Goal: Task Accomplishment & Management: Manage account settings

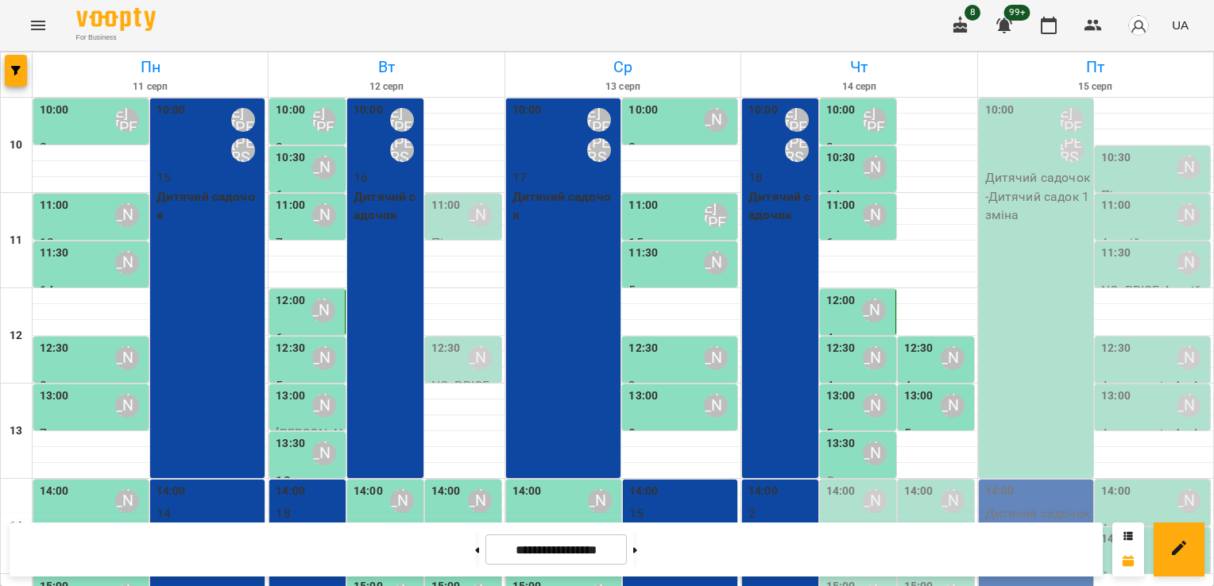
scroll to position [334, 0]
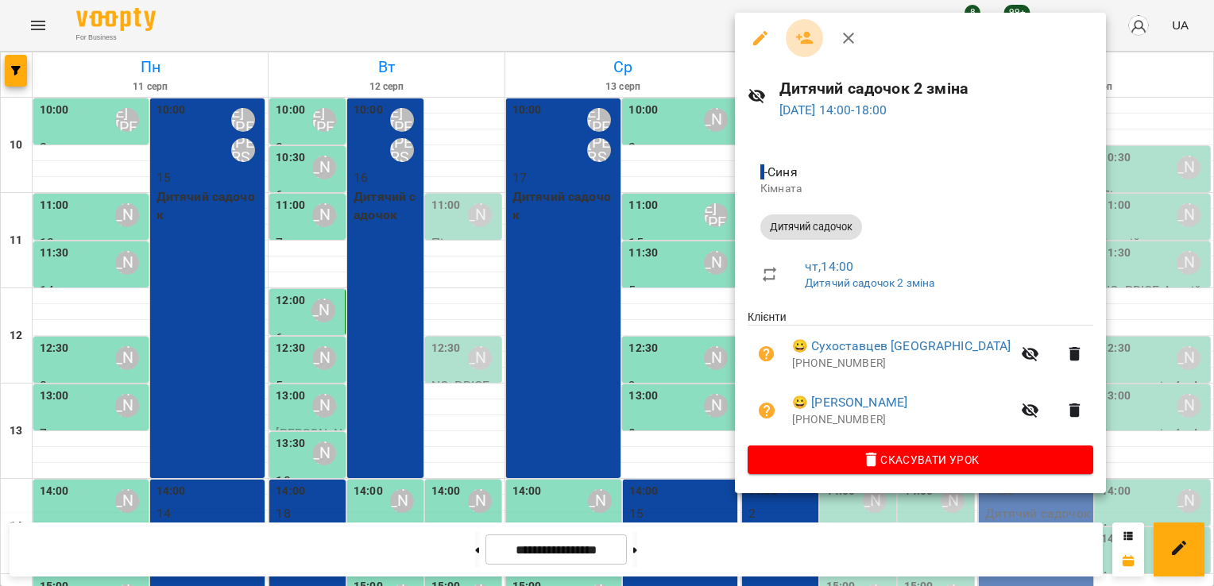
click at [805, 24] on button "button" at bounding box center [805, 38] width 38 height 38
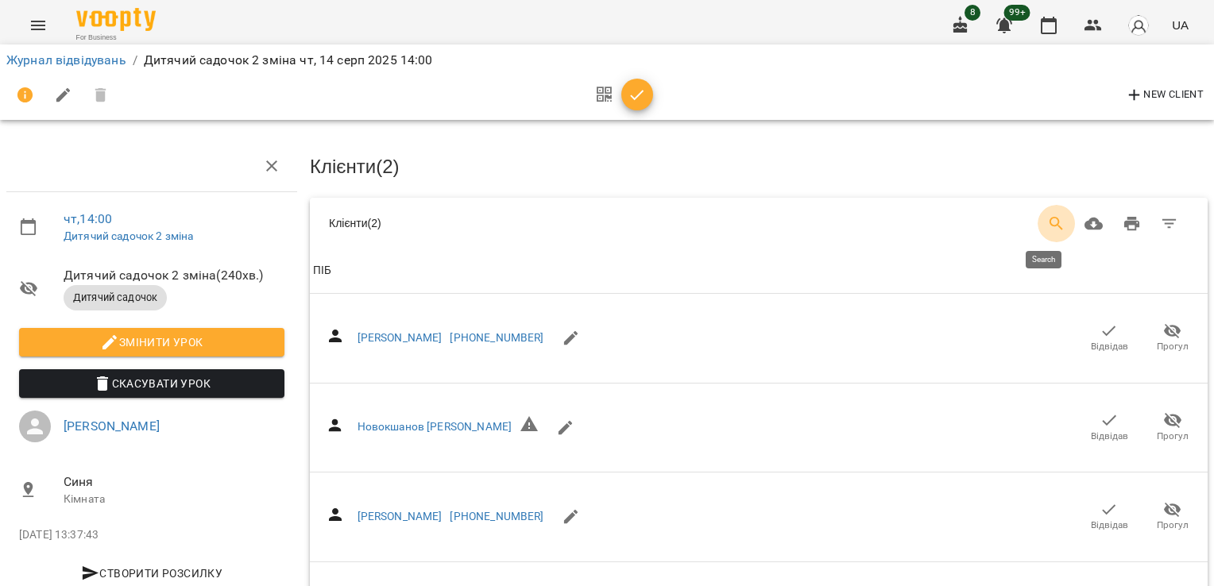
click at [1047, 221] on icon "Search" at bounding box center [1056, 223] width 19 height 19
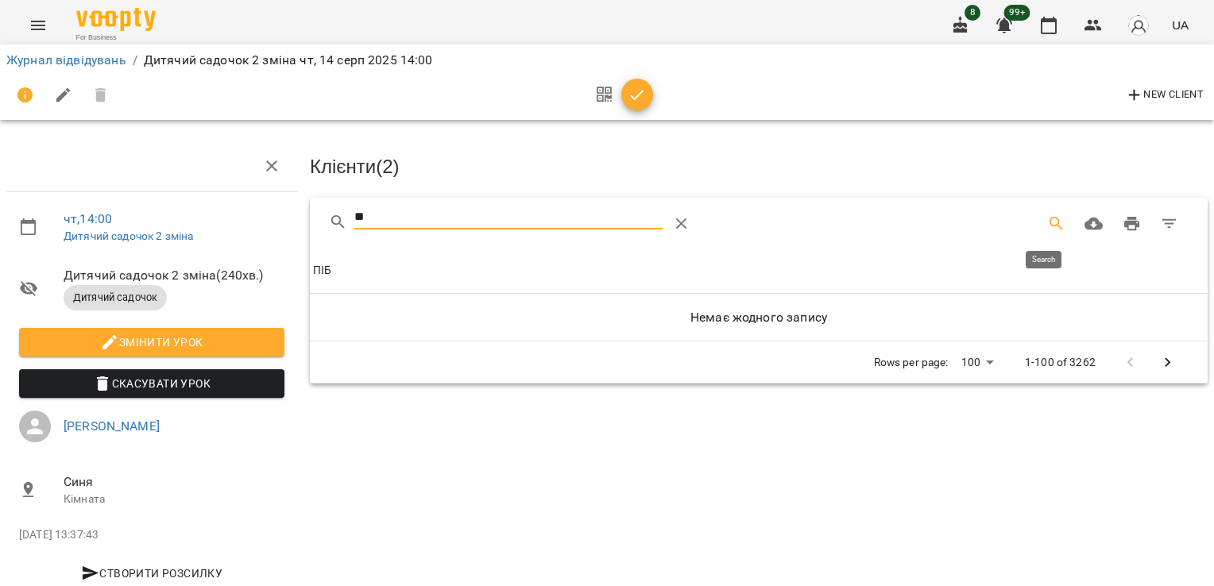
type input "*"
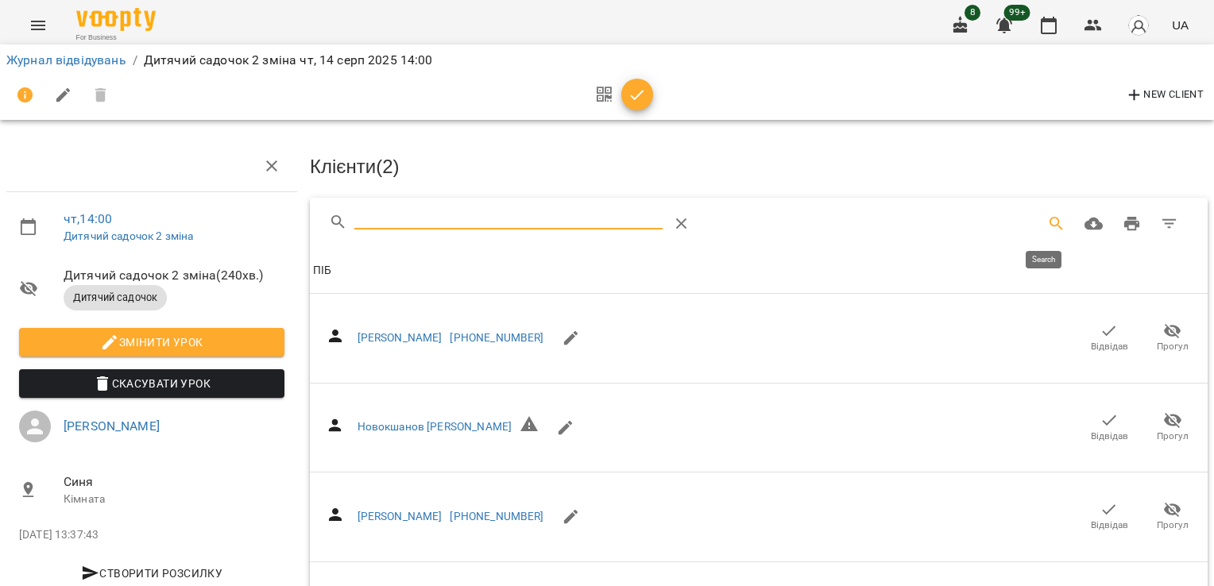
type input "*"
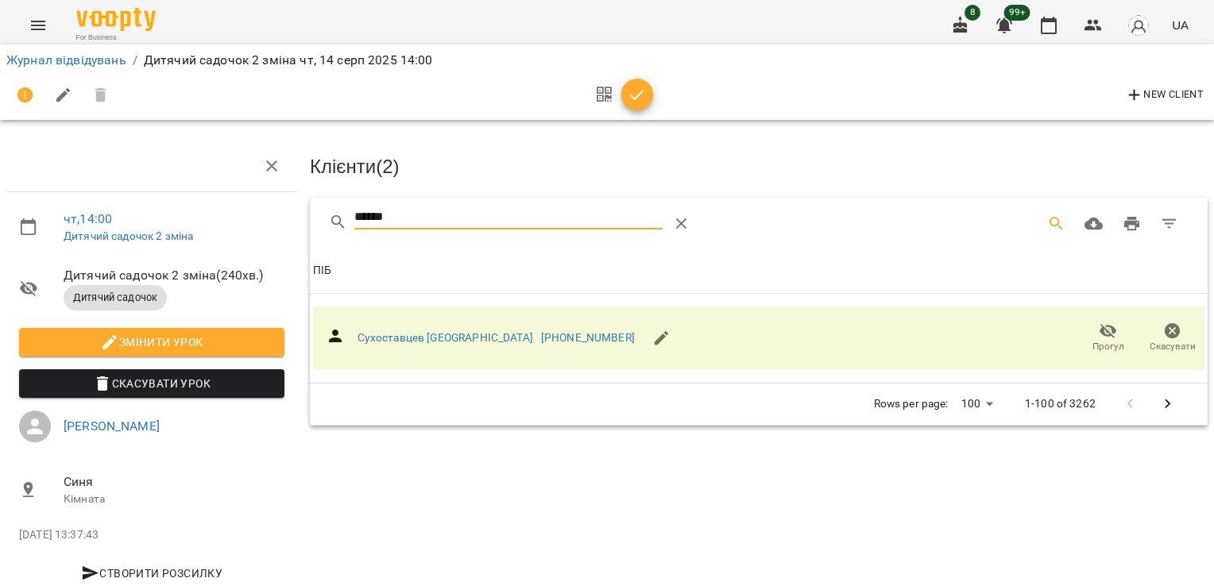
drag, startPoint x: 391, startPoint y: 214, endPoint x: 280, endPoint y: 215, distance: 111.2
click at [280, 215] on div "чт , 14:00 Дитячий садочок 2 зміна Дитячий садочок 2 зміна ( 240 хв. ) Дитячий …" at bounding box center [607, 338] width 1227 height 549
type input "*"
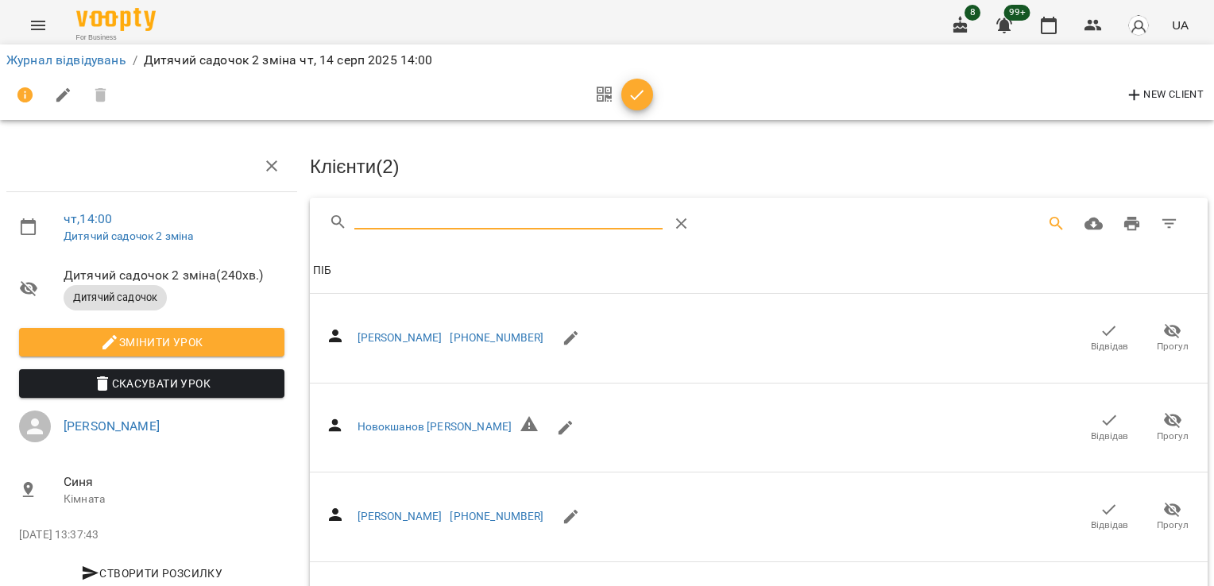
type input "*"
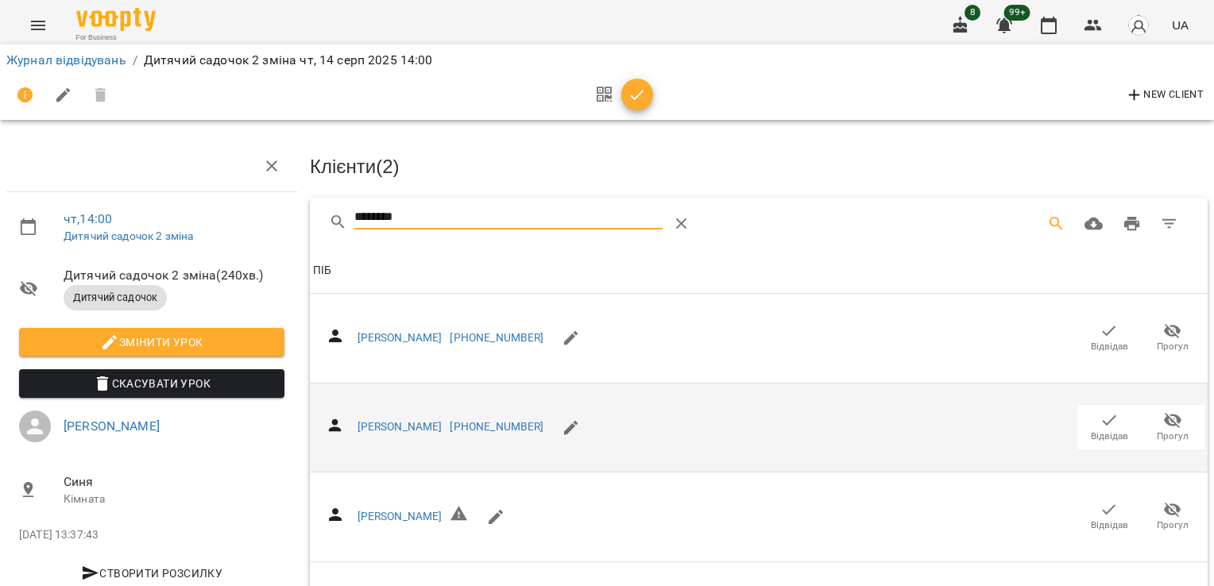
click at [1087, 420] on span "Відвідав" at bounding box center [1109, 427] width 44 height 32
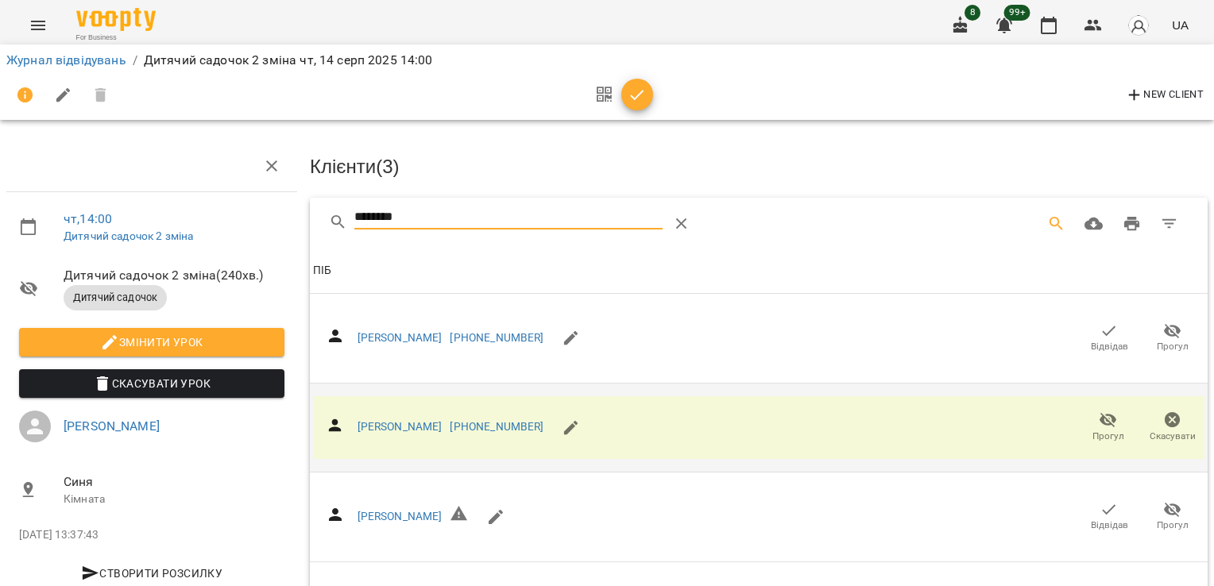
drag, startPoint x: 423, startPoint y: 218, endPoint x: 296, endPoint y: 225, distance: 126.5
click at [314, 226] on div "********" at bounding box center [759, 223] width 898 height 51
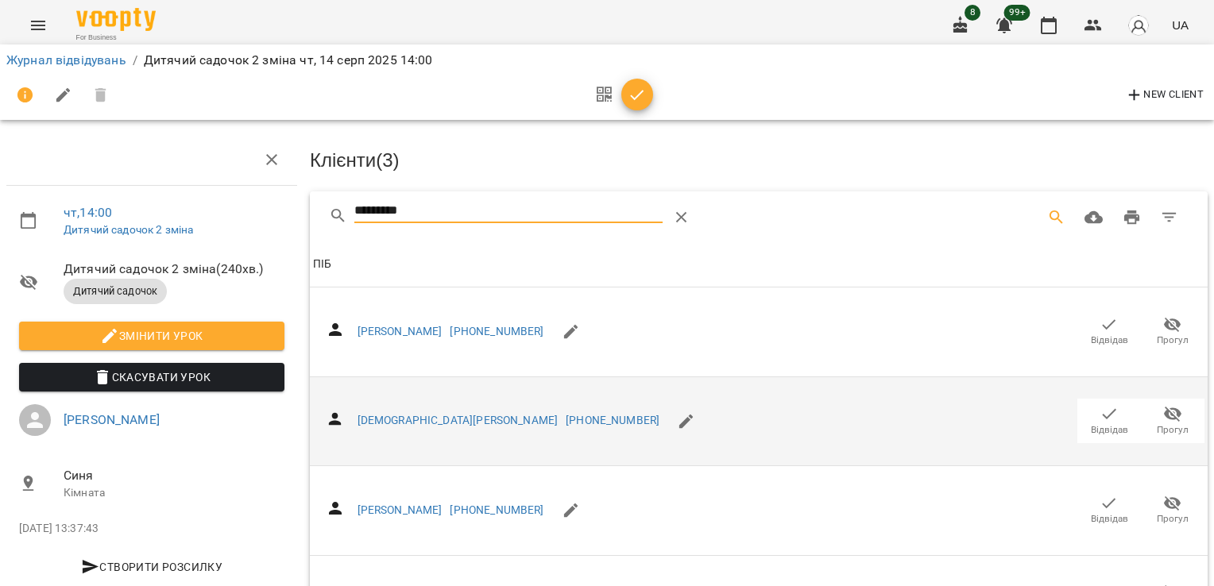
scroll to position [191, 0]
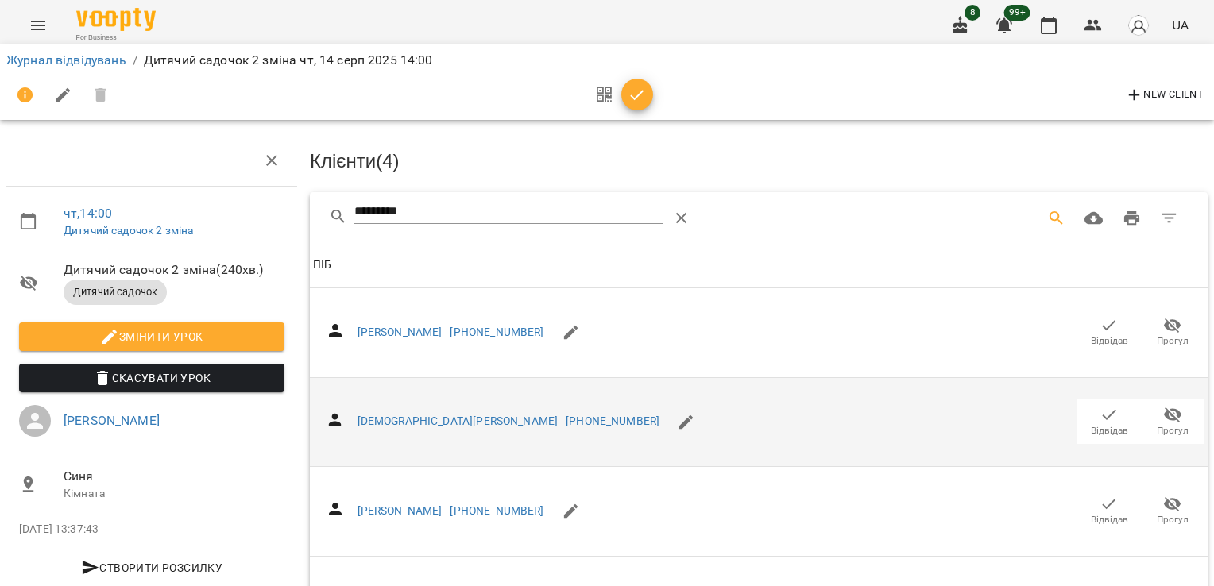
scroll to position [0, 0]
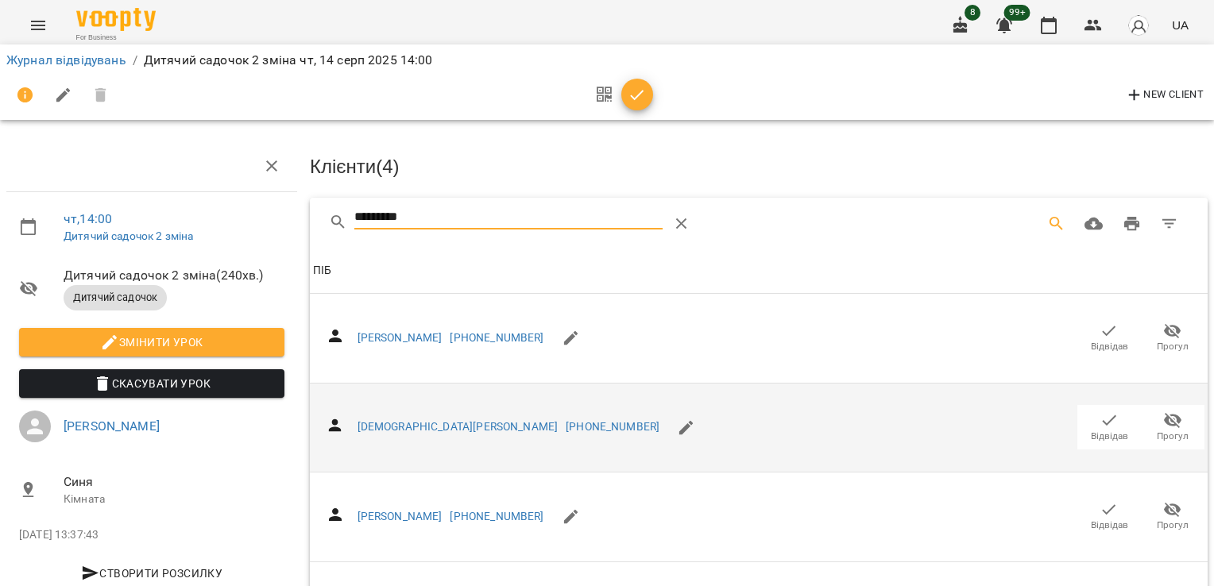
drag, startPoint x: 419, startPoint y: 211, endPoint x: 259, endPoint y: 225, distance: 161.1
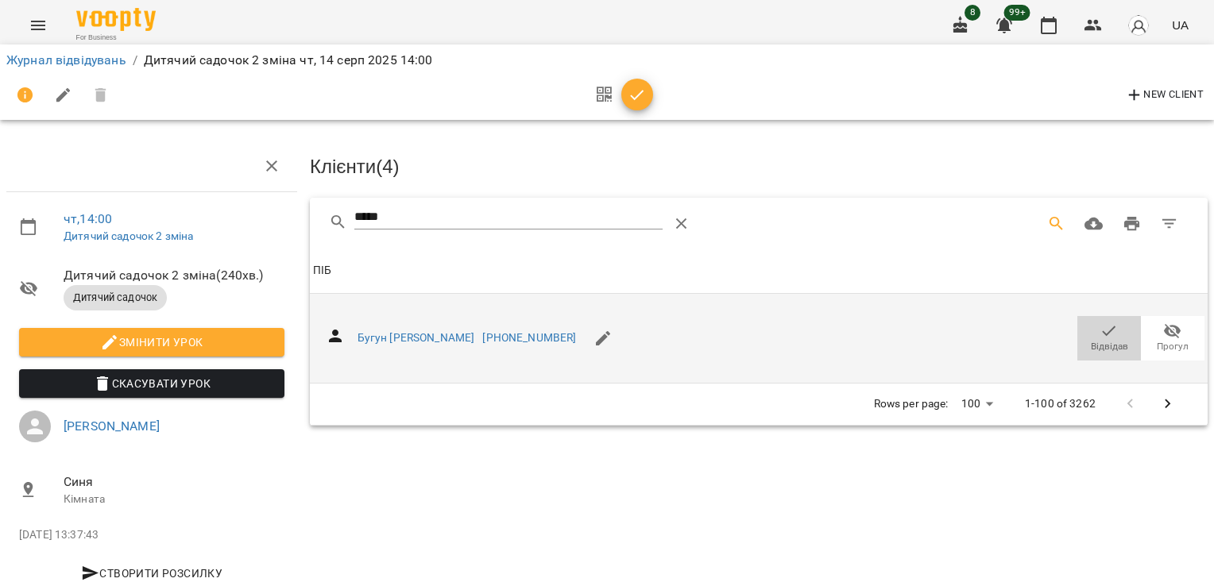
click at [1091, 340] on span "Відвідав" at bounding box center [1109, 347] width 37 height 14
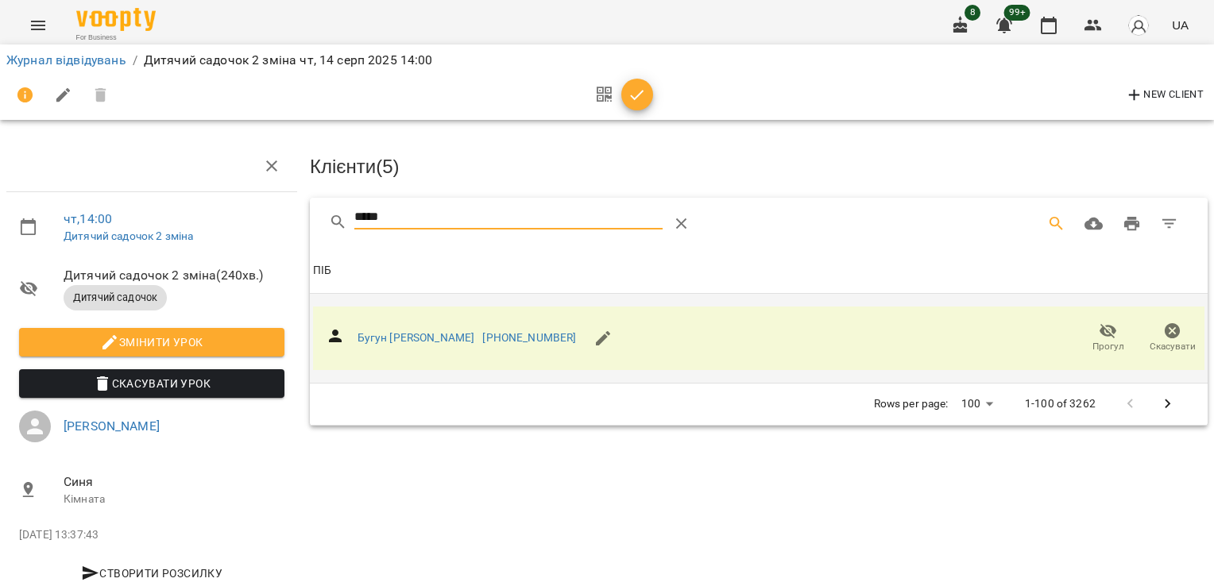
drag, startPoint x: 411, startPoint y: 211, endPoint x: 321, endPoint y: 227, distance: 91.2
click at [321, 227] on div "*****" at bounding box center [759, 223] width 898 height 51
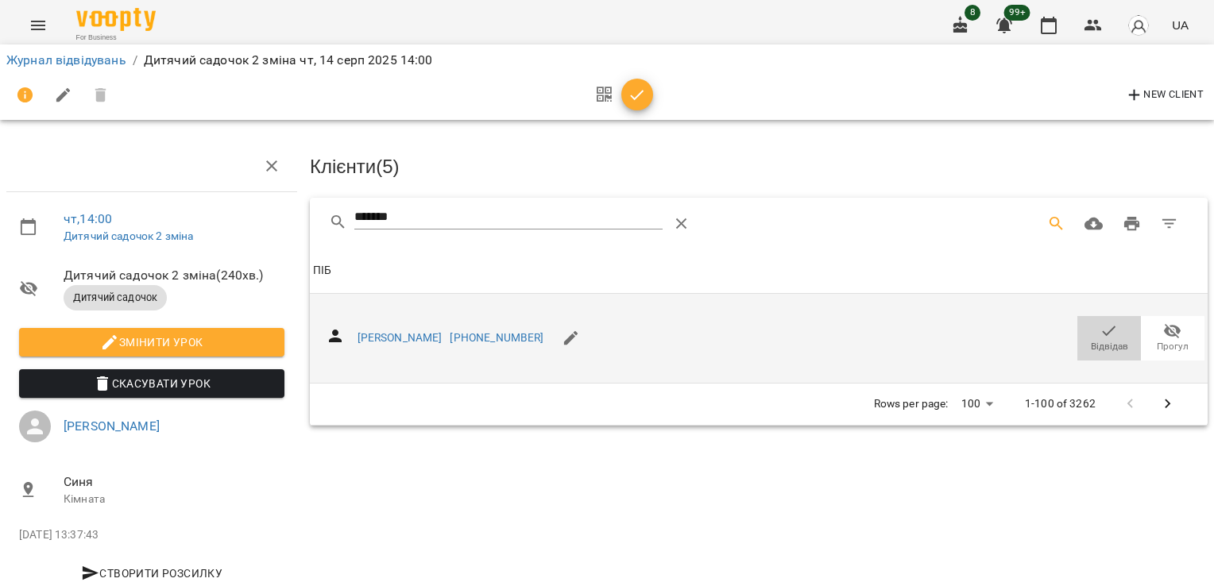
click at [1099, 336] on icon "button" at bounding box center [1108, 331] width 19 height 19
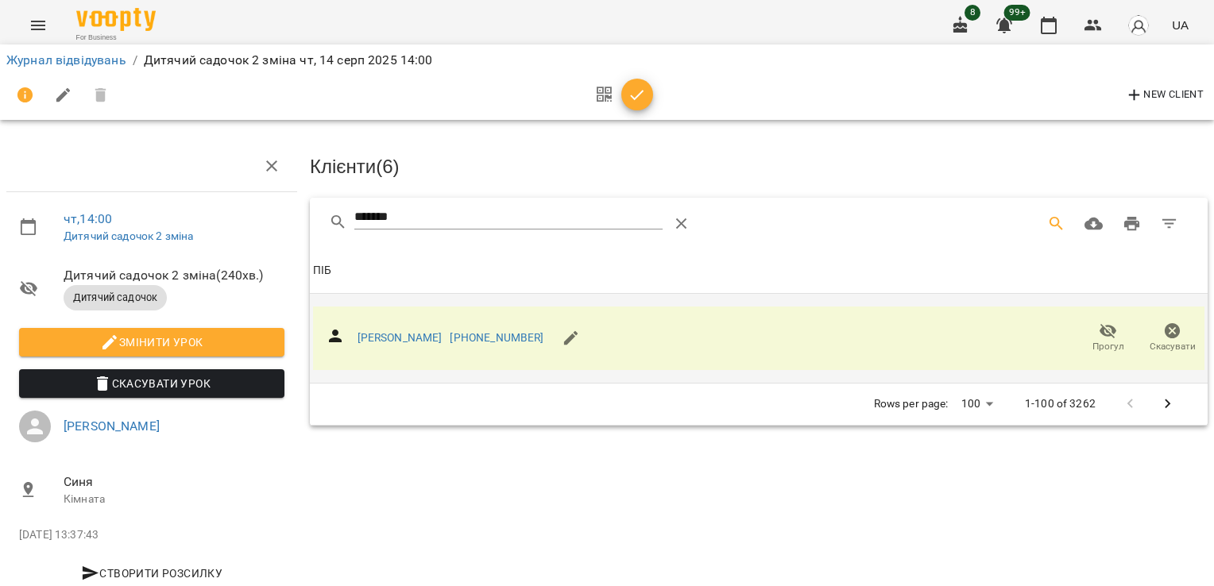
drag, startPoint x: 446, startPoint y: 207, endPoint x: 247, endPoint y: 202, distance: 198.7
click at [248, 203] on div "чт , 14:00 Дитячий садочок 2 зміна Дитячий садочок 2 зміна ( 240 хв. ) Дитячий …" at bounding box center [607, 338] width 1227 height 549
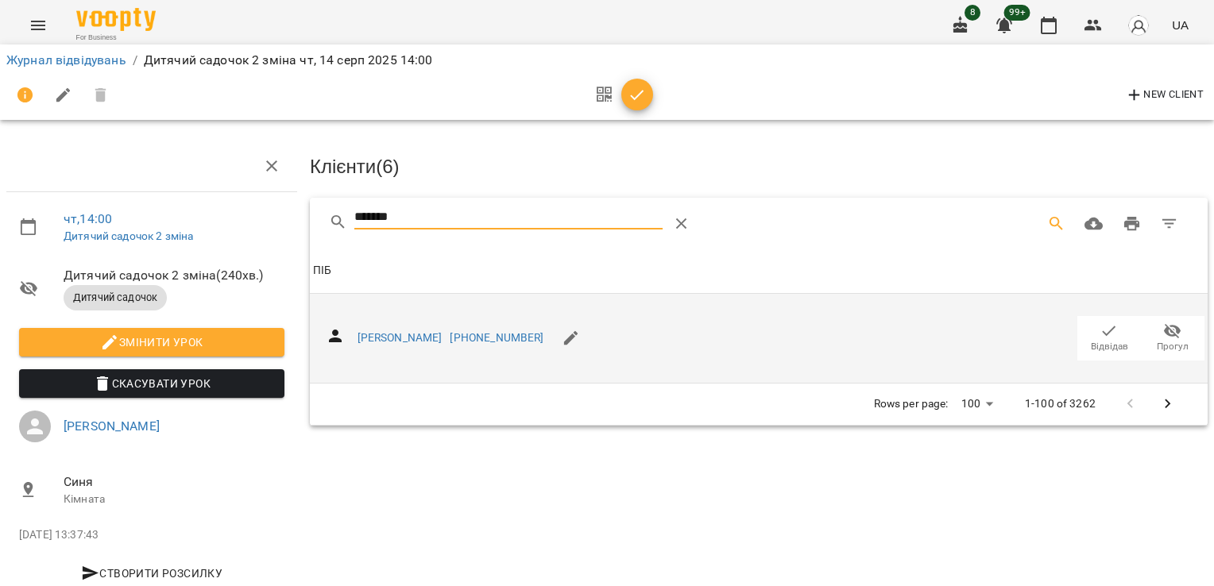
click at [1103, 332] on icon "button" at bounding box center [1108, 331] width 19 height 19
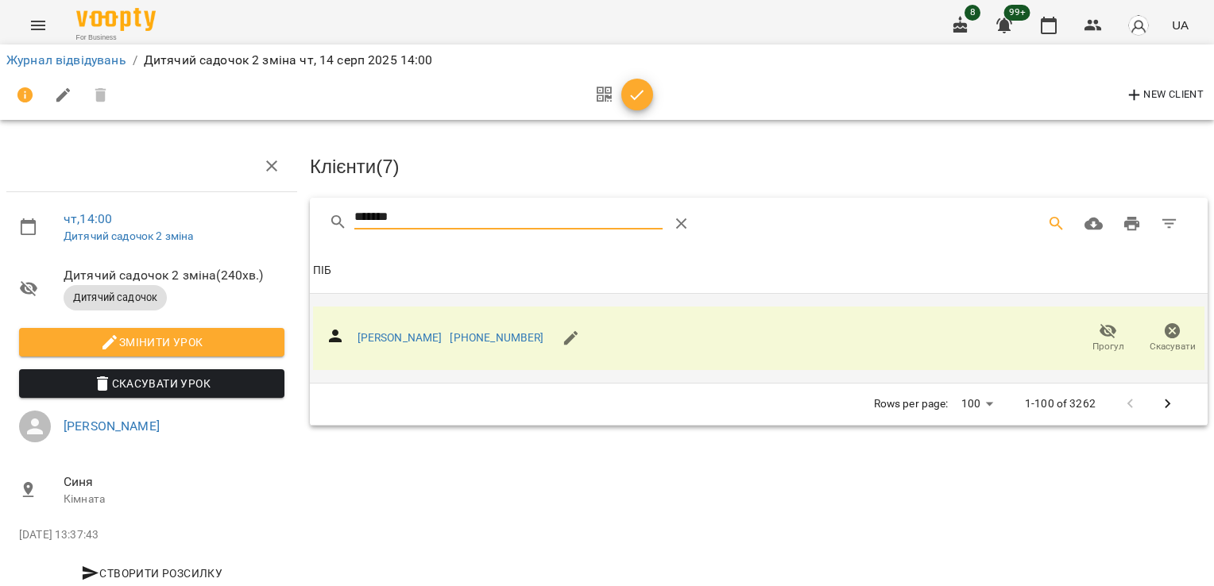
drag, startPoint x: 412, startPoint y: 218, endPoint x: 242, endPoint y: 222, distance: 170.1
click at [242, 222] on div "чт , 14:00 Дитячий садочок 2 зміна Дитячий садочок 2 зміна ( 240 хв. ) Дитячий …" at bounding box center [607, 338] width 1227 height 549
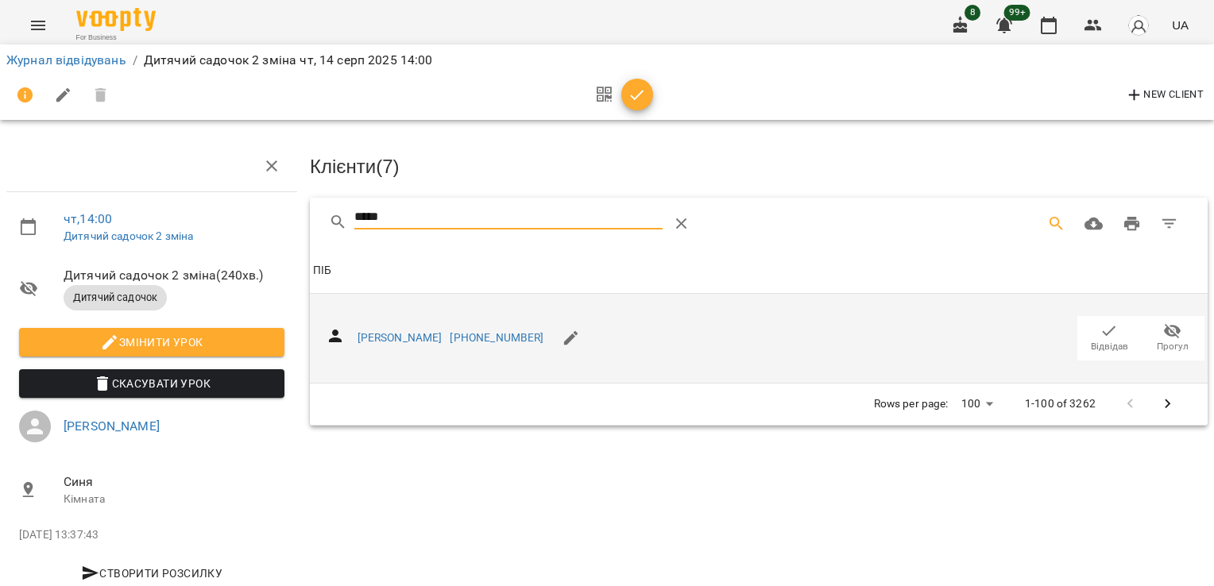
click at [1099, 334] on icon "button" at bounding box center [1108, 331] width 19 height 19
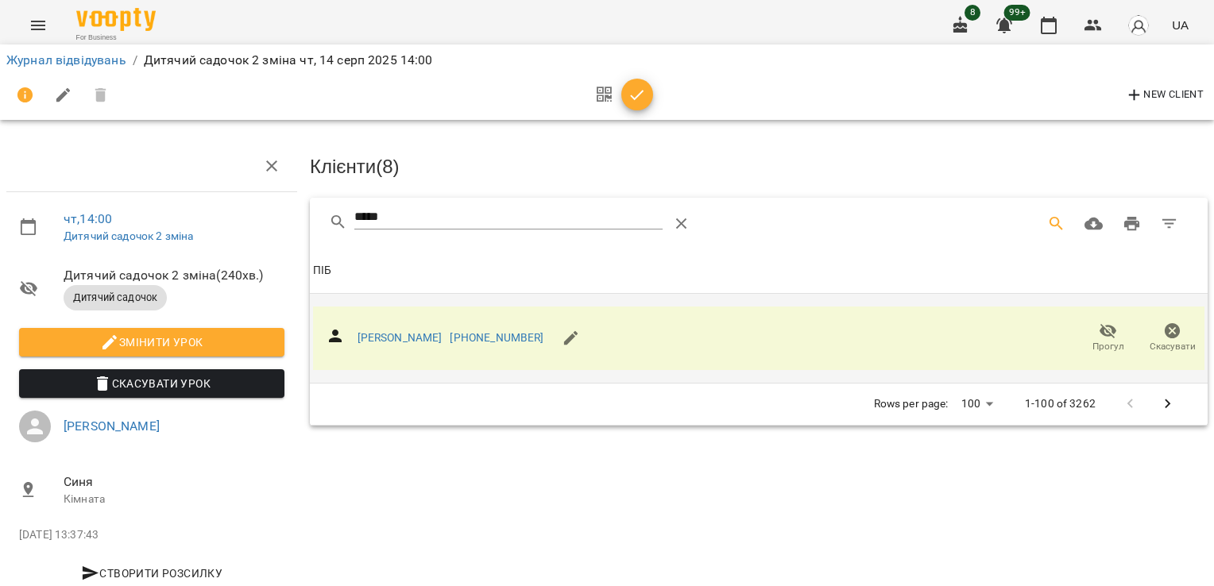
drag, startPoint x: 400, startPoint y: 214, endPoint x: 263, endPoint y: 219, distance: 137.5
click at [263, 219] on div "чт , 14:00 Дитячий садочок 2 зміна Дитячий садочок 2 зміна ( 240 хв. ) Дитячий …" at bounding box center [607, 338] width 1227 height 549
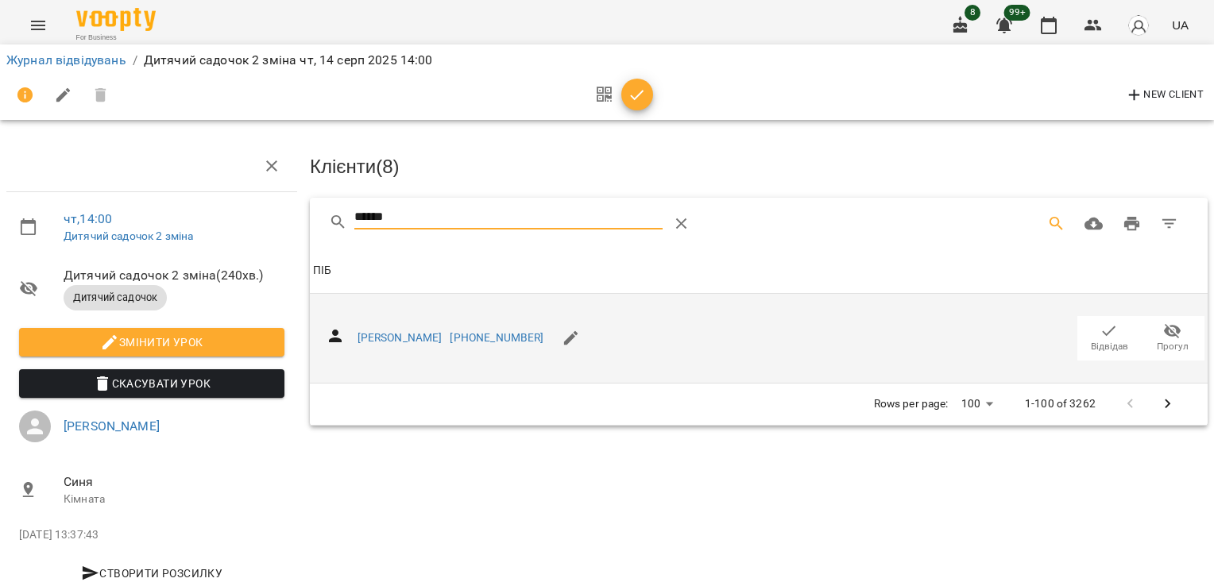
click at [1099, 333] on icon "button" at bounding box center [1108, 331] width 19 height 19
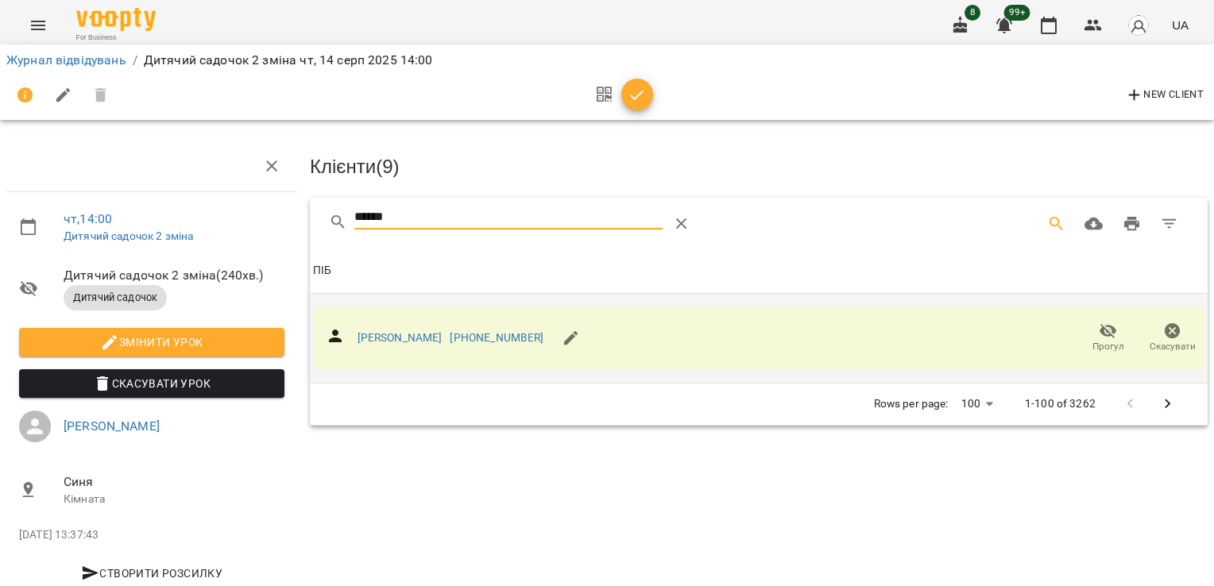
drag, startPoint x: 428, startPoint y: 208, endPoint x: 286, endPoint y: 218, distance: 142.6
click at [286, 218] on div "чт , 14:00 Дитячий садочок 2 зміна Дитячий садочок 2 зміна ( 240 хв. ) Дитячий …" at bounding box center [607, 338] width 1227 height 549
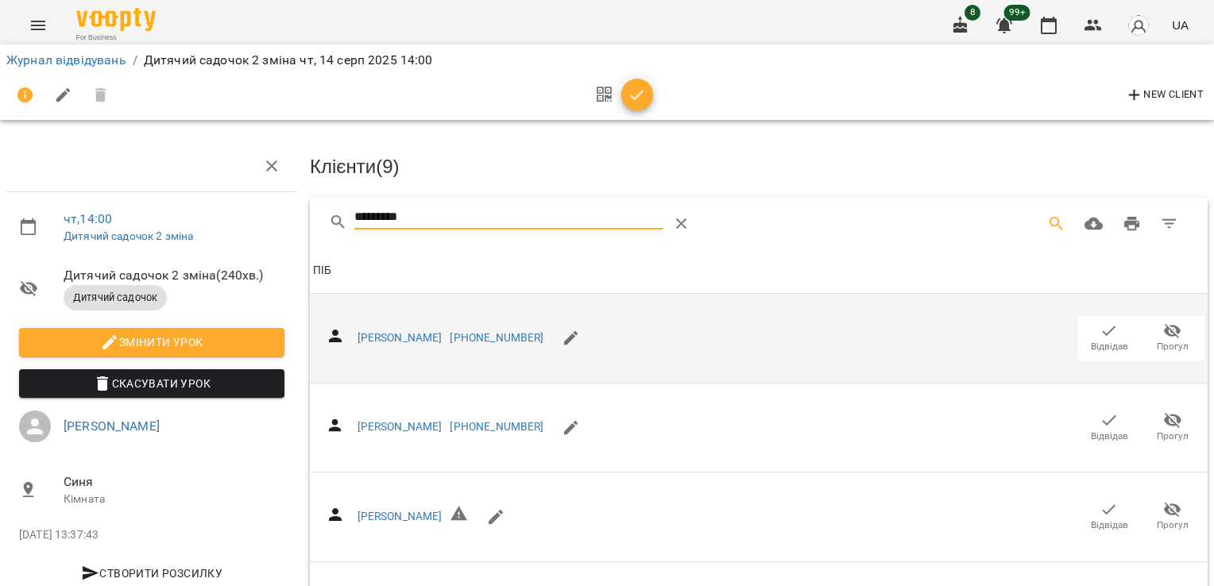
click at [1098, 340] on span "Відвідав" at bounding box center [1109, 347] width 37 height 14
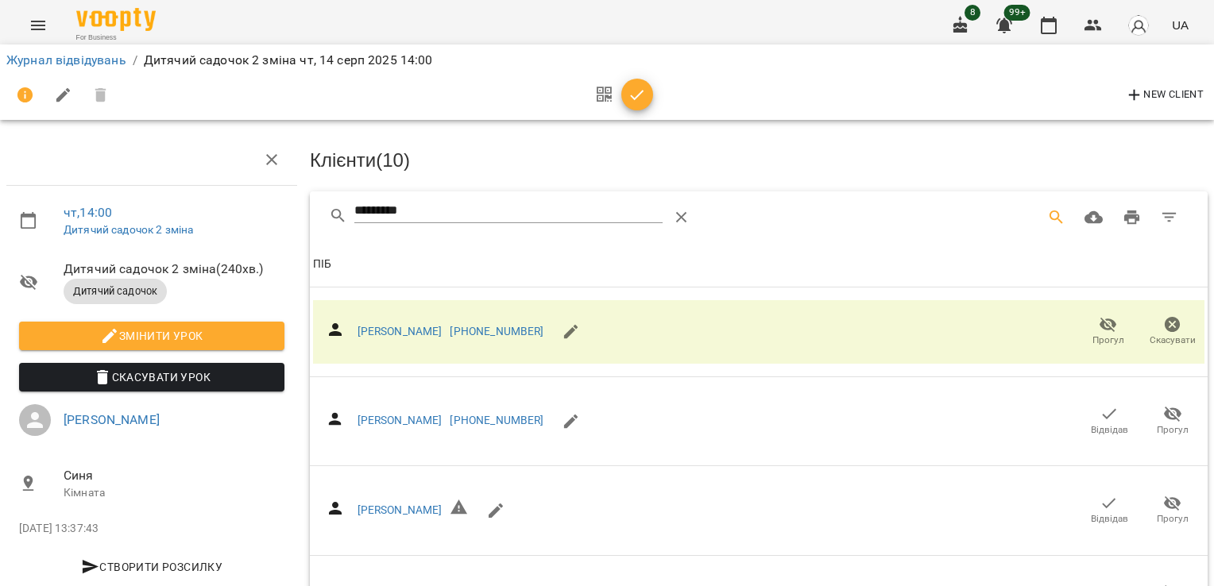
scroll to position [35, 0]
click at [450, 199] on input "*********" at bounding box center [508, 211] width 308 height 25
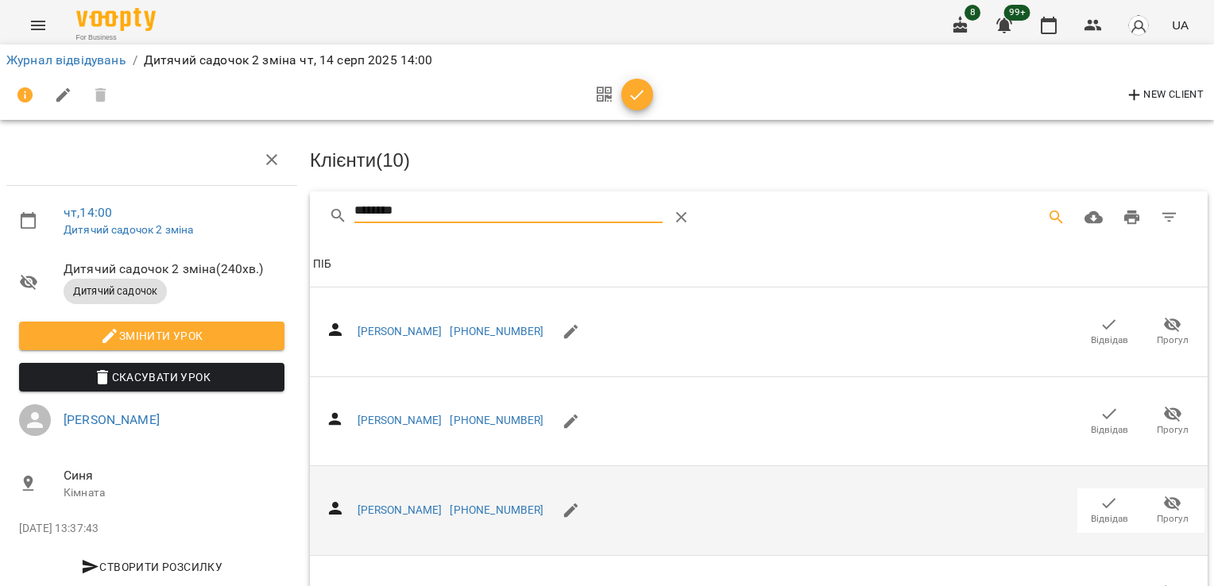
click at [1097, 512] on span "Відвідав" at bounding box center [1109, 519] width 37 height 14
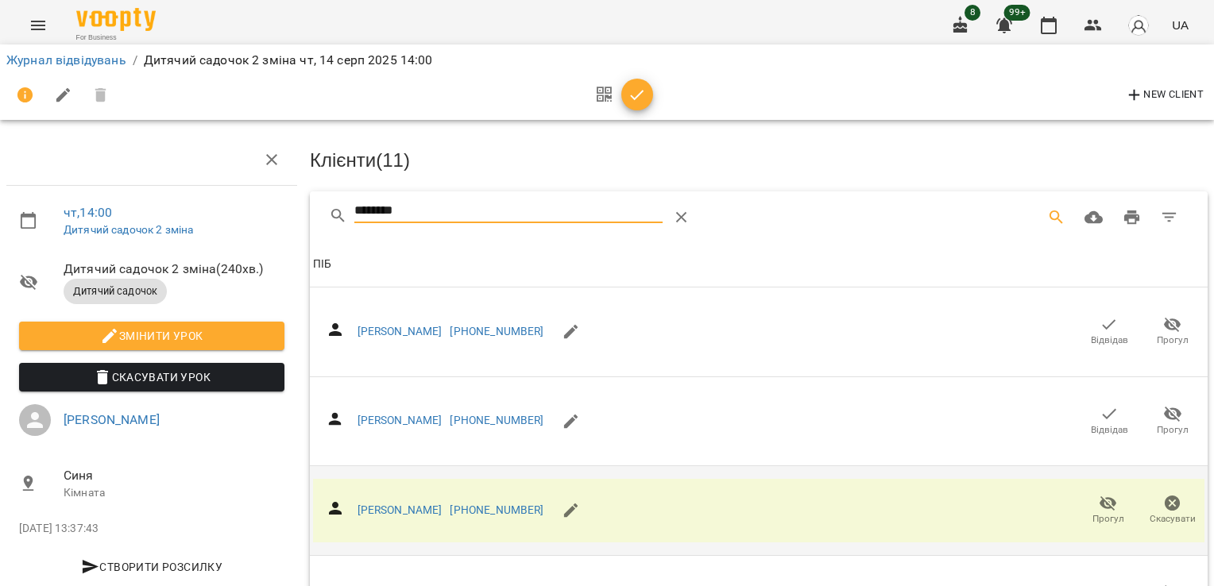
drag, startPoint x: 271, startPoint y: 194, endPoint x: 261, endPoint y: 190, distance: 11.1
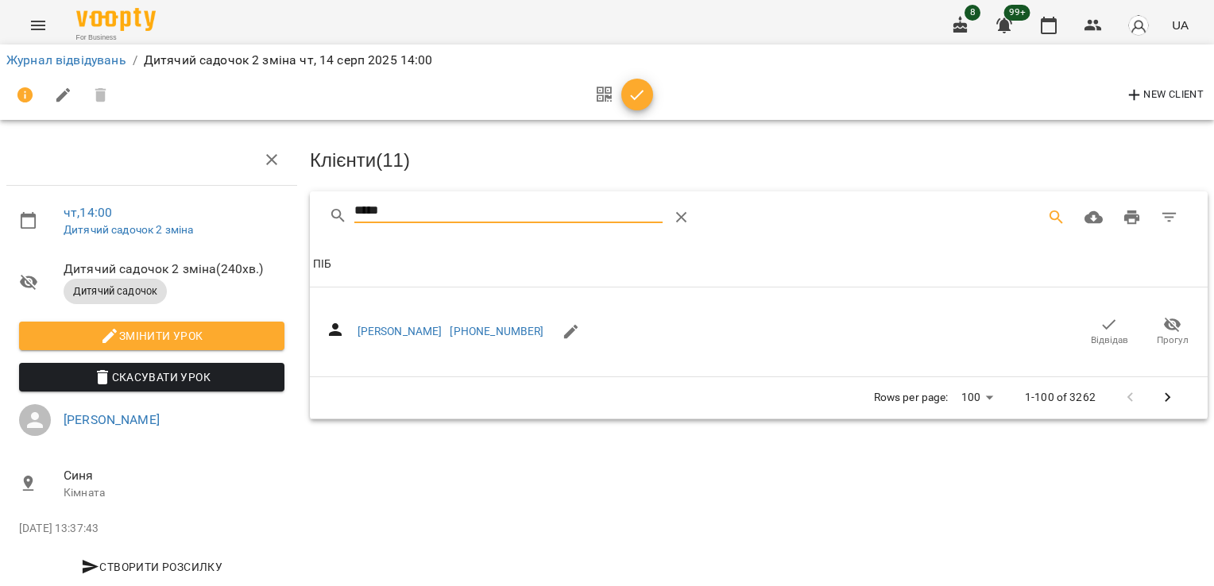
click at [1105, 334] on span "Відвідав" at bounding box center [1109, 341] width 37 height 14
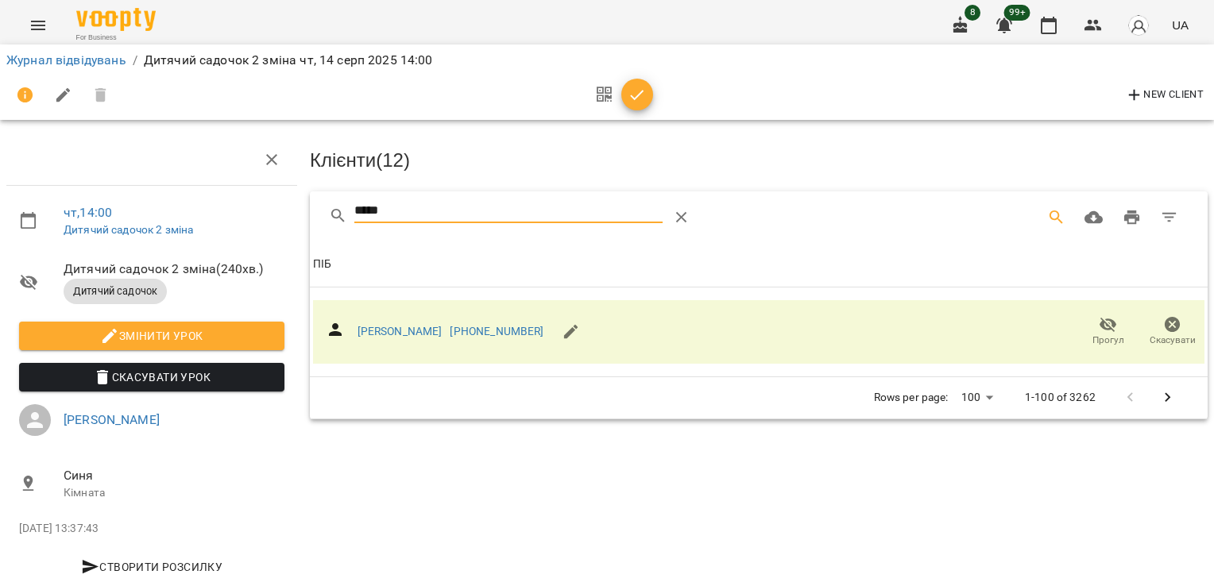
drag, startPoint x: 439, startPoint y: 172, endPoint x: 169, endPoint y: 189, distance: 270.6
click at [168, 189] on div "чт , 14:00 Дитячий садочок 2 зміна Дитячий садочок 2 зміна ( 240 хв. ) Дитячий …" at bounding box center [607, 332] width 1227 height 549
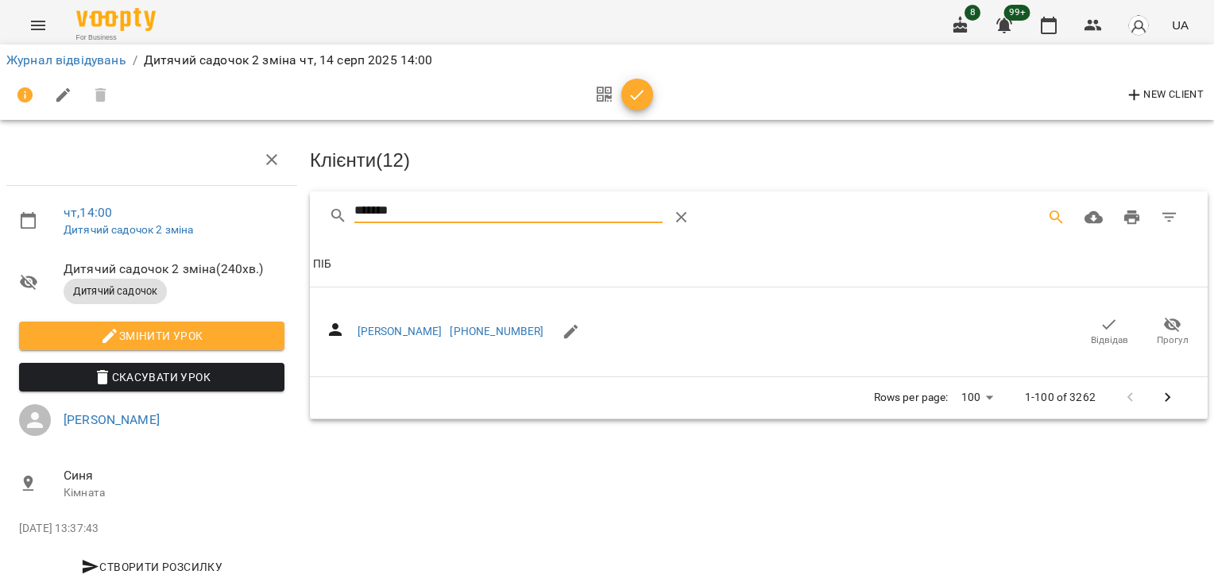
drag, startPoint x: 1103, startPoint y: 301, endPoint x: 1025, endPoint y: 296, distance: 78.0
click at [1103, 334] on span "Відвідав" at bounding box center [1109, 341] width 37 height 14
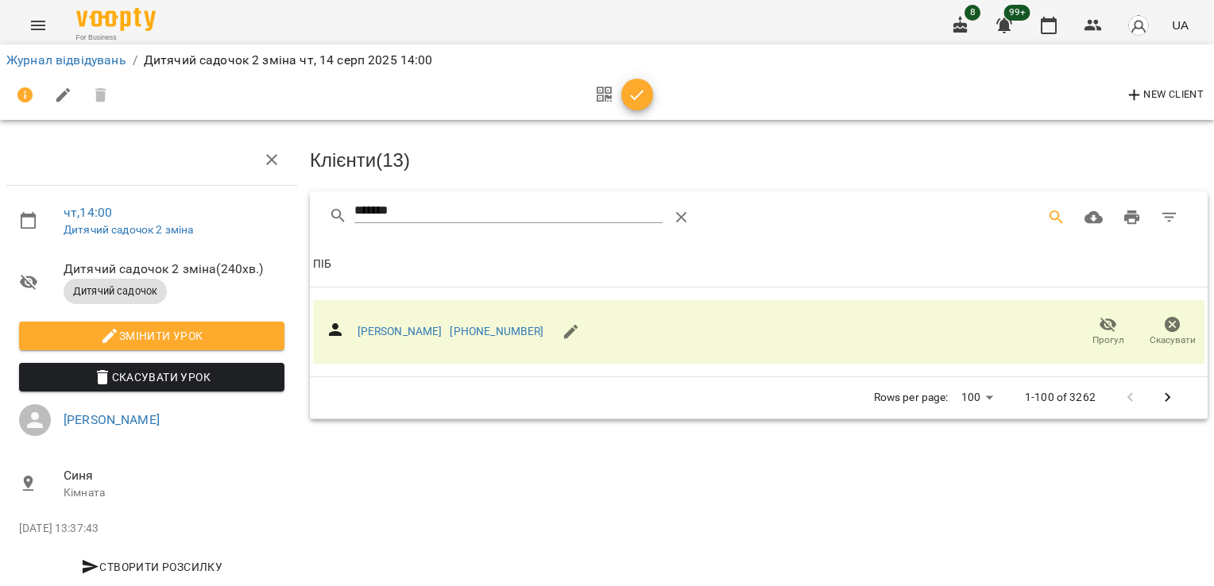
drag, startPoint x: 288, startPoint y: 173, endPoint x: 232, endPoint y: 173, distance: 55.6
click at [236, 173] on div "чт , 14:00 Дитячий садочок 2 зміна Дитячий садочок 2 зміна ( 240 хв. ) Дитячий …" at bounding box center [607, 332] width 1227 height 549
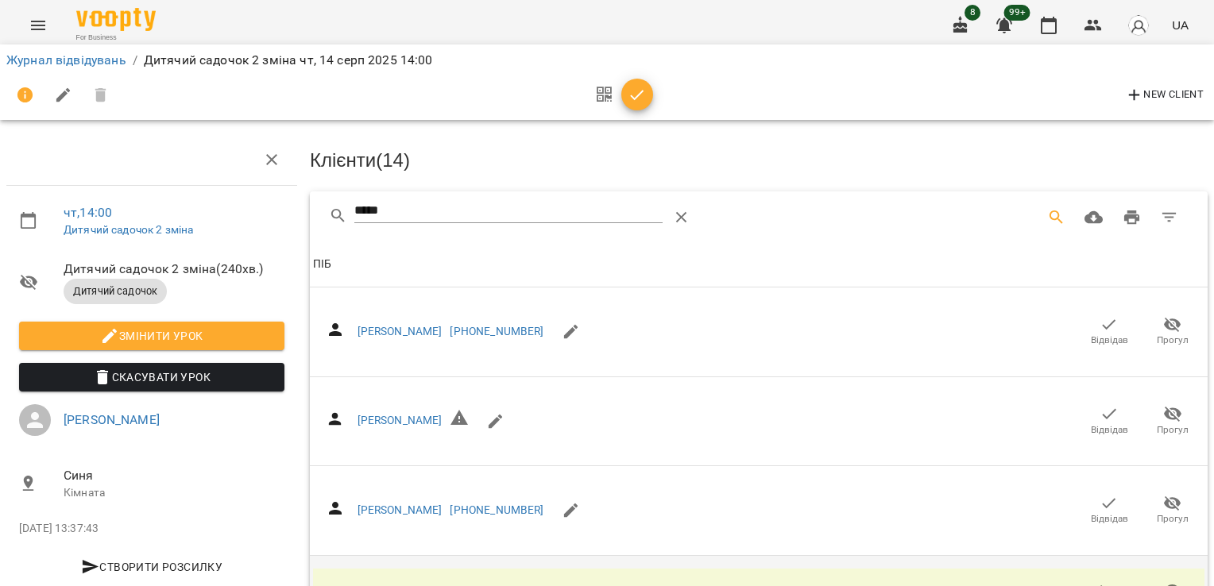
drag, startPoint x: 406, startPoint y: 170, endPoint x: 279, endPoint y: 177, distance: 127.3
click at [279, 177] on div "чт , 14:00 Дитячий садочок 2 зміна Дитячий садочок 2 зміна ( 240 хв. ) Дитячий …" at bounding box center [607, 379] width 1227 height 642
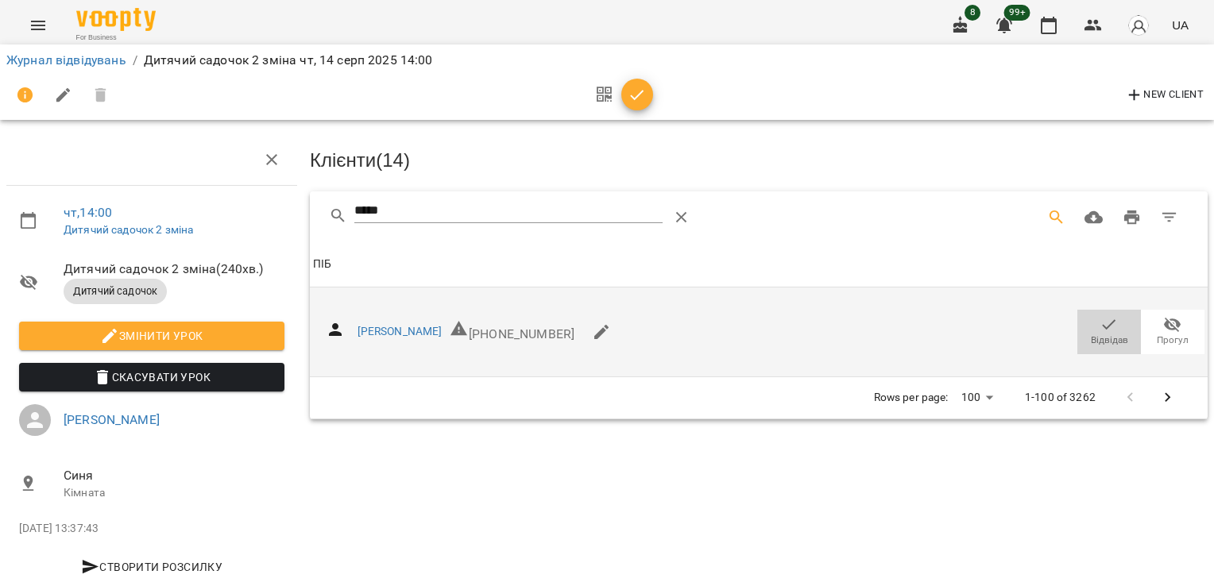
click at [1091, 334] on span "Відвідав" at bounding box center [1109, 341] width 37 height 14
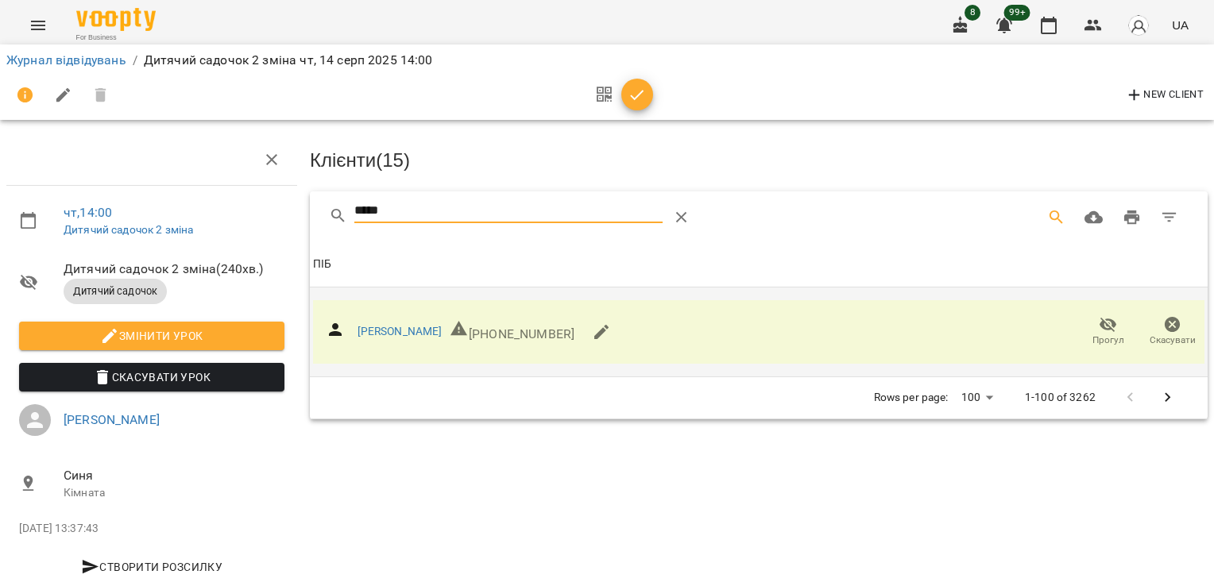
drag, startPoint x: 396, startPoint y: 166, endPoint x: 330, endPoint y: 166, distance: 66.7
click at [330, 199] on div "*****" at bounding box center [553, 218] width 448 height 38
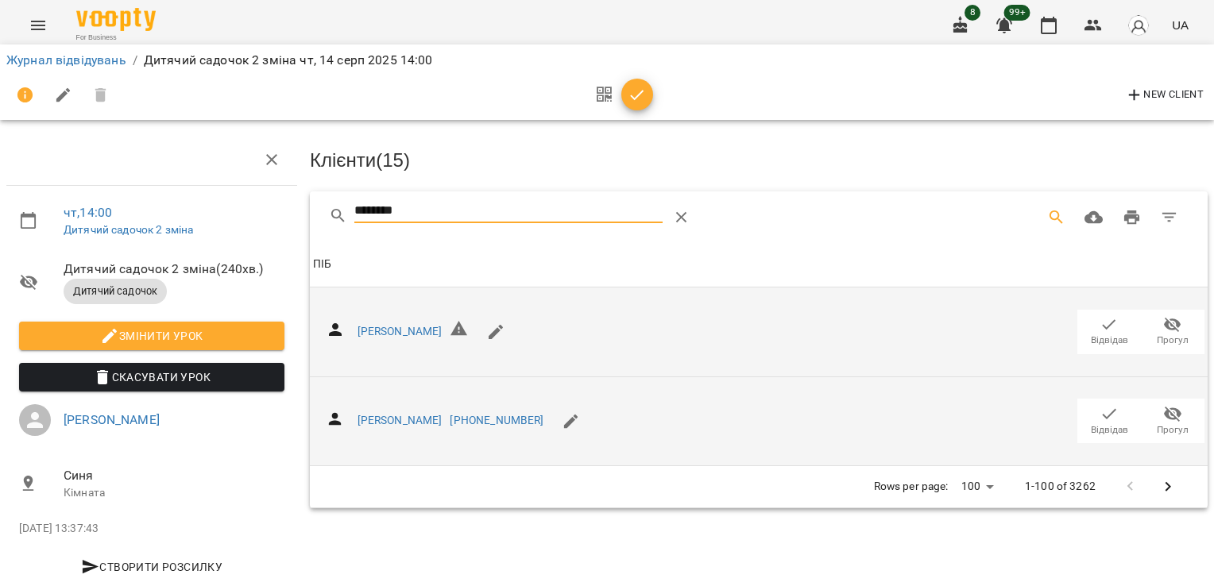
click at [1099, 404] on icon "button" at bounding box center [1108, 413] width 19 height 19
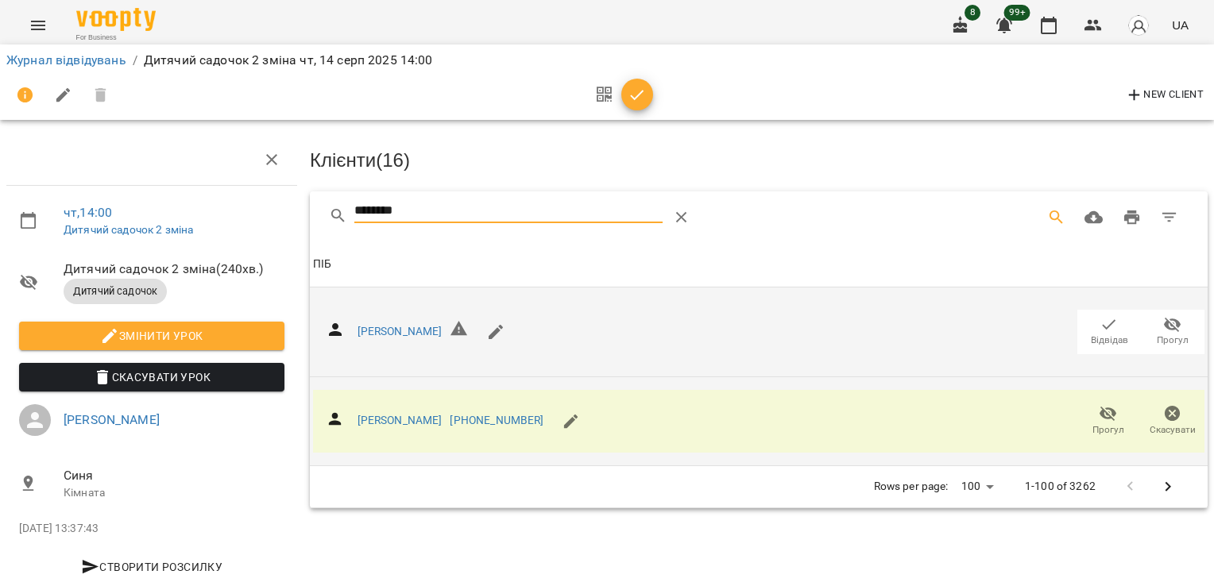
drag, startPoint x: 299, startPoint y: 186, endPoint x: 264, endPoint y: 186, distance: 35.0
click at [261, 187] on div "чт , 14:00 Дитячий садочок 2 зміна Дитячий садочок 2 зміна ( 240 хв. ) Дитячий …" at bounding box center [607, 332] width 1227 height 549
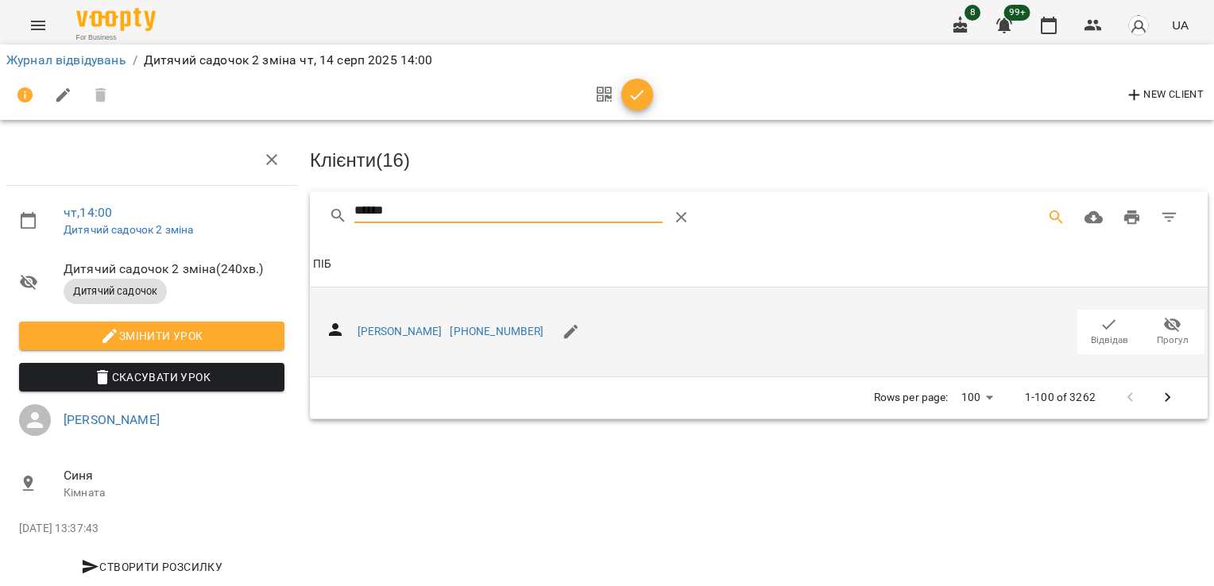
type input "******"
click at [1096, 334] on span "Відвідав" at bounding box center [1109, 341] width 37 height 14
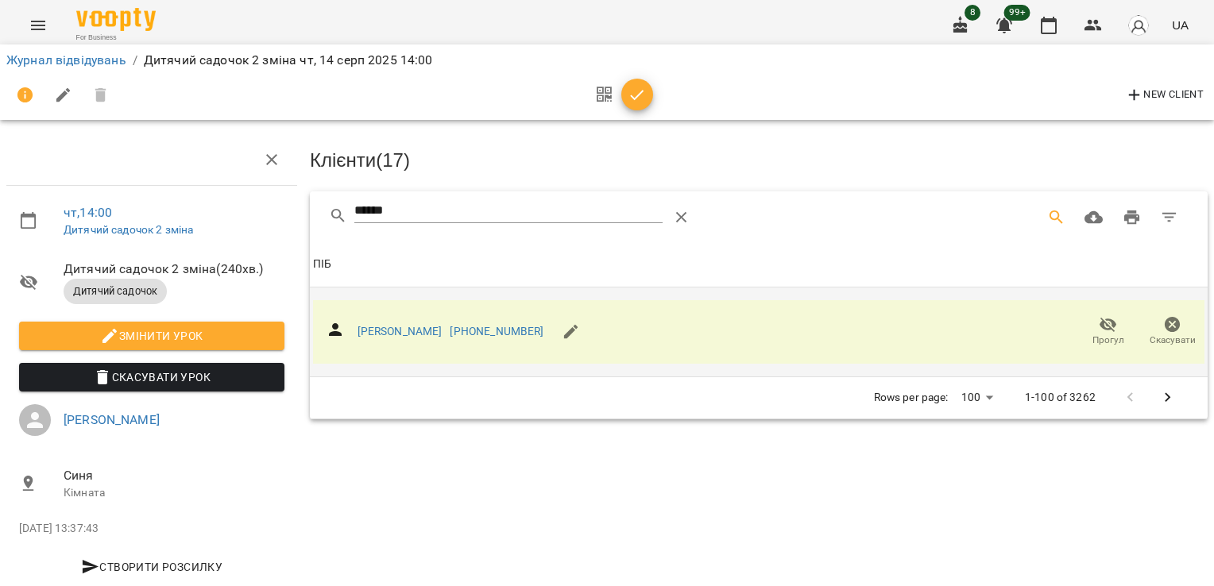
scroll to position [0, 0]
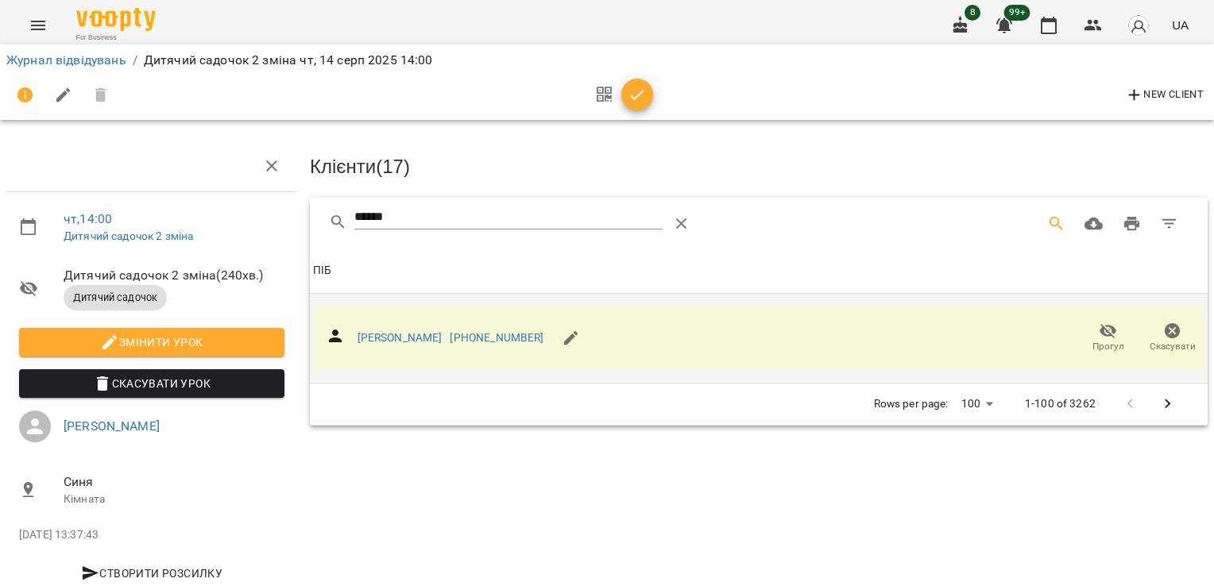
click at [640, 94] on icon "button" at bounding box center [638, 95] width 14 height 10
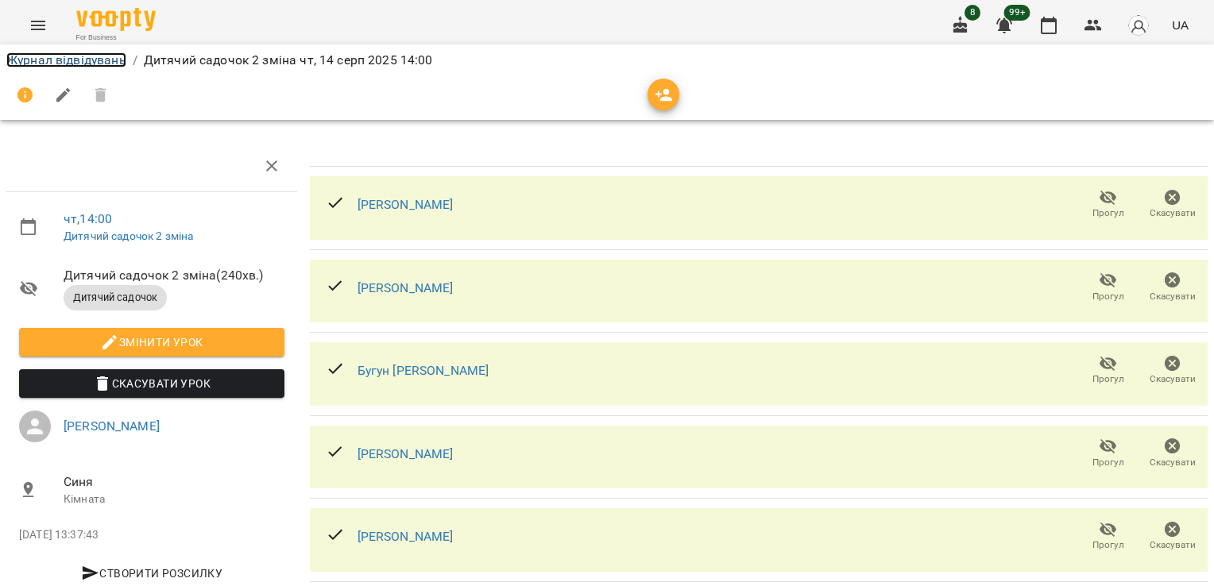
click at [33, 53] on link "Журнал відвідувань" at bounding box center [66, 59] width 120 height 15
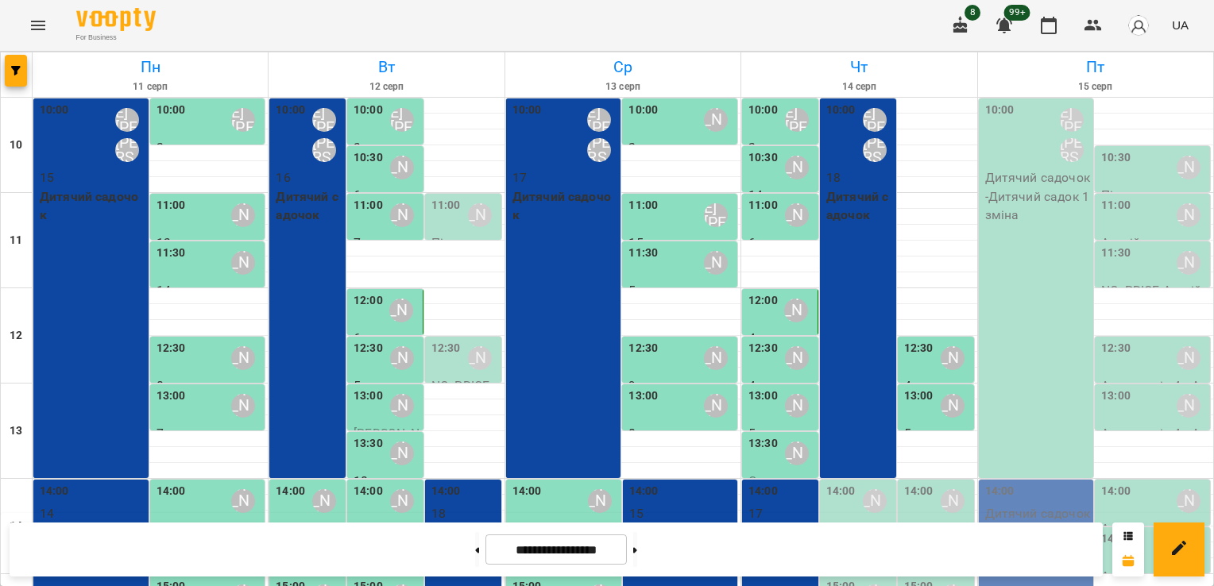
scroll to position [242, 0]
click at [829, 483] on div "14:00" at bounding box center [840, 501] width 29 height 37
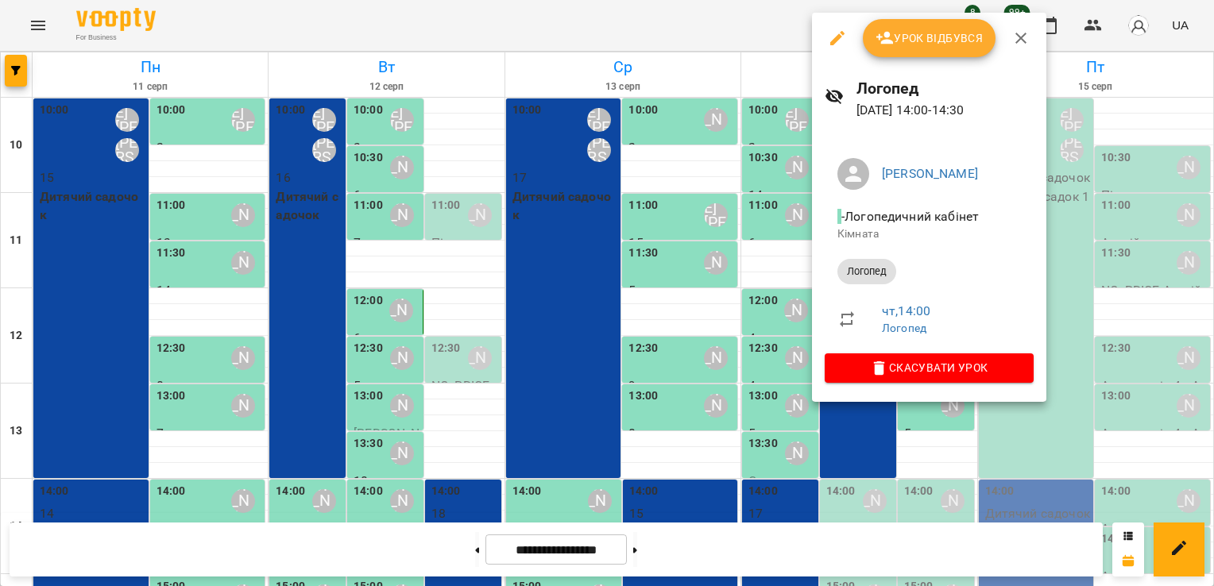
click at [900, 33] on span "Урок відбувся" at bounding box center [929, 38] width 108 height 19
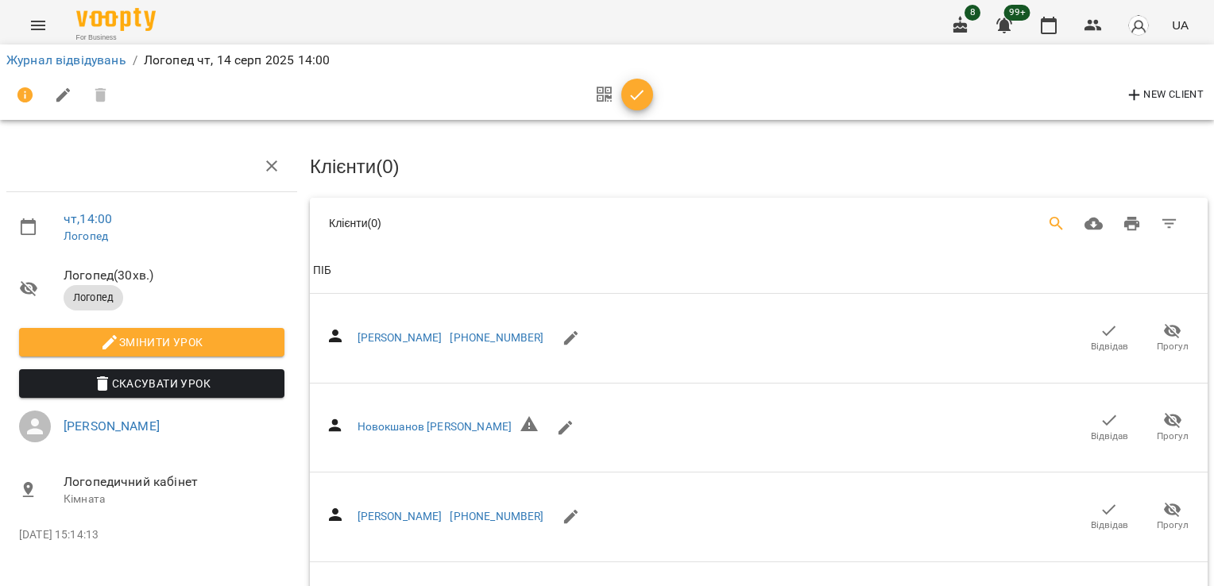
click at [1049, 218] on icon "Search" at bounding box center [1056, 224] width 14 height 14
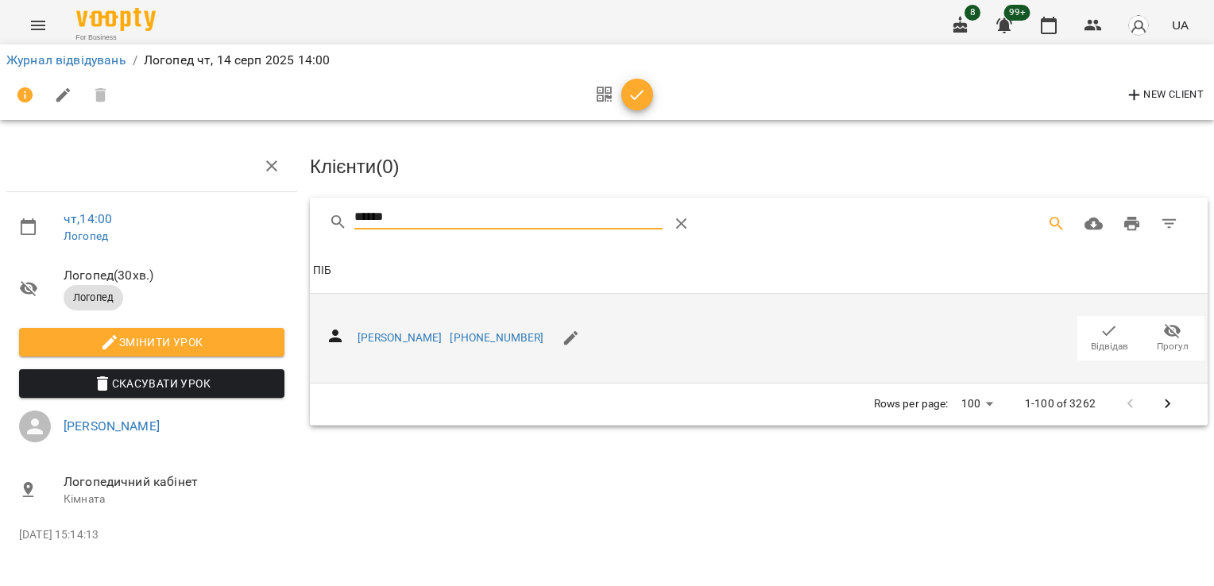
click at [1119, 336] on span "Відвідав" at bounding box center [1109, 338] width 44 height 32
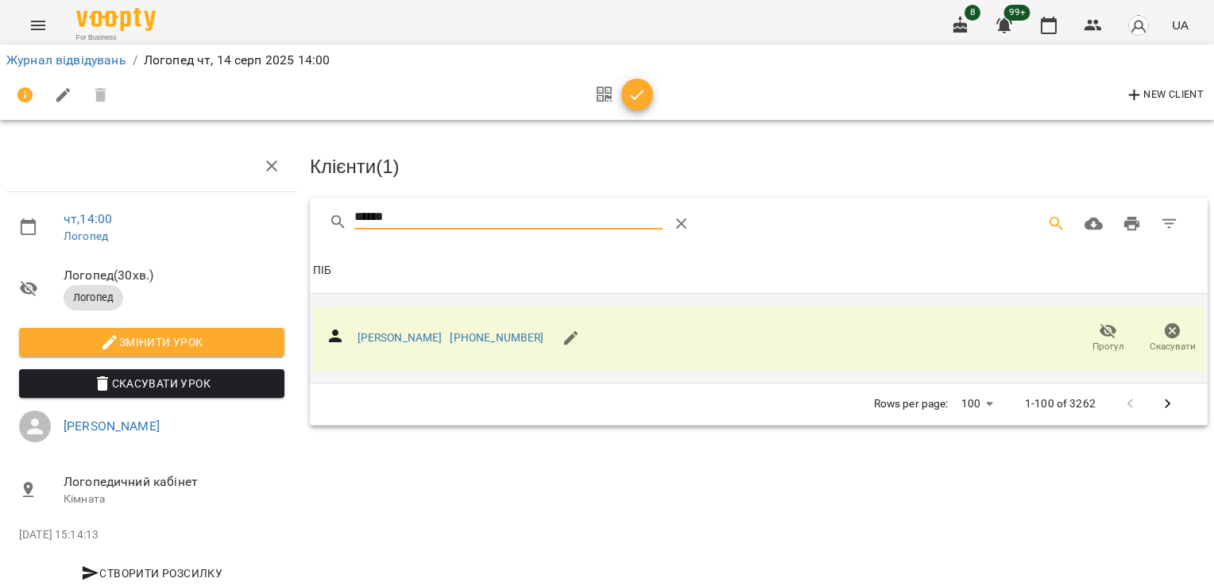
drag, startPoint x: 412, startPoint y: 218, endPoint x: 273, endPoint y: 214, distance: 138.3
click at [276, 219] on div "чт , 14:00 [PERSON_NAME] ( 30 хв. ) Логопед Змінити урок Скасувати Урок [PERSON…" at bounding box center [607, 338] width 1227 height 549
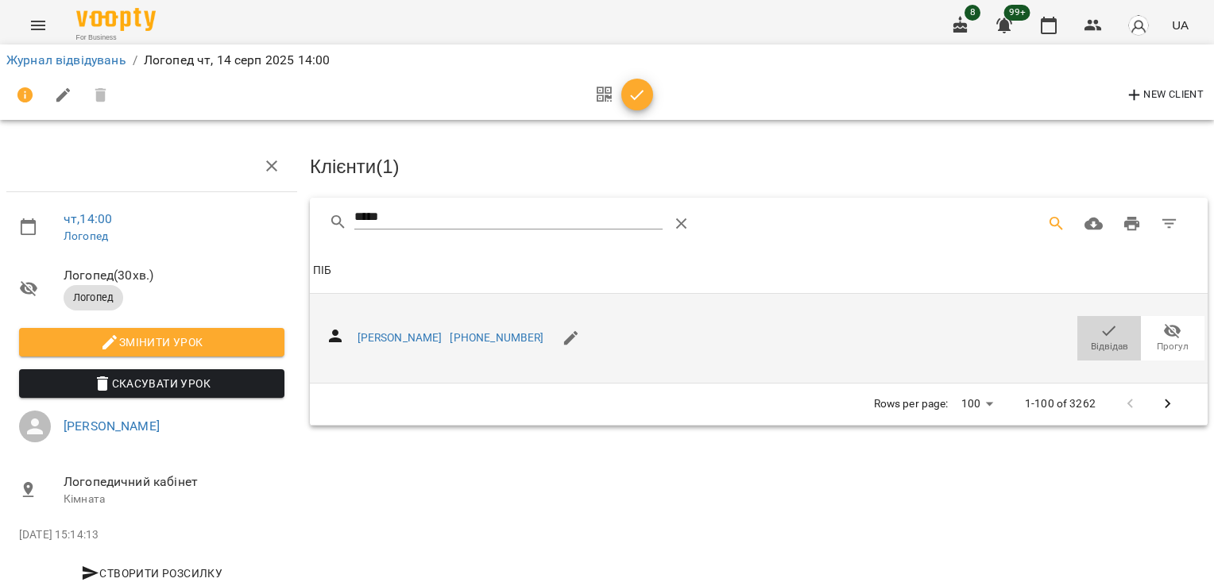
click at [1087, 331] on span "Відвідав" at bounding box center [1109, 338] width 44 height 32
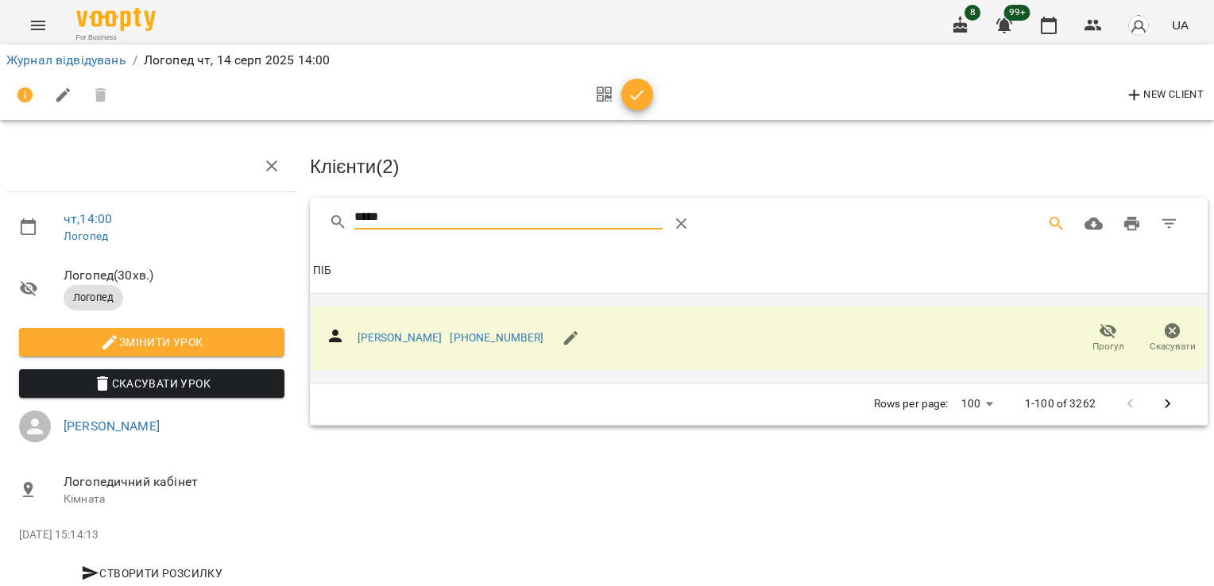
drag, startPoint x: 366, startPoint y: 222, endPoint x: 304, endPoint y: 216, distance: 62.3
click at [299, 223] on div "чт , 14:00 [PERSON_NAME] ( 30 хв. ) Логопед Змінити урок Скасувати Урок [PERSON…" at bounding box center [607, 338] width 1227 height 549
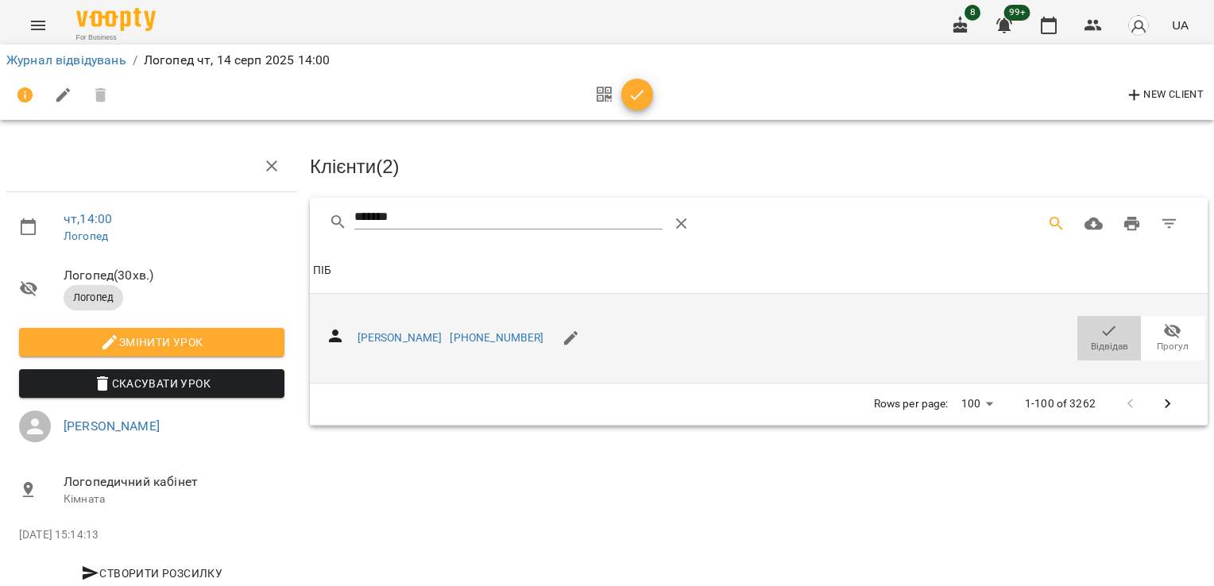
click at [1108, 342] on span "Відвідав" at bounding box center [1109, 347] width 37 height 14
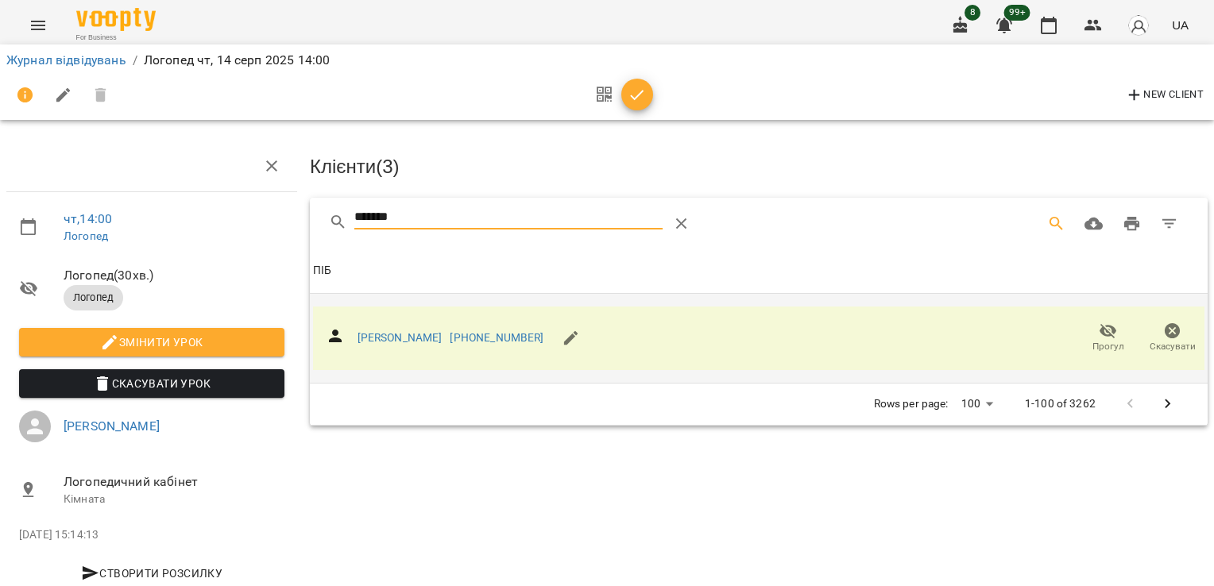
drag, startPoint x: 365, startPoint y: 213, endPoint x: 216, endPoint y: 211, distance: 148.6
click at [220, 215] on div "чт , 14:00 [PERSON_NAME] ( 30 хв. ) Логопед Змінити урок Скасувати Урок [PERSON…" at bounding box center [607, 338] width 1227 height 549
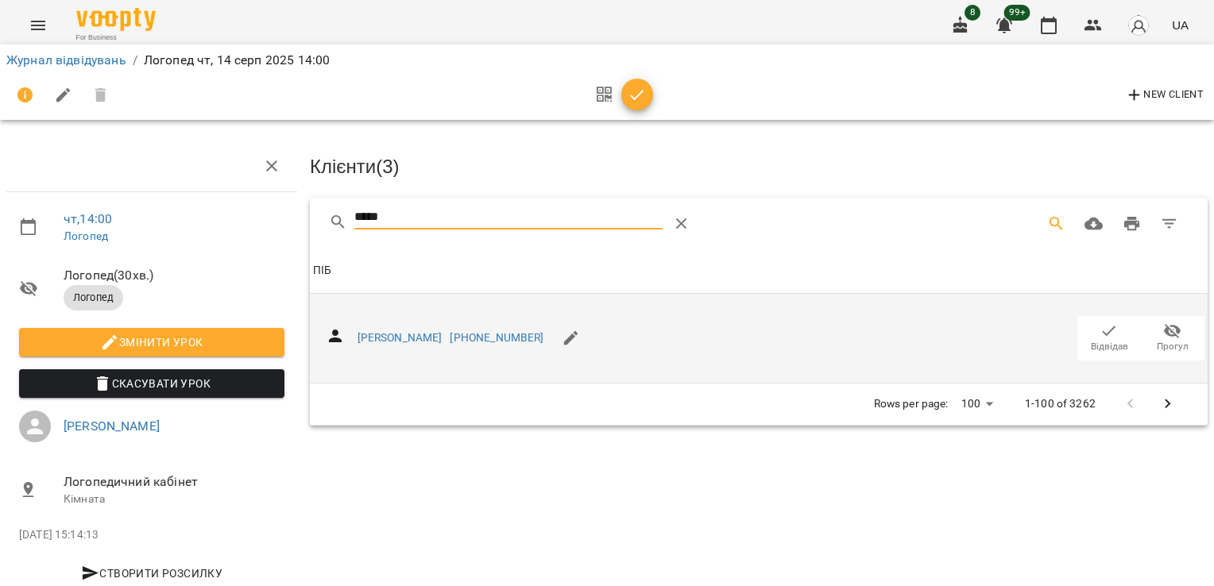
click at [1099, 322] on icon "button" at bounding box center [1108, 331] width 19 height 19
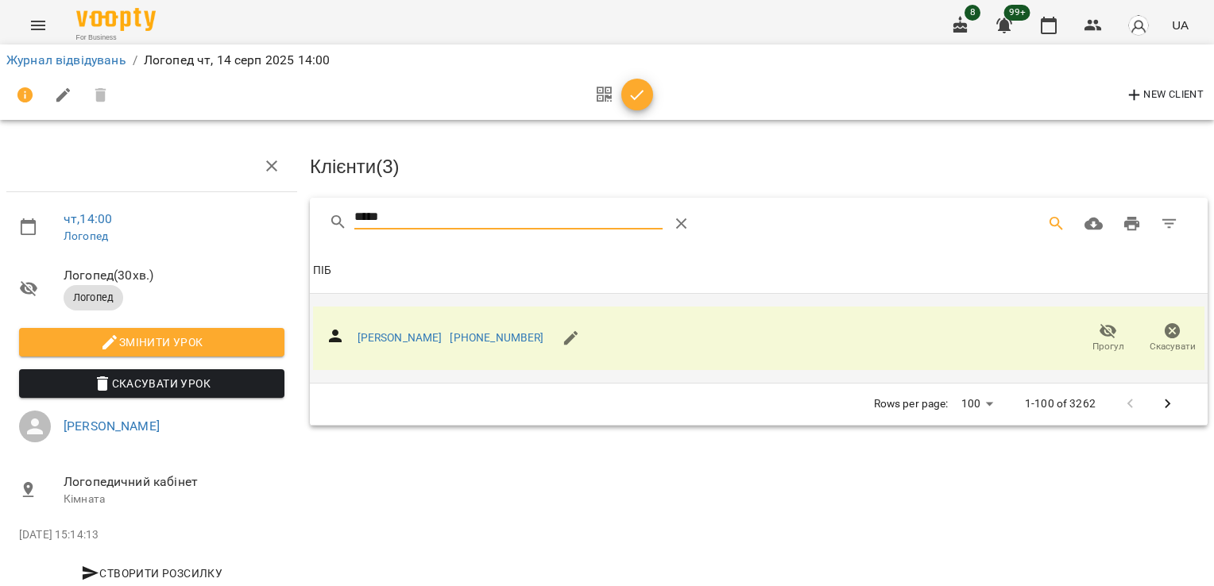
drag, startPoint x: 395, startPoint y: 208, endPoint x: 283, endPoint y: 206, distance: 112.0
click at [283, 207] on div "чт , 14:00 [PERSON_NAME] ( 30 хв. ) Логопед Змінити урок Скасувати Урок [PERSON…" at bounding box center [607, 338] width 1227 height 549
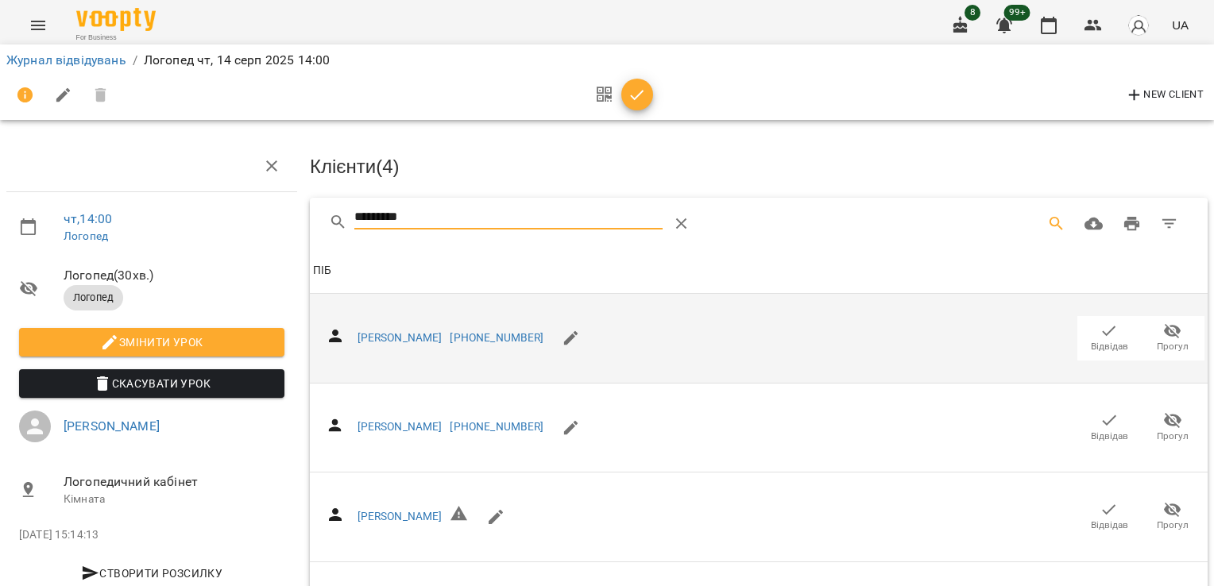
type input "*********"
click at [1102, 340] on span "Відвідав" at bounding box center [1109, 347] width 37 height 14
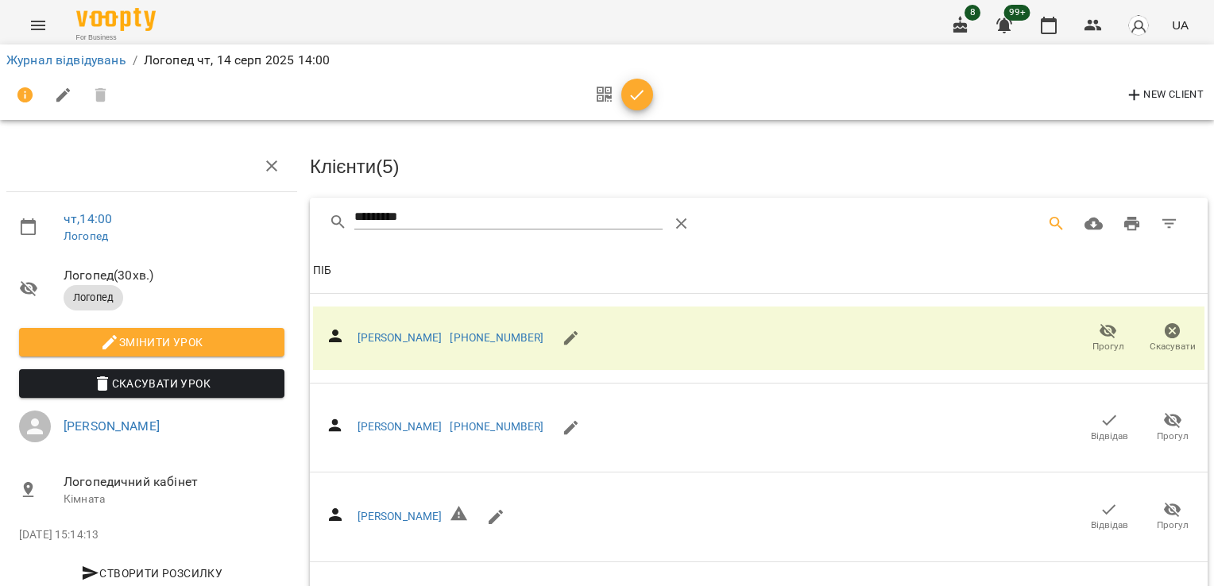
click at [633, 99] on icon "button" at bounding box center [638, 95] width 14 height 10
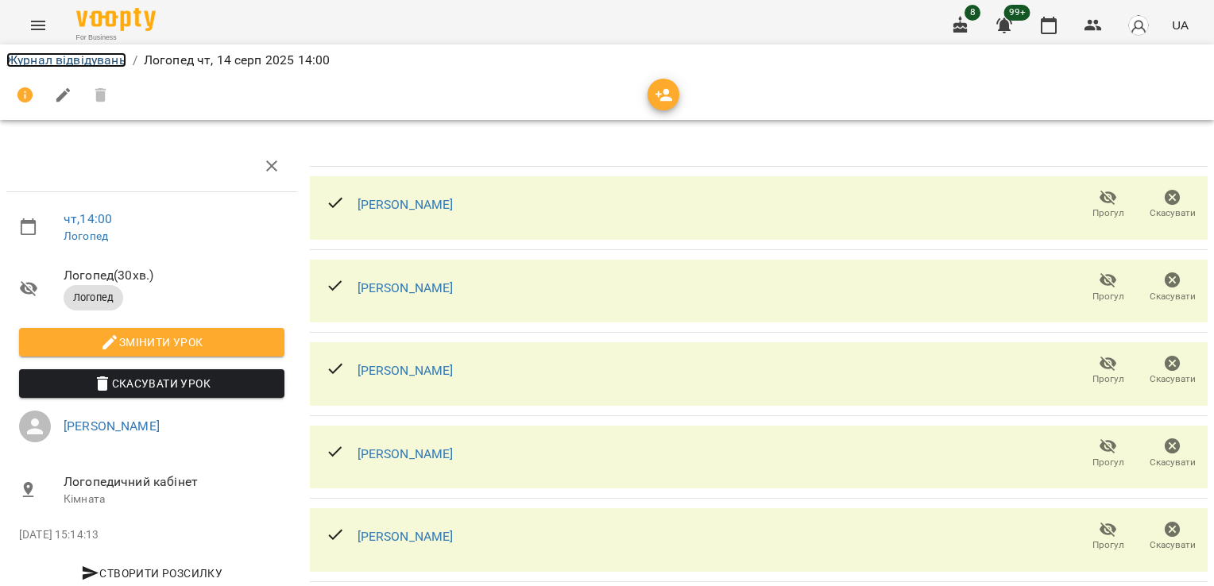
click at [34, 59] on link "Журнал відвідувань" at bounding box center [66, 59] width 120 height 15
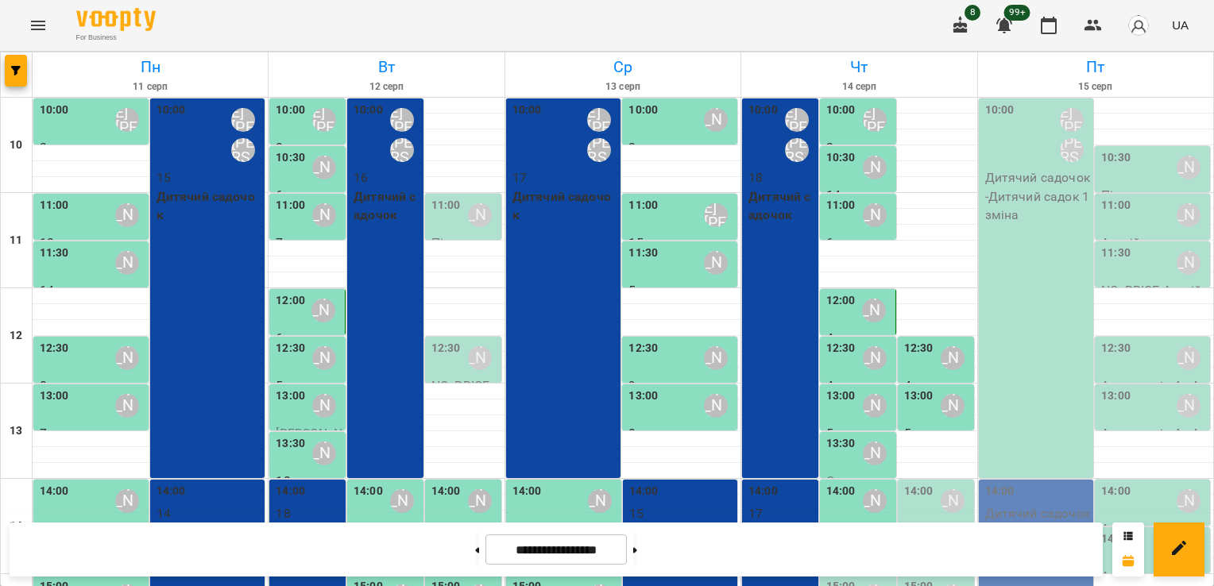
scroll to position [192, 0]
click at [910, 483] on div "14:00" at bounding box center [918, 501] width 29 height 37
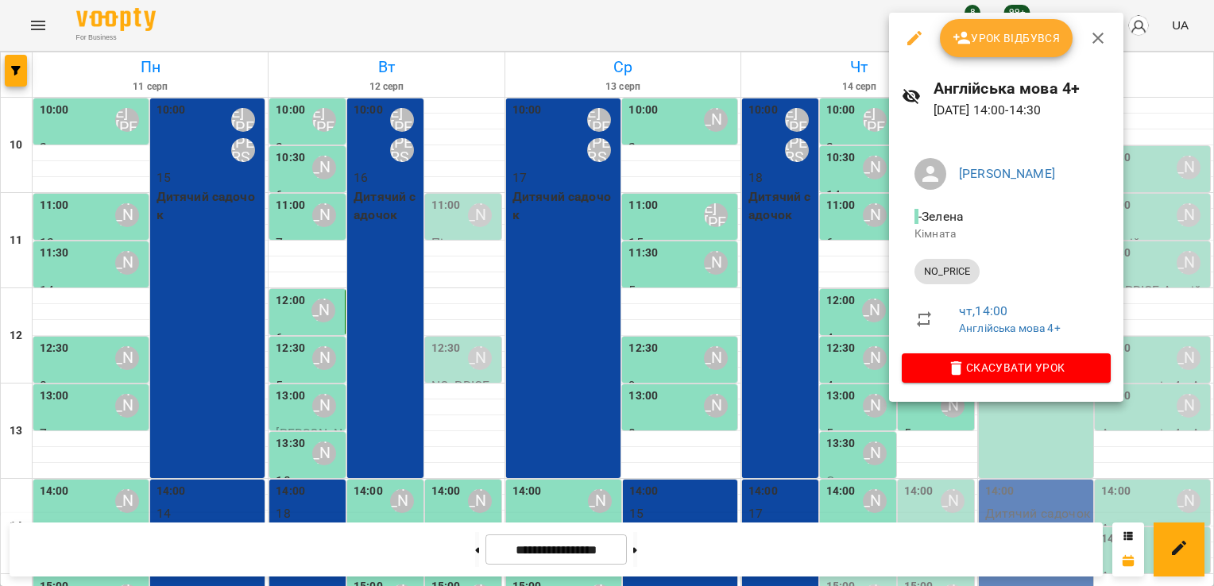
click at [999, 49] on button "Урок відбувся" at bounding box center [1006, 38] width 133 height 38
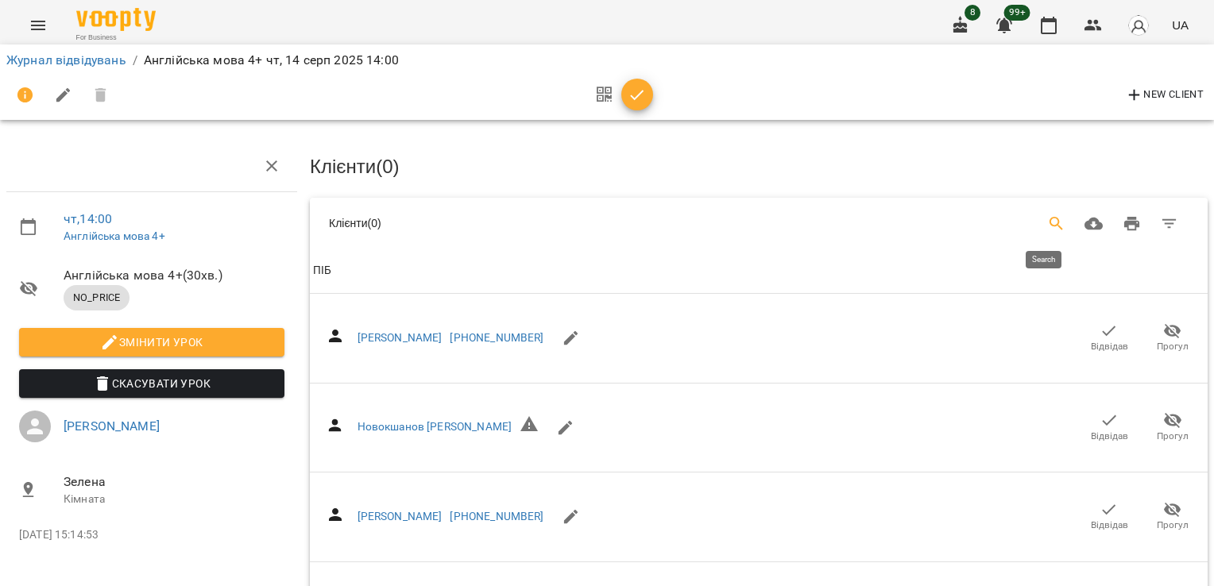
click at [1047, 218] on icon "Search" at bounding box center [1056, 223] width 19 height 19
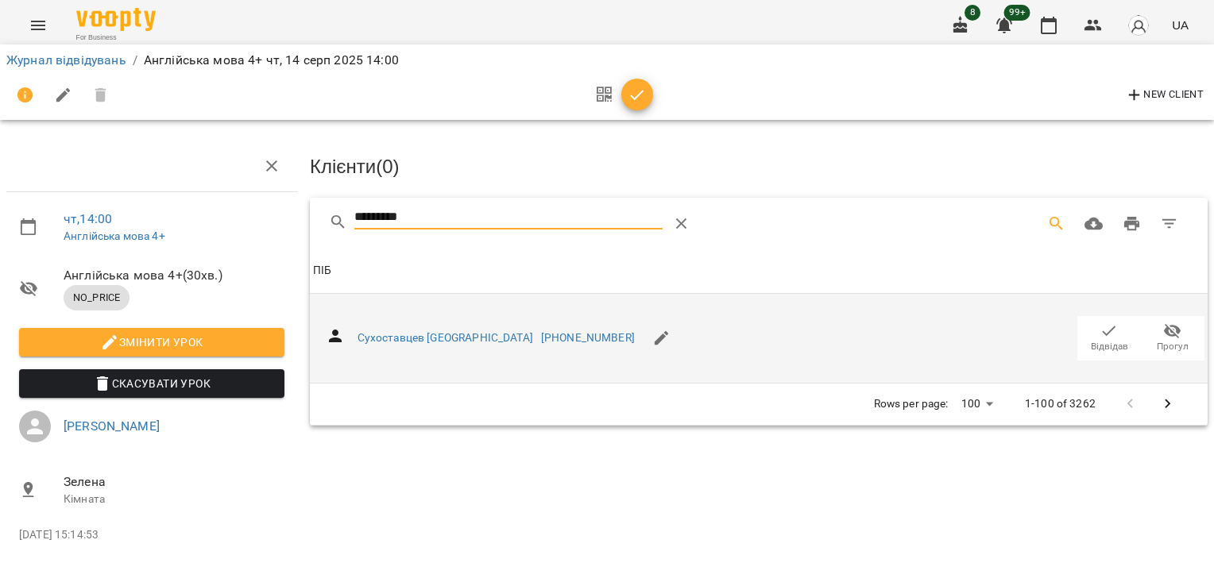
click at [1111, 323] on icon "button" at bounding box center [1108, 331] width 19 height 19
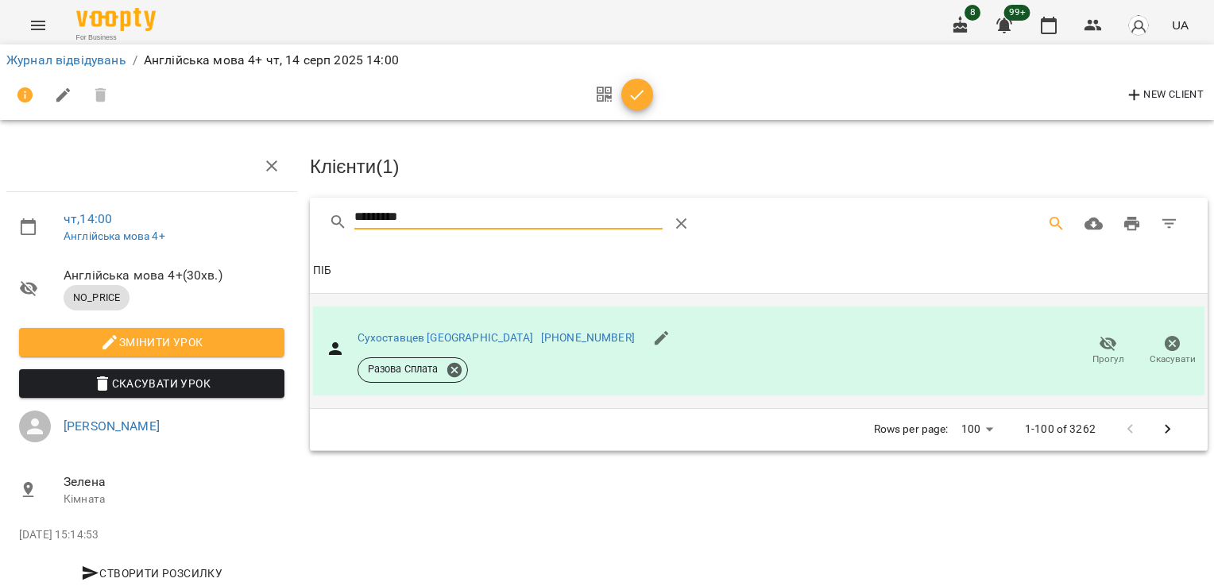
drag, startPoint x: 413, startPoint y: 214, endPoint x: 292, endPoint y: 219, distance: 120.8
click at [292, 219] on div "чт , 14:00 Англійська мова 4+ Англійська мова 4+ ( 30 хв. ) NO_PRICE Змінити ур…" at bounding box center [607, 338] width 1227 height 549
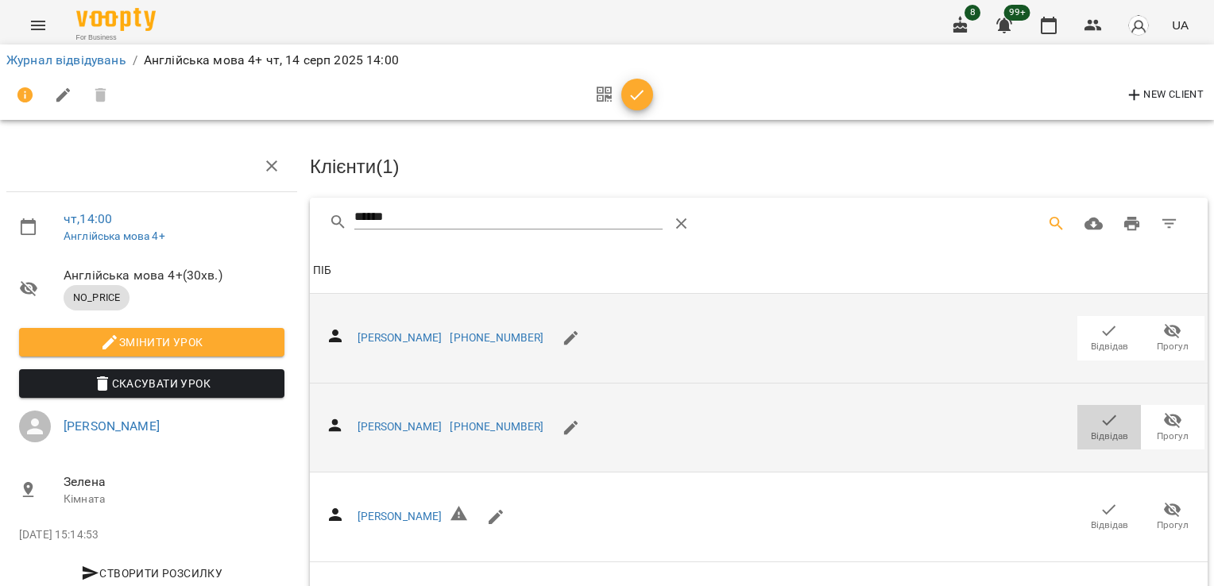
click at [1099, 430] on span "Відвідав" at bounding box center [1109, 437] width 37 height 14
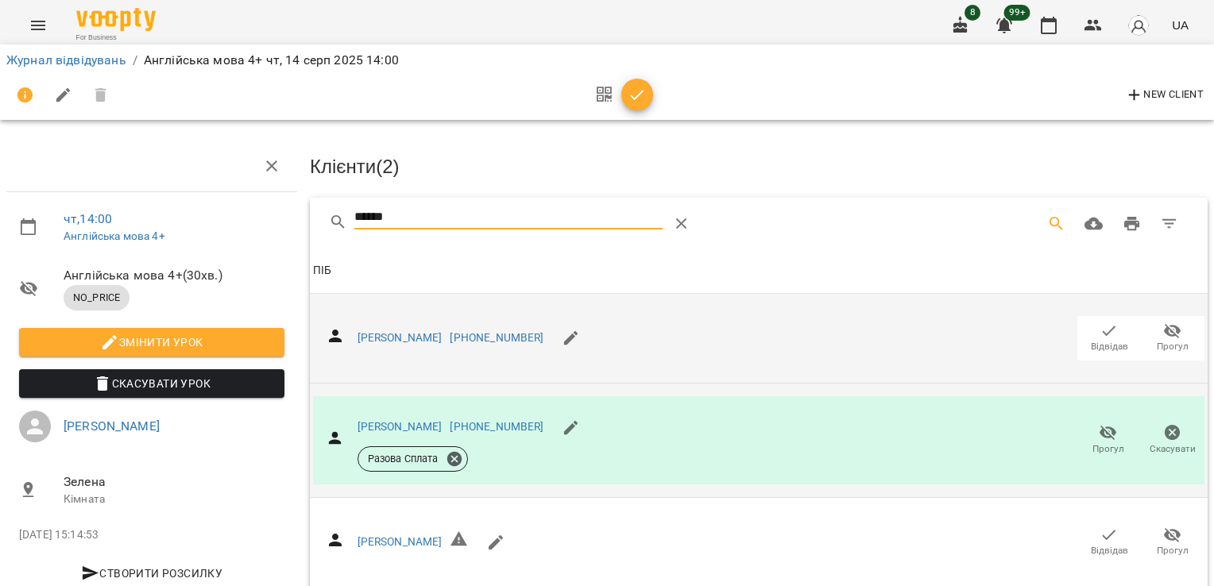
drag, startPoint x: 404, startPoint y: 214, endPoint x: 293, endPoint y: 230, distance: 111.6
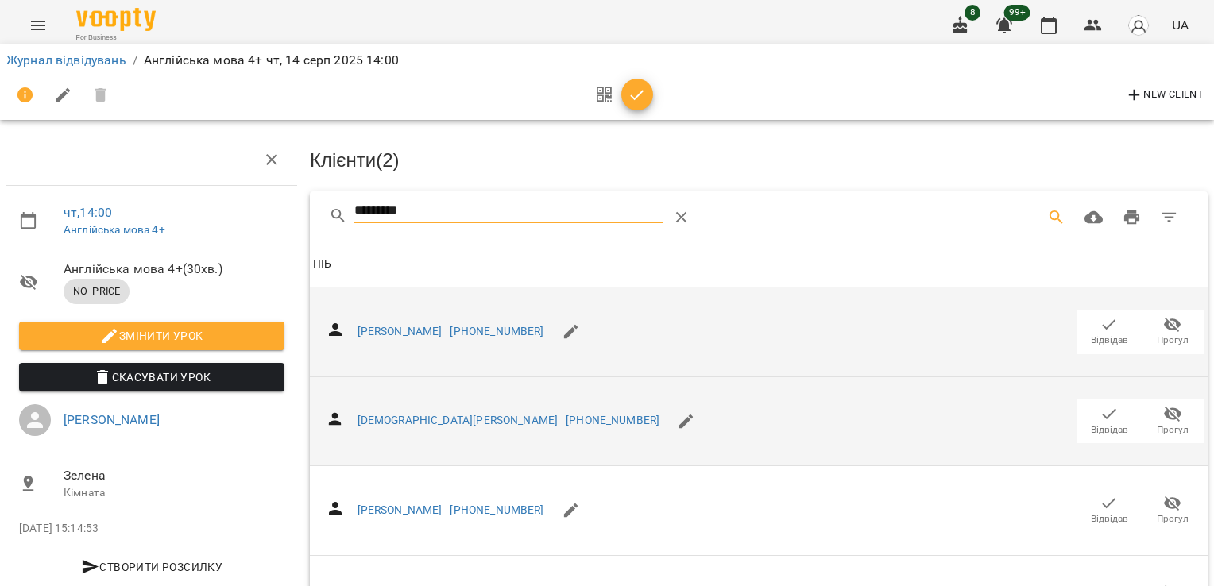
scroll to position [260, 0]
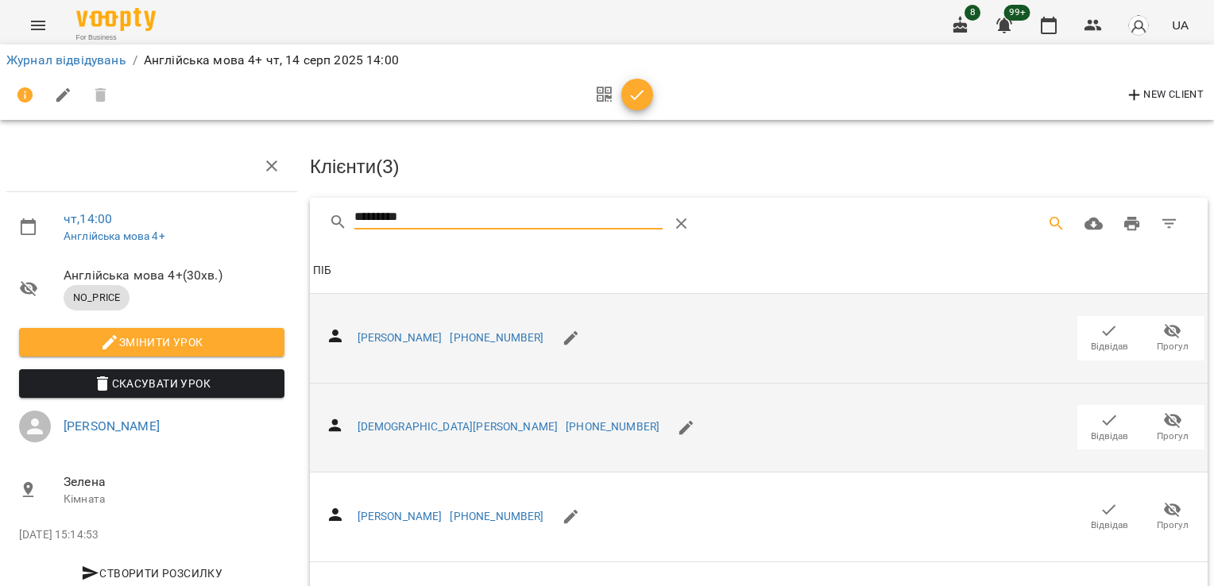
drag, startPoint x: 276, startPoint y: 231, endPoint x: 259, endPoint y: 218, distance: 21.6
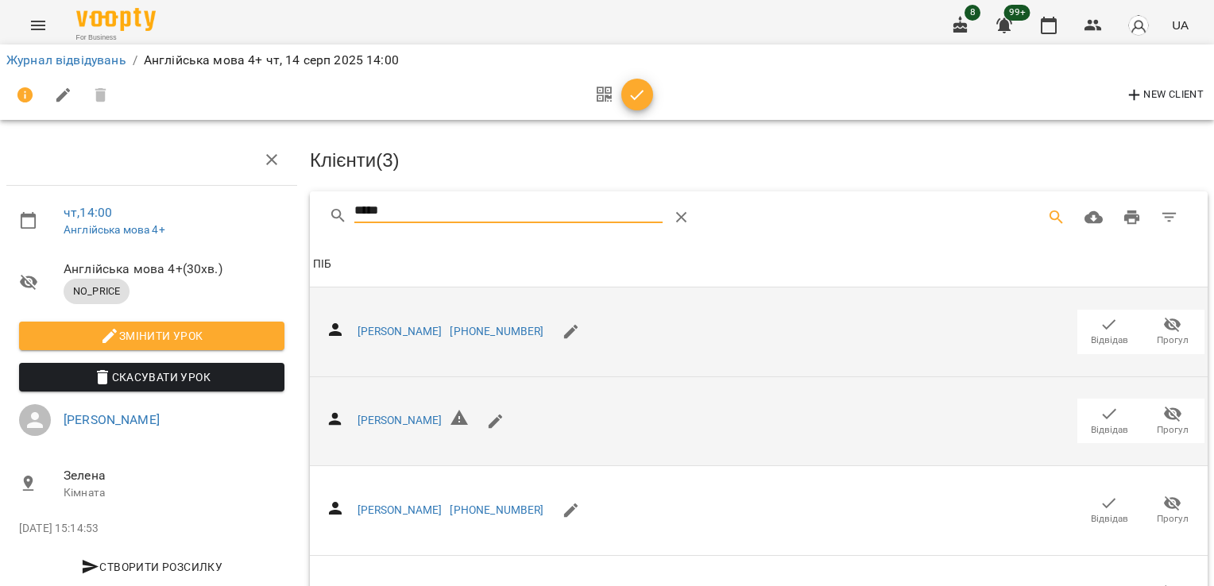
scroll to position [128, 0]
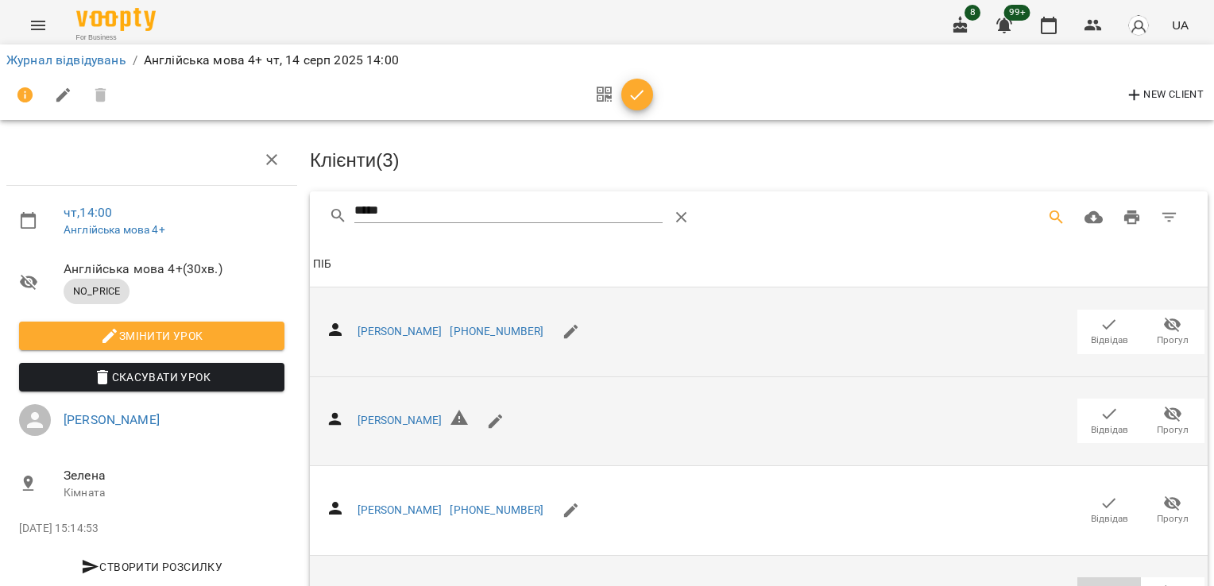
click at [1099, 583] on icon "button" at bounding box center [1108, 592] width 19 height 19
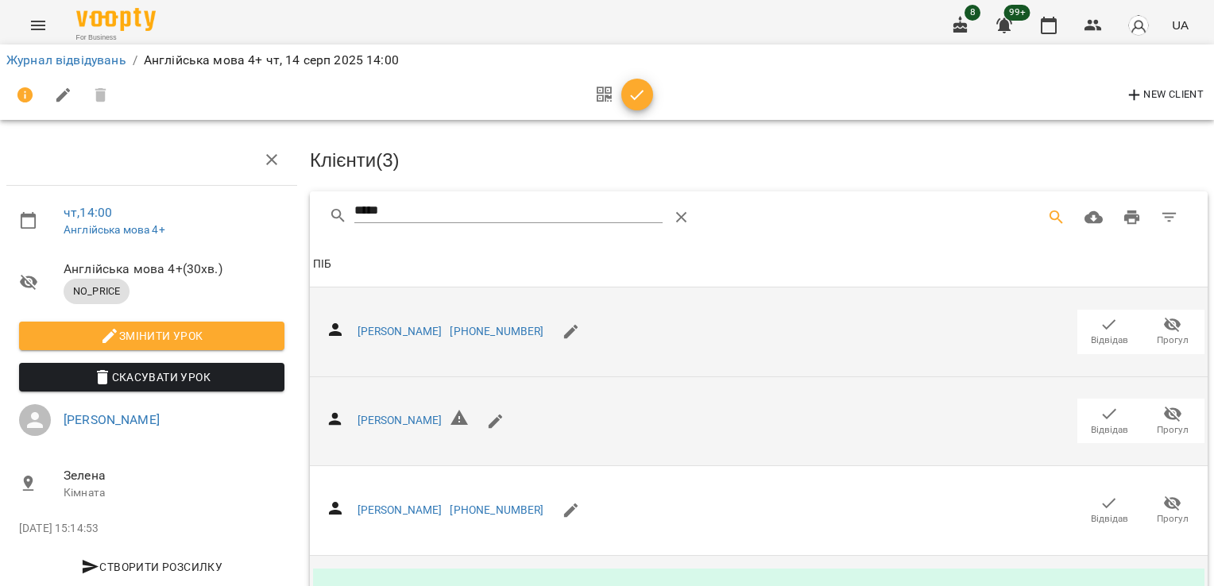
scroll to position [0, 0]
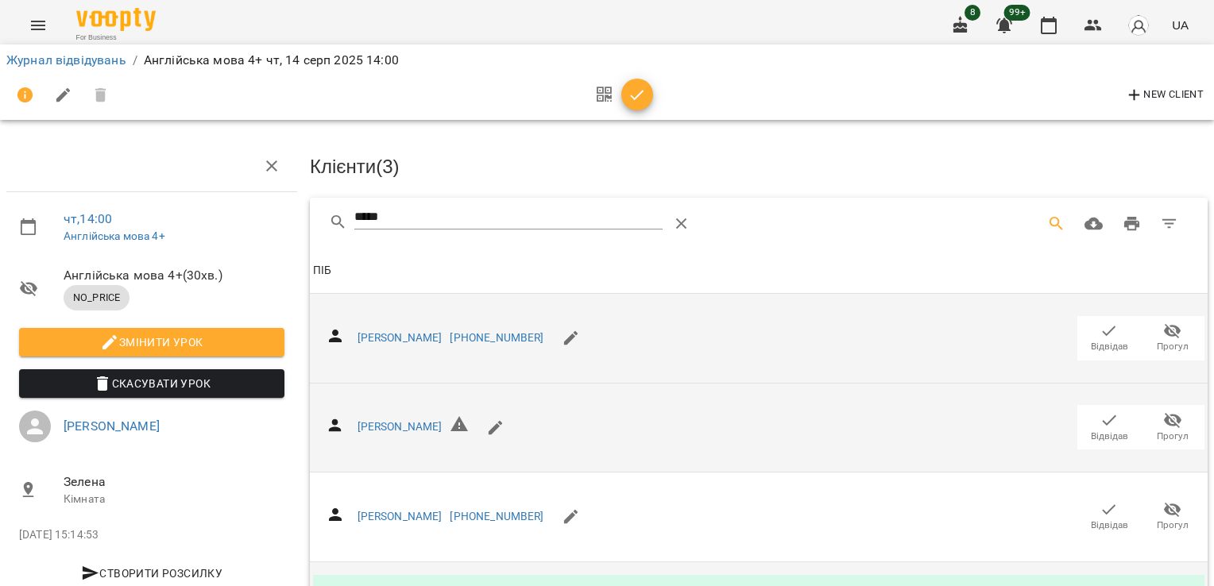
drag, startPoint x: 405, startPoint y: 226, endPoint x: 262, endPoint y: 223, distance: 143.0
click at [264, 224] on div "чт , 14:00 Англійська мова 4+ Англійська мова 4+ ( 30 хв. ) NO_PRICE Змінити ур…" at bounding box center [607, 397] width 1227 height 667
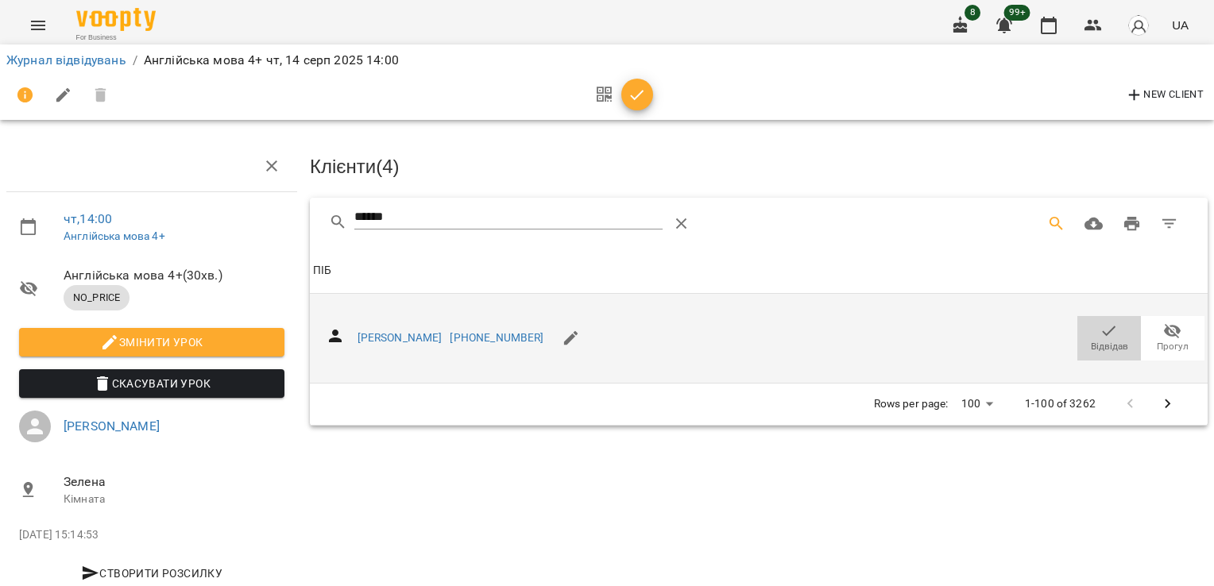
click at [1106, 342] on span "Відвідав" at bounding box center [1109, 347] width 37 height 14
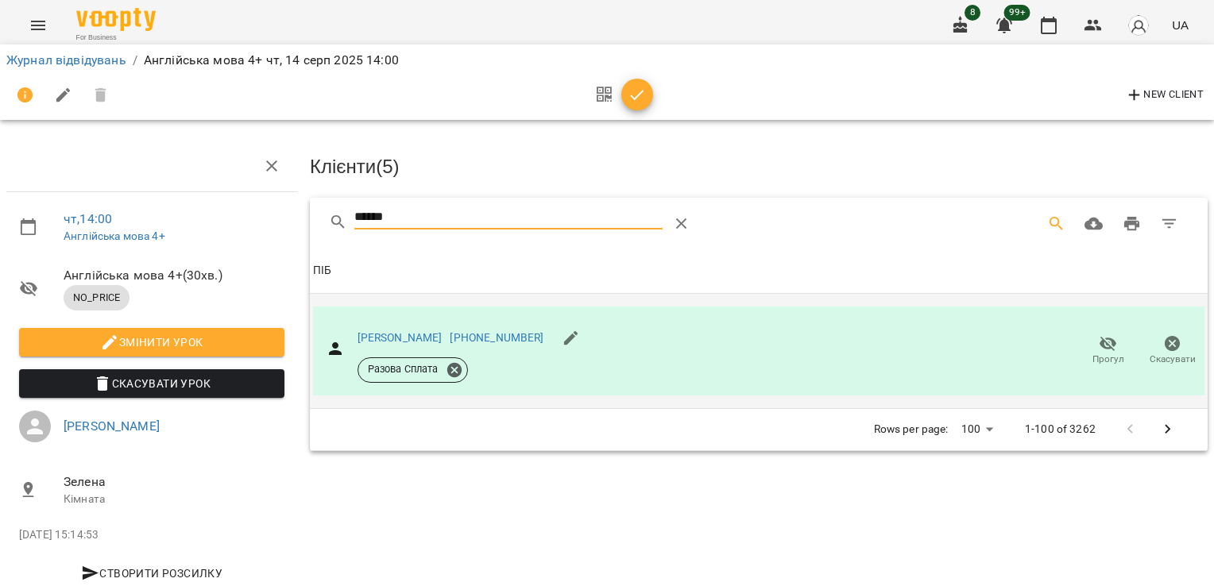
drag, startPoint x: 323, startPoint y: 211, endPoint x: 283, endPoint y: 196, distance: 43.2
click at [272, 208] on div "чт , 14:00 Англійська мова 4+ Англійська мова 4+ ( 30 хв. ) NO_PRICE Змінити ур…" at bounding box center [607, 338] width 1227 height 549
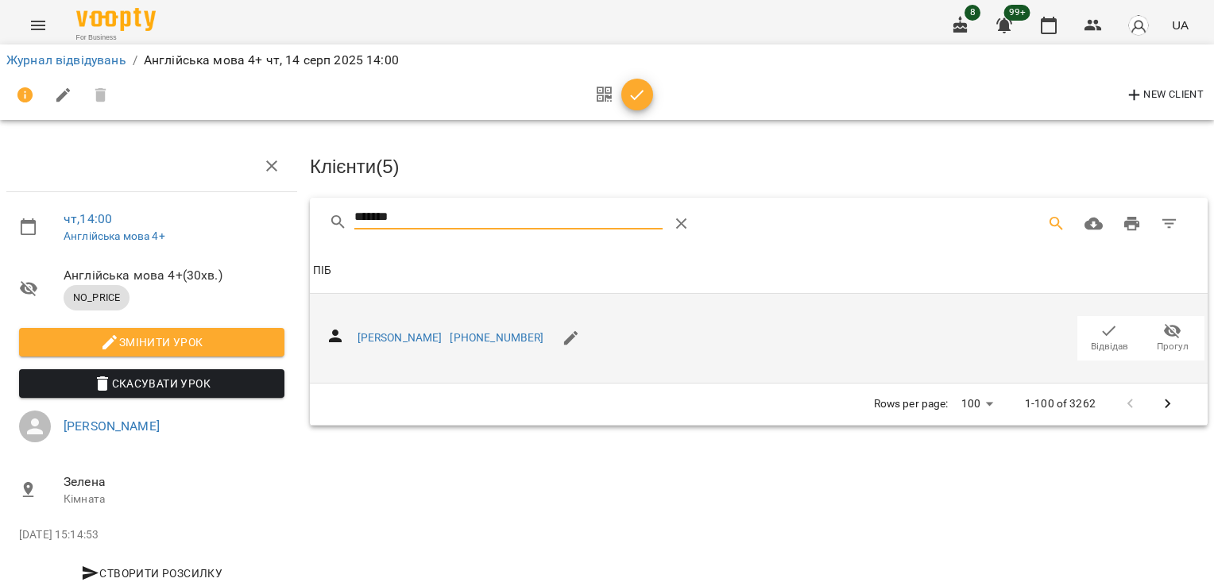
type input "*******"
click at [1092, 340] on span "Відвідав" at bounding box center [1109, 347] width 37 height 14
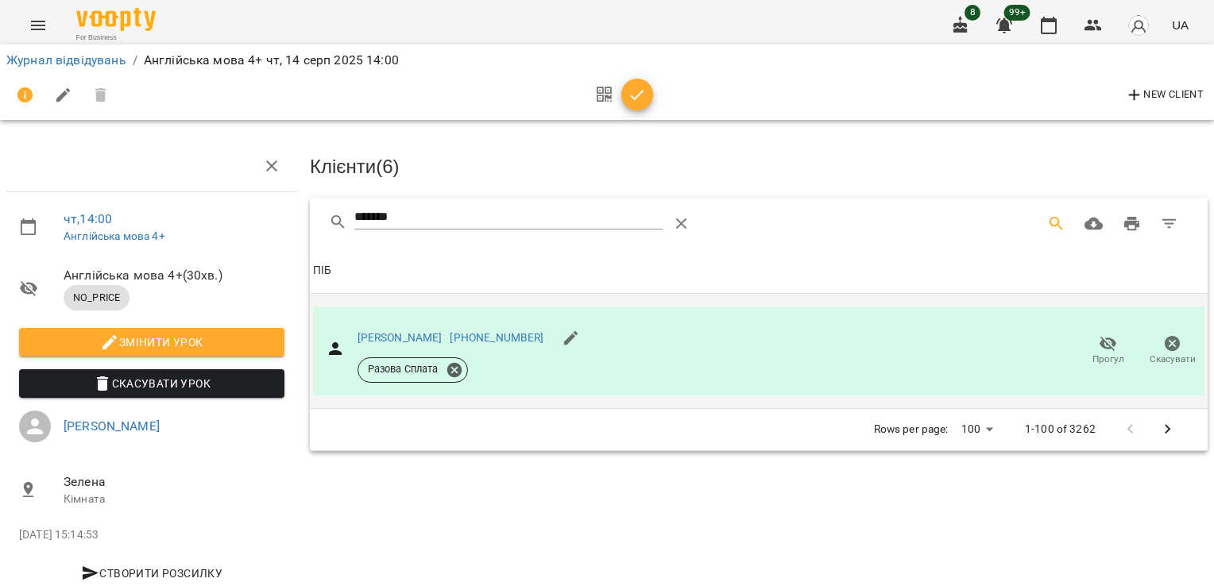
click at [630, 87] on icon "button" at bounding box center [637, 95] width 19 height 19
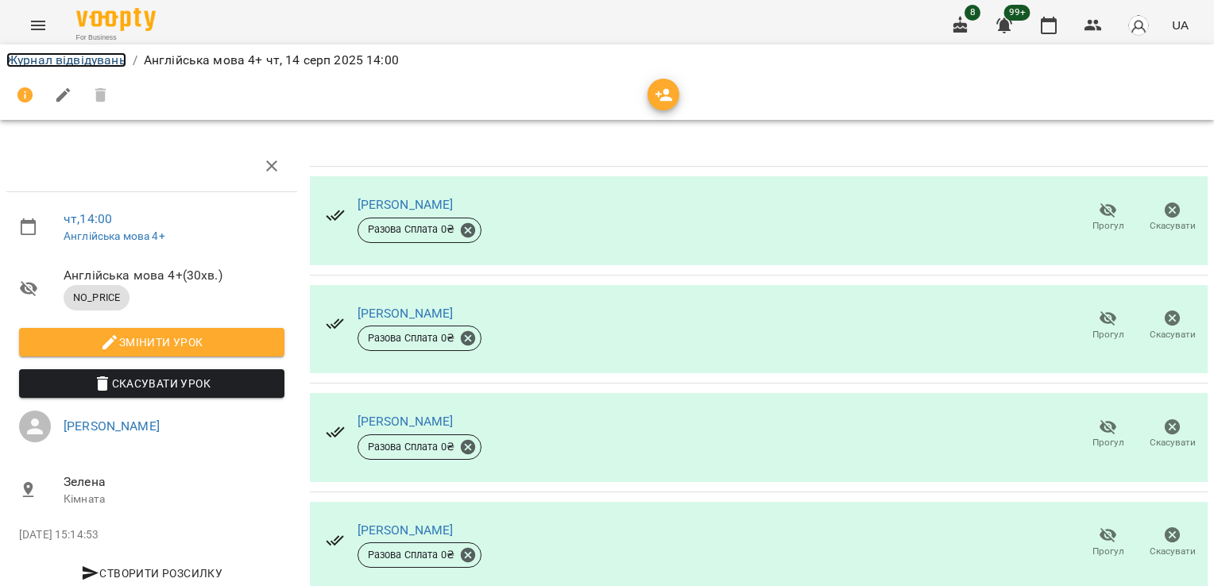
click at [41, 64] on link "Журнал відвідувань" at bounding box center [66, 59] width 120 height 15
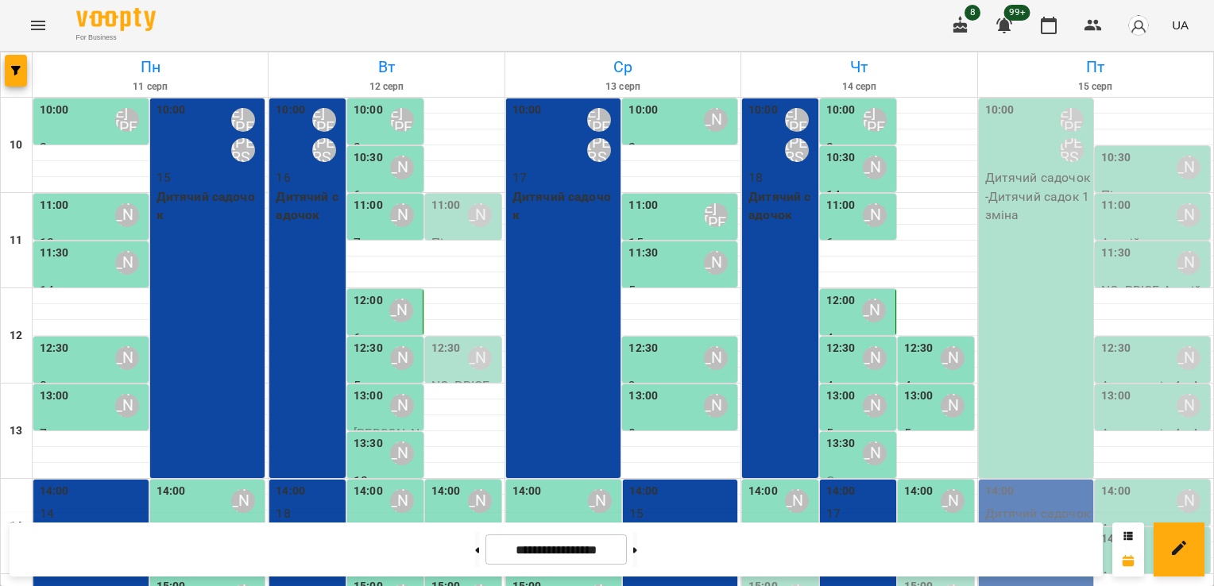
scroll to position [154, 0]
click at [785, 537] on div "[PERSON_NAME]" at bounding box center [797, 549] width 24 height 24
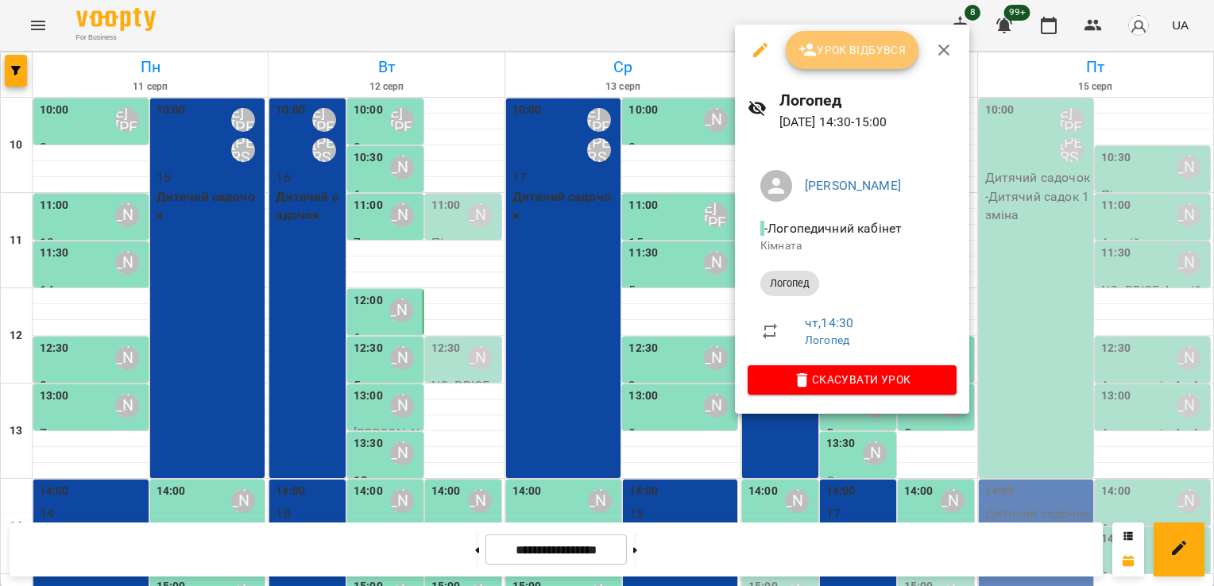
click at [867, 64] on button "Урок відбувся" at bounding box center [852, 50] width 133 height 38
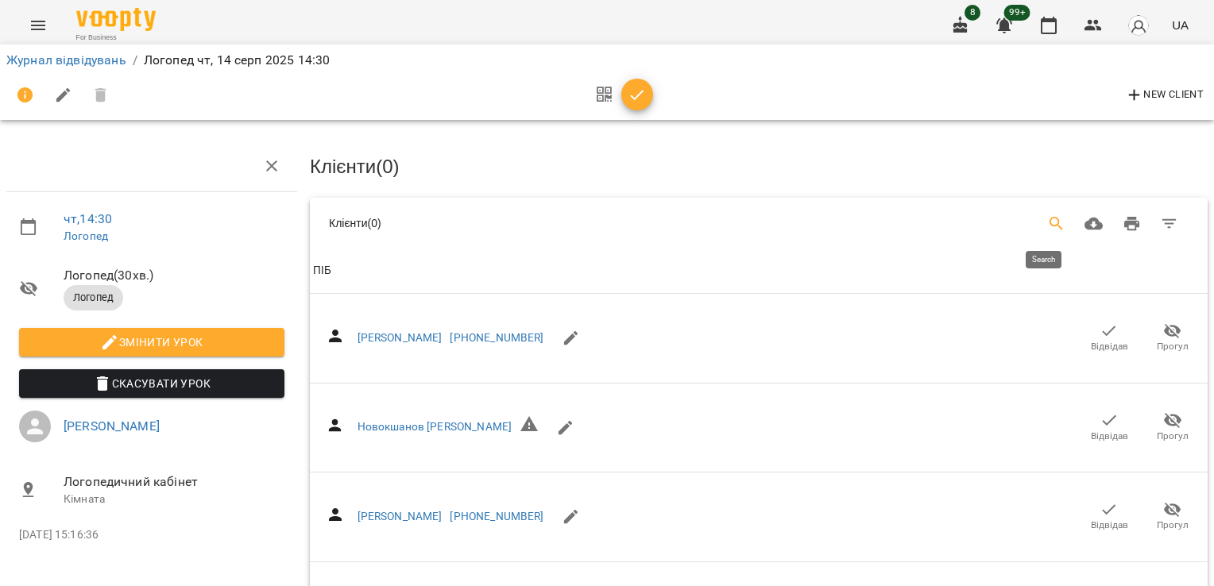
click at [1052, 232] on button "Search" at bounding box center [1057, 224] width 38 height 38
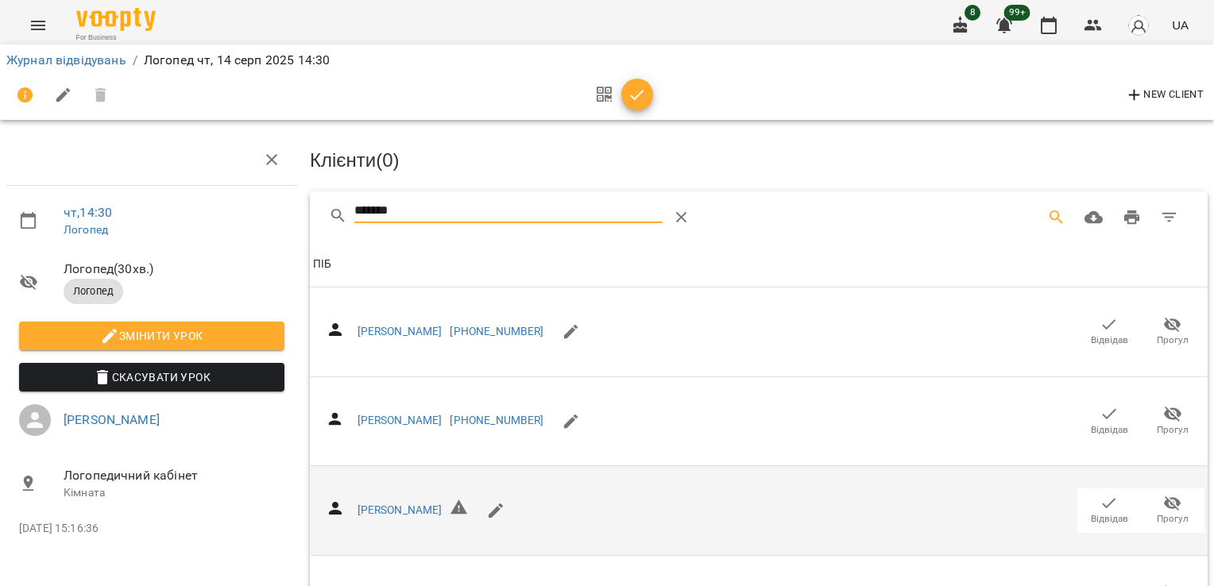
scroll to position [79, 0]
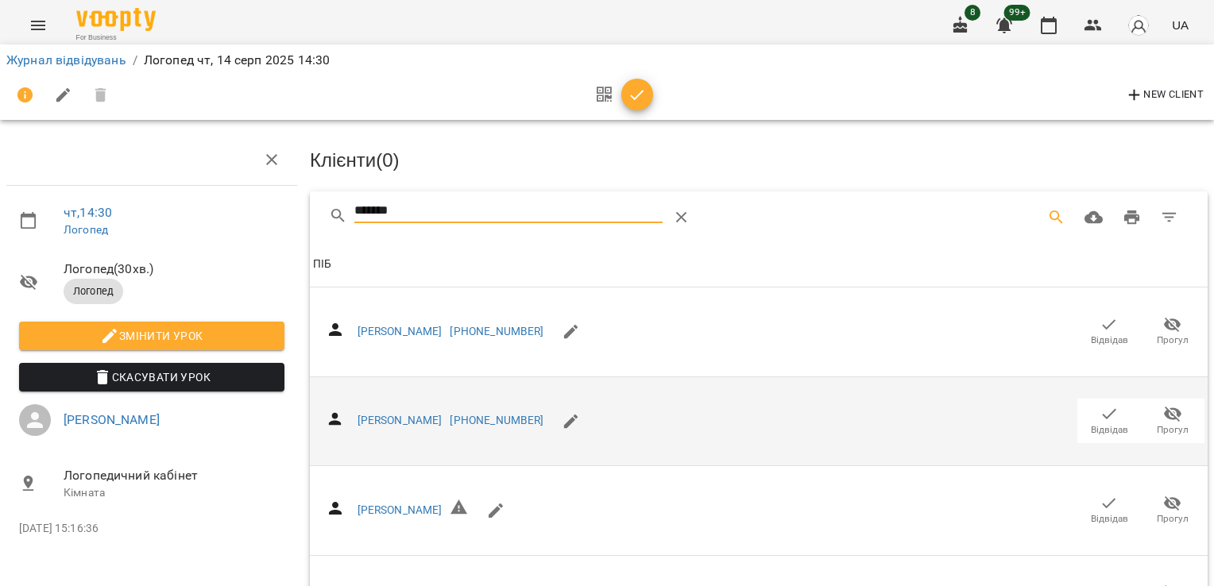
click at [1101, 399] on button "Відвідав" at bounding box center [1109, 421] width 64 height 44
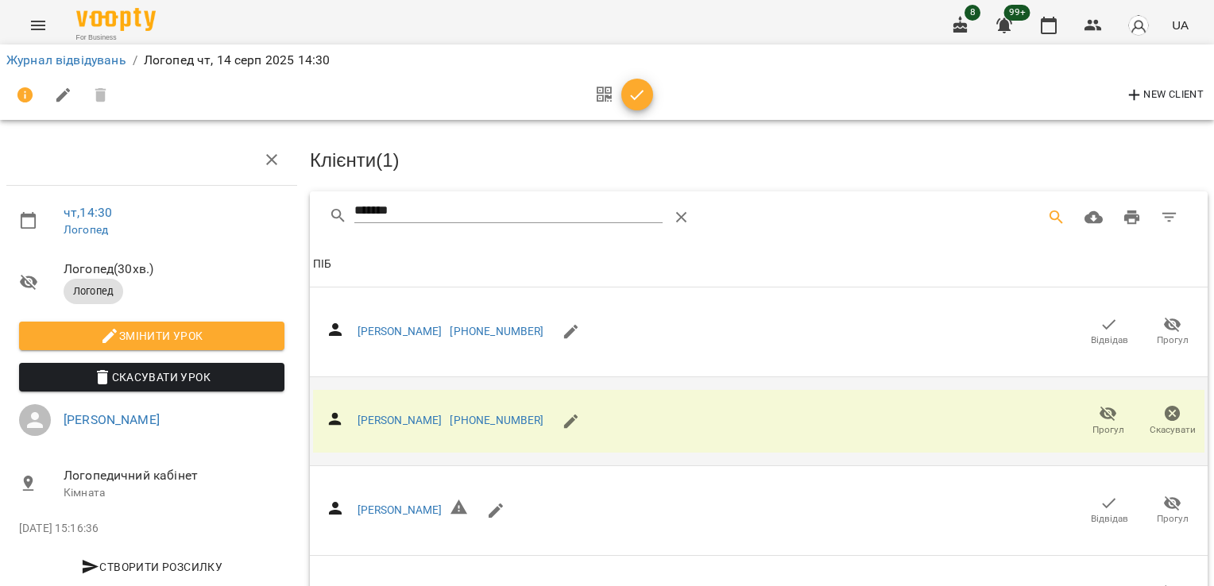
scroll to position [0, 0]
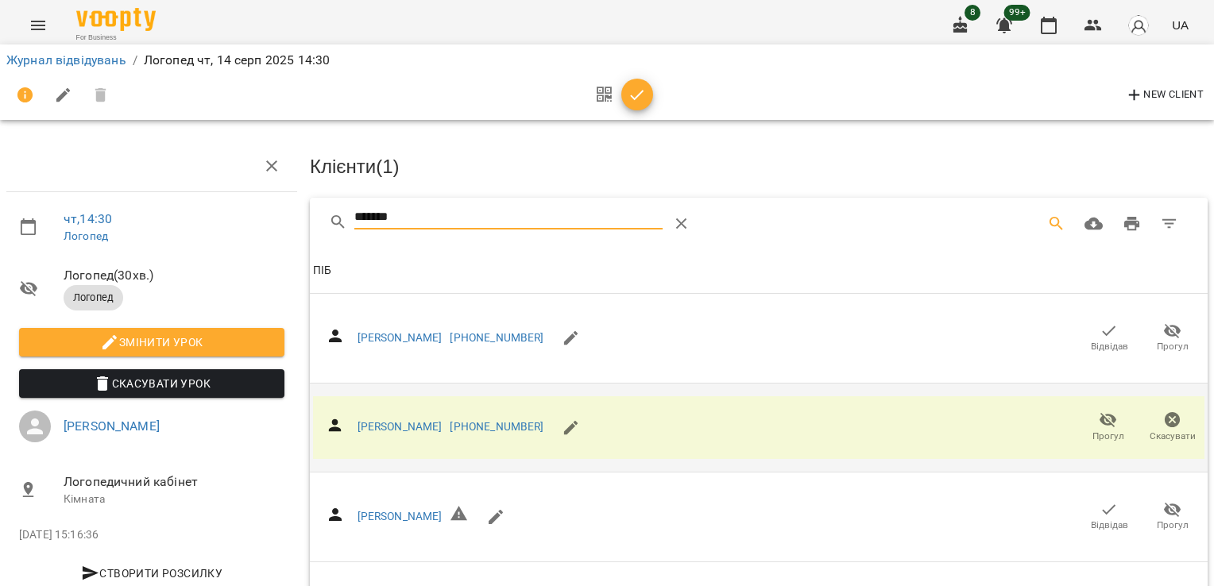
drag, startPoint x: 413, startPoint y: 226, endPoint x: 240, endPoint y: 227, distance: 173.2
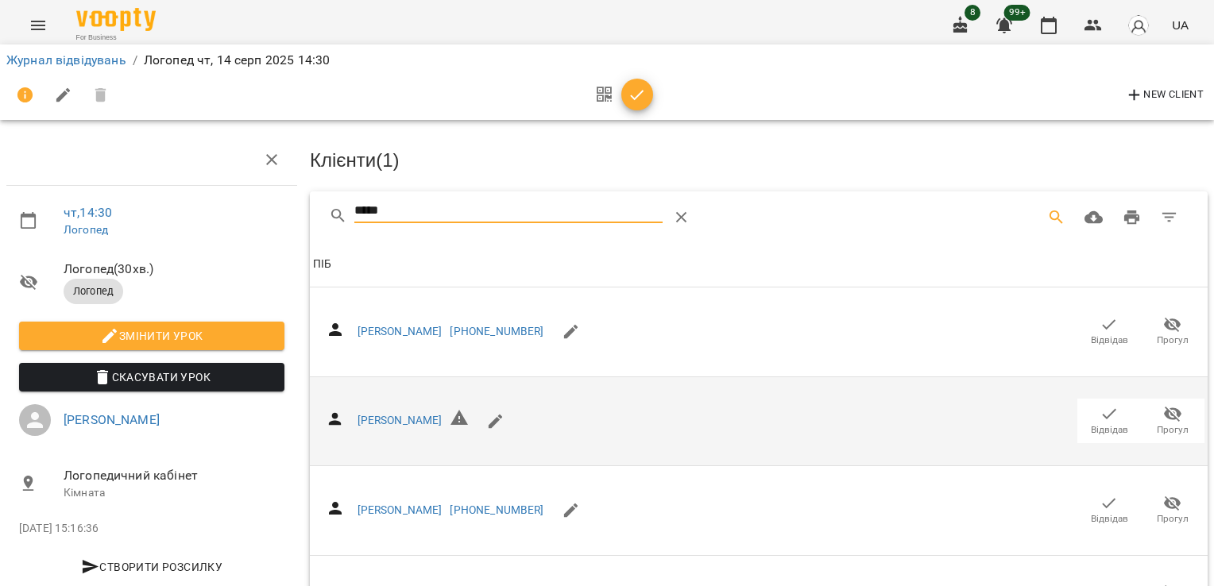
scroll to position [128, 0]
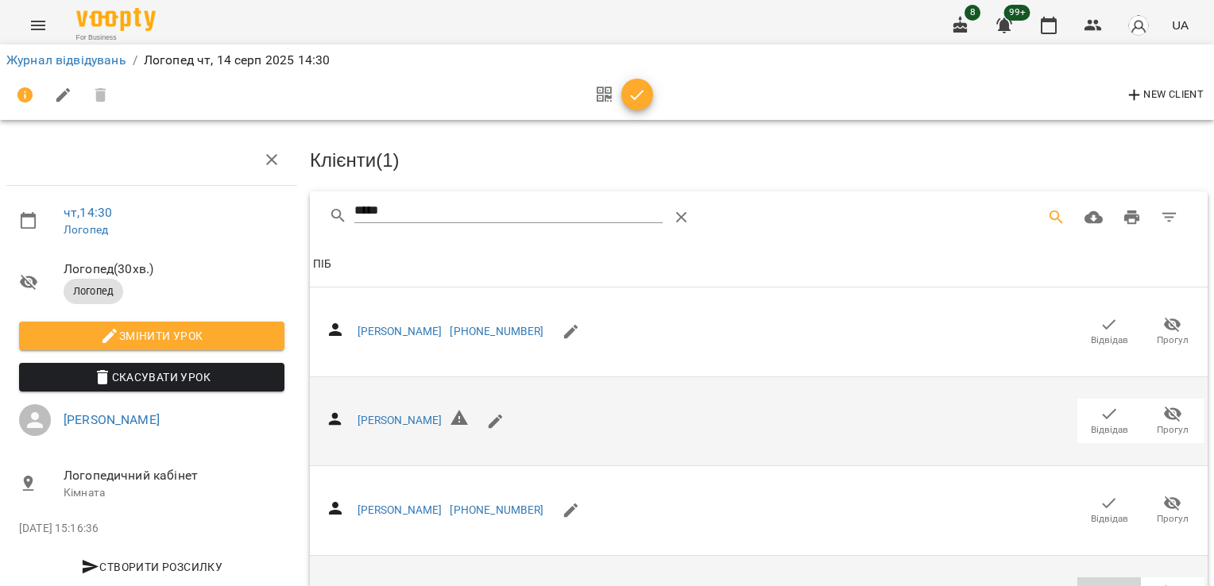
click at [1099, 583] on icon "button" at bounding box center [1108, 592] width 19 height 19
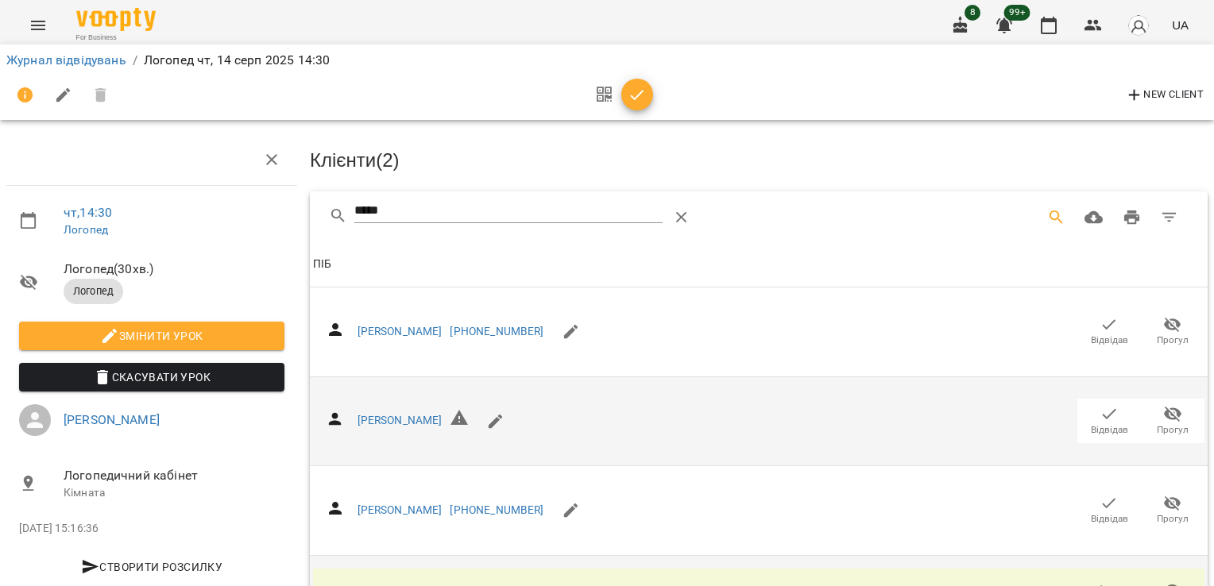
scroll to position [0, 0]
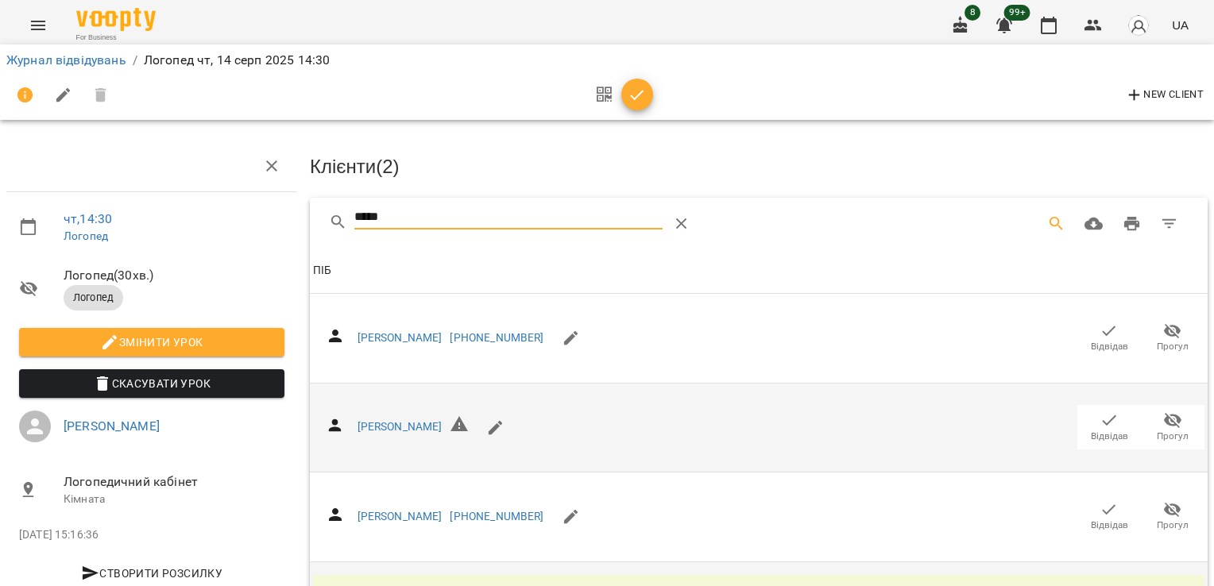
drag, startPoint x: 352, startPoint y: 218, endPoint x: 288, endPoint y: 218, distance: 64.3
click at [288, 218] on div "чт , 14:30 [PERSON_NAME] ( 30 хв. ) Логопед Змінити урок Скасувати Урок [PERSON…" at bounding box center [607, 385] width 1227 height 642
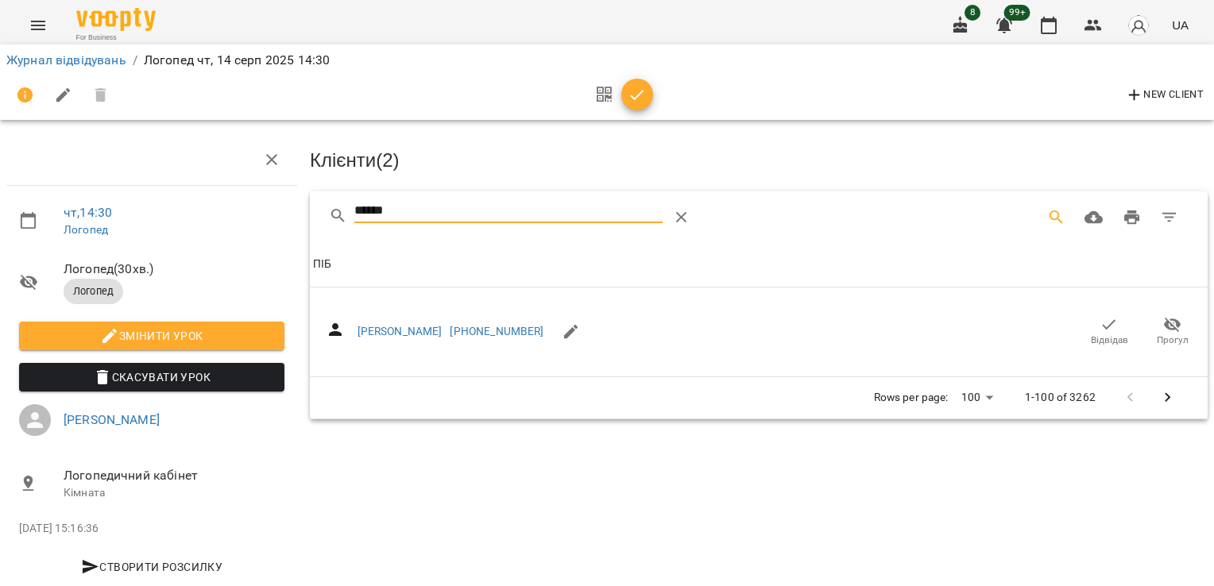
scroll to position [38, 0]
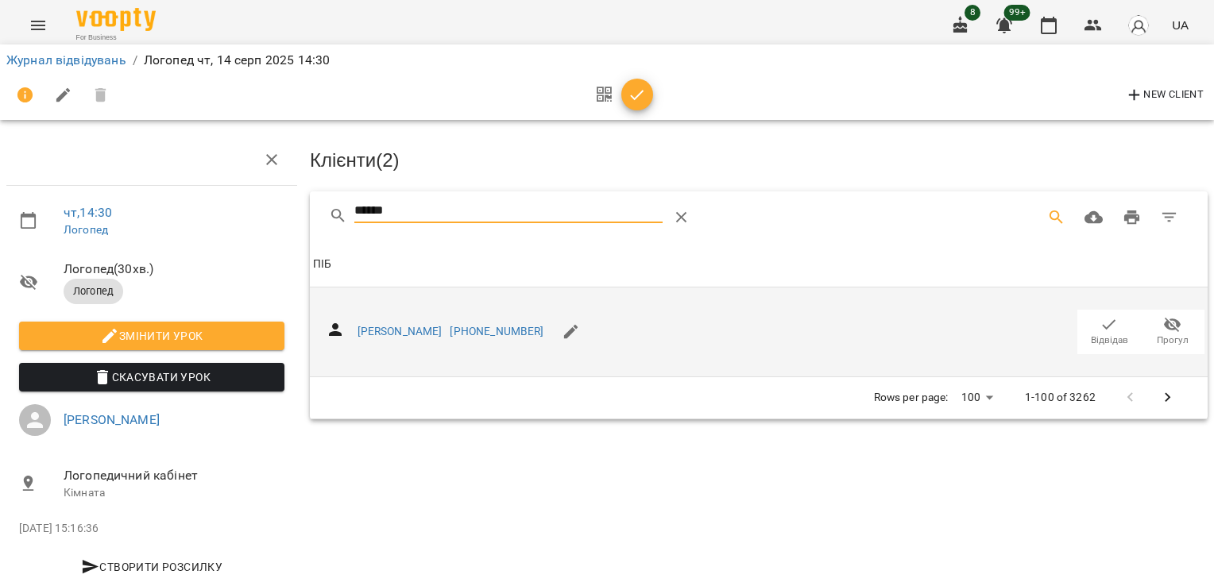
click at [1087, 315] on span "Відвідав" at bounding box center [1109, 331] width 44 height 32
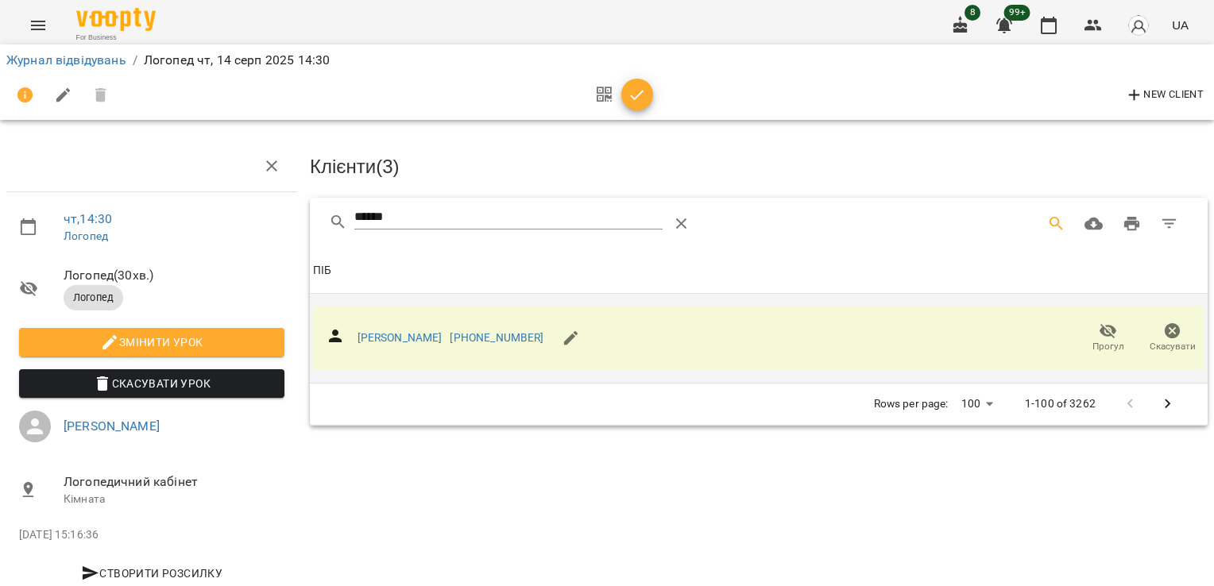
scroll to position [0, 0]
drag, startPoint x: 355, startPoint y: 217, endPoint x: 272, endPoint y: 216, distance: 83.4
click at [272, 216] on div "чт , 14:30 [PERSON_NAME] ( 30 хв. ) Логопед Змінити урок Скасувати Урок [PERSON…" at bounding box center [607, 338] width 1227 height 549
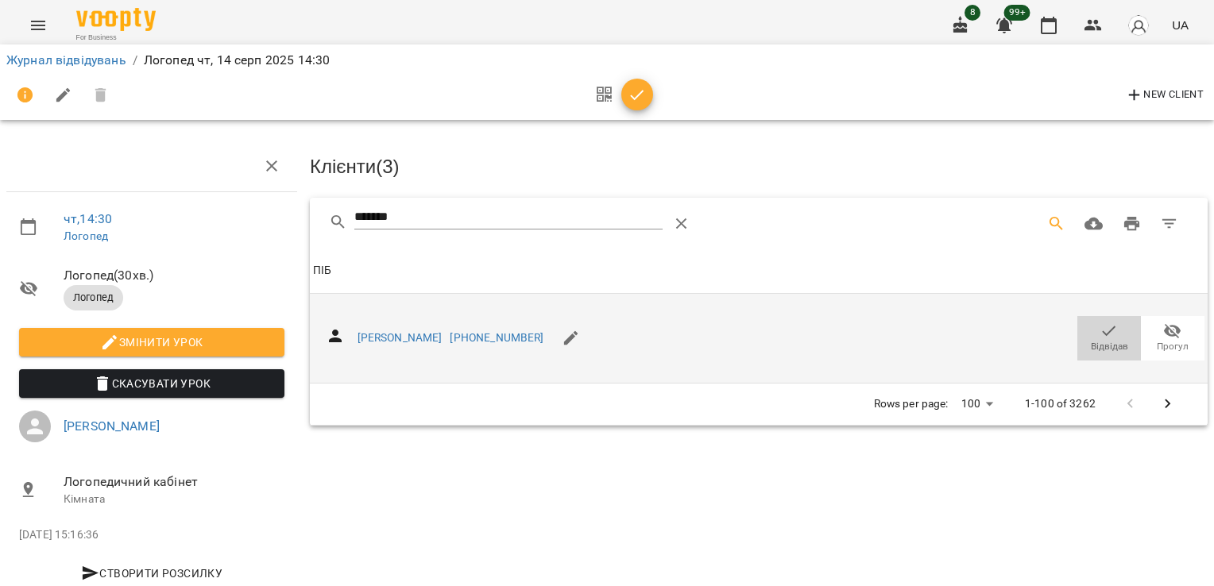
click at [1099, 329] on icon "button" at bounding box center [1108, 331] width 19 height 19
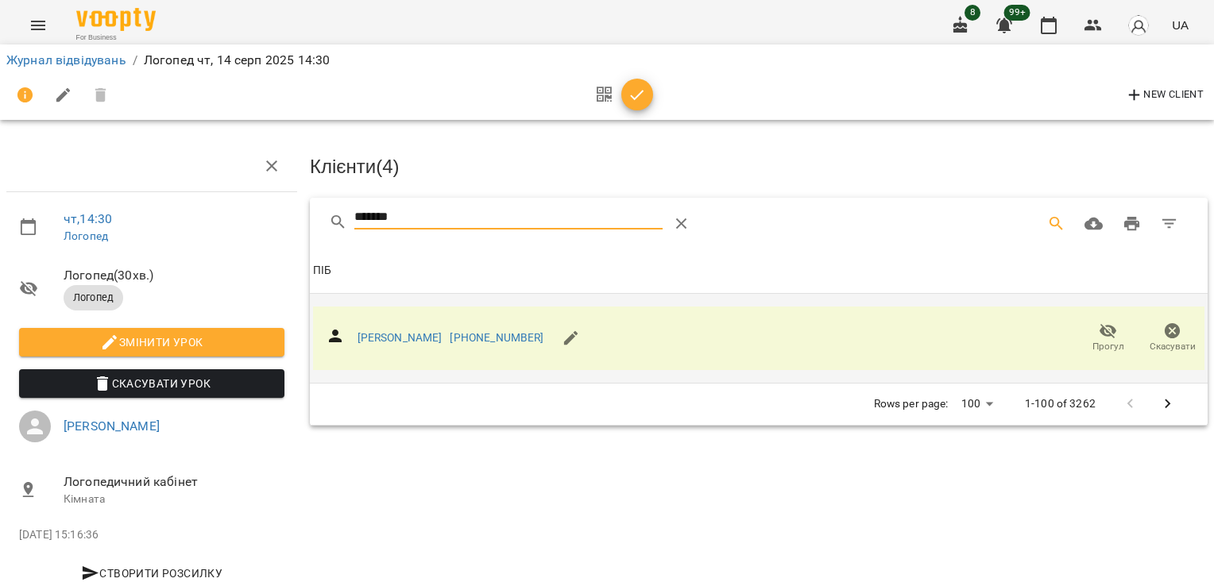
drag, startPoint x: 464, startPoint y: 218, endPoint x: 229, endPoint y: 224, distance: 235.2
click at [232, 226] on div "чт , 14:30 [PERSON_NAME] ( 30 хв. ) Логопед Змінити урок Скасувати Урок [PERSON…" at bounding box center [607, 338] width 1227 height 549
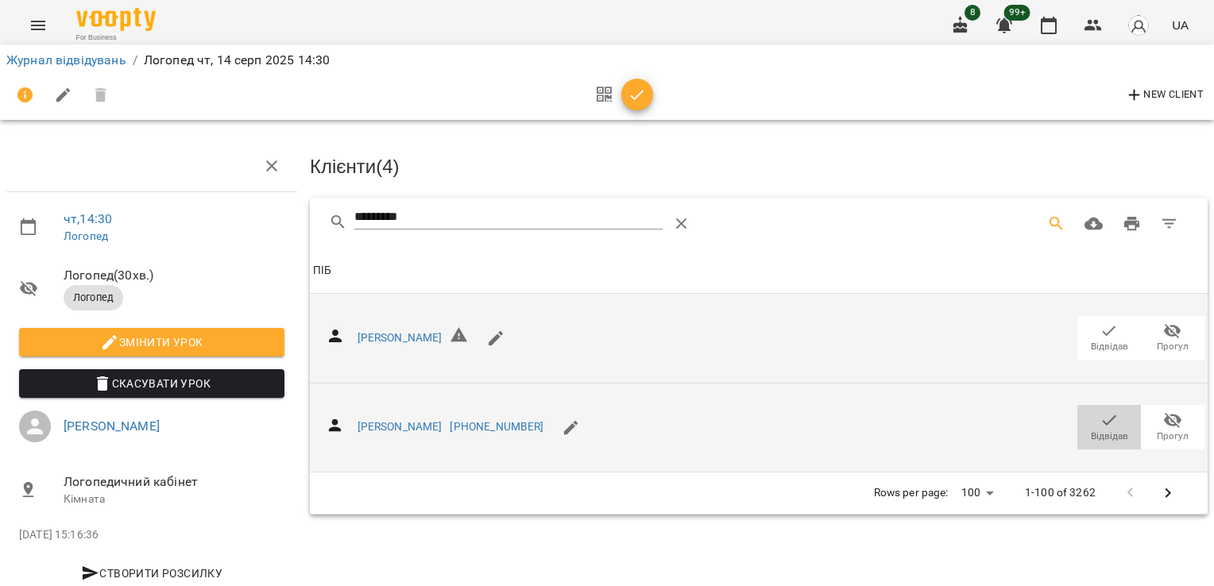
click at [1099, 415] on icon "button" at bounding box center [1108, 420] width 19 height 19
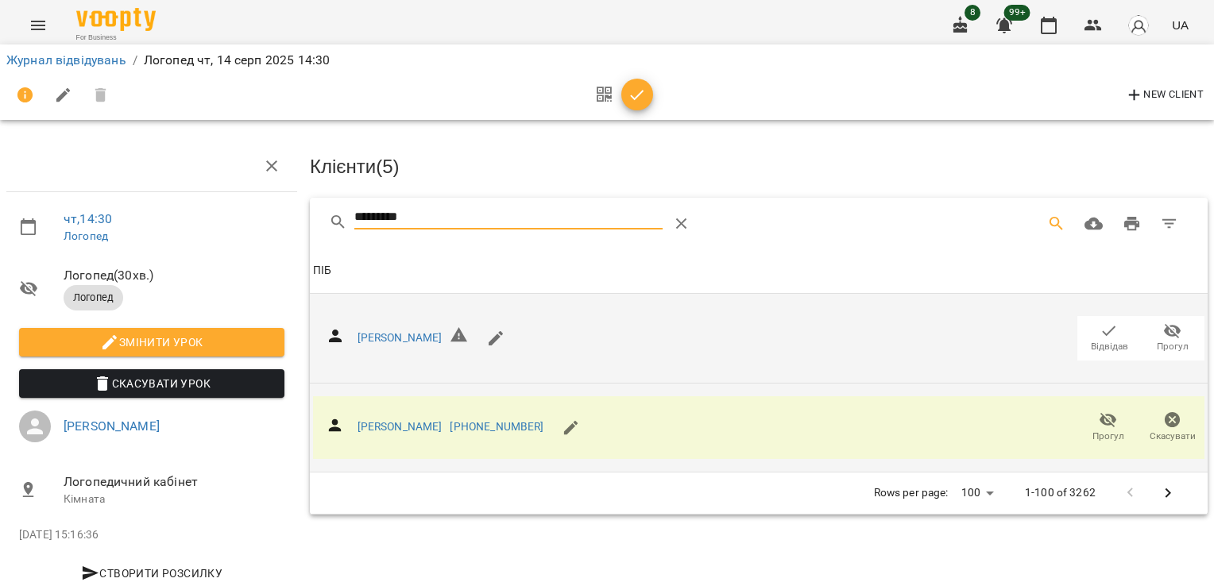
drag, startPoint x: 458, startPoint y: 222, endPoint x: 216, endPoint y: 220, distance: 241.5
click at [218, 222] on div "чт , 14:30 [PERSON_NAME] ( 30 хв. ) Логопед Змінити урок Скасувати Урок [PERSON…" at bounding box center [607, 338] width 1227 height 549
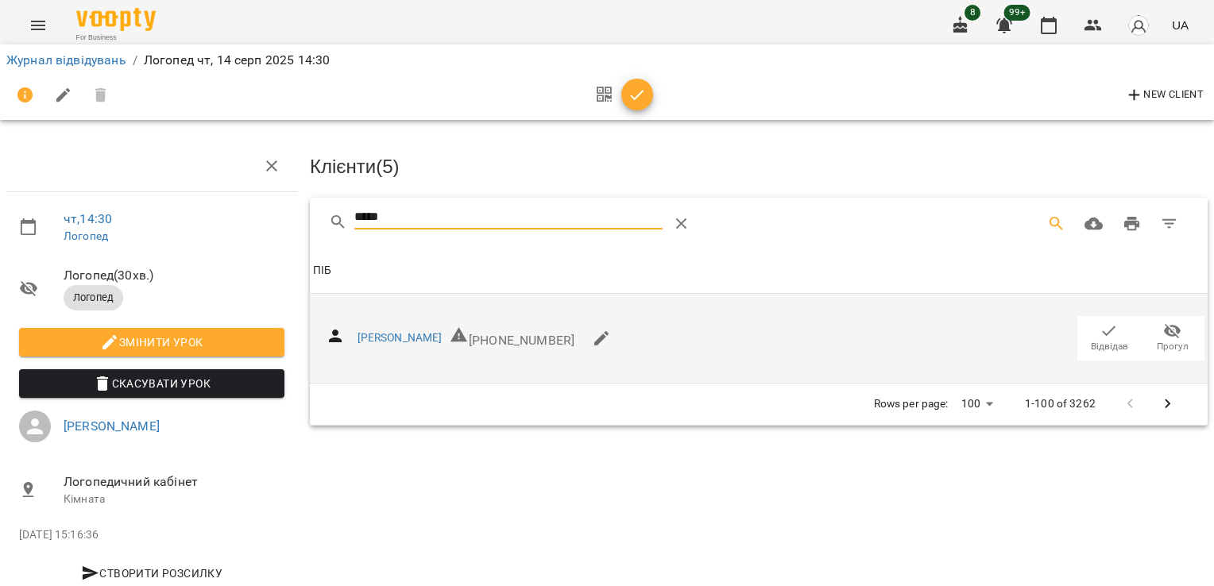
type input "*****"
click at [1105, 322] on icon "button" at bounding box center [1108, 331] width 19 height 19
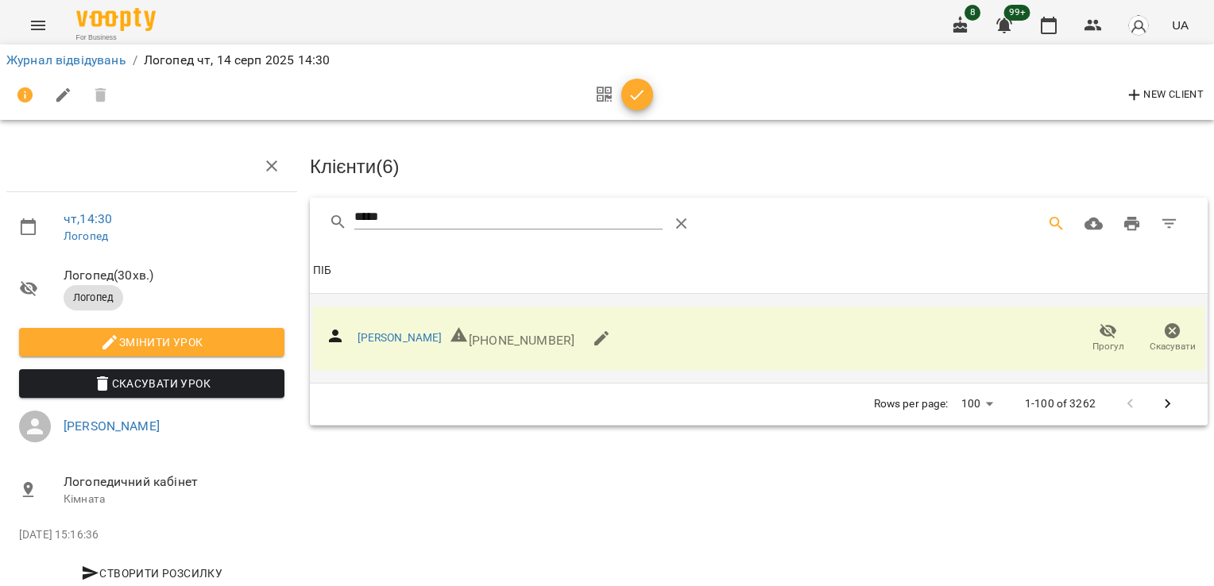
click at [634, 103] on icon "button" at bounding box center [637, 95] width 19 height 19
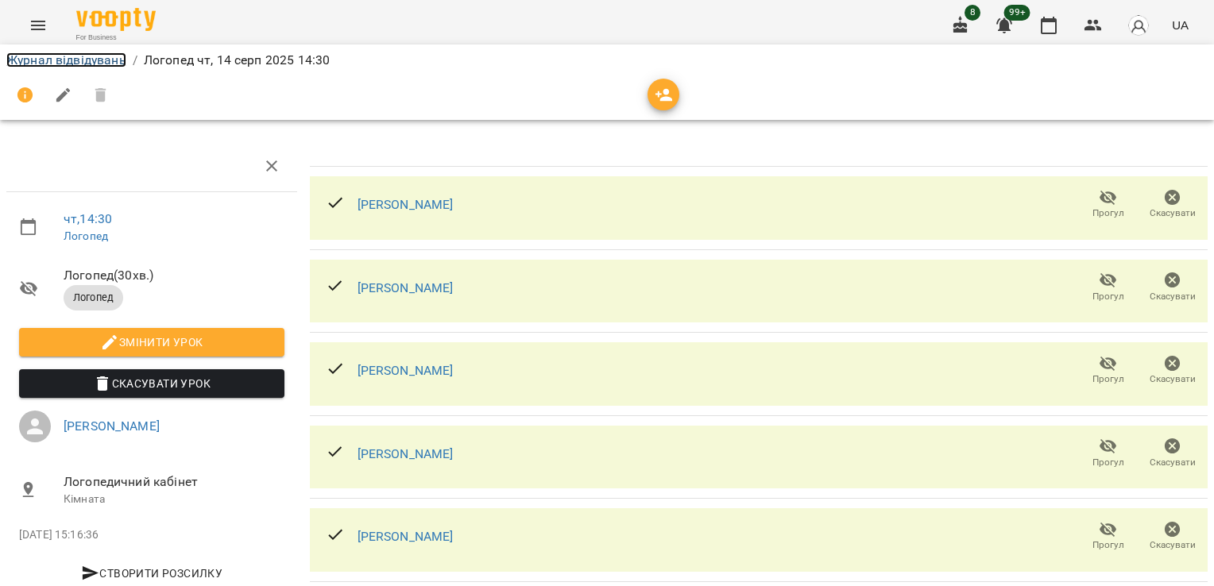
click at [75, 62] on link "Журнал відвідувань" at bounding box center [66, 59] width 120 height 15
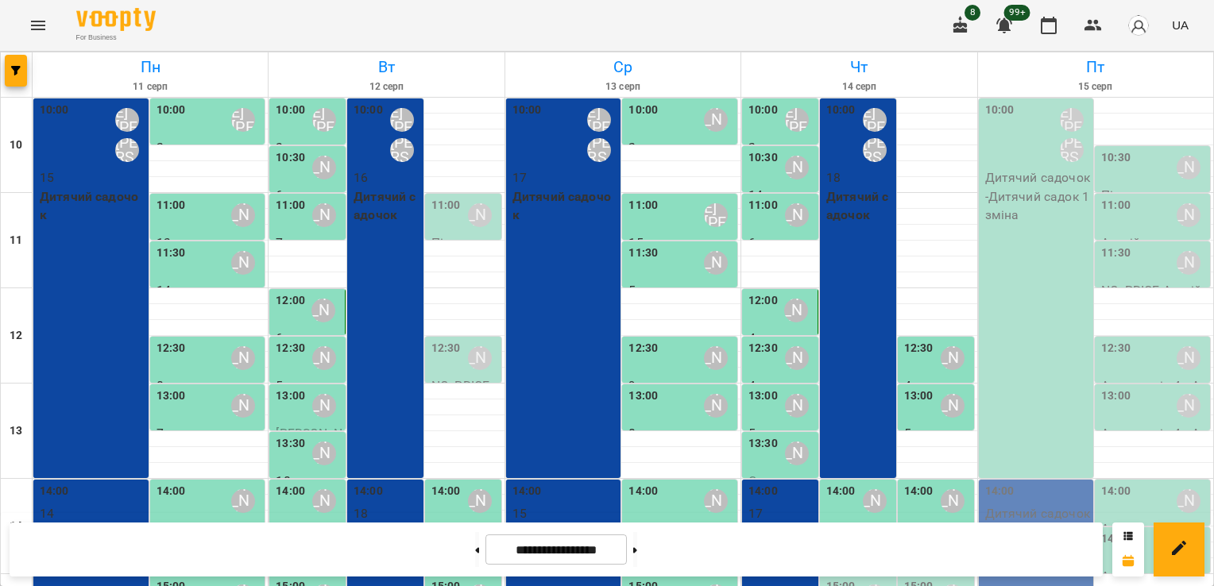
scroll to position [203, 0]
click at [914, 531] on label "14:30" at bounding box center [918, 539] width 29 height 17
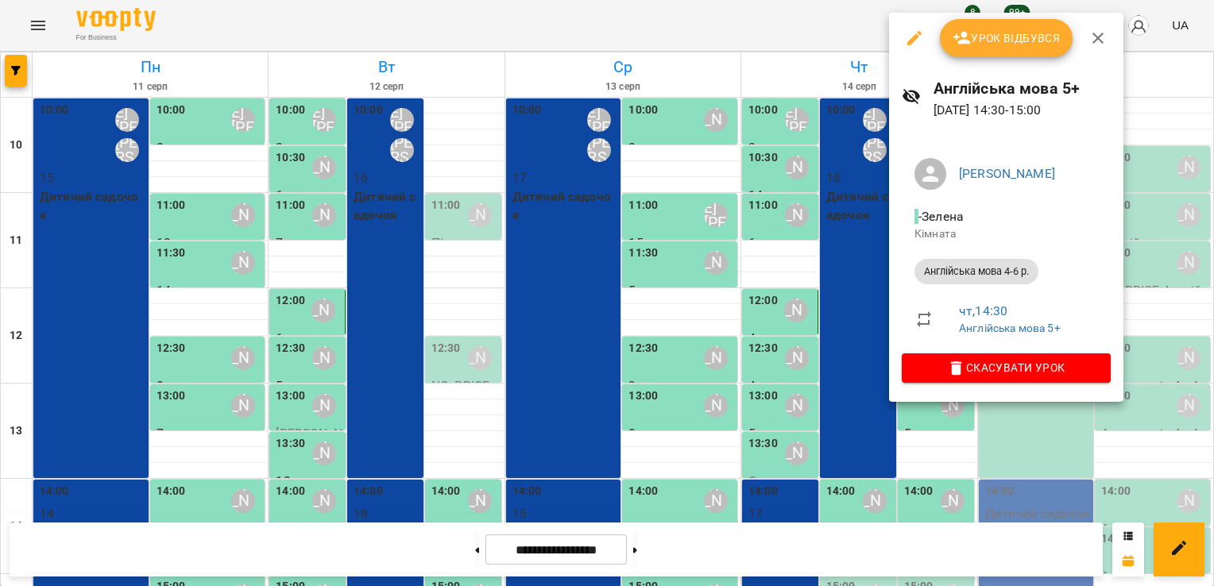
click at [995, 38] on span "Урок відбувся" at bounding box center [1007, 38] width 108 height 19
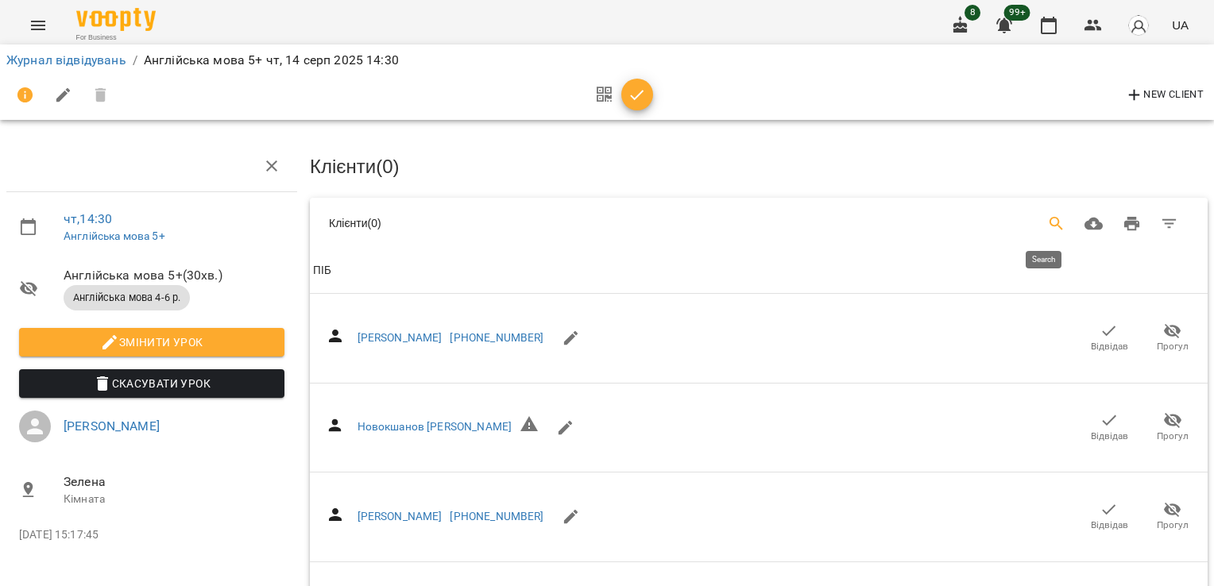
click at [1049, 221] on icon "Search" at bounding box center [1056, 223] width 19 height 19
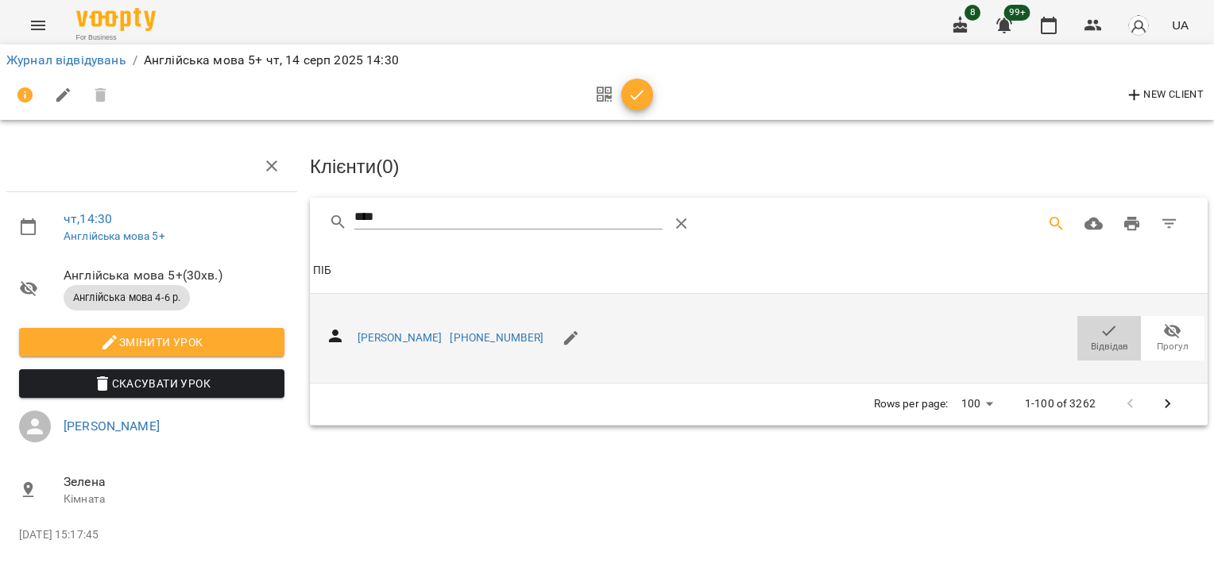
click at [1103, 327] on icon "button" at bounding box center [1108, 331] width 19 height 19
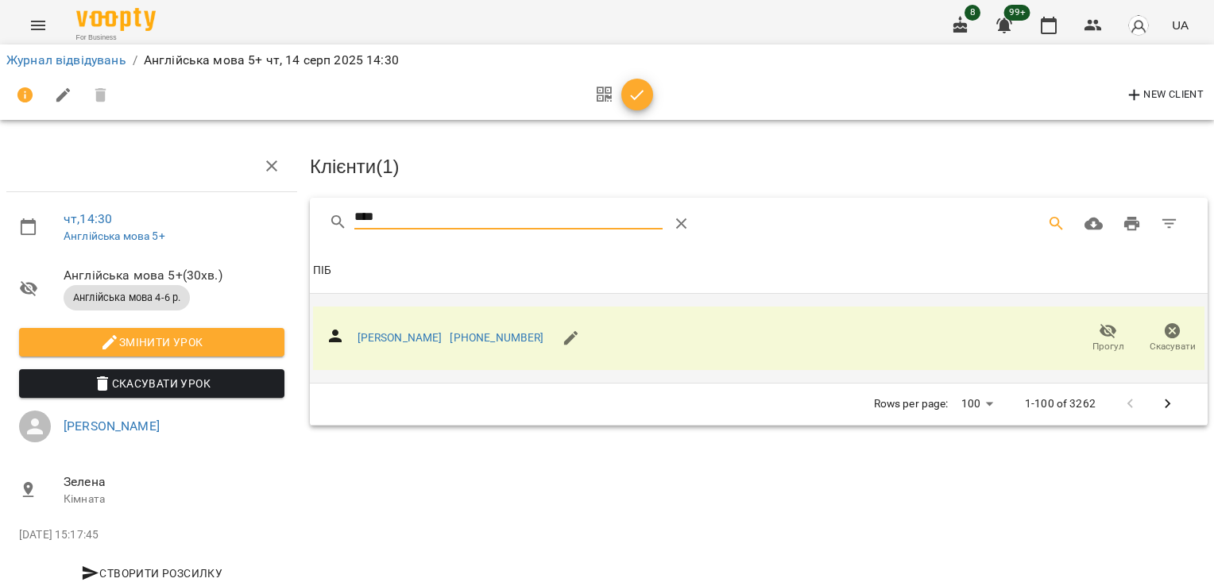
drag, startPoint x: 423, startPoint y: 217, endPoint x: 264, endPoint y: 214, distance: 158.9
click at [264, 214] on div "чт , 14:30 Англійська мова 5+ Англійська мова 5+ ( 30 хв. ) Англійська мова 4-6…" at bounding box center [607, 338] width 1227 height 549
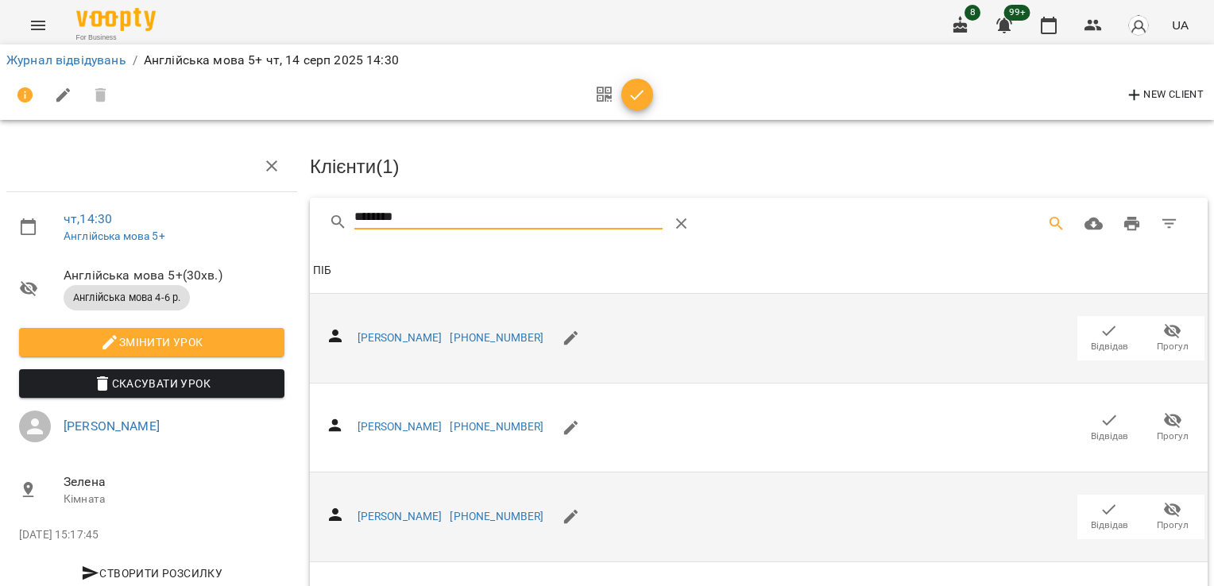
click at [1100, 515] on icon "button" at bounding box center [1108, 509] width 19 height 19
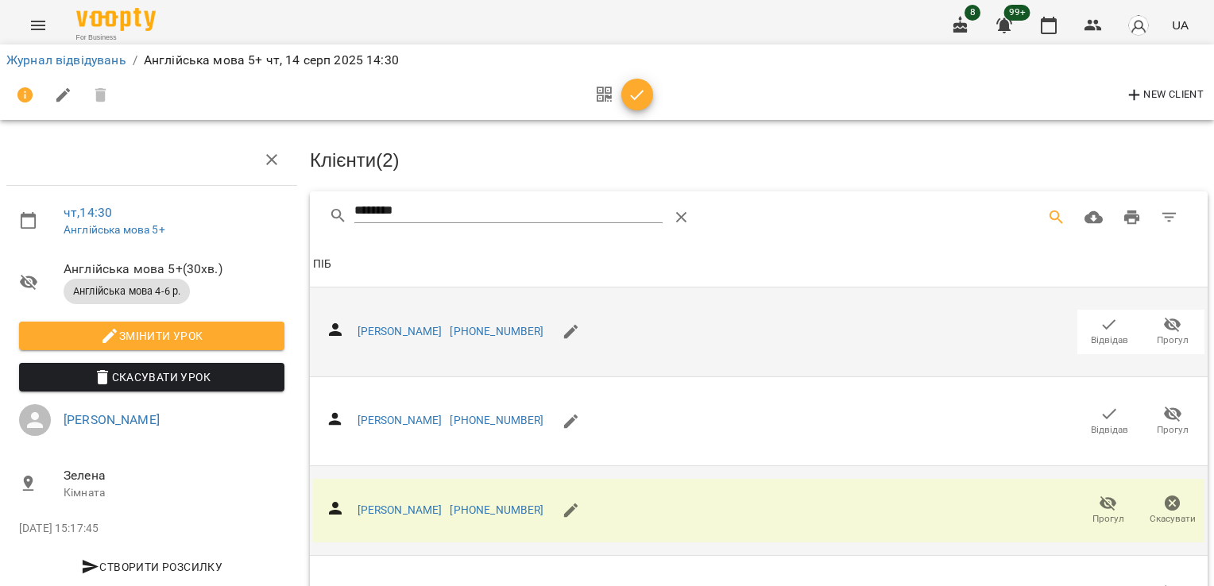
scroll to position [386, 0]
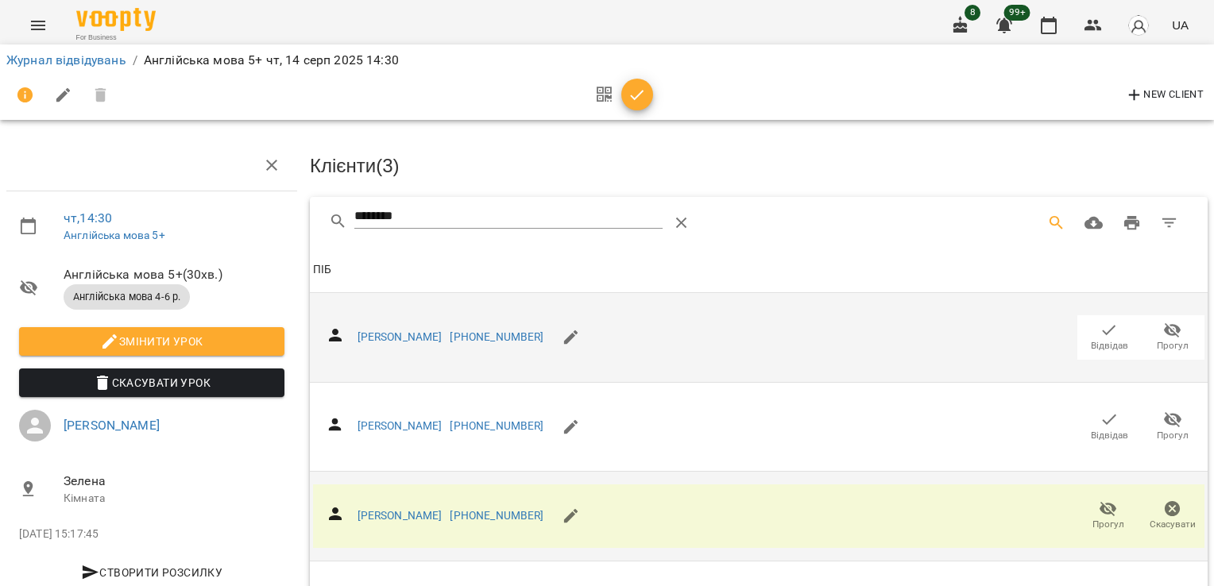
scroll to position [0, 0]
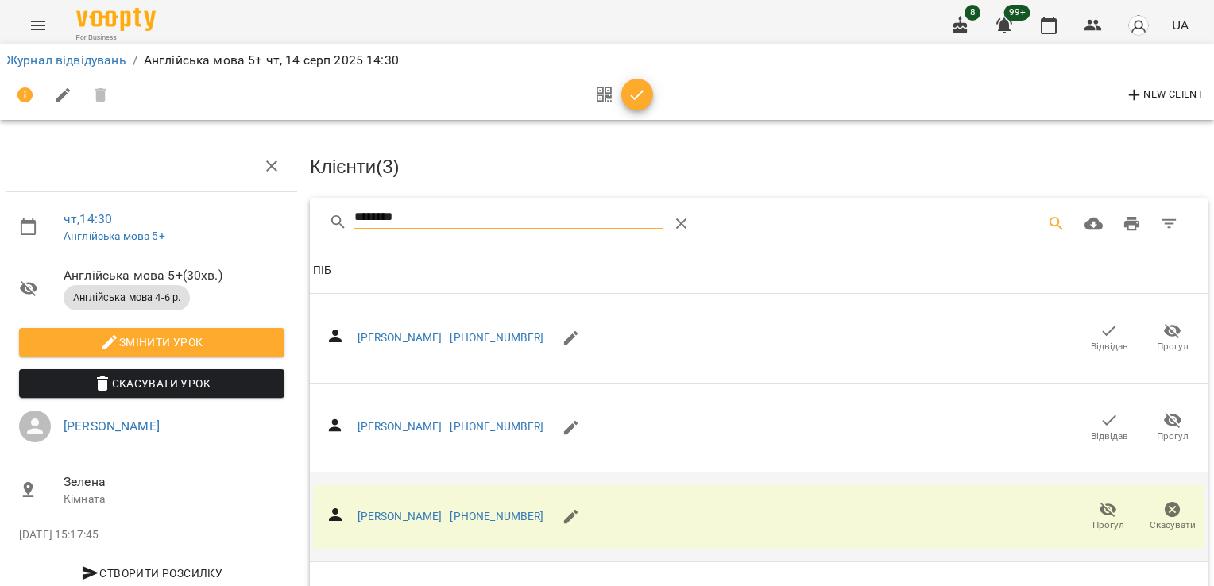
drag, startPoint x: 362, startPoint y: 227, endPoint x: 292, endPoint y: 228, distance: 69.9
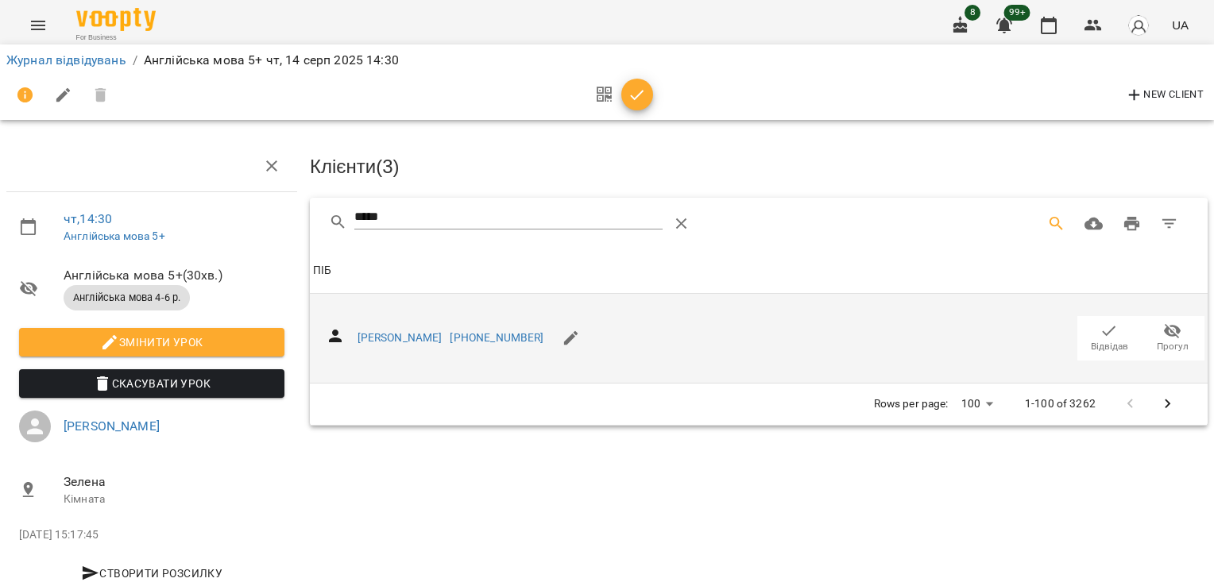
click at [1093, 310] on div "[PERSON_NAME] [PHONE_NUMBER] Відвідав Прогул" at bounding box center [758, 339] width 891 height 64
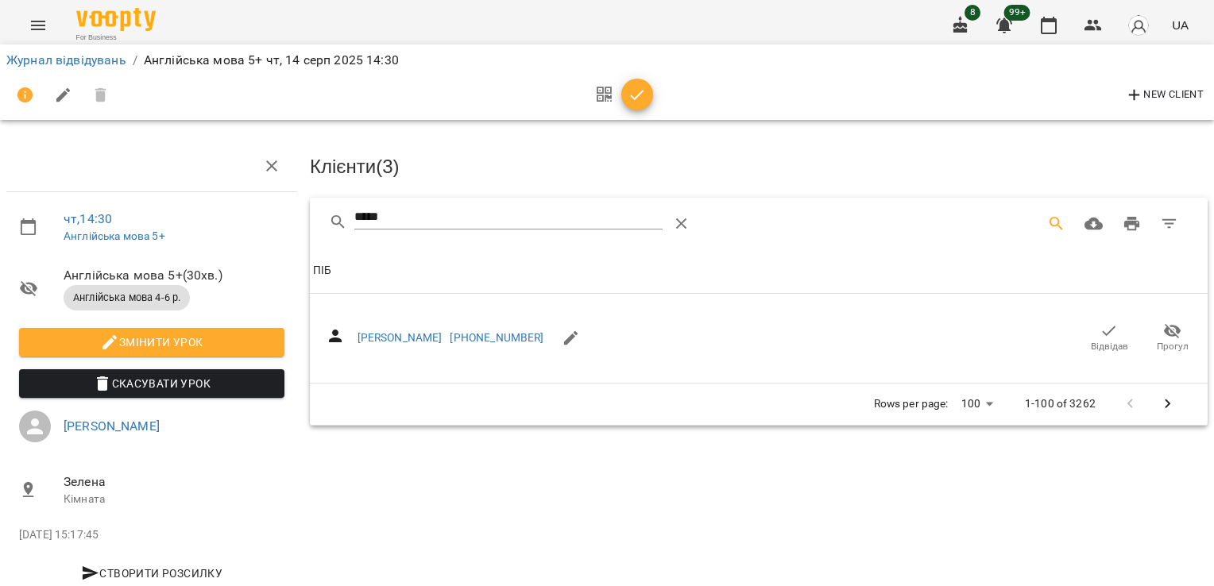
click at [1095, 343] on span "Відвідав" at bounding box center [1109, 347] width 37 height 14
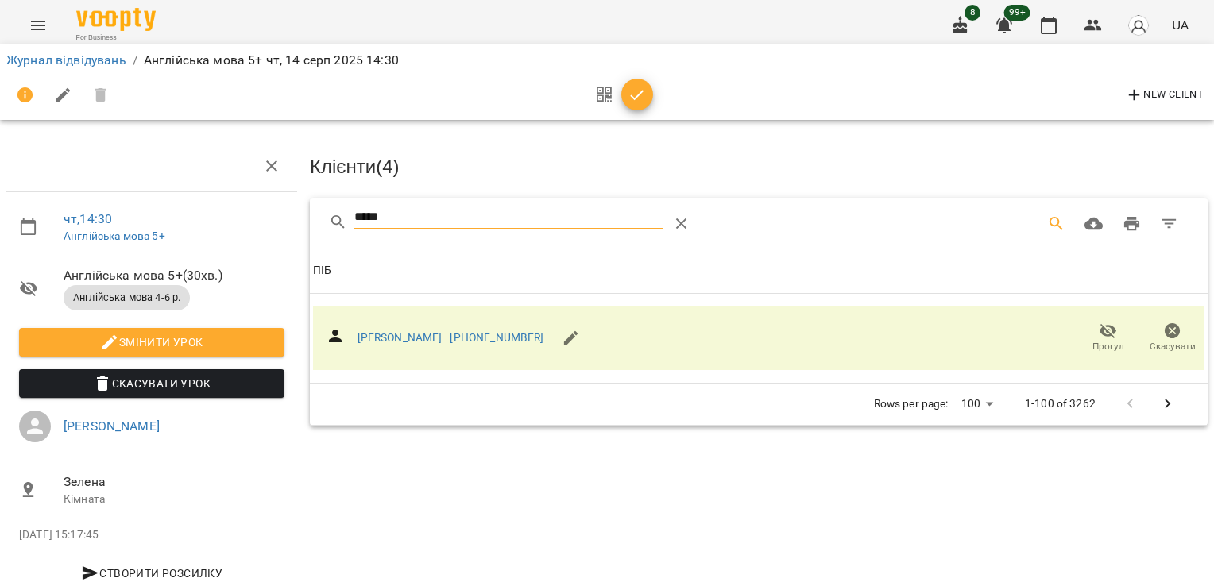
drag, startPoint x: 394, startPoint y: 207, endPoint x: 289, endPoint y: 218, distance: 105.5
click at [289, 218] on div "чт , 14:30 Англійська мова 5+ Англійська мова 5+ ( 30 хв. ) Англійська мова 4-6…" at bounding box center [607, 338] width 1227 height 549
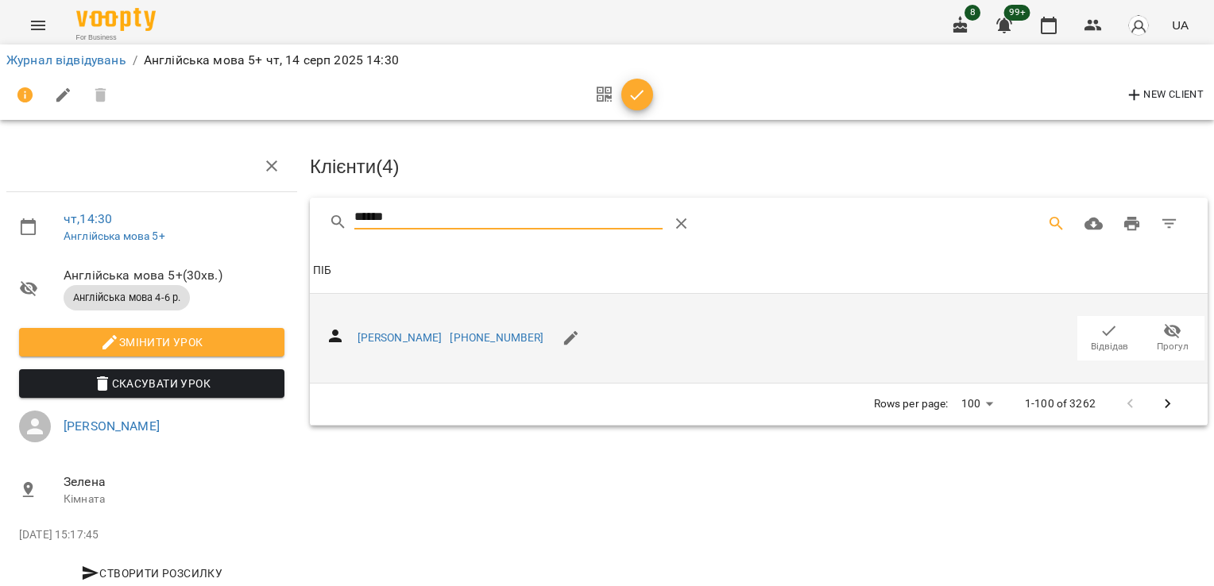
type input "******"
click at [1099, 322] on icon "button" at bounding box center [1108, 331] width 19 height 19
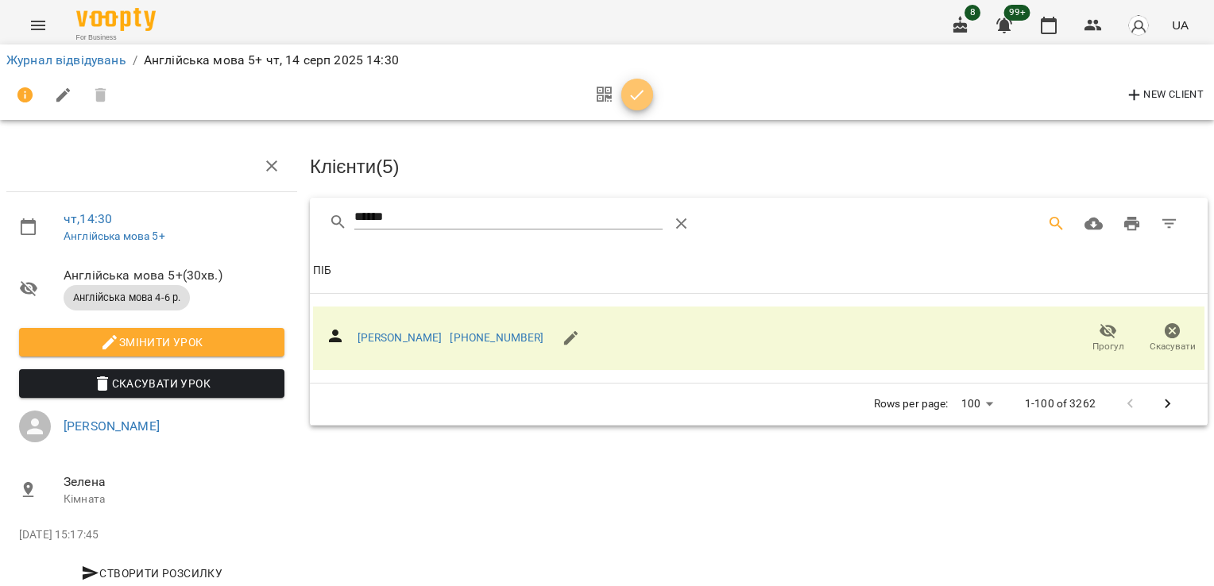
click at [639, 92] on icon "button" at bounding box center [637, 95] width 19 height 19
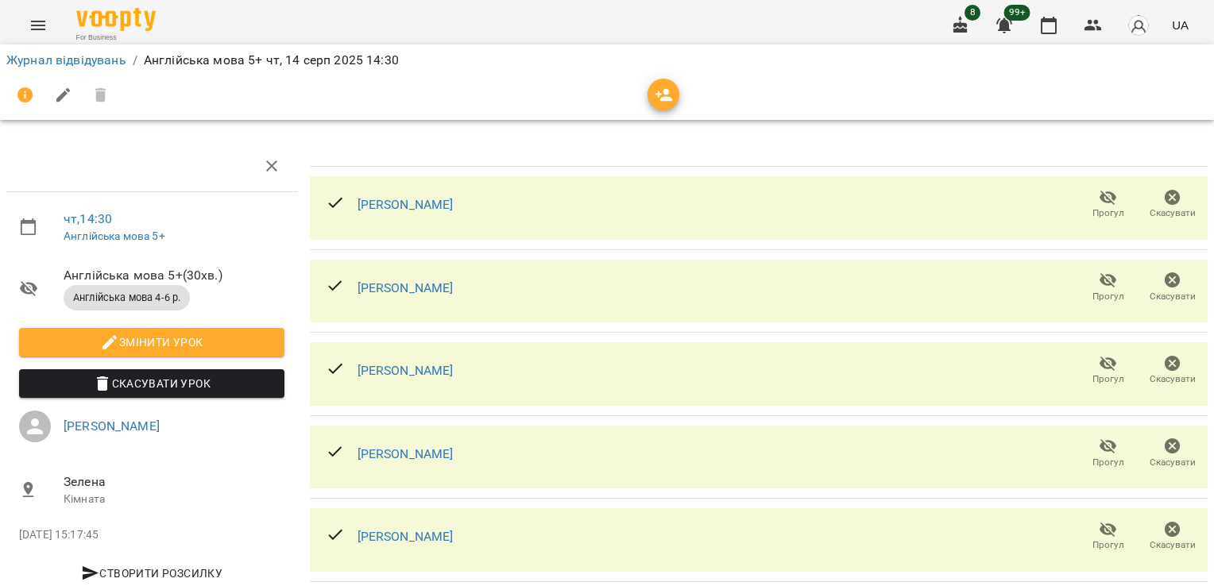
click at [59, 68] on li "Журнал відвідувань" at bounding box center [66, 60] width 120 height 19
click at [66, 62] on link "Журнал відвідувань" at bounding box center [66, 59] width 120 height 15
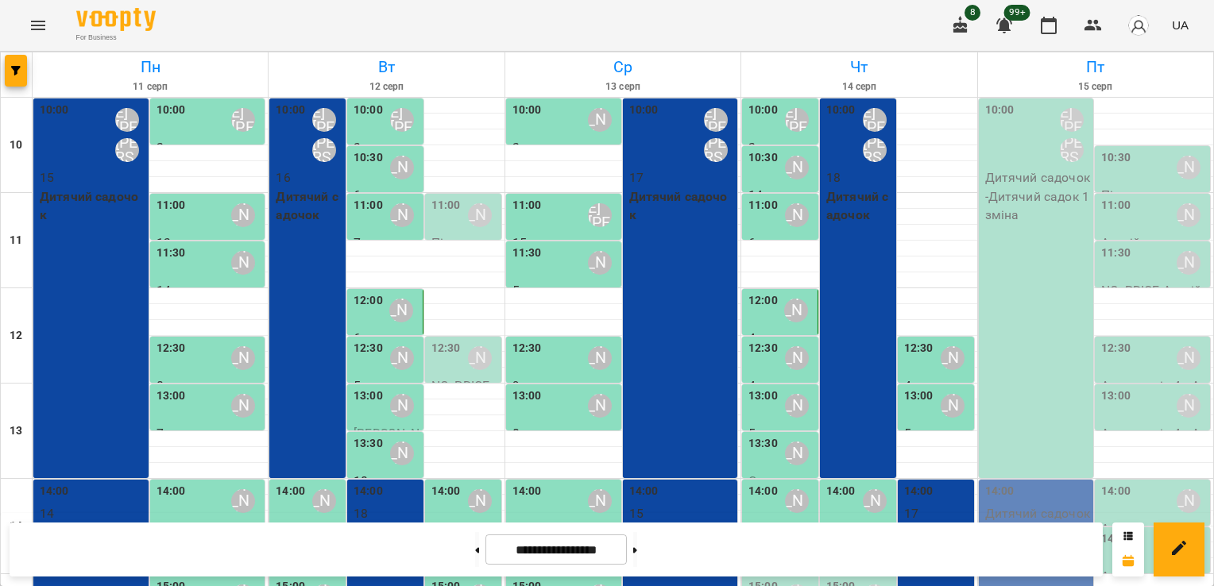
scroll to position [309, 0]
click at [779, 578] on div "[PERSON_NAME]" at bounding box center [797, 596] width 37 height 37
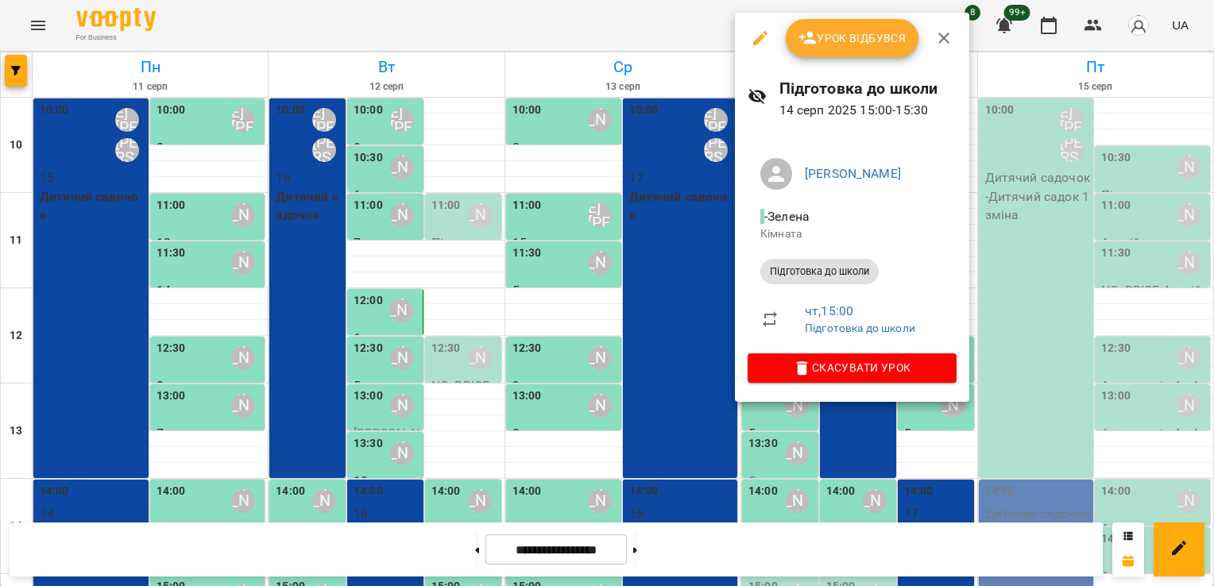
click at [767, 38] on icon "button" at bounding box center [760, 38] width 19 height 19
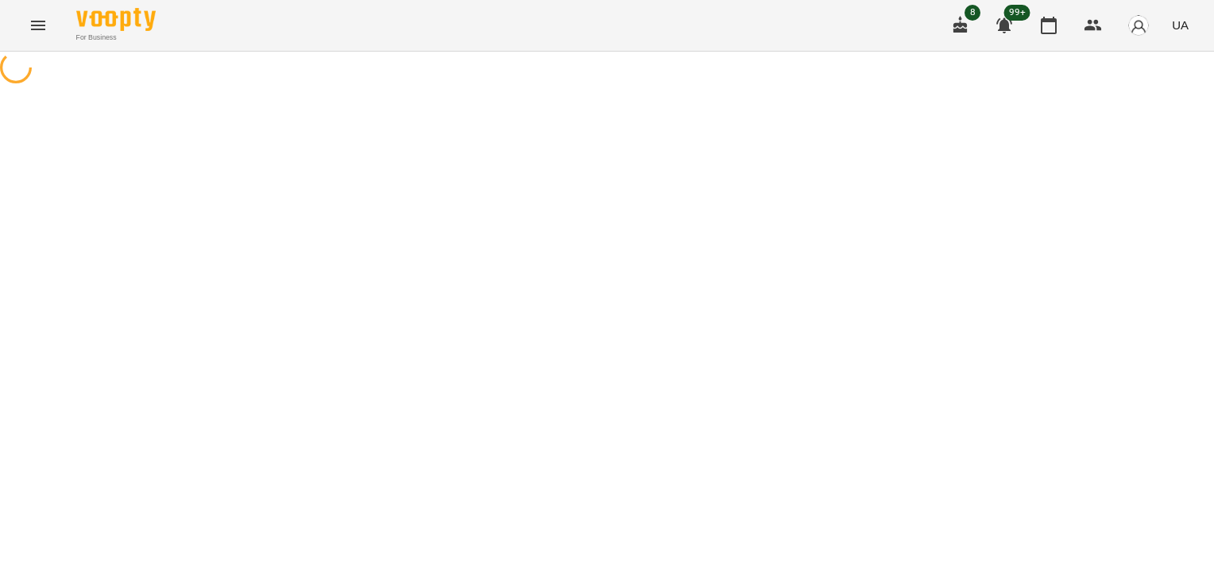
select select "**********"
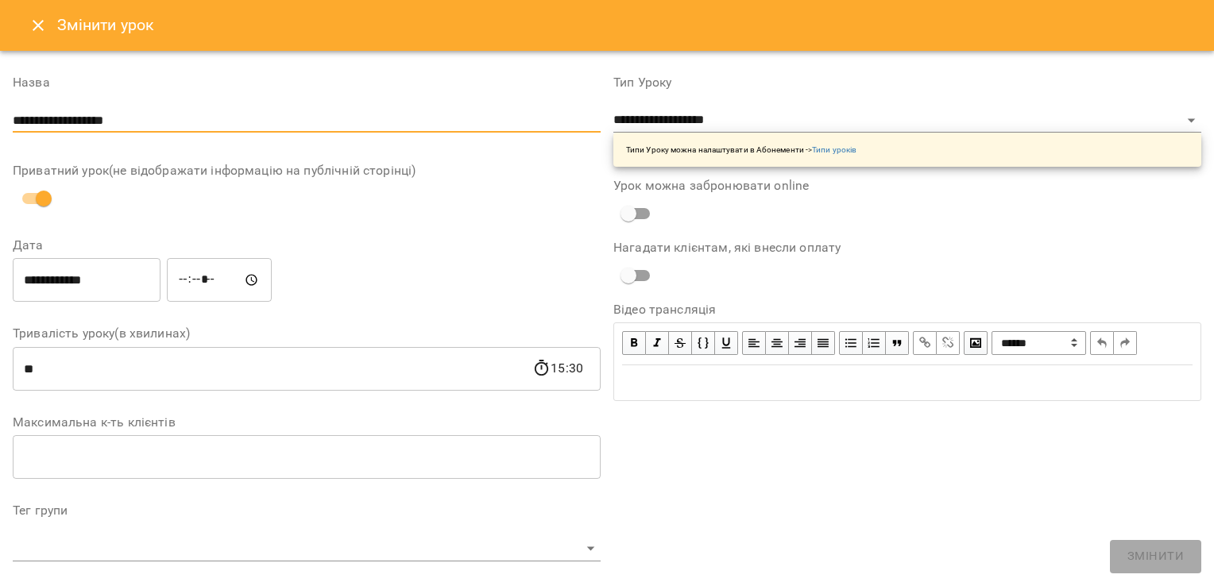
drag, startPoint x: 264, startPoint y: 122, endPoint x: 0, endPoint y: 115, distance: 263.8
click at [8, 119] on div "**********" at bounding box center [306, 529] width 601 height 944
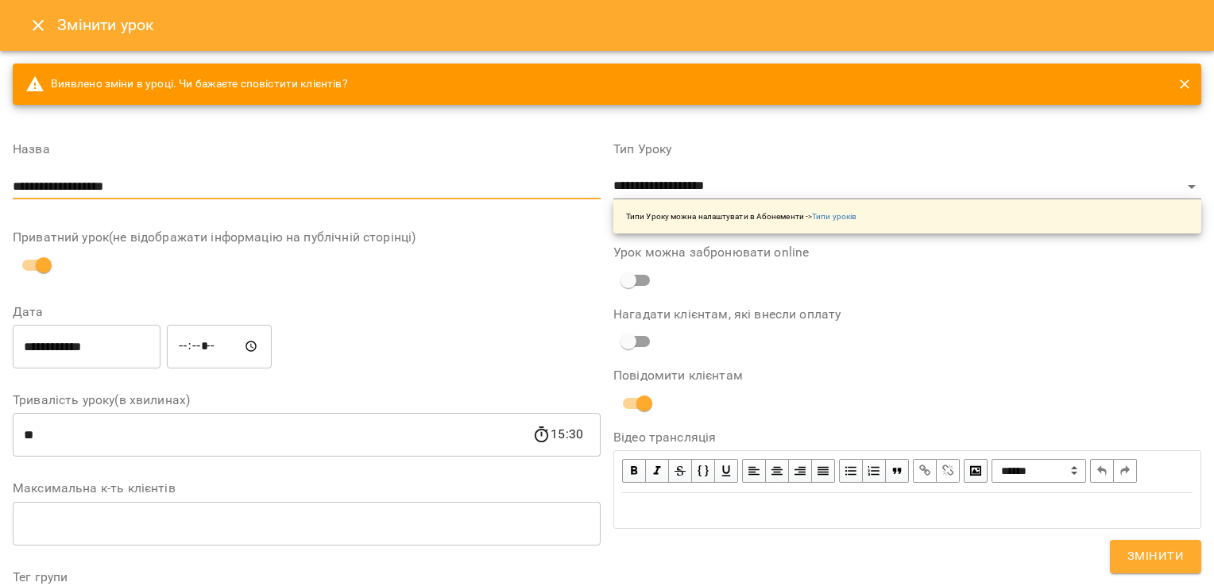
type input "**********"
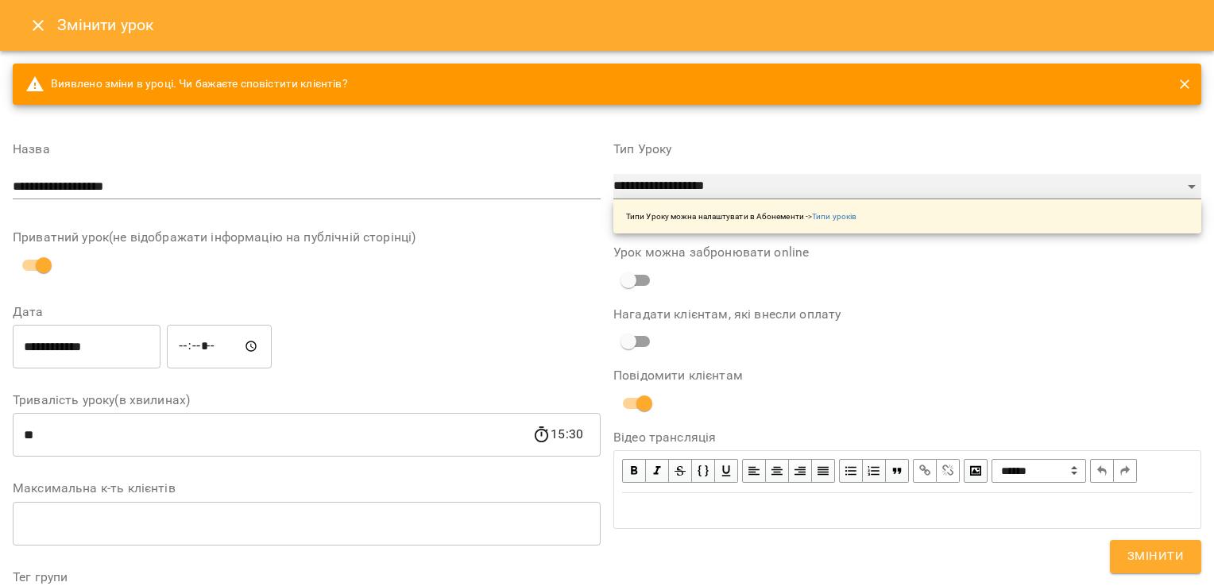
click at [773, 180] on select "**********" at bounding box center [907, 186] width 588 height 25
select select "**********"
click at [613, 174] on select "**********" at bounding box center [907, 186] width 588 height 25
type input "**"
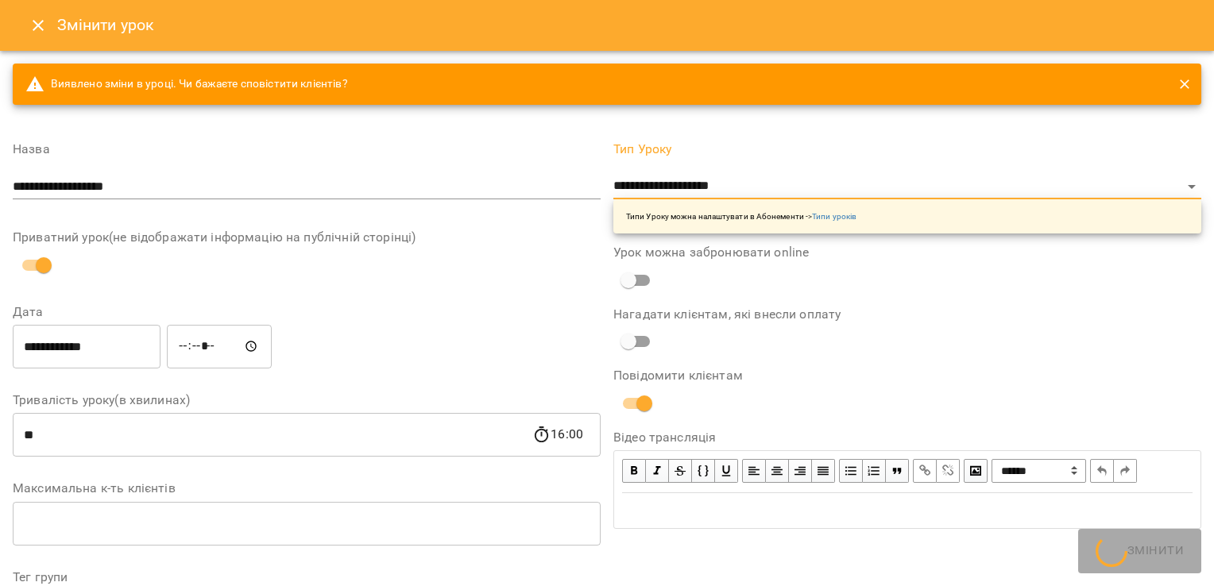
click at [506, 293] on div "**********" at bounding box center [307, 595] width 588 height 931
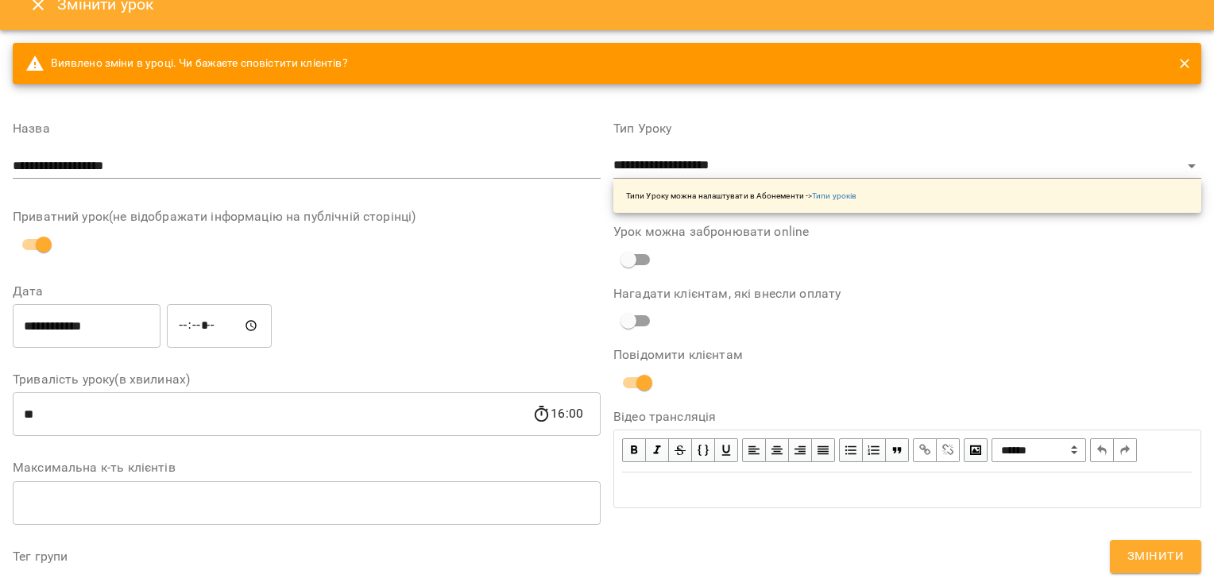
scroll to position [29, 0]
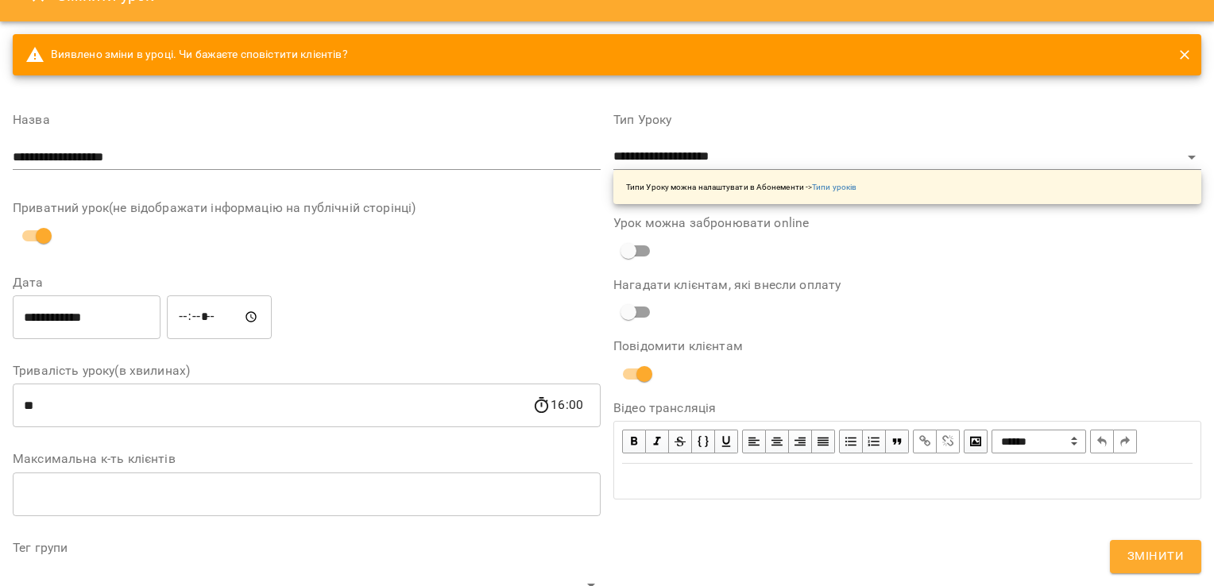
click at [209, 149] on input "**********" at bounding box center [307, 157] width 588 height 25
type input "**********"
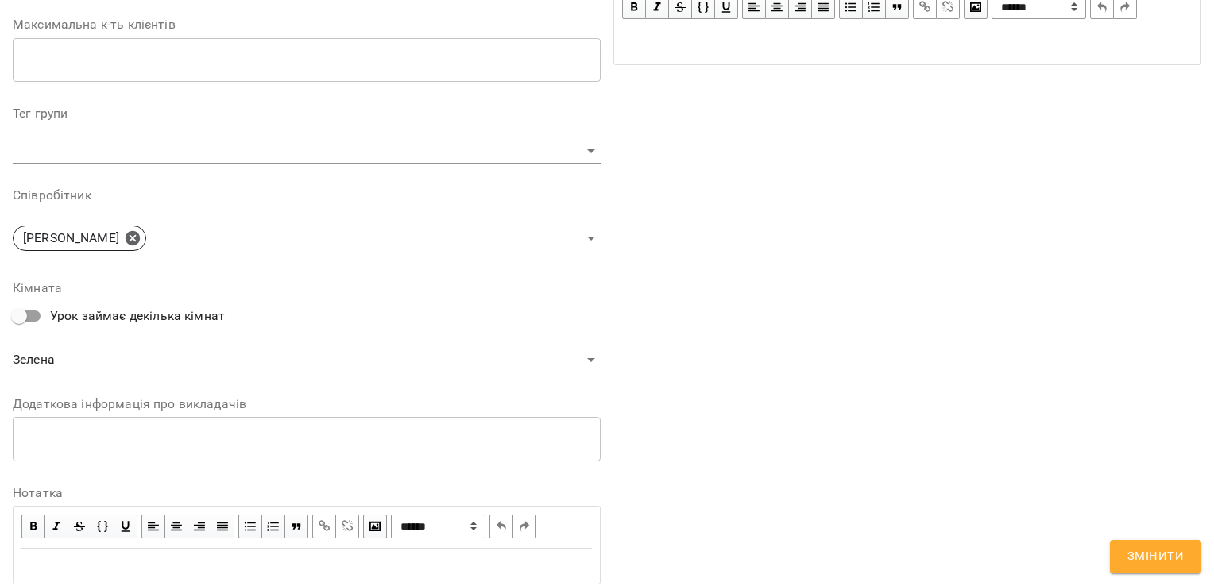
scroll to position [518, 0]
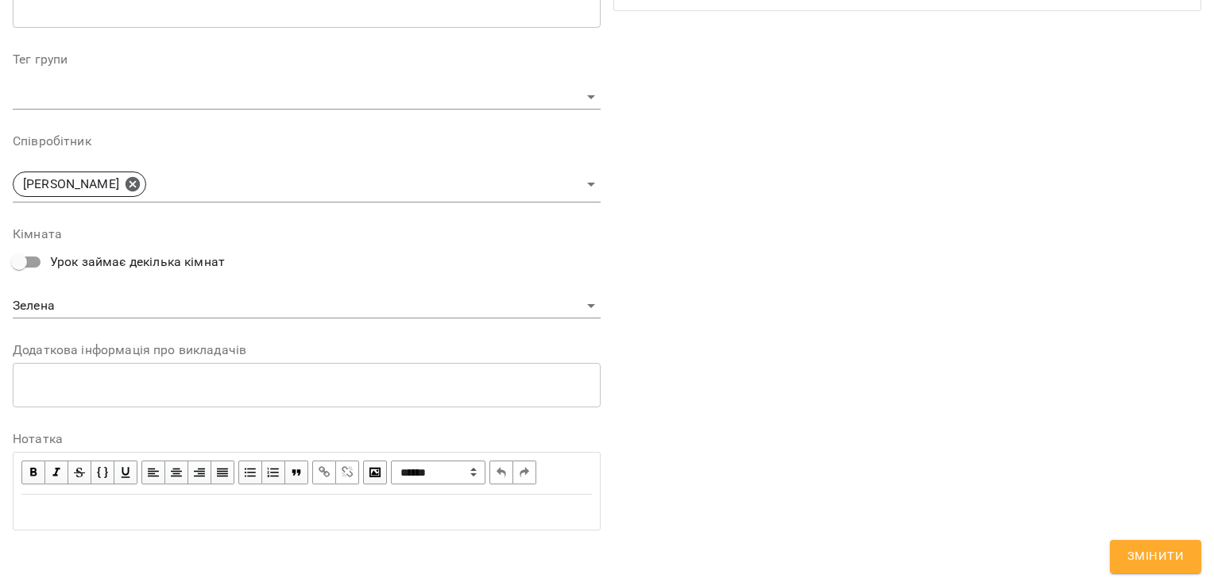
click at [1158, 548] on span "Змінити" at bounding box center [1155, 557] width 56 height 21
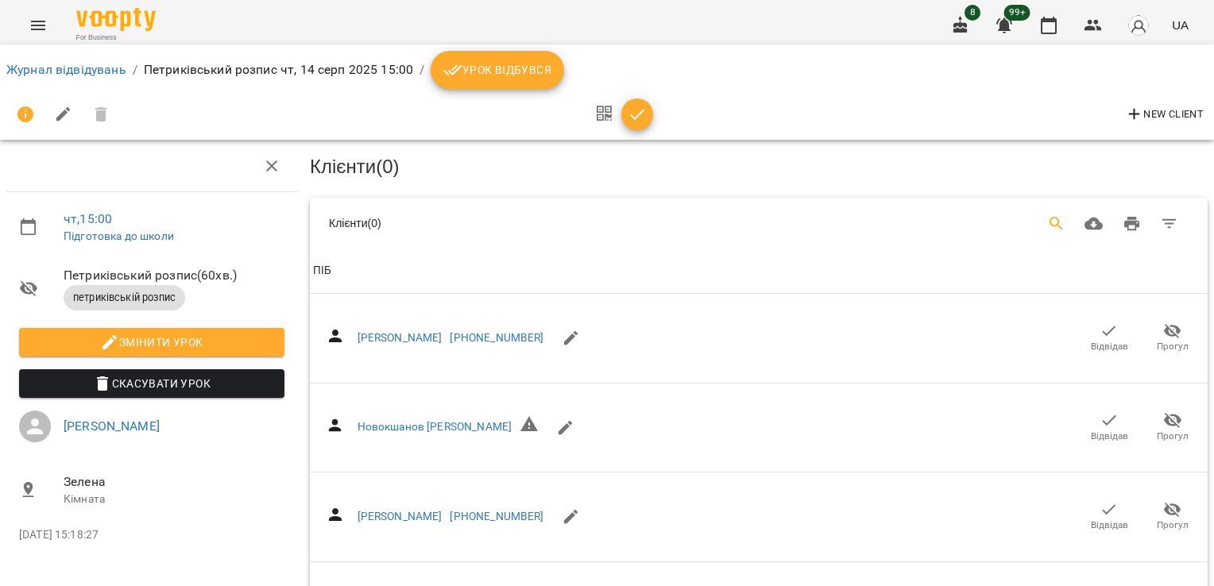
click at [1047, 222] on icon "Search" at bounding box center [1056, 223] width 19 height 19
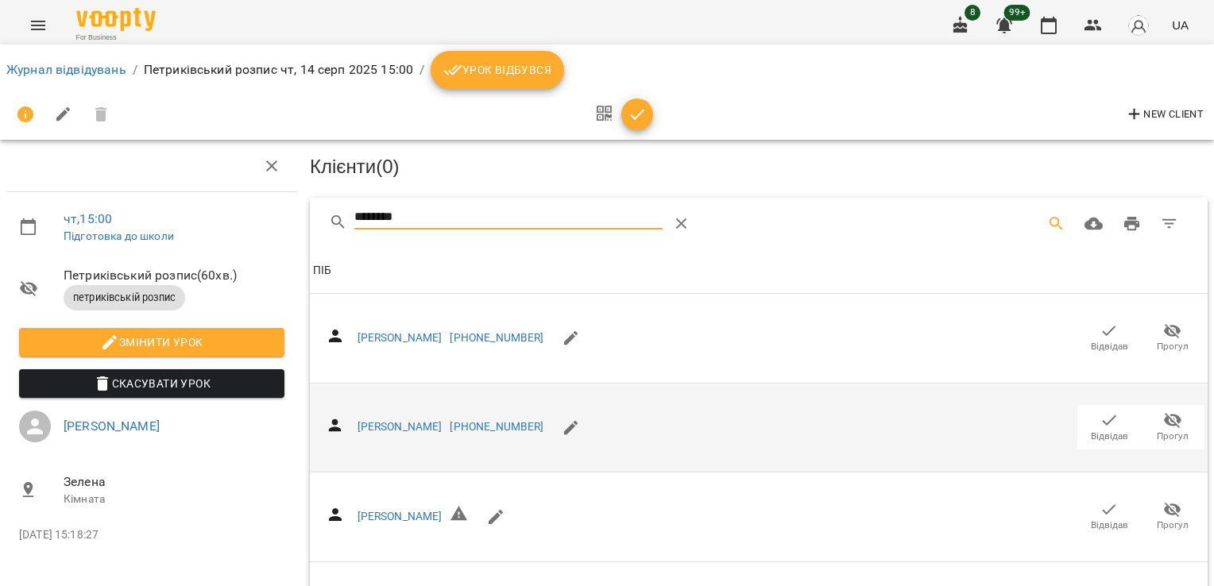
click at [1099, 414] on icon "button" at bounding box center [1108, 420] width 19 height 19
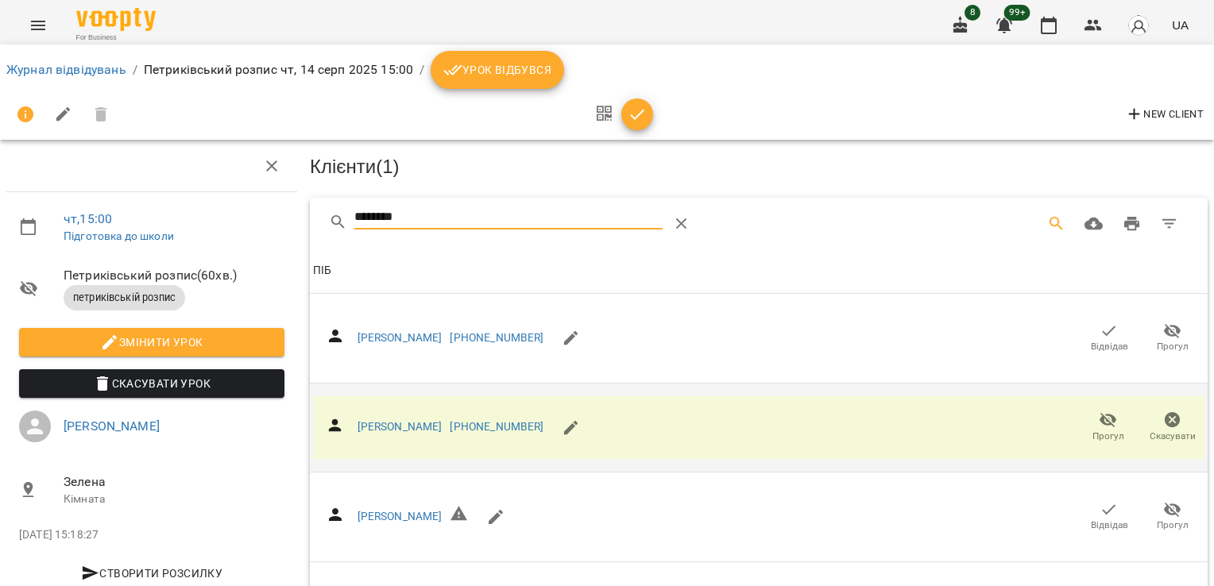
click at [296, 218] on div "чт , 15:00 Підготовка до школи Петриківський розпис ( 60 хв. ) петриківській ро…" at bounding box center [607, 385] width 1227 height 642
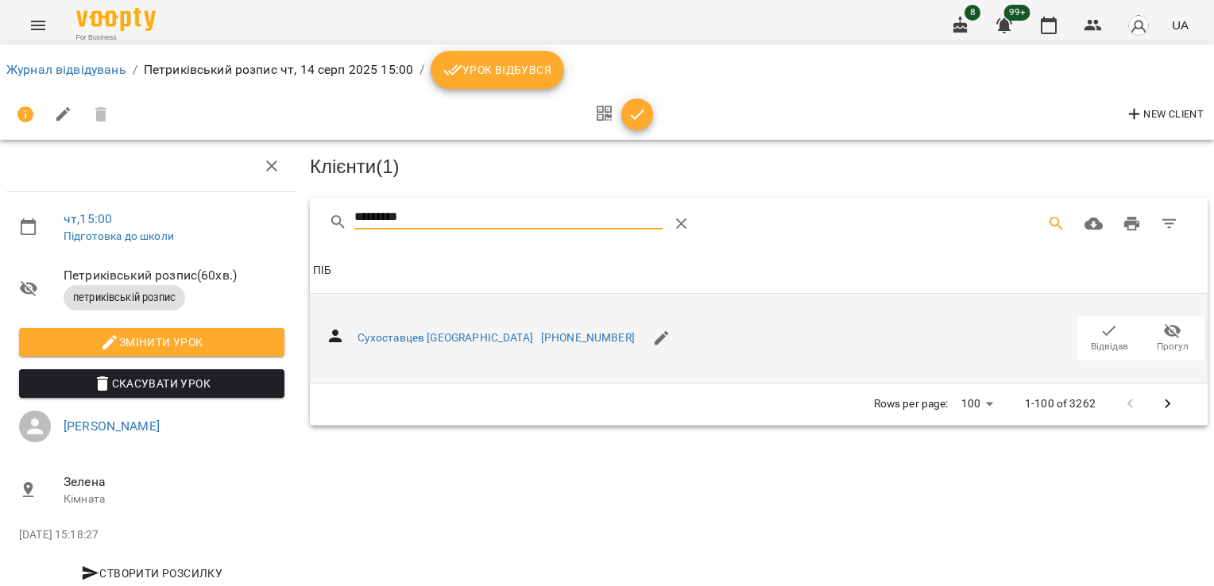
click at [1091, 342] on span "Відвідав" at bounding box center [1109, 347] width 37 height 14
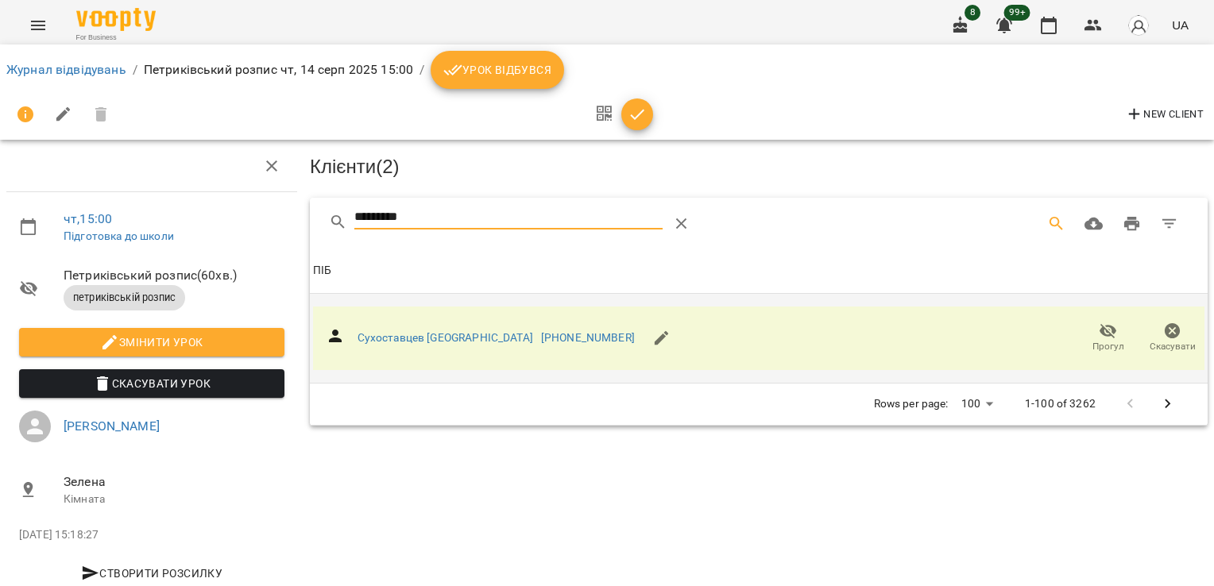
drag, startPoint x: 427, startPoint y: 215, endPoint x: 279, endPoint y: 216, distance: 147.8
click at [279, 216] on div "чт , 15:00 Підготовка до школи Петриківський розпис ( 60 хв. ) петриківській ро…" at bounding box center [607, 338] width 1227 height 549
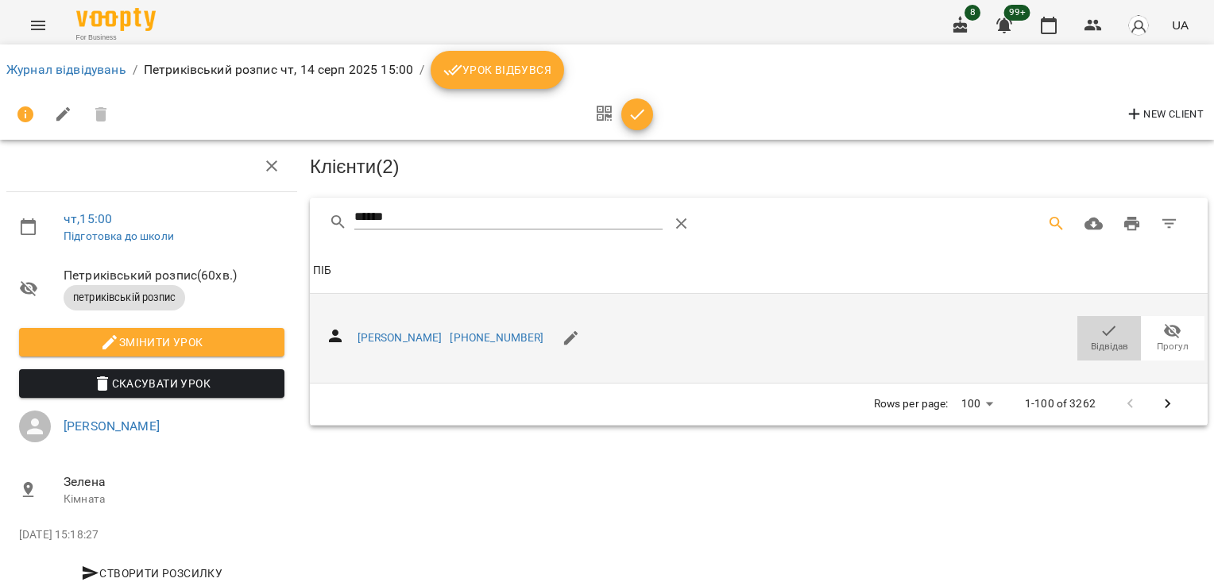
click at [1099, 332] on icon "button" at bounding box center [1108, 331] width 19 height 19
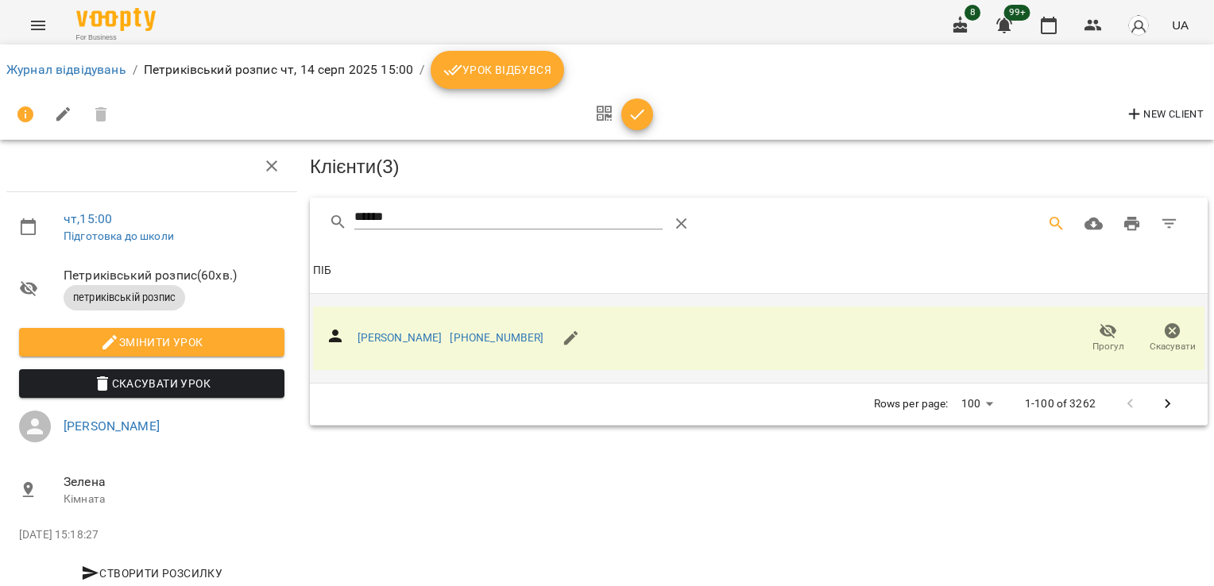
drag, startPoint x: 404, startPoint y: 207, endPoint x: 335, endPoint y: 205, distance: 68.4
click at [335, 205] on div "******" at bounding box center [759, 223] width 898 height 51
drag, startPoint x: 394, startPoint y: 210, endPoint x: 288, endPoint y: 208, distance: 105.7
click at [288, 208] on div "чт , 15:00 Підготовка до школи Петриківський розпис ( 60 хв. ) петриківській ро…" at bounding box center [607, 338] width 1227 height 549
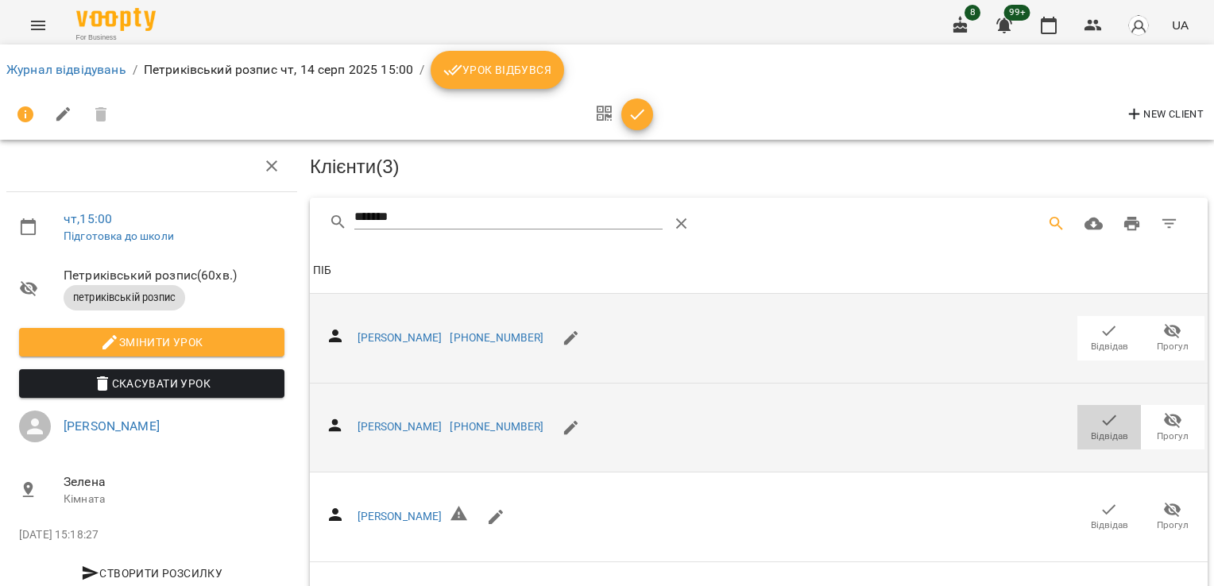
click at [1087, 421] on span "Відвідав" at bounding box center [1109, 427] width 44 height 32
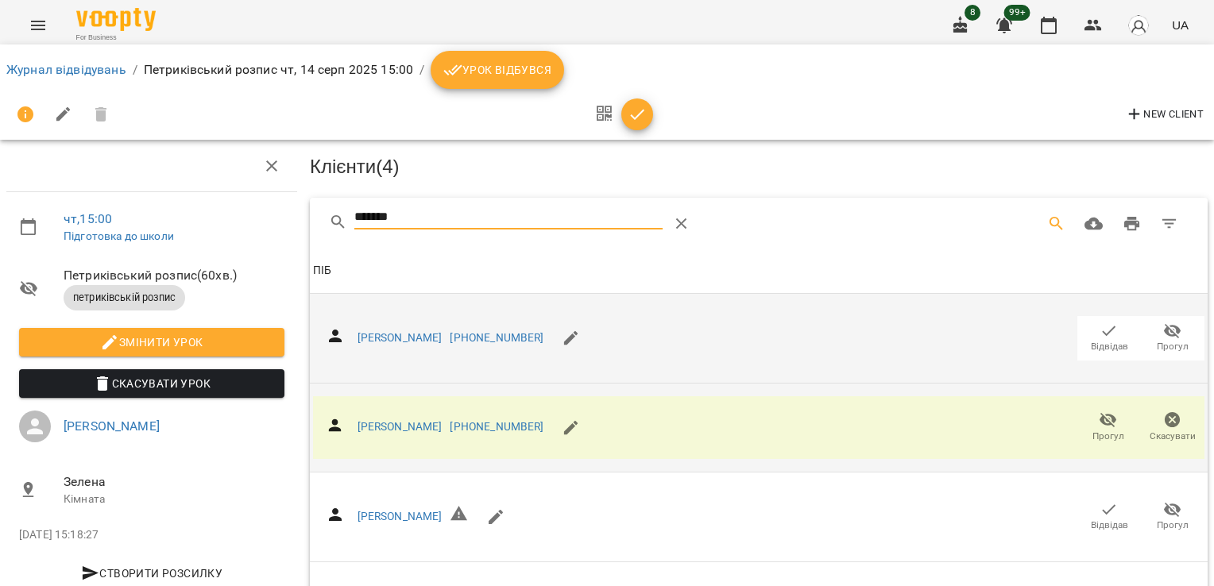
drag, startPoint x: 430, startPoint y: 218, endPoint x: 276, endPoint y: 219, distance: 153.3
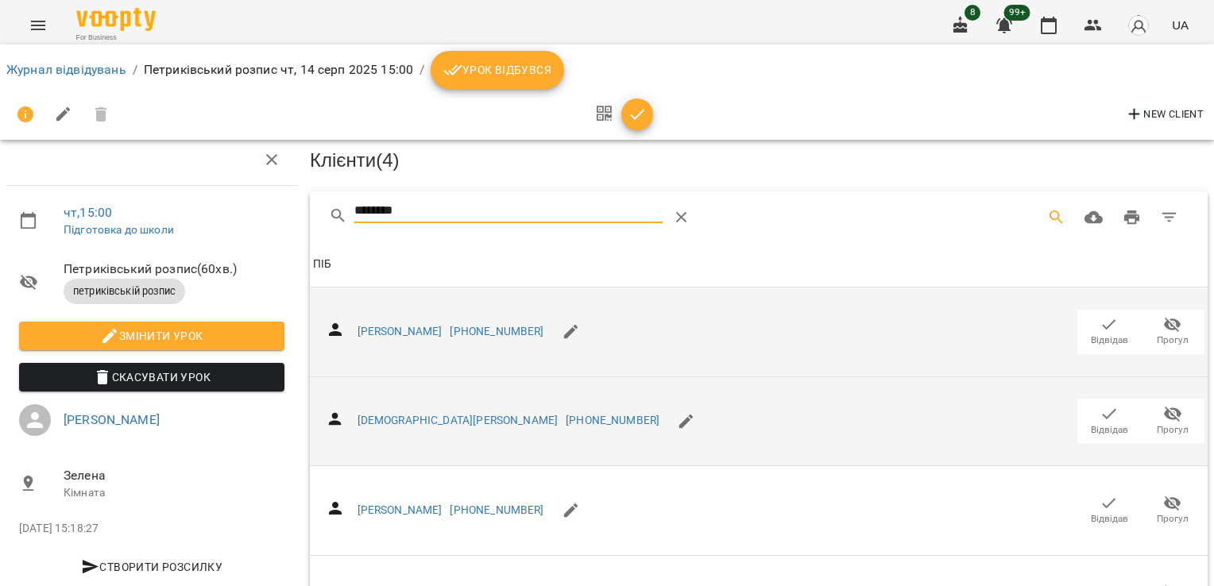
scroll to position [184, 0]
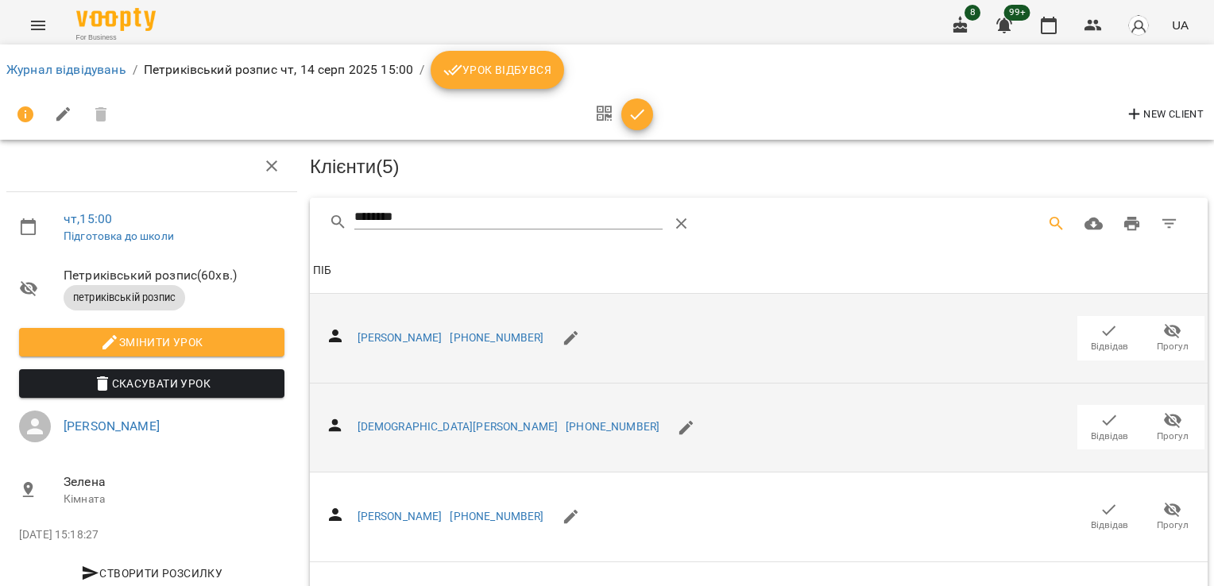
drag, startPoint x: 451, startPoint y: 220, endPoint x: 246, endPoint y: 224, distance: 205.0
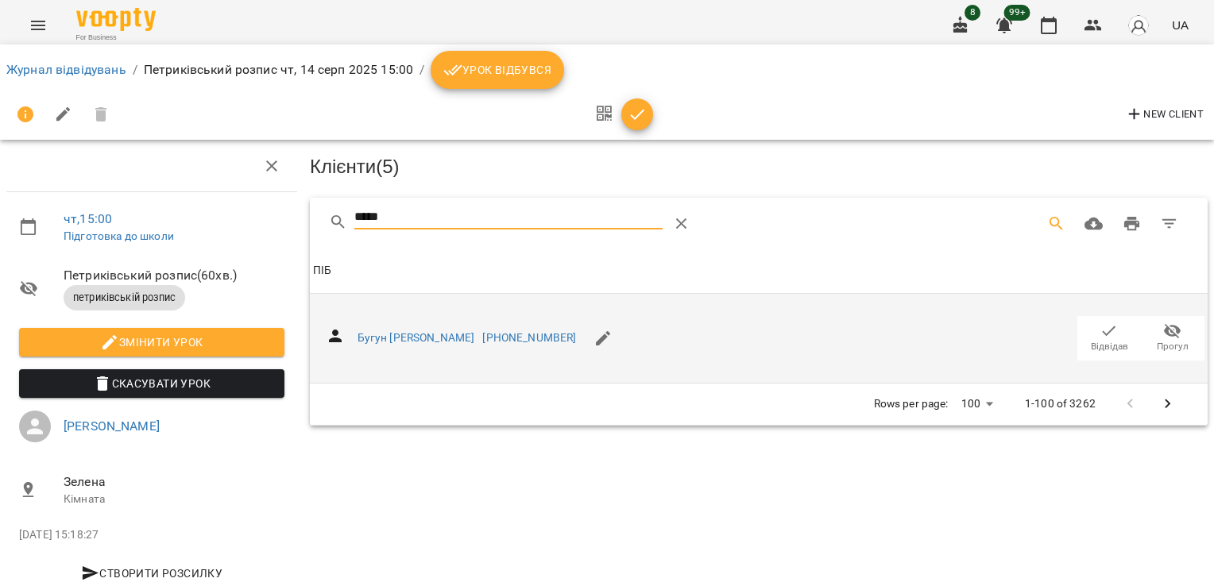
click at [1098, 340] on span "Відвідав" at bounding box center [1109, 347] width 37 height 14
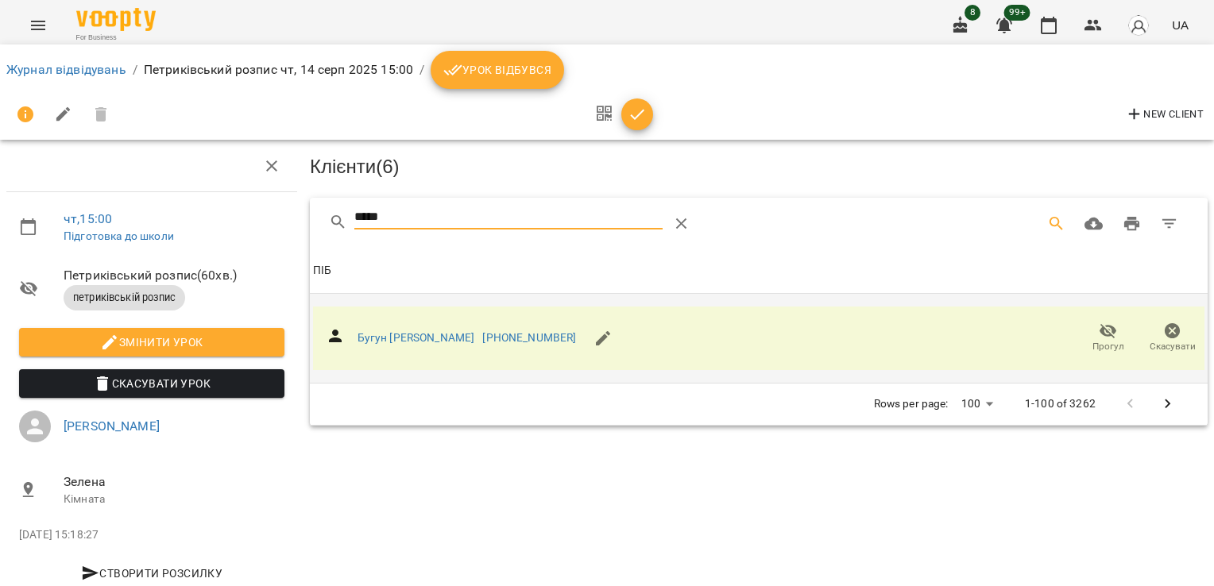
drag, startPoint x: 388, startPoint y: 211, endPoint x: 299, endPoint y: 208, distance: 89.8
click at [296, 218] on div "чт , 15:00 Підготовка до школи Петриківський розпис ( 60 хв. ) петриківській ро…" at bounding box center [607, 338] width 1227 height 549
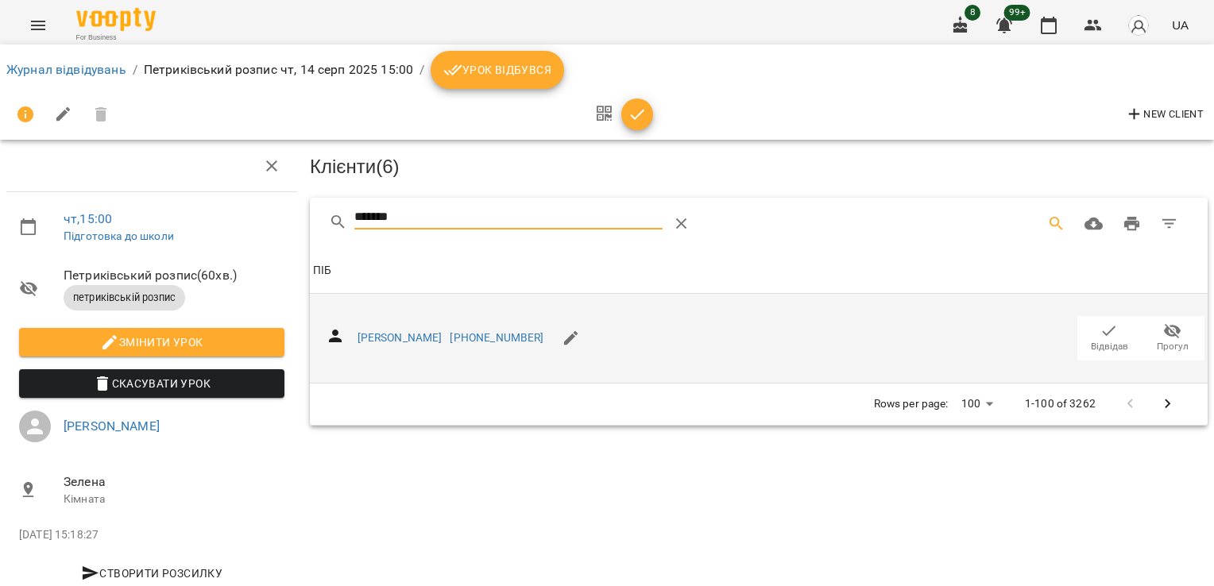
click at [1087, 330] on span "Відвідав" at bounding box center [1109, 338] width 44 height 32
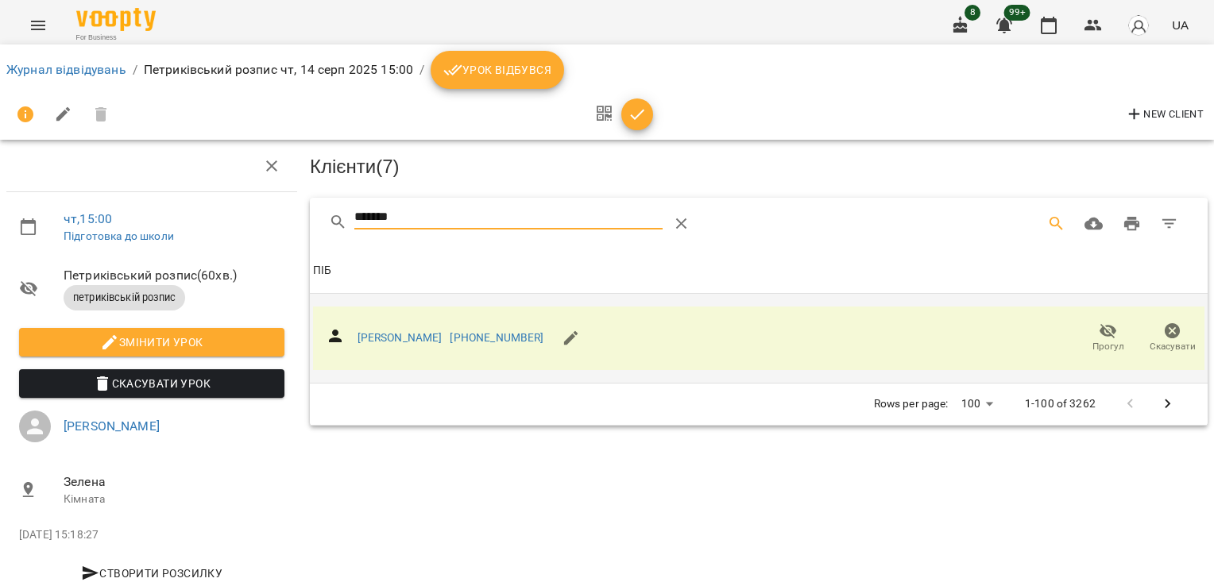
drag, startPoint x: 390, startPoint y: 225, endPoint x: 288, endPoint y: 227, distance: 102.5
click at [292, 227] on div "чт , 15:00 Підготовка до школи Петриківський розпис ( 60 хв. ) петриківській ро…" at bounding box center [607, 338] width 1227 height 549
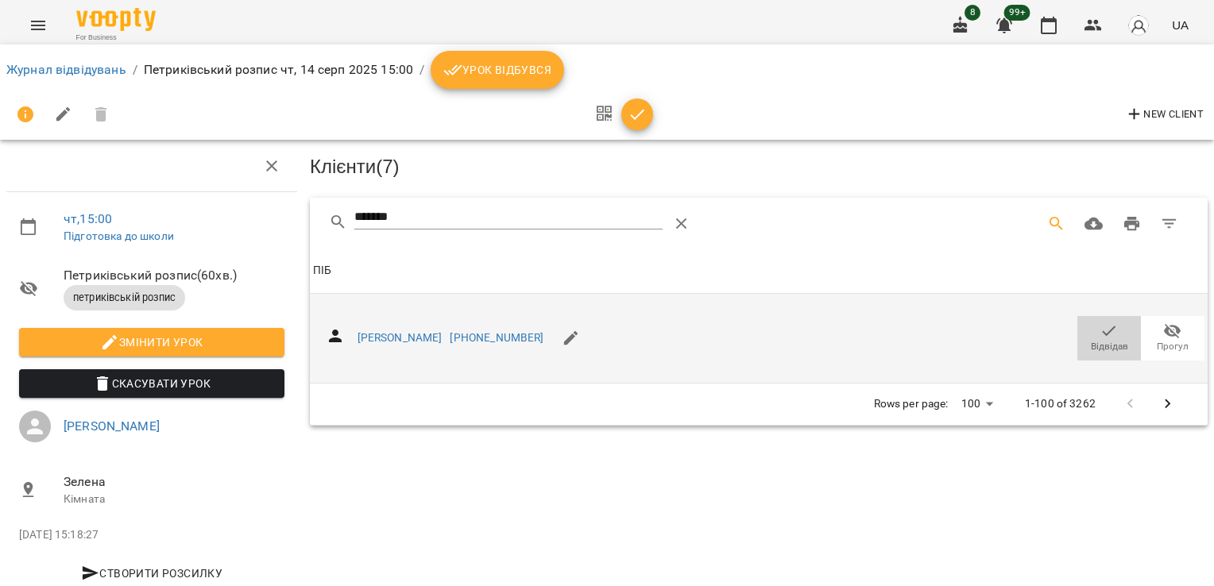
click at [1099, 335] on icon "button" at bounding box center [1108, 331] width 19 height 19
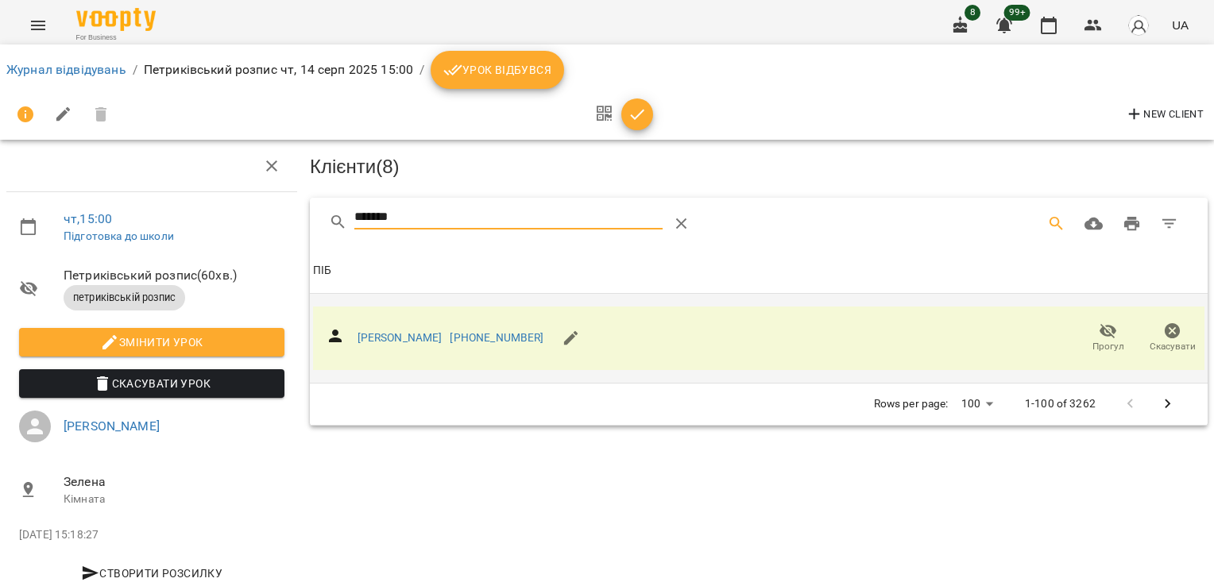
drag, startPoint x: 418, startPoint y: 213, endPoint x: 258, endPoint y: 211, distance: 159.7
click at [270, 214] on div "чт , 15:00 Підготовка до школи Петриківський розпис ( 60 хв. ) петриківській ро…" at bounding box center [607, 338] width 1227 height 549
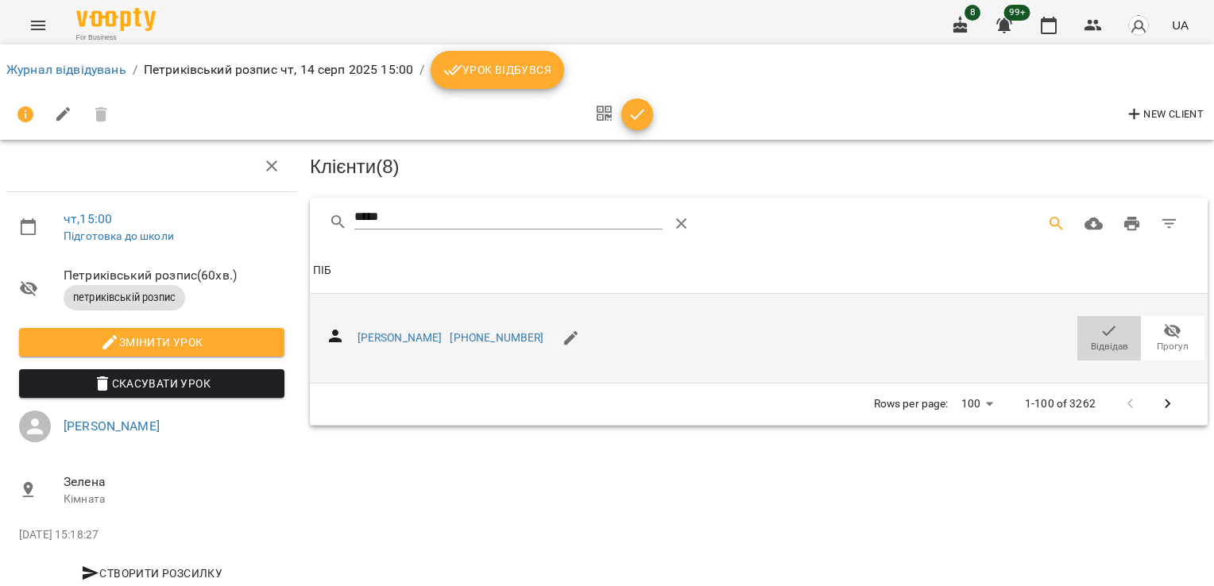
click at [1103, 329] on icon "button" at bounding box center [1110, 331] width 14 height 10
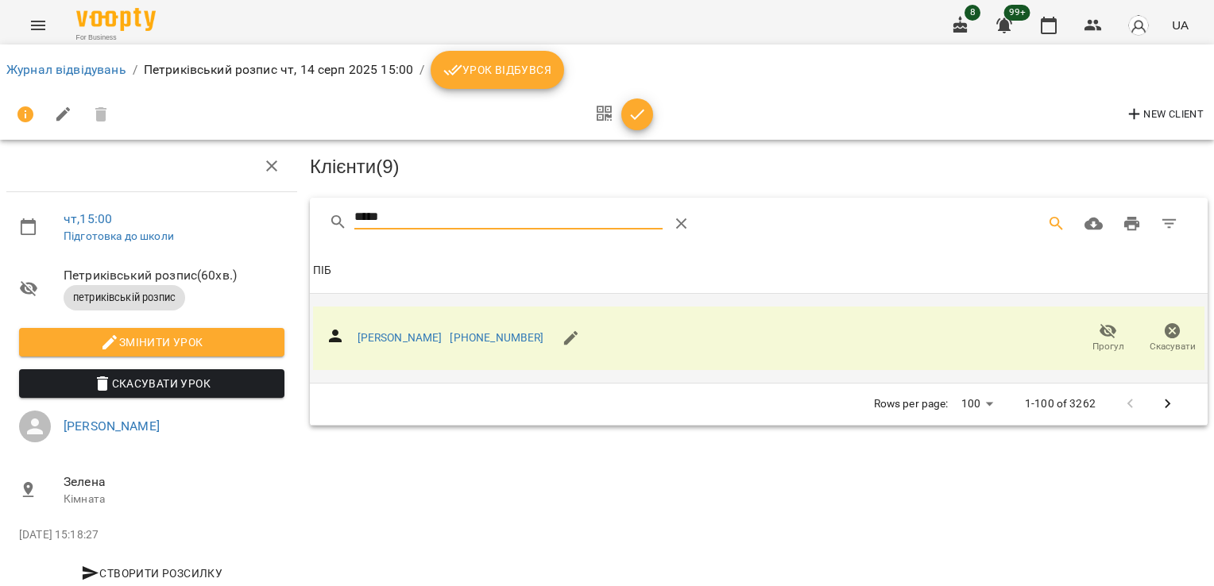
drag, startPoint x: 416, startPoint y: 218, endPoint x: 289, endPoint y: 222, distance: 127.2
click at [289, 222] on div "чт , 15:00 Підготовка до школи Петриківський розпис ( 60 хв. ) петриківській ро…" at bounding box center [607, 338] width 1227 height 549
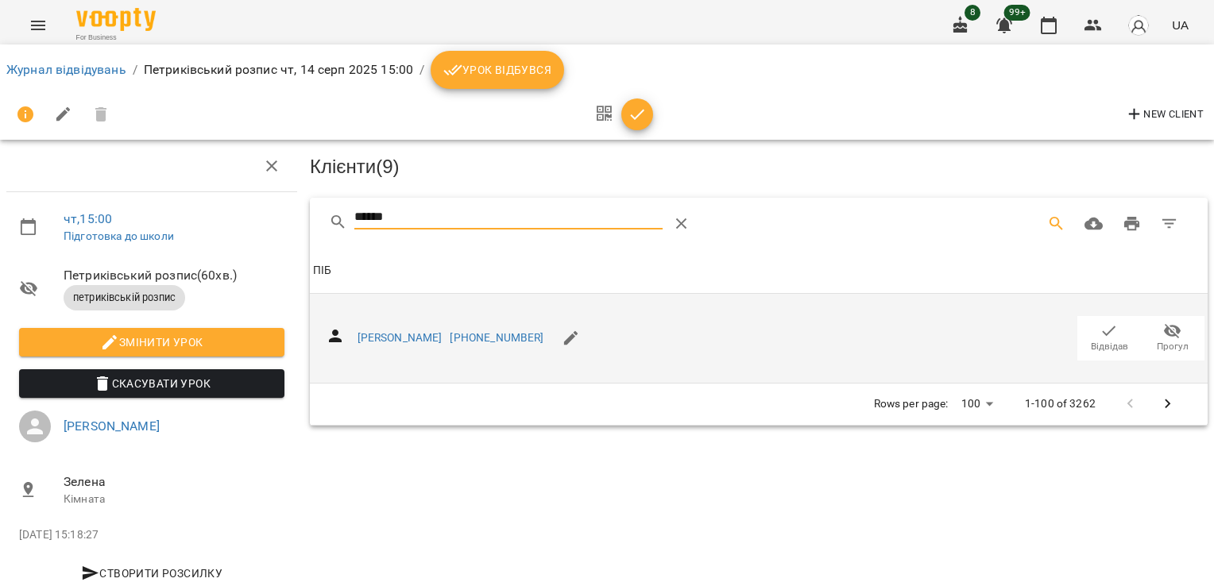
click at [1107, 328] on span "Відвідав" at bounding box center [1109, 338] width 44 height 32
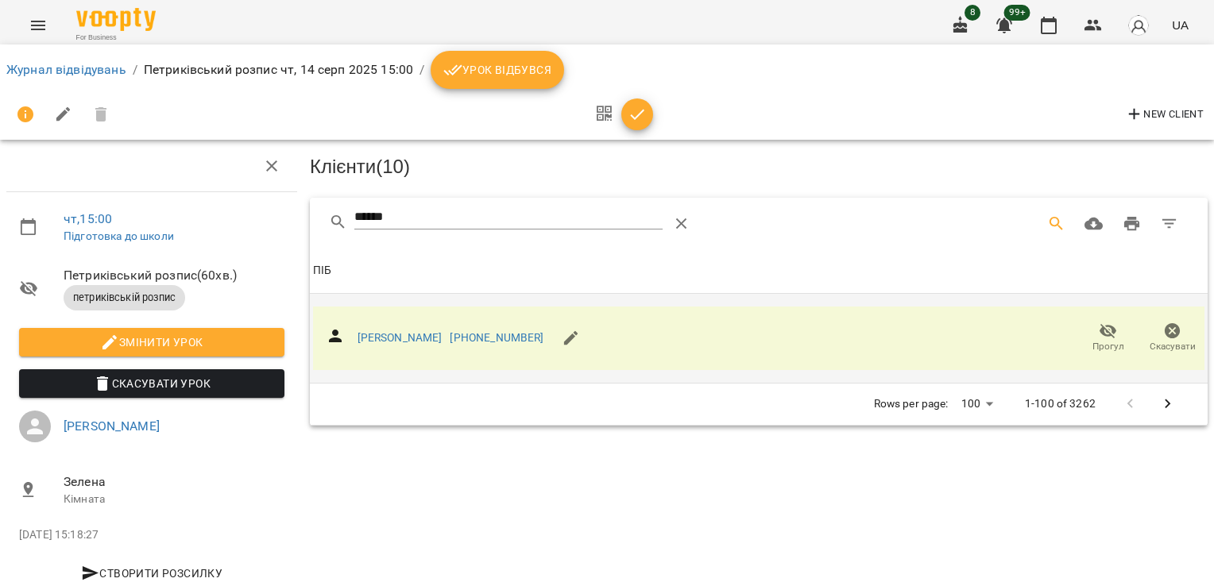
drag, startPoint x: 429, startPoint y: 210, endPoint x: 278, endPoint y: 214, distance: 151.0
click at [278, 214] on div "чт , 15:00 Підготовка до школи Петриківський розпис ( 60 хв. ) петриківській ро…" at bounding box center [607, 338] width 1227 height 549
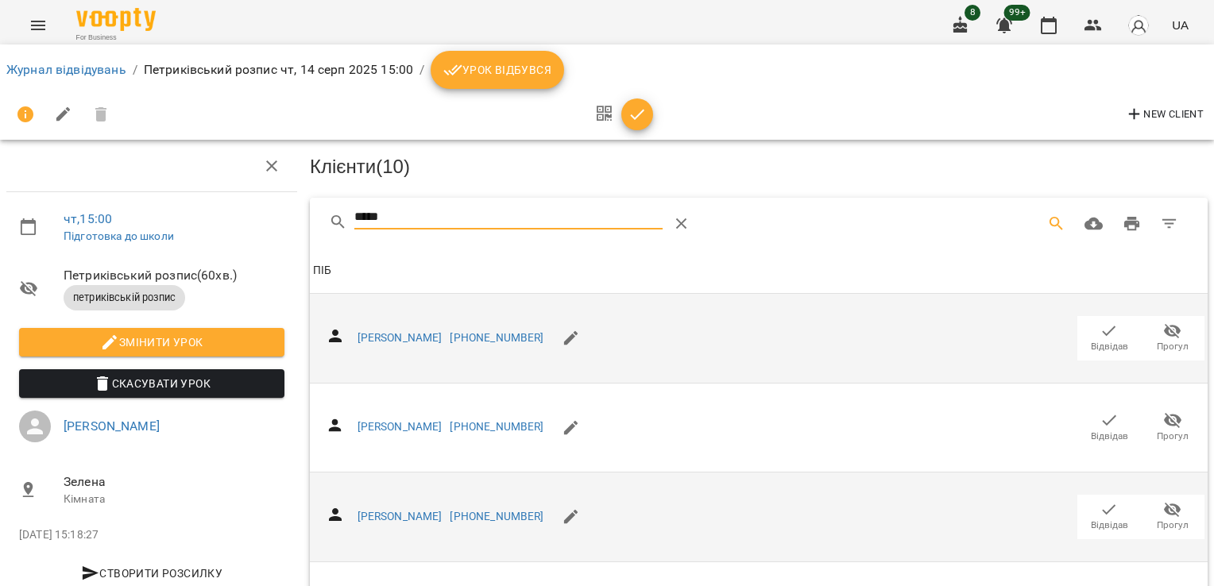
click at [1102, 505] on icon "button" at bounding box center [1108, 509] width 19 height 19
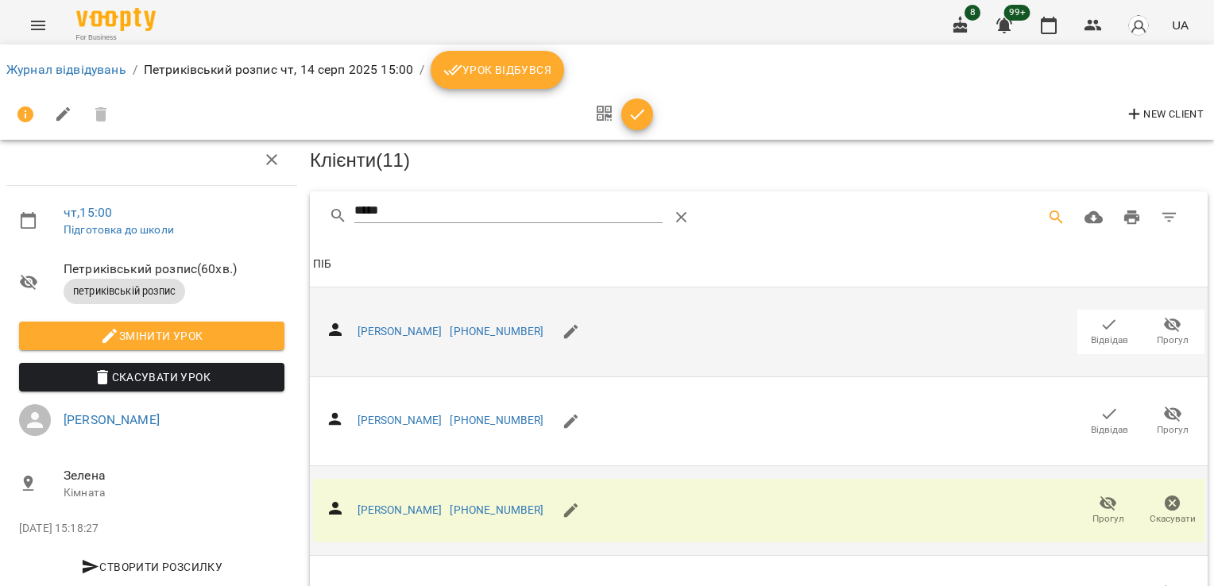
scroll to position [281, 0]
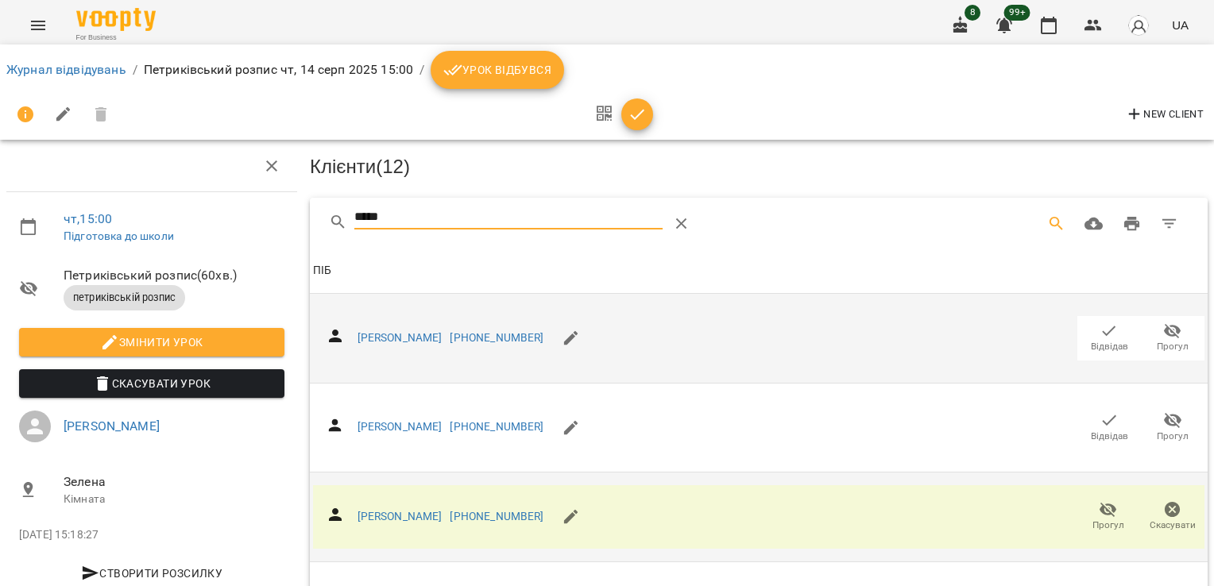
drag, startPoint x: 356, startPoint y: 224, endPoint x: 292, endPoint y: 230, distance: 63.9
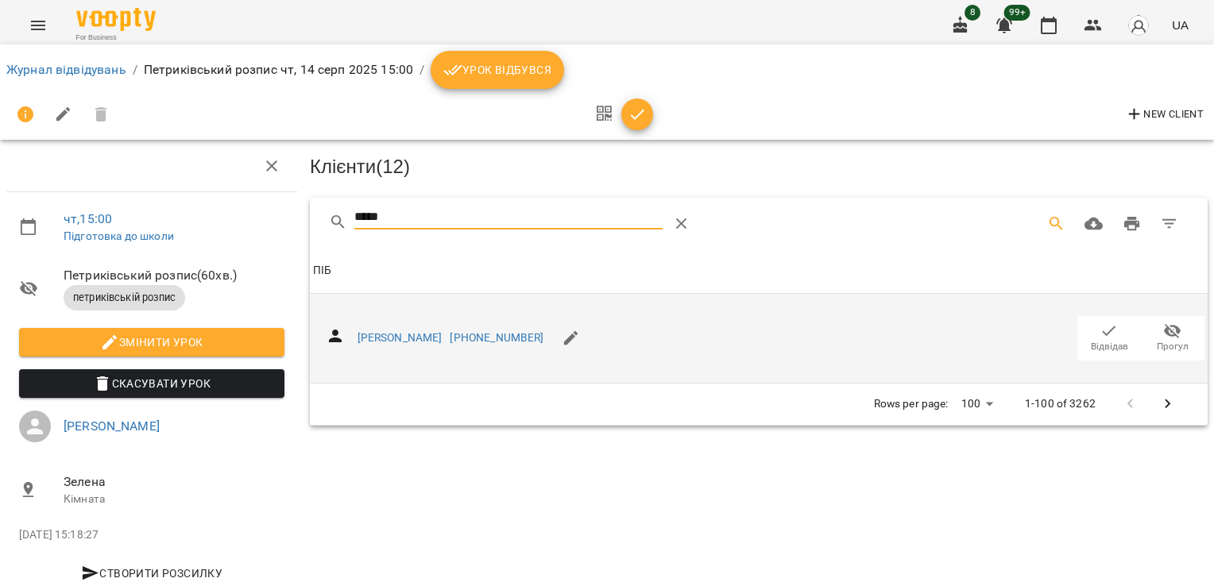
click at [1103, 345] on span "Відвідав" at bounding box center [1109, 347] width 37 height 14
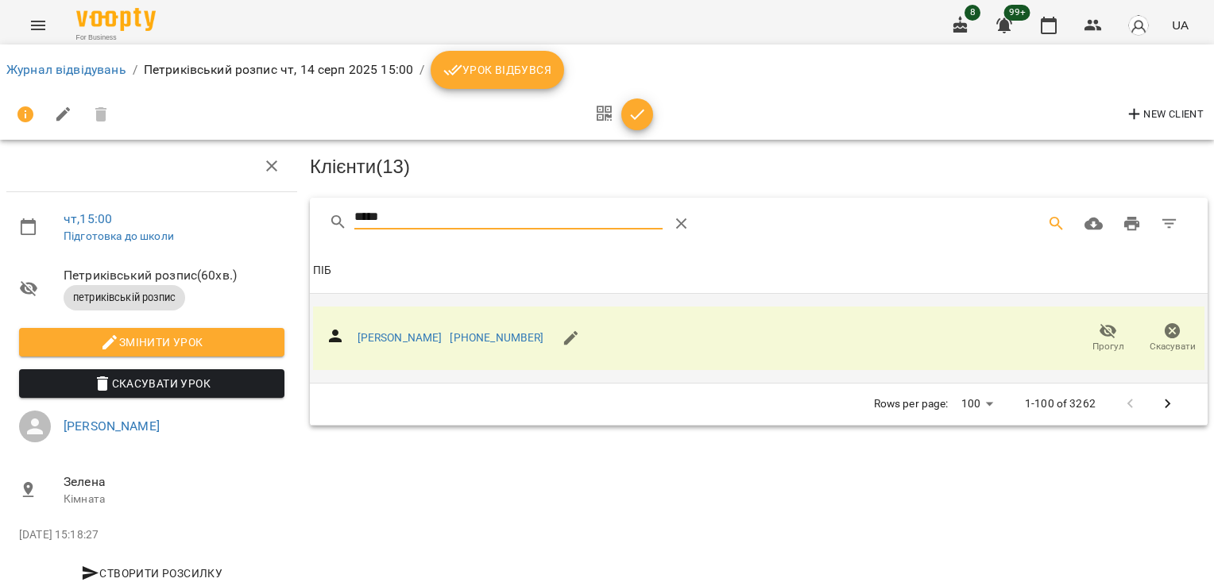
drag, startPoint x: 307, startPoint y: 225, endPoint x: 275, endPoint y: 225, distance: 32.6
click at [279, 225] on div "чт , 15:00 Підготовка до школи Петриківський розпис ( 60 хв. ) петриківській ро…" at bounding box center [607, 338] width 1227 height 549
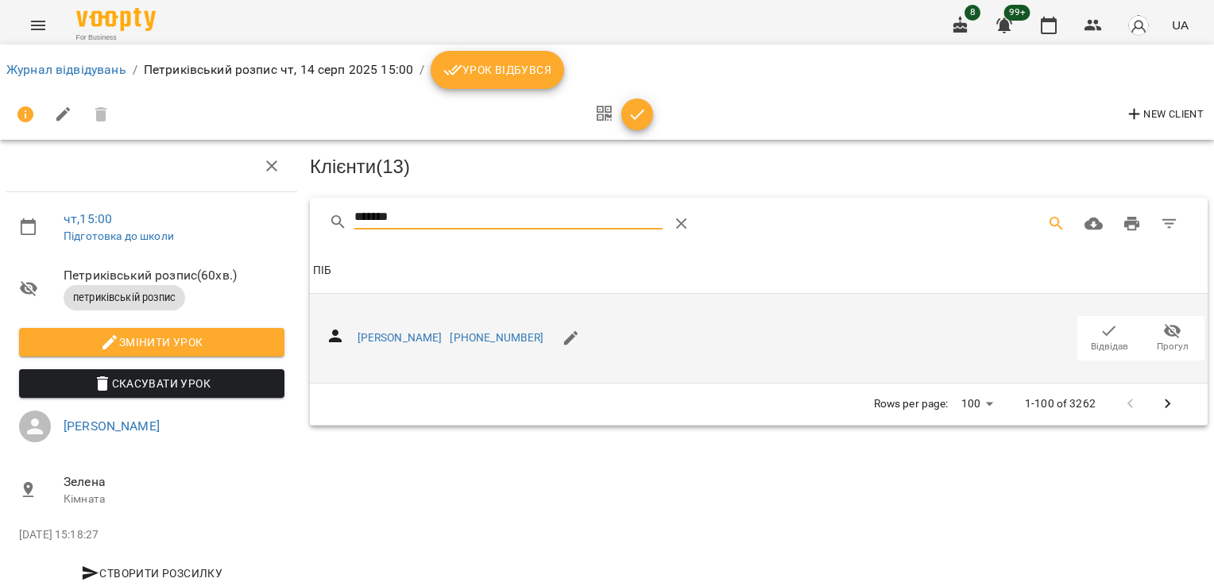
click at [1091, 345] on span "Відвідав" at bounding box center [1109, 347] width 37 height 14
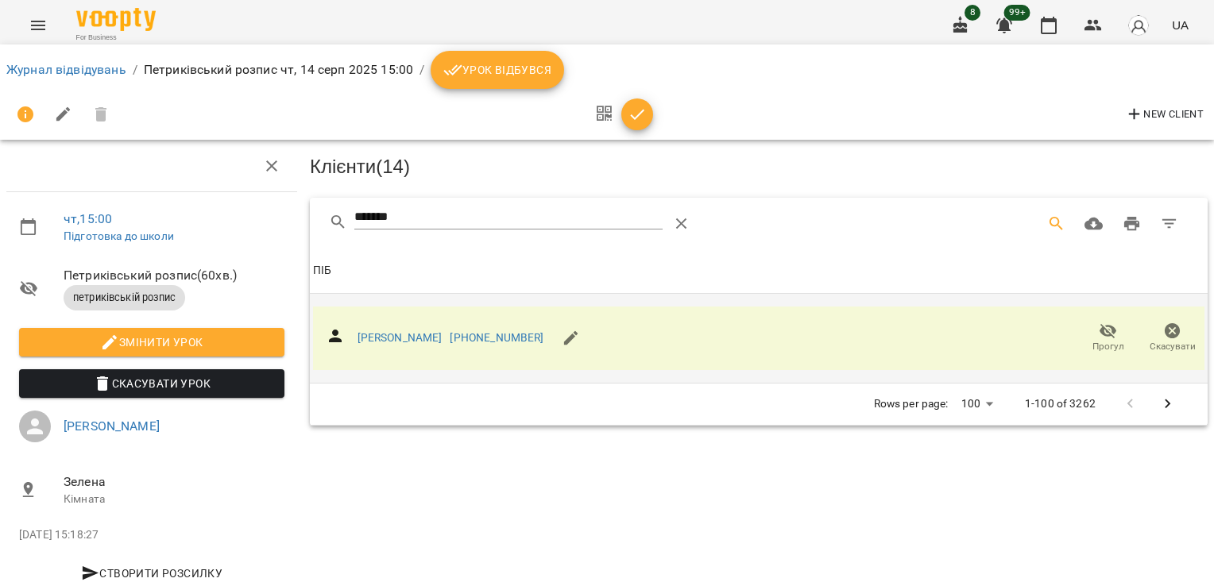
drag, startPoint x: 260, startPoint y: 222, endPoint x: 226, endPoint y: 222, distance: 34.2
click at [226, 222] on div "чт , 15:00 Підготовка до школи Петриківський розпис ( 60 хв. ) петриківській ро…" at bounding box center [607, 338] width 1227 height 549
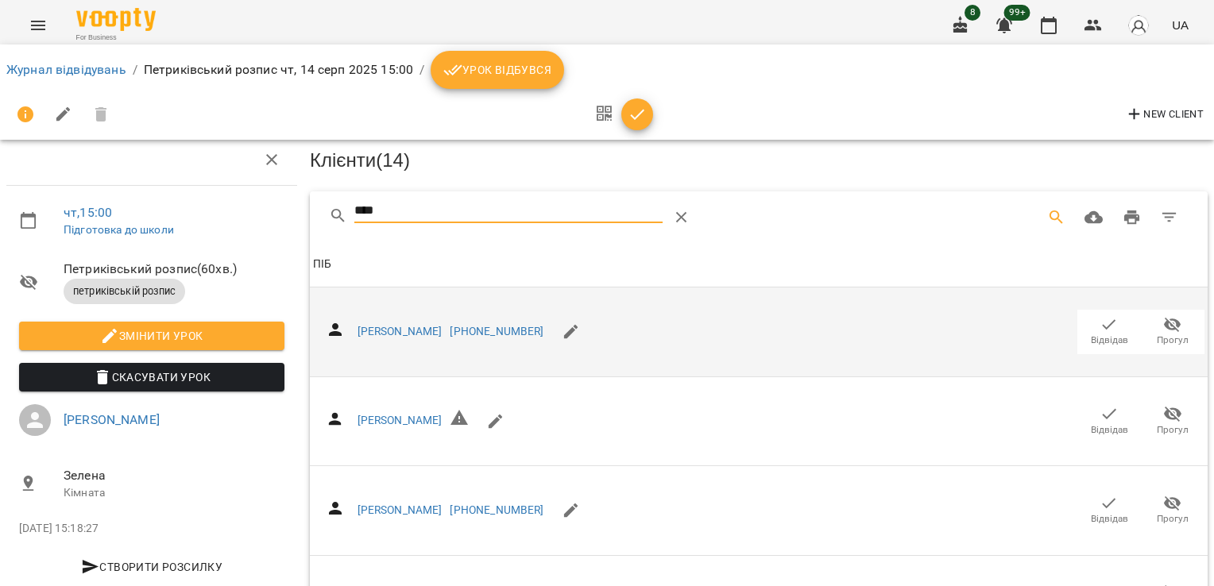
scroll to position [128, 0]
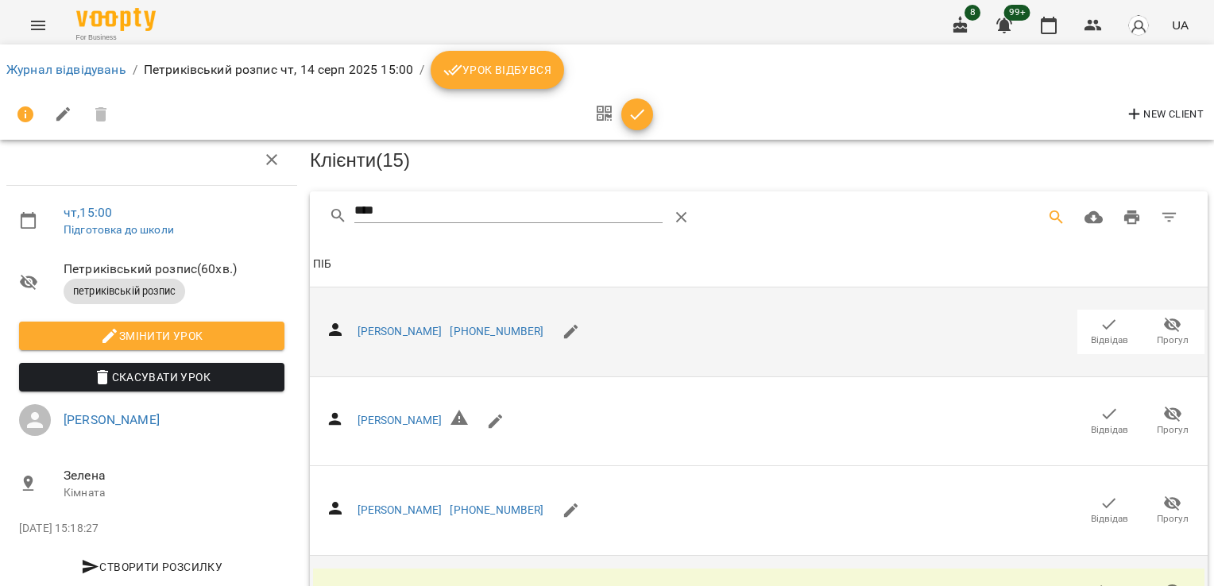
scroll to position [0, 0]
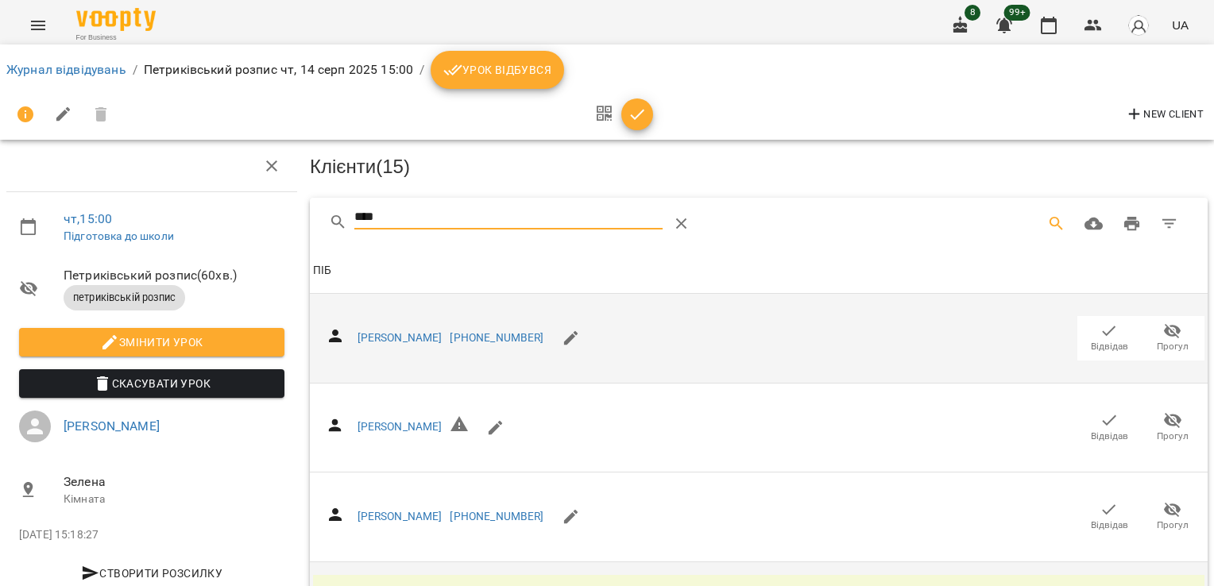
drag, startPoint x: 342, startPoint y: 223, endPoint x: 292, endPoint y: 224, distance: 50.1
click at [292, 224] on div "чт , 15:00 Підготовка до школи Петриківський розпис ( 60 хв. ) петриківській ро…" at bounding box center [607, 385] width 1227 height 642
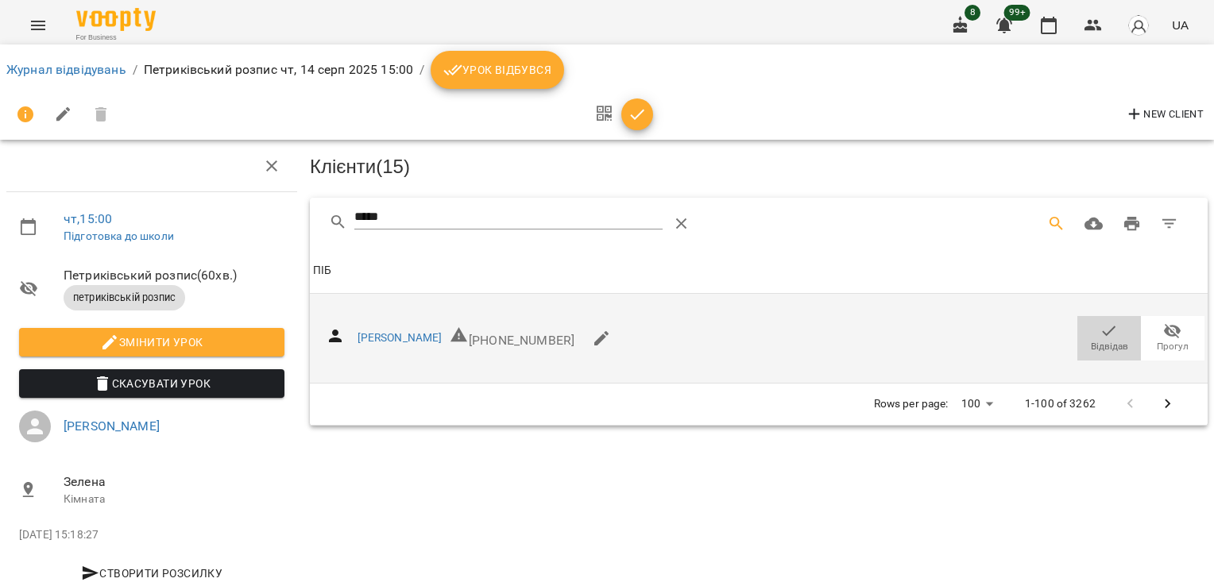
click at [1099, 329] on icon "button" at bounding box center [1108, 331] width 19 height 19
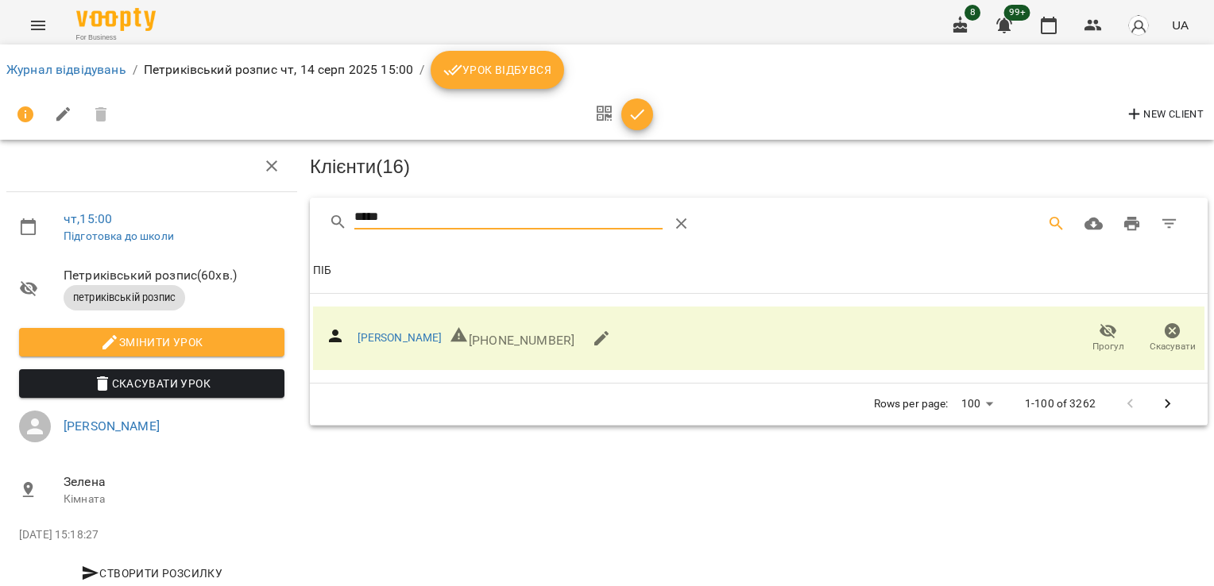
drag, startPoint x: 429, startPoint y: 224, endPoint x: 242, endPoint y: 230, distance: 187.6
click at [242, 230] on div "чт , 15:00 Підготовка до школи Петриківський розпис ( 60 хв. ) петриківській ро…" at bounding box center [607, 338] width 1227 height 549
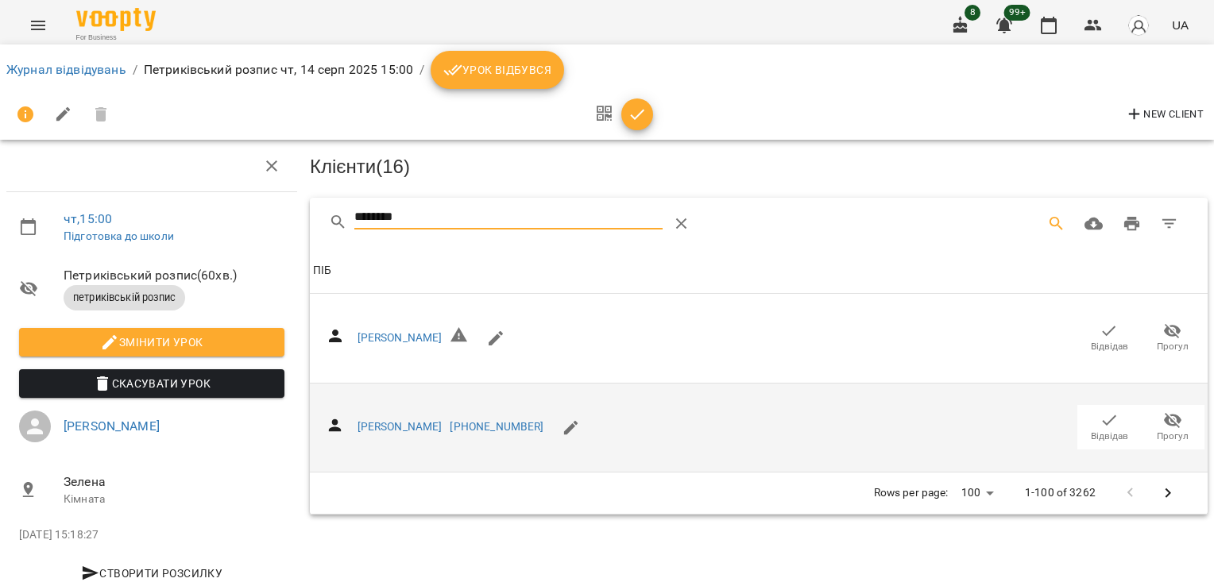
click at [1101, 412] on icon "button" at bounding box center [1108, 420] width 19 height 19
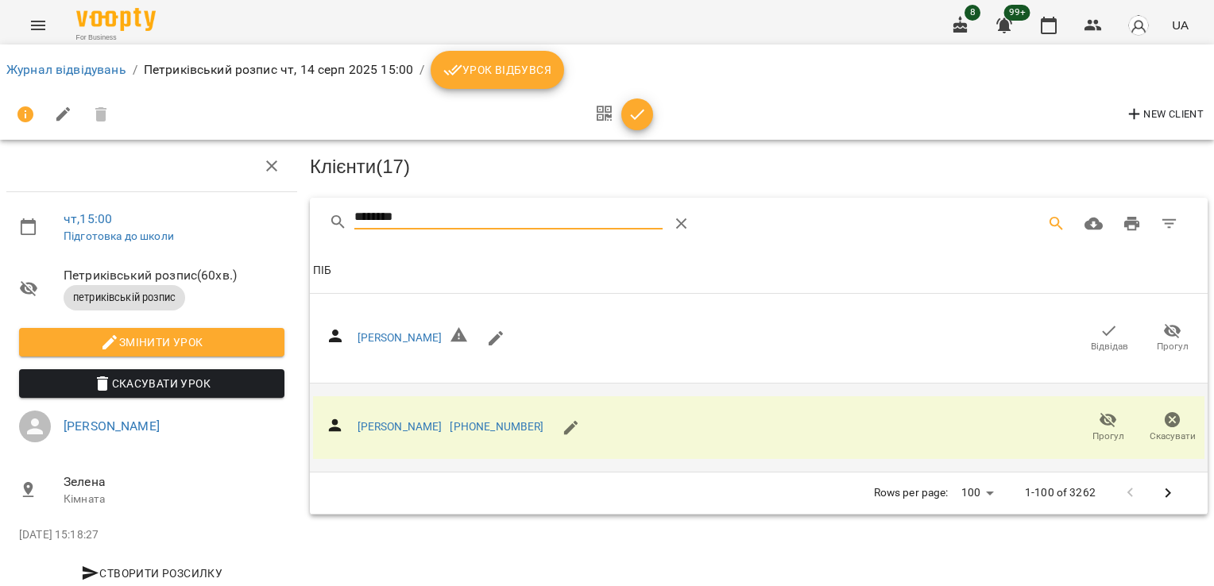
drag, startPoint x: 446, startPoint y: 208, endPoint x: 232, endPoint y: 205, distance: 214.5
click at [232, 205] on div "чт , 15:00 Підготовка до школи Петриківський розпис ( 60 хв. ) петриківській ро…" at bounding box center [607, 338] width 1227 height 549
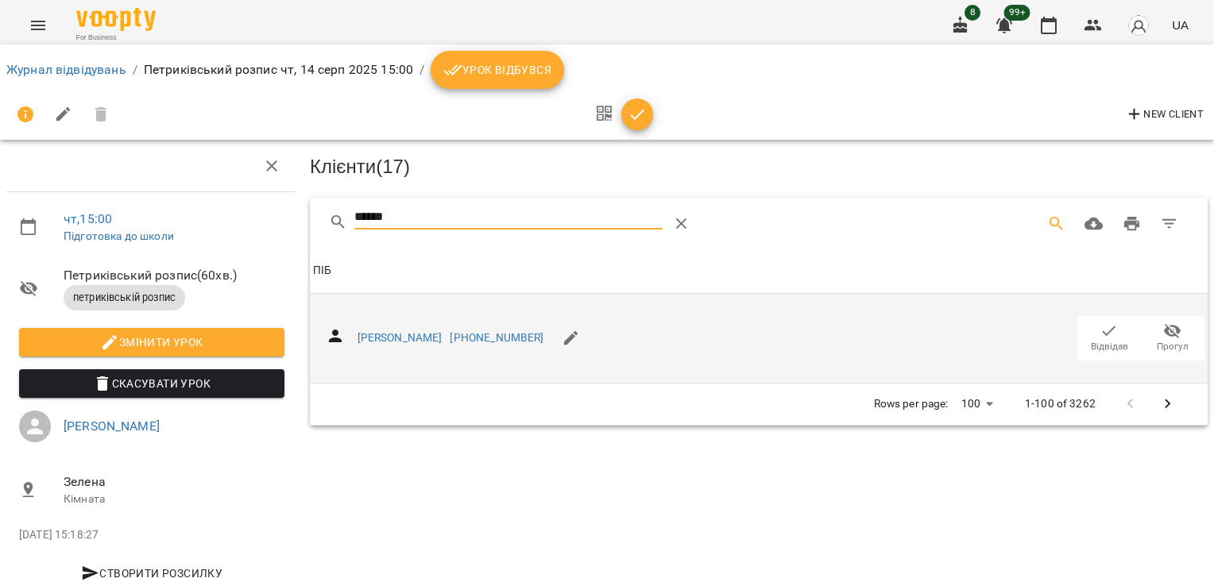
type input "******"
click at [1077, 330] on button "Відвідав" at bounding box center [1109, 338] width 64 height 44
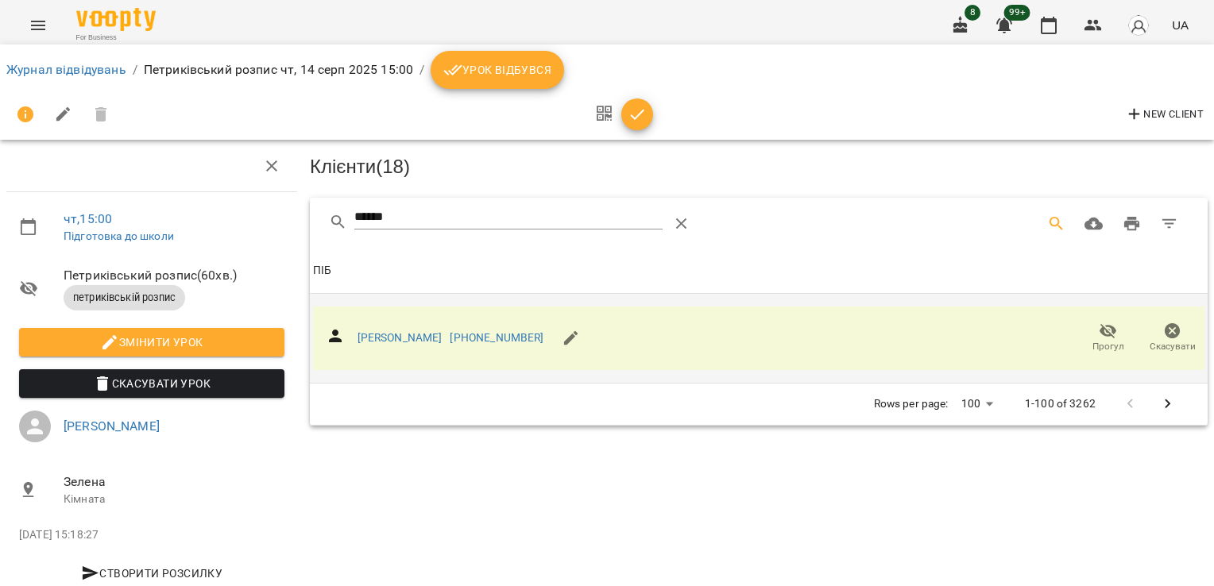
click at [640, 124] on button "button" at bounding box center [637, 115] width 32 height 32
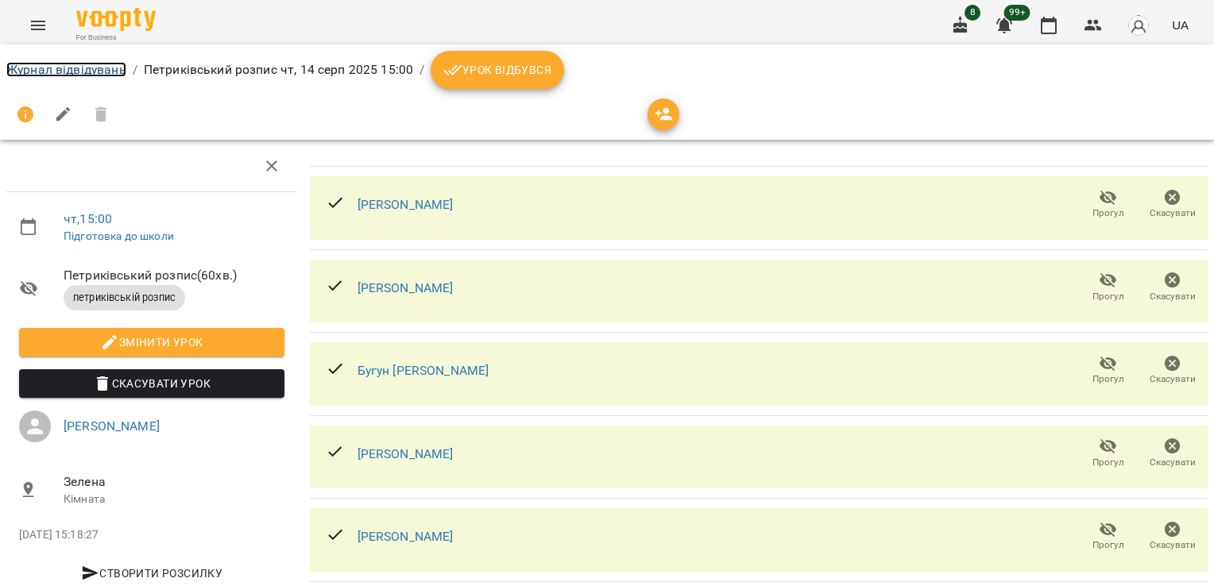
click at [49, 64] on link "Журнал відвідувань" at bounding box center [66, 69] width 120 height 15
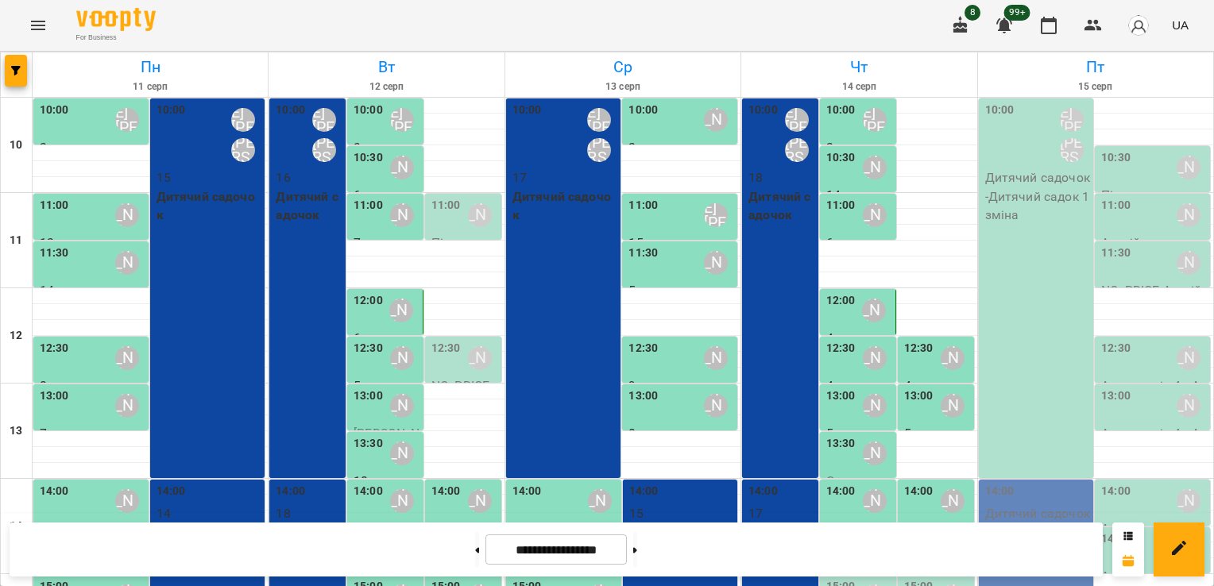
scroll to position [323, 0]
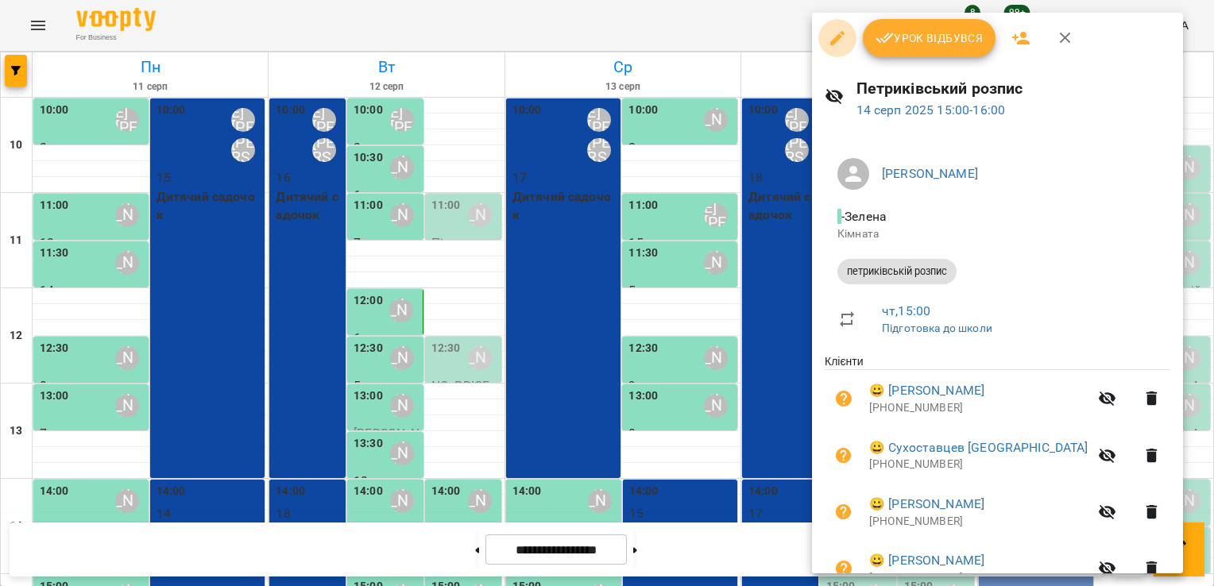
click at [837, 42] on icon "button" at bounding box center [837, 38] width 19 height 19
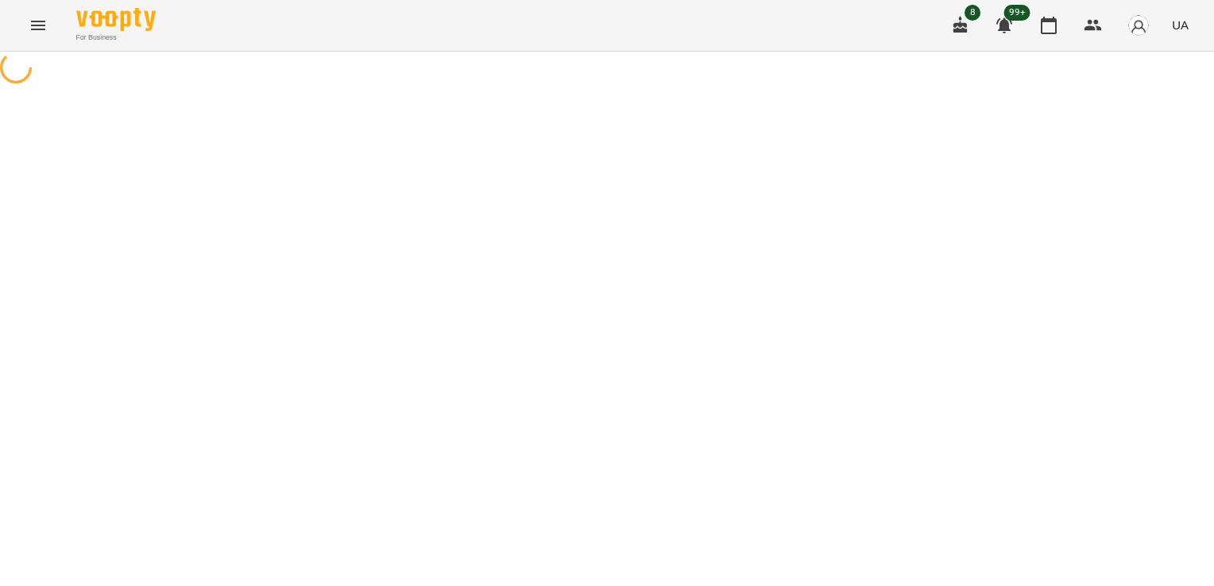
select select "**********"
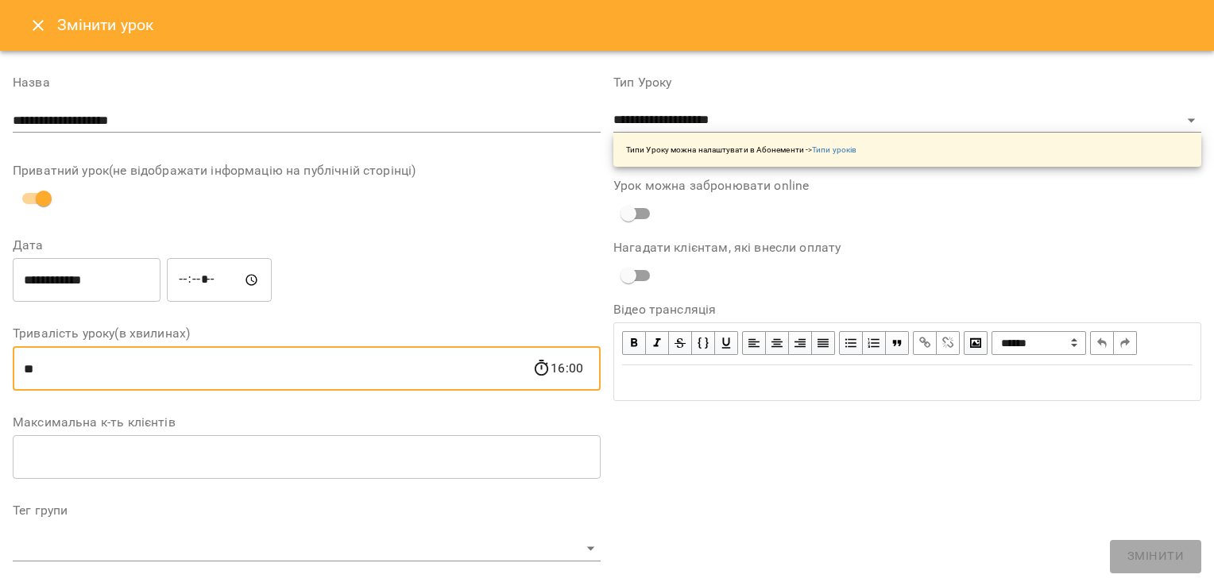
drag, startPoint x: 108, startPoint y: 378, endPoint x: -3, endPoint y: 373, distance: 111.3
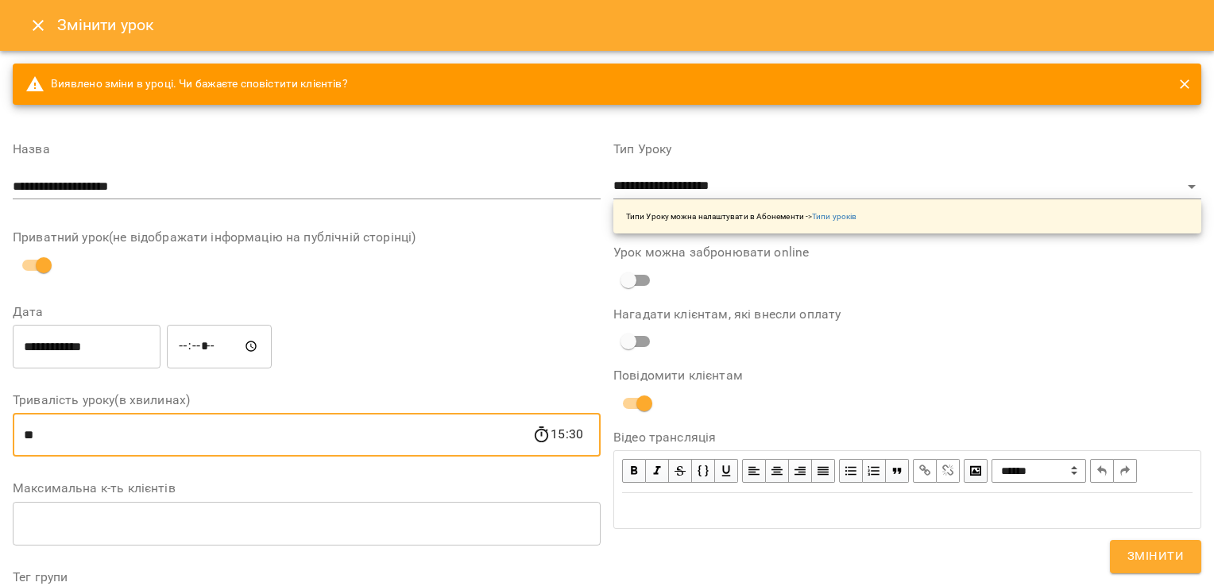
type input "**"
click at [1160, 573] on button "Змінити" at bounding box center [1155, 556] width 91 height 33
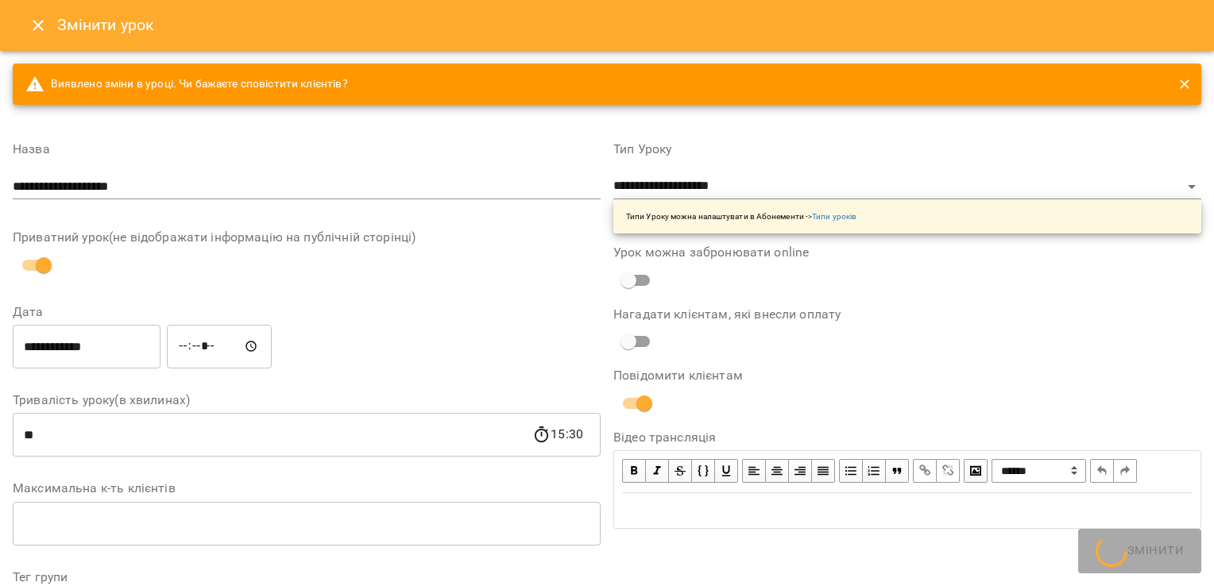
click at [1162, 562] on div "**********" at bounding box center [907, 596] width 601 height 944
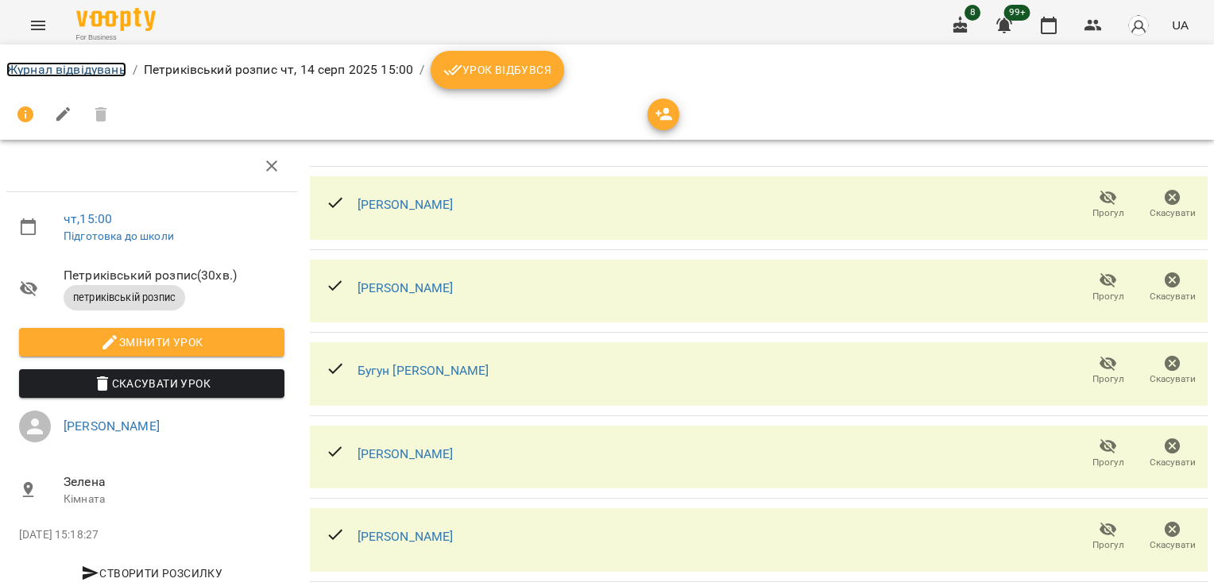
click at [91, 73] on link "Журнал відвідувань" at bounding box center [66, 69] width 120 height 15
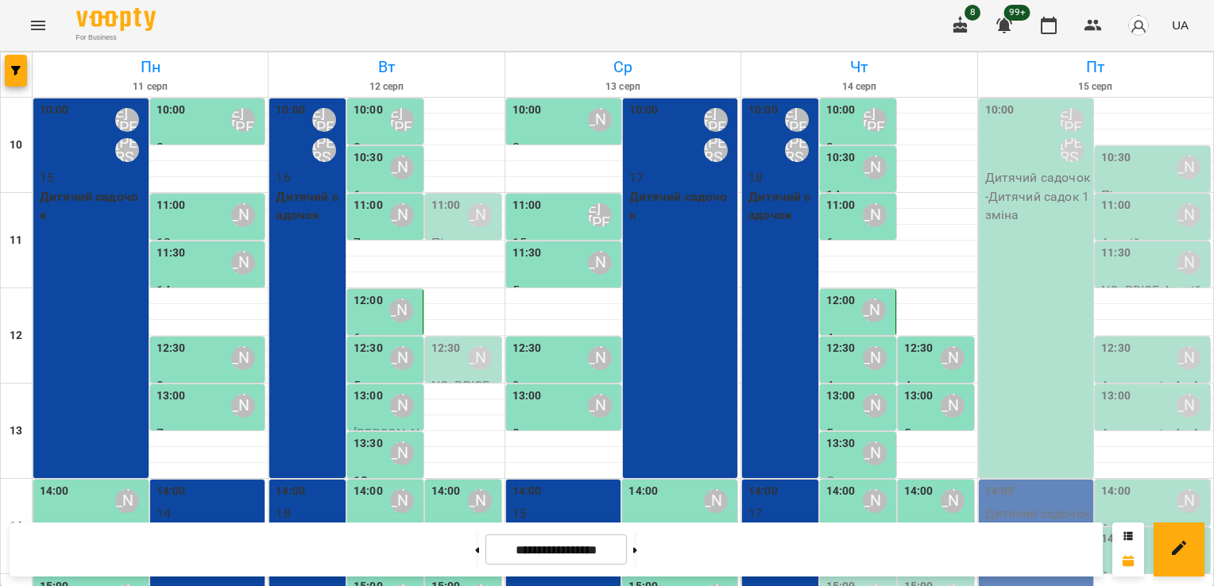
scroll to position [307, 0]
click at [845, 578] on div "15:00" at bounding box center [840, 596] width 29 height 37
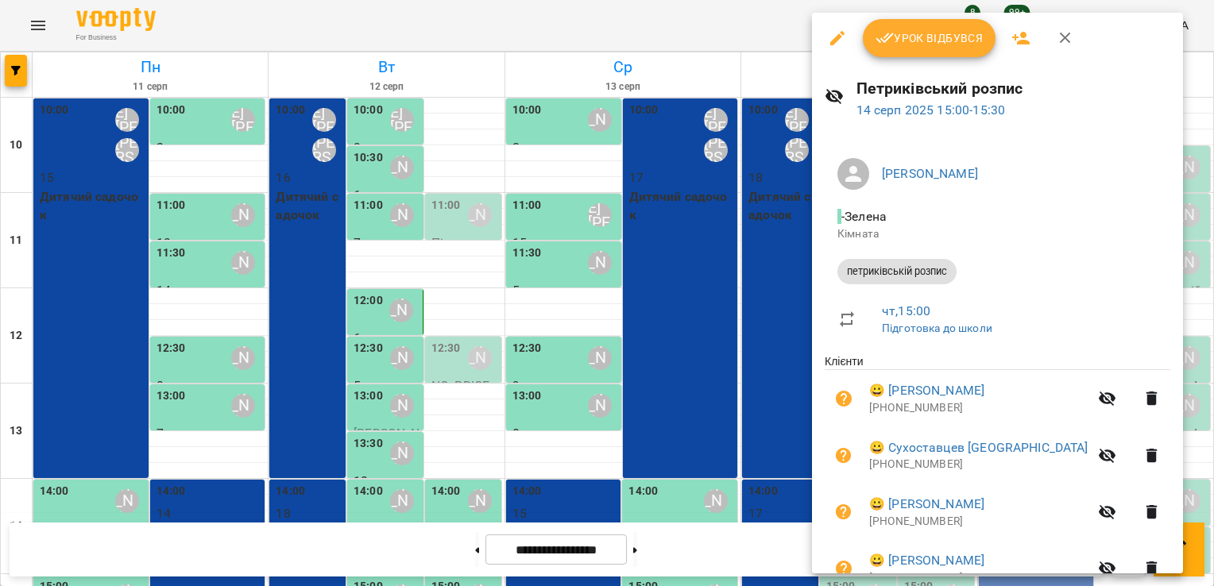
click at [955, 33] on span "Урок відбувся" at bounding box center [929, 38] width 108 height 19
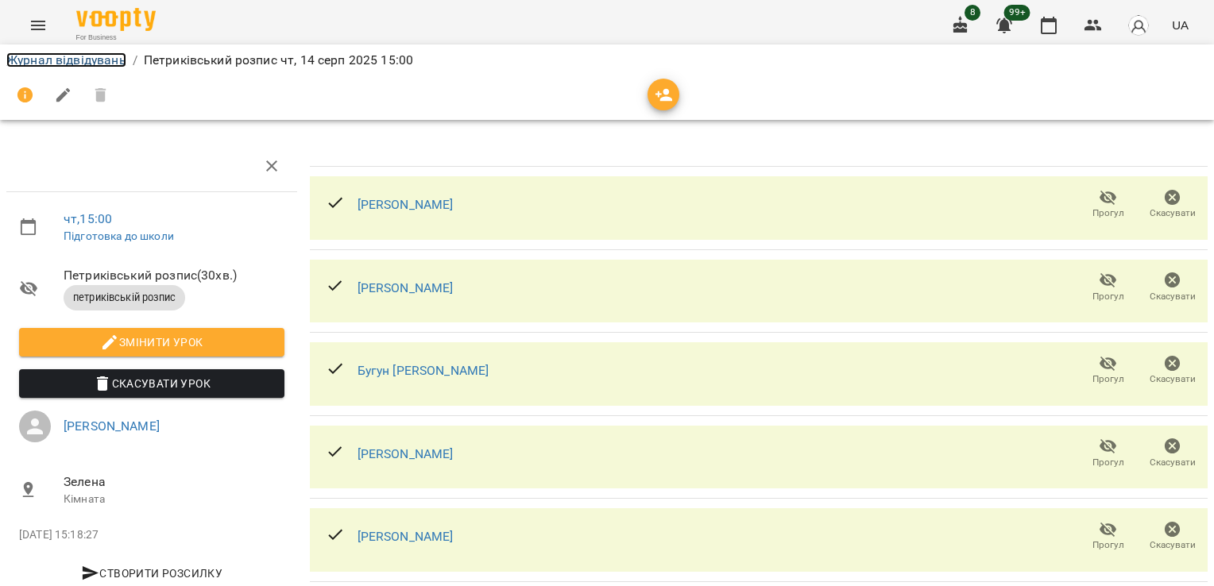
click at [87, 62] on link "Журнал відвідувань" at bounding box center [66, 59] width 120 height 15
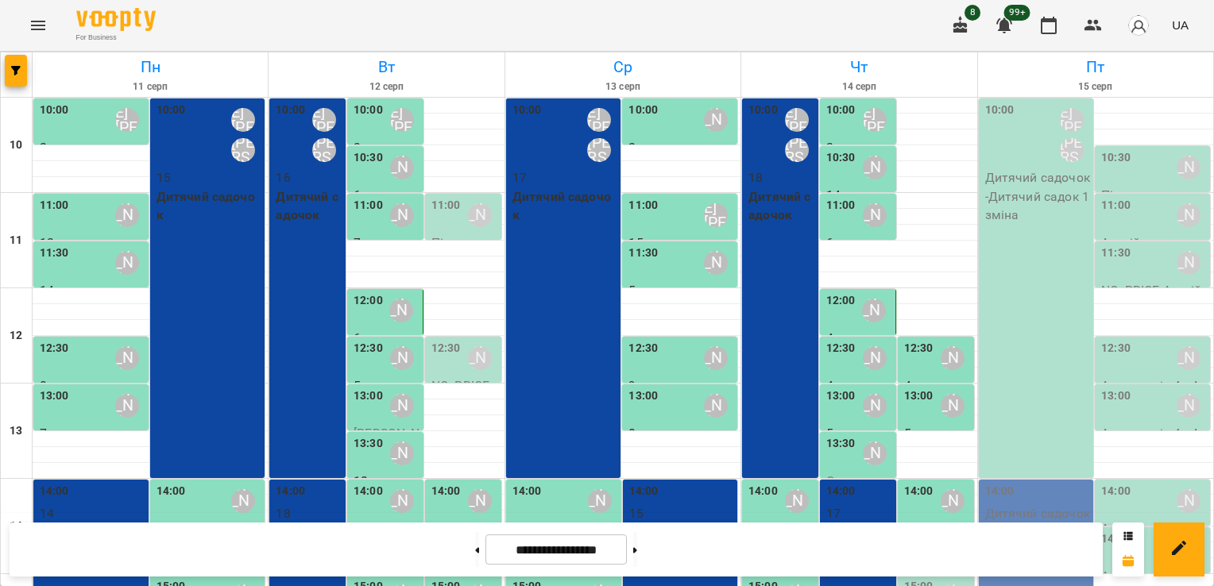
scroll to position [272, 0]
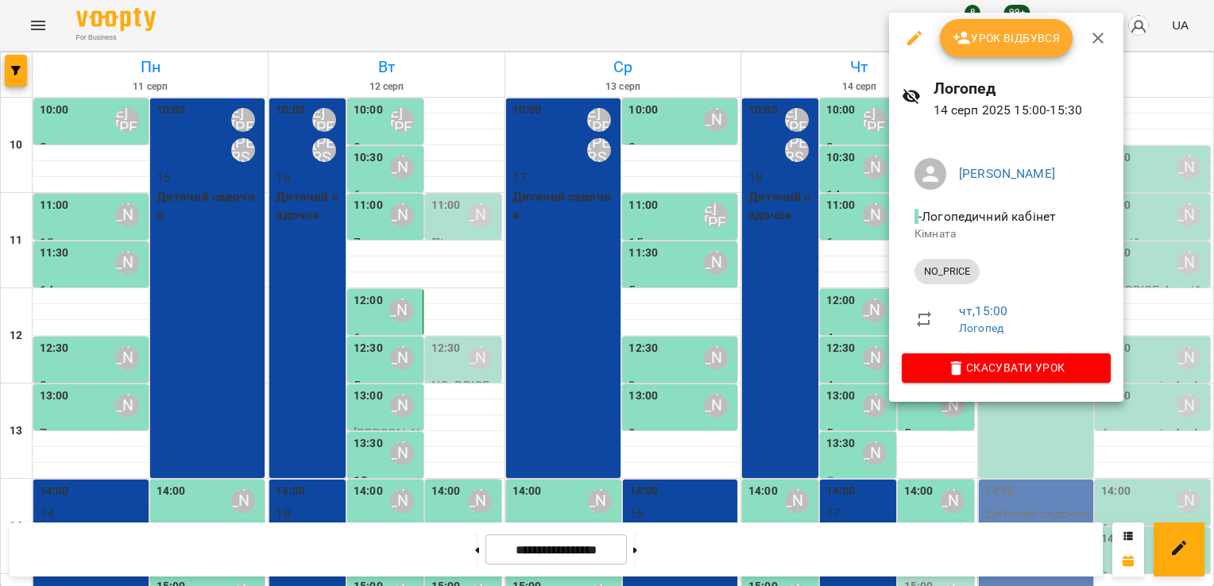
click at [993, 39] on span "Урок відбувся" at bounding box center [1007, 38] width 108 height 19
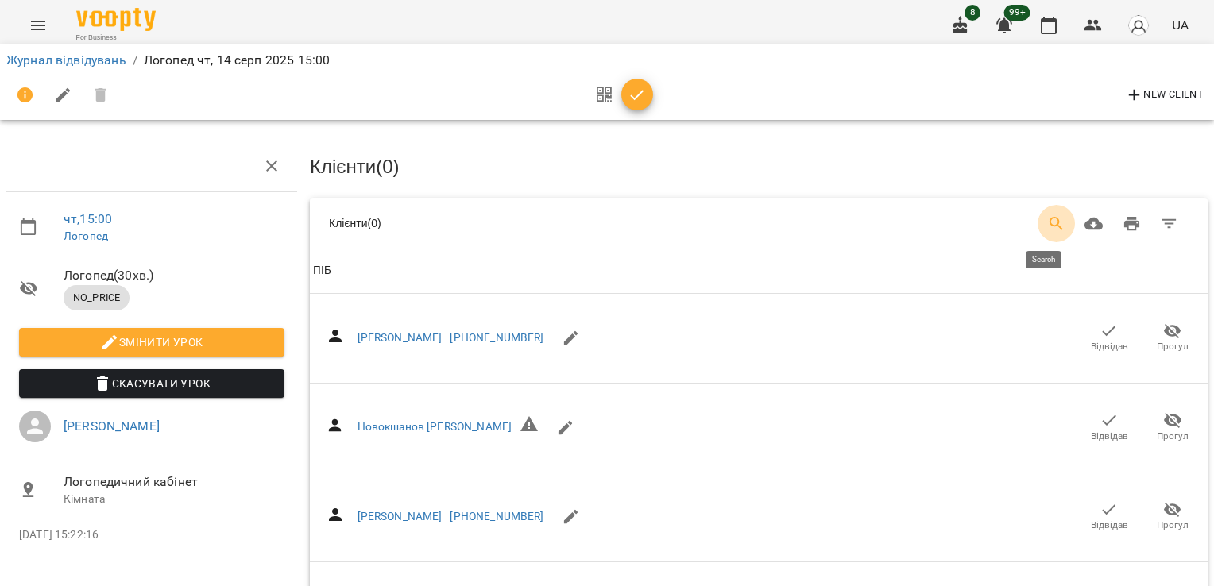
click at [1047, 228] on icon "Search" at bounding box center [1056, 223] width 19 height 19
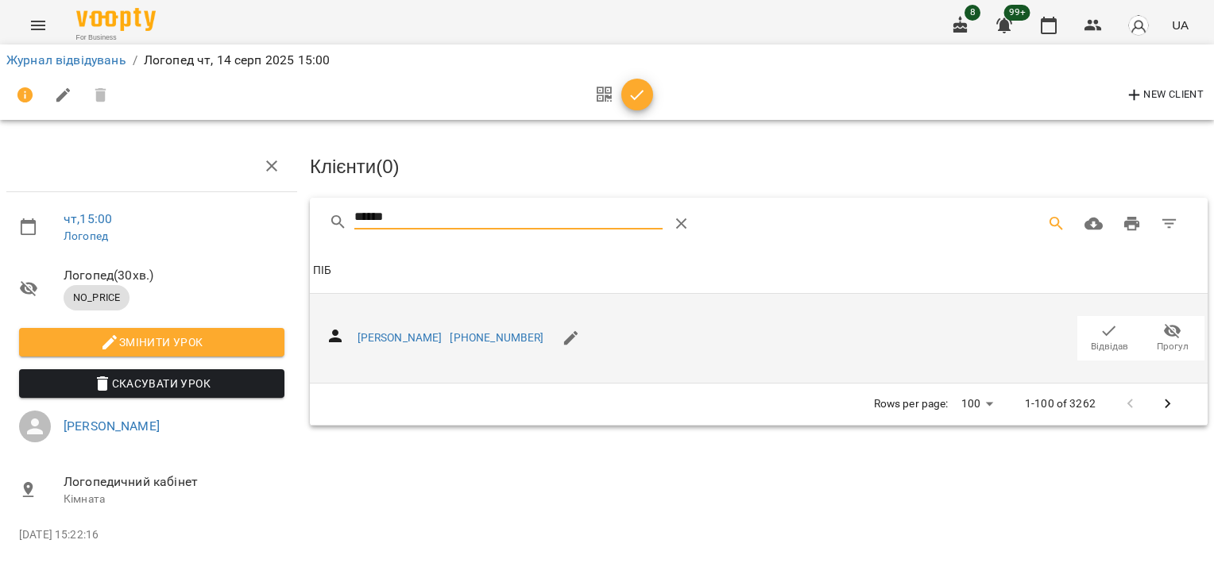
click at [1114, 330] on icon "button" at bounding box center [1108, 331] width 19 height 19
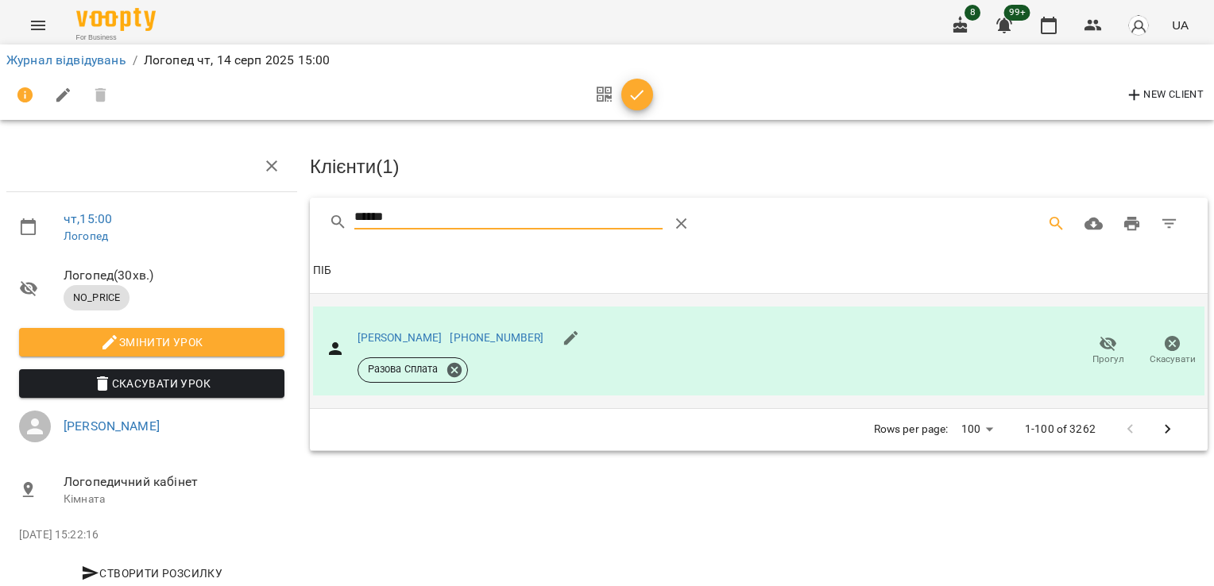
drag, startPoint x: 399, startPoint y: 217, endPoint x: 191, endPoint y: 218, distance: 208.1
click at [191, 218] on div "чт , 15:00 [PERSON_NAME] ( 30 хв. ) NO_PRICE Змінити урок Скасувати Урок [PERSO…" at bounding box center [607, 338] width 1227 height 549
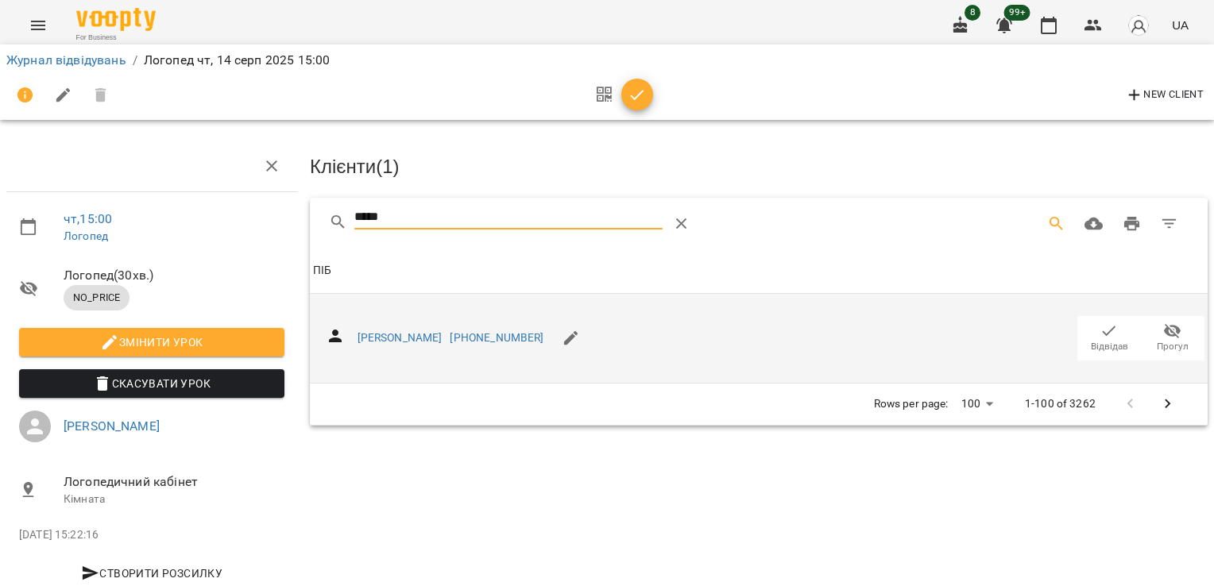
click at [1099, 326] on icon "button" at bounding box center [1108, 331] width 19 height 19
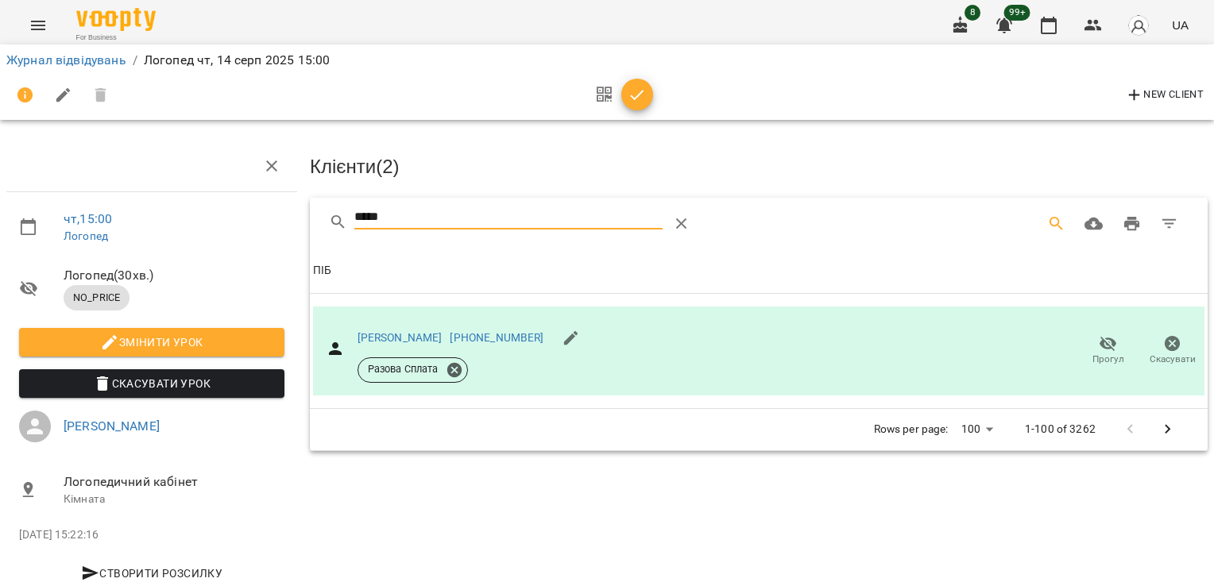
drag, startPoint x: 405, startPoint y: 220, endPoint x: 241, endPoint y: 219, distance: 164.4
click at [242, 219] on div "чт , 15:00 [PERSON_NAME] ( 30 хв. ) NO_PRICE Змінити урок Скасувати Урок [PERSO…" at bounding box center [607, 338] width 1227 height 549
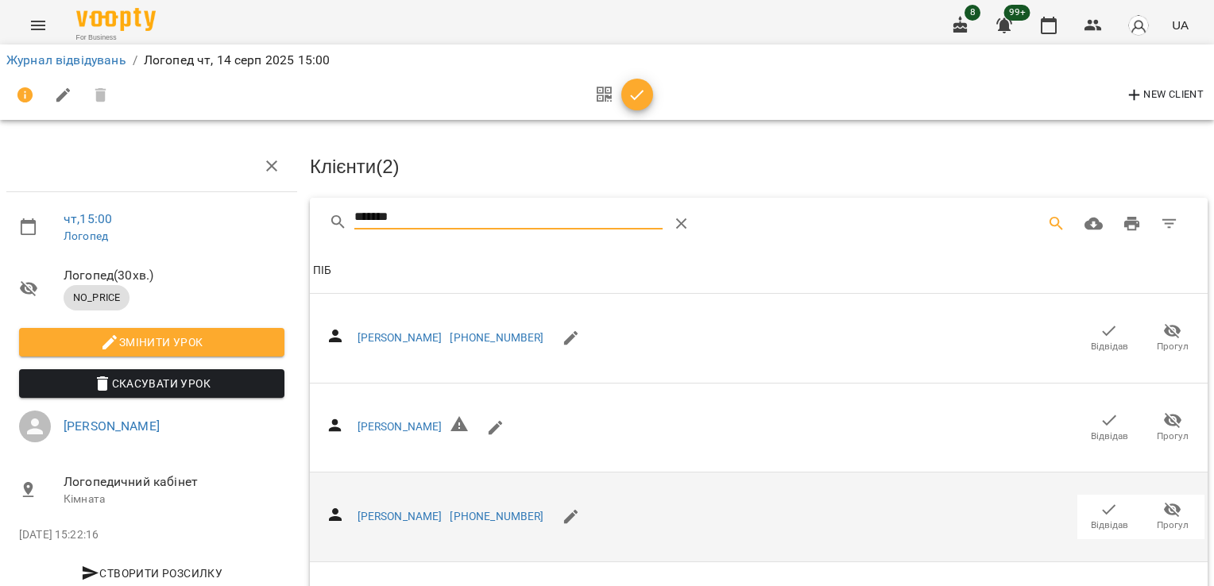
type input "*******"
click at [1103, 520] on span "Відвідав" at bounding box center [1109, 526] width 37 height 14
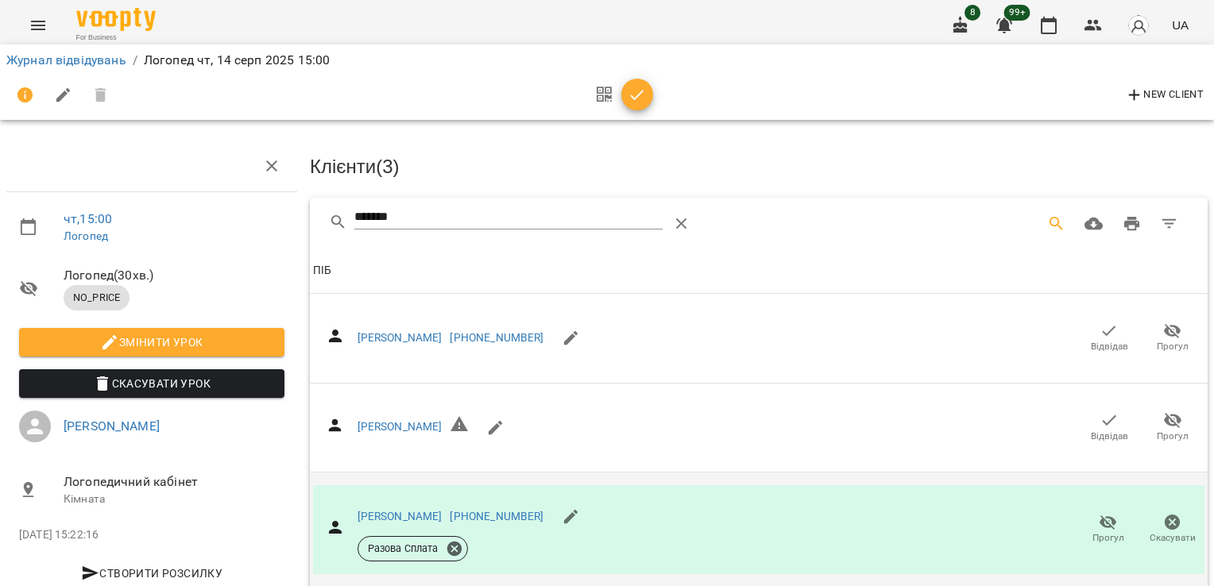
click at [629, 90] on icon "button" at bounding box center [637, 95] width 19 height 19
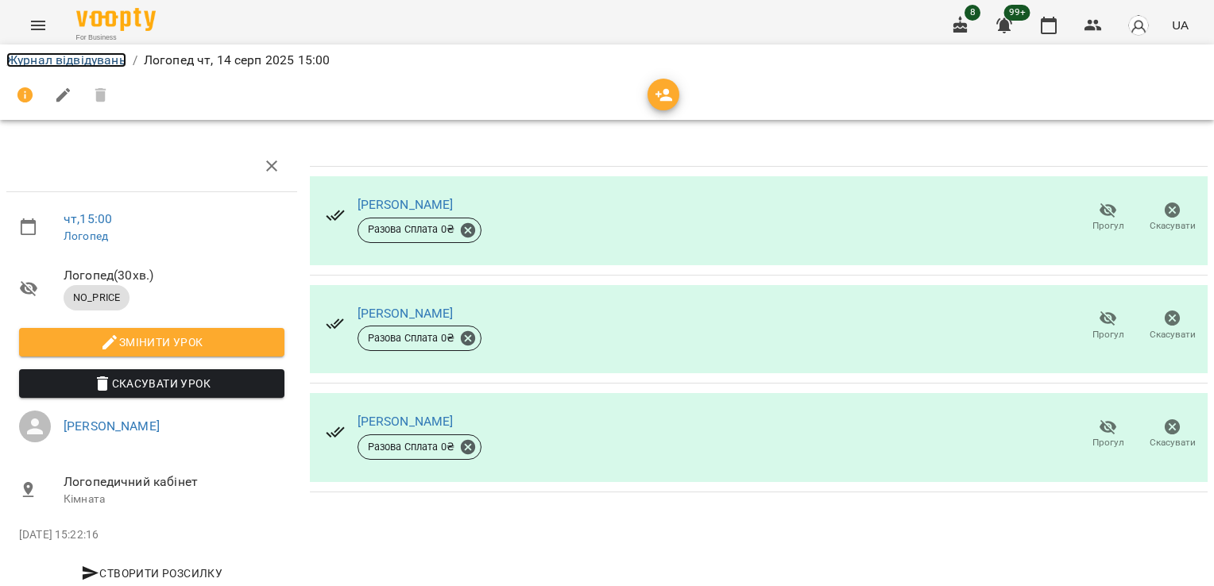
click at [68, 56] on link "Журнал відвідувань" at bounding box center [66, 59] width 120 height 15
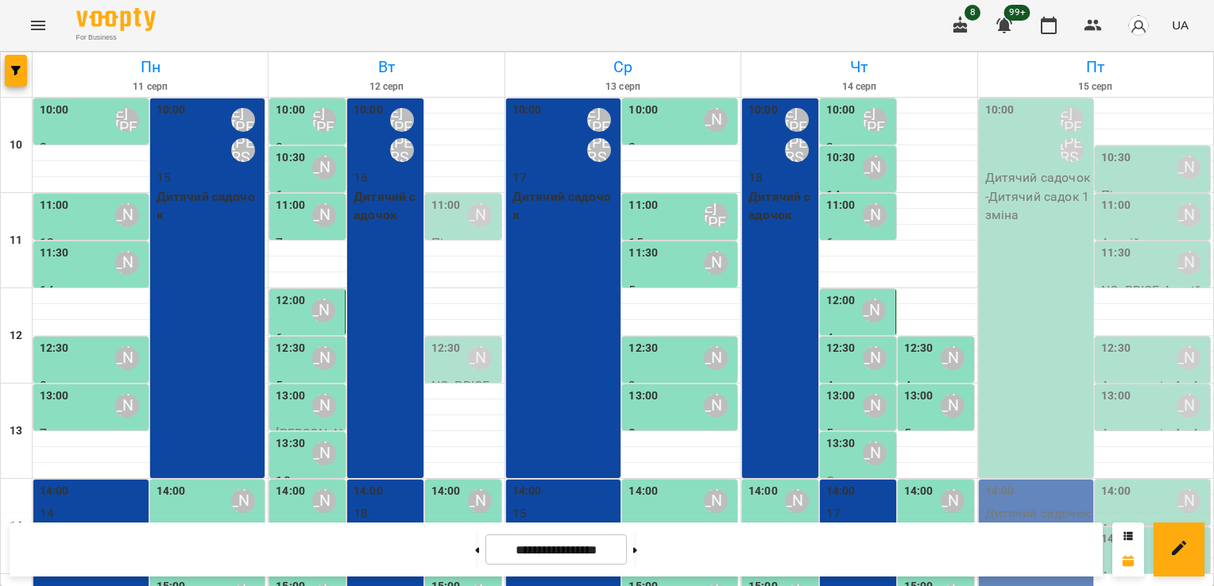
scroll to position [345, 0]
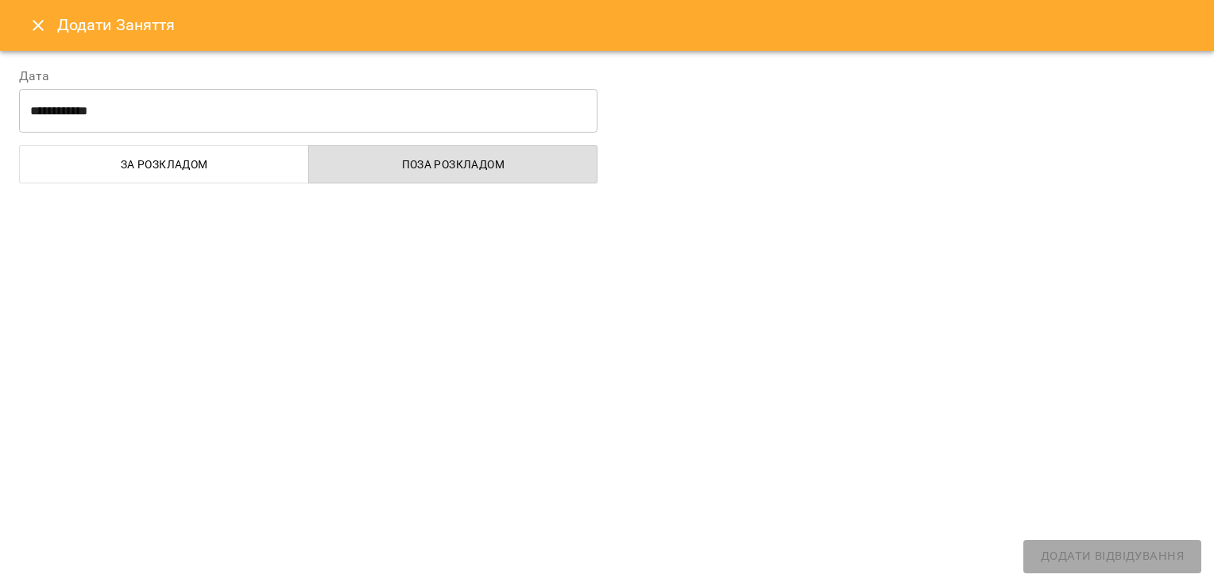
select select "**********"
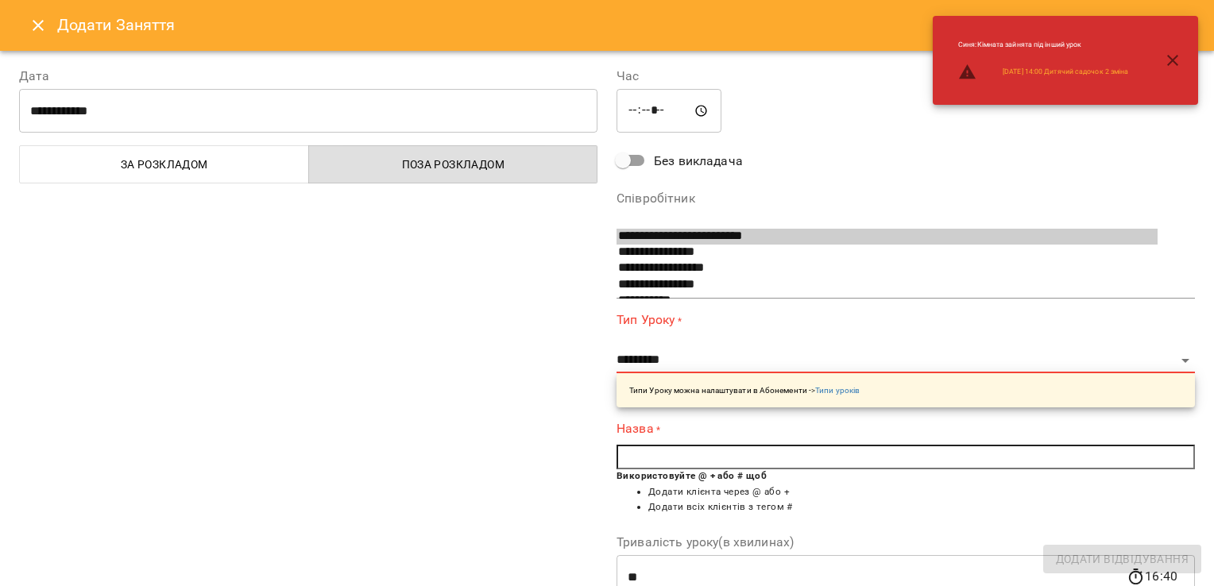
scroll to position [26, 0]
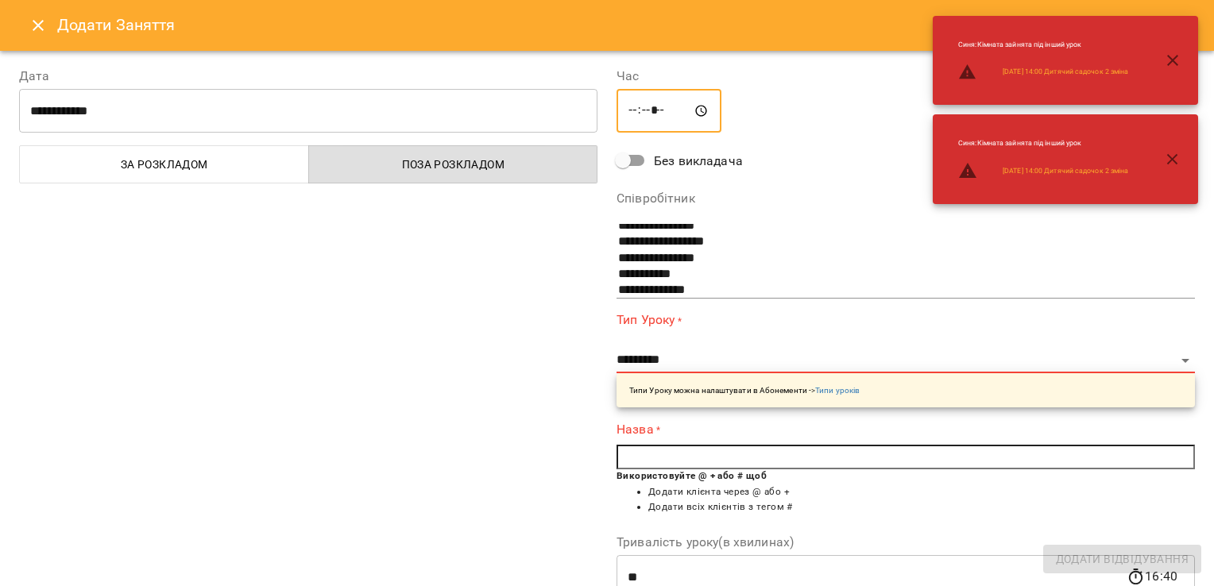
click at [632, 117] on input "*****" at bounding box center [668, 111] width 105 height 44
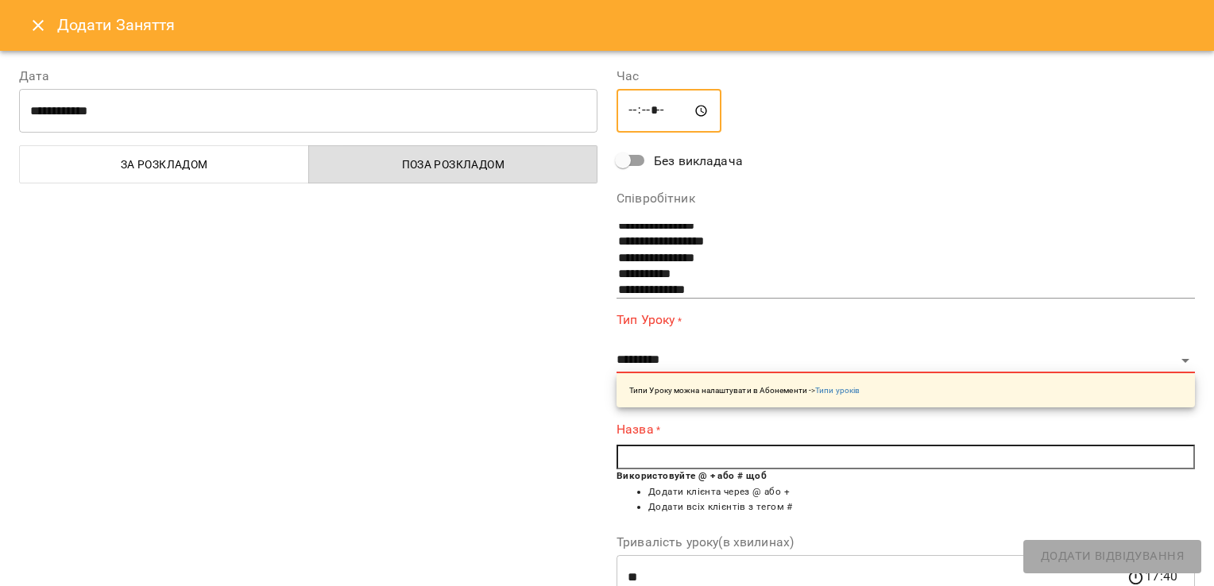
type input "*****"
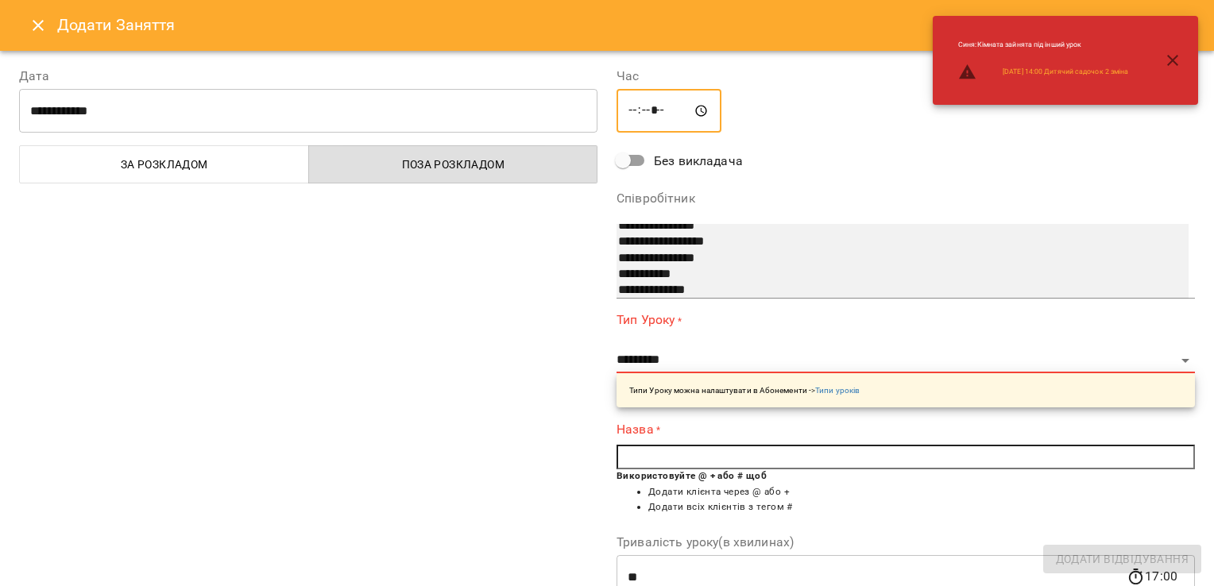
select select "**********"
click at [674, 271] on option "**********" at bounding box center [886, 275] width 541 height 16
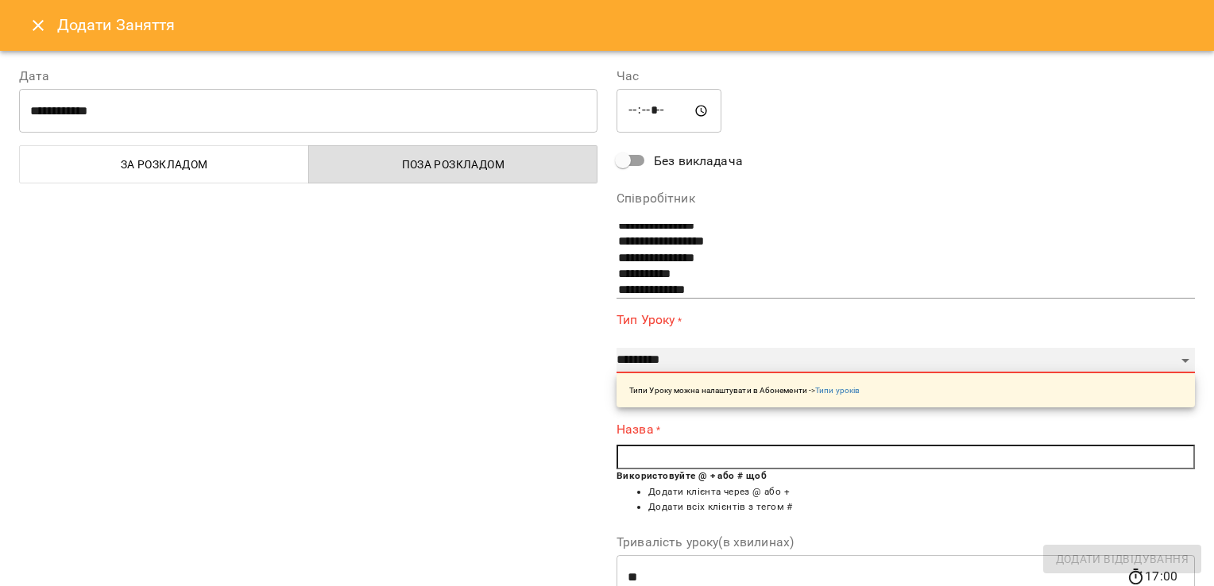
click at [683, 365] on select "**********" at bounding box center [905, 360] width 578 height 25
select select "**********"
click at [616, 348] on select "**********" at bounding box center [905, 360] width 578 height 25
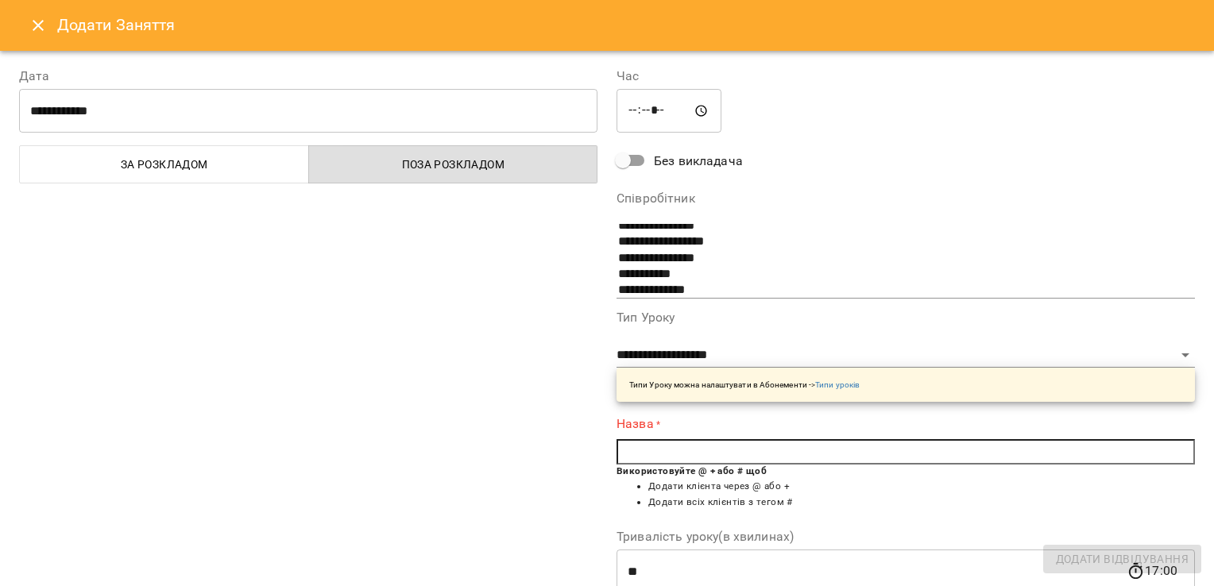
click at [655, 451] on input "text" at bounding box center [905, 451] width 578 height 25
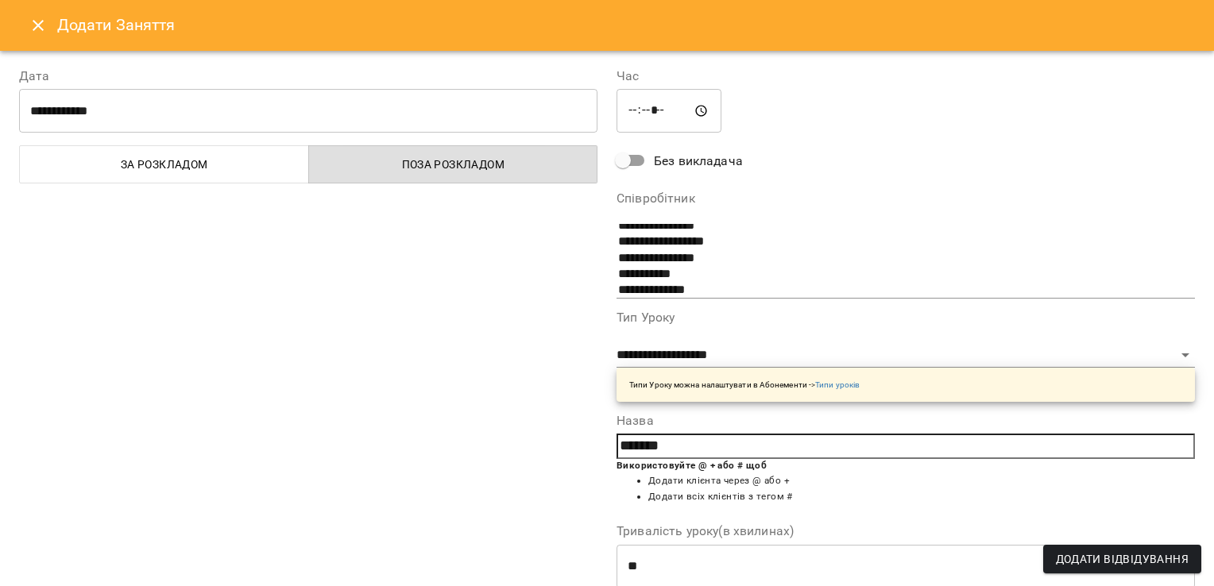
type input "*******"
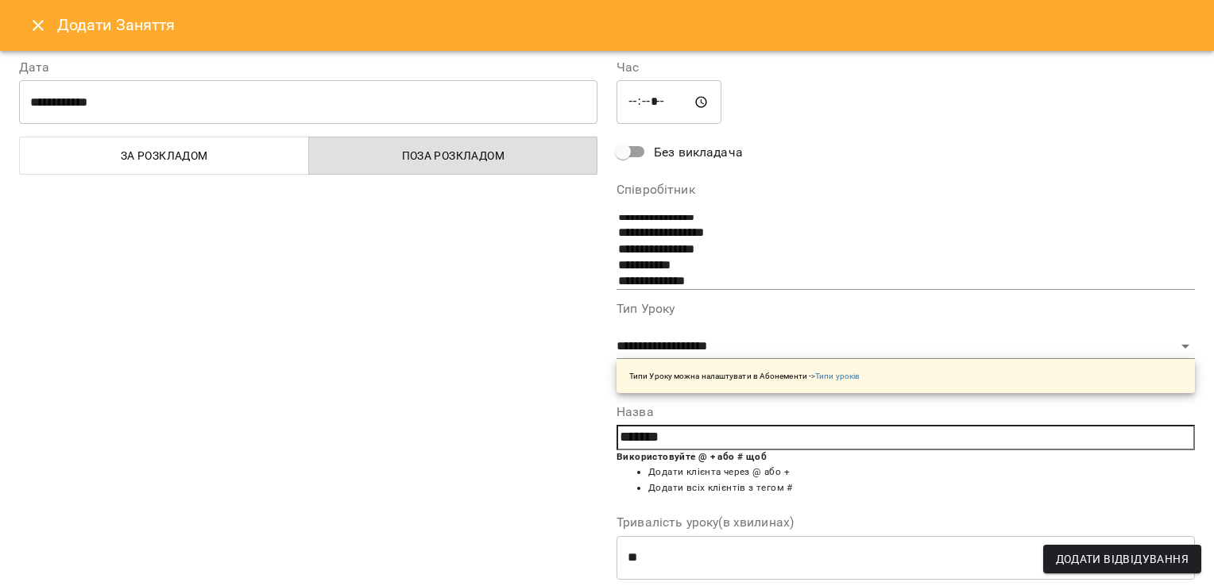
drag, startPoint x: 686, startPoint y: 574, endPoint x: 551, endPoint y: 573, distance: 135.1
click at [553, 574] on div "**********" at bounding box center [607, 411] width 1195 height 745
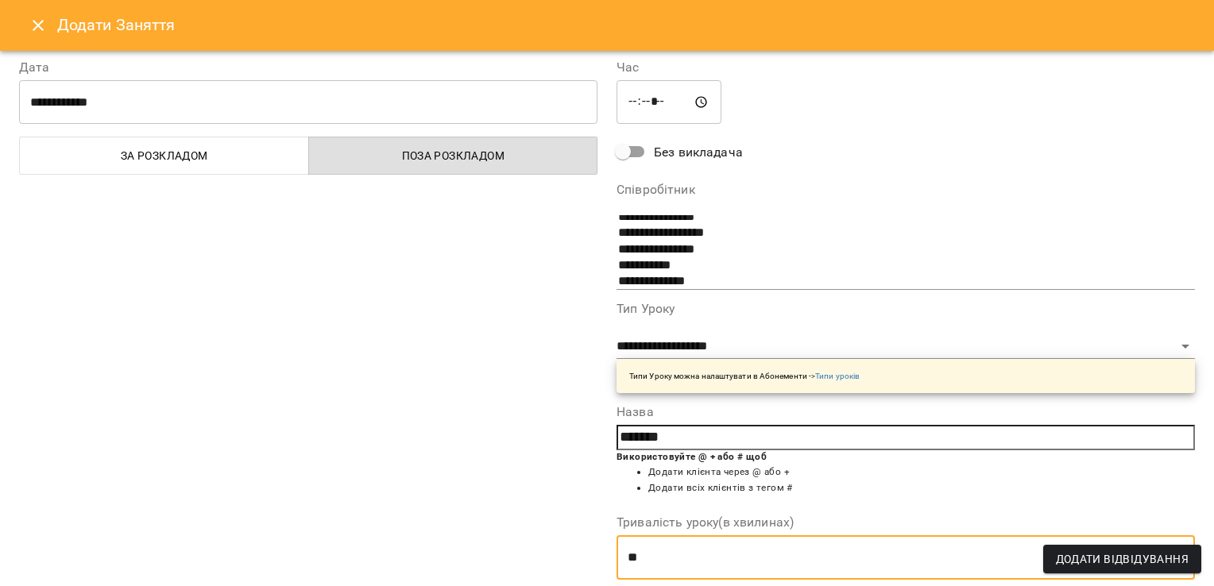
scroll to position [10, 0]
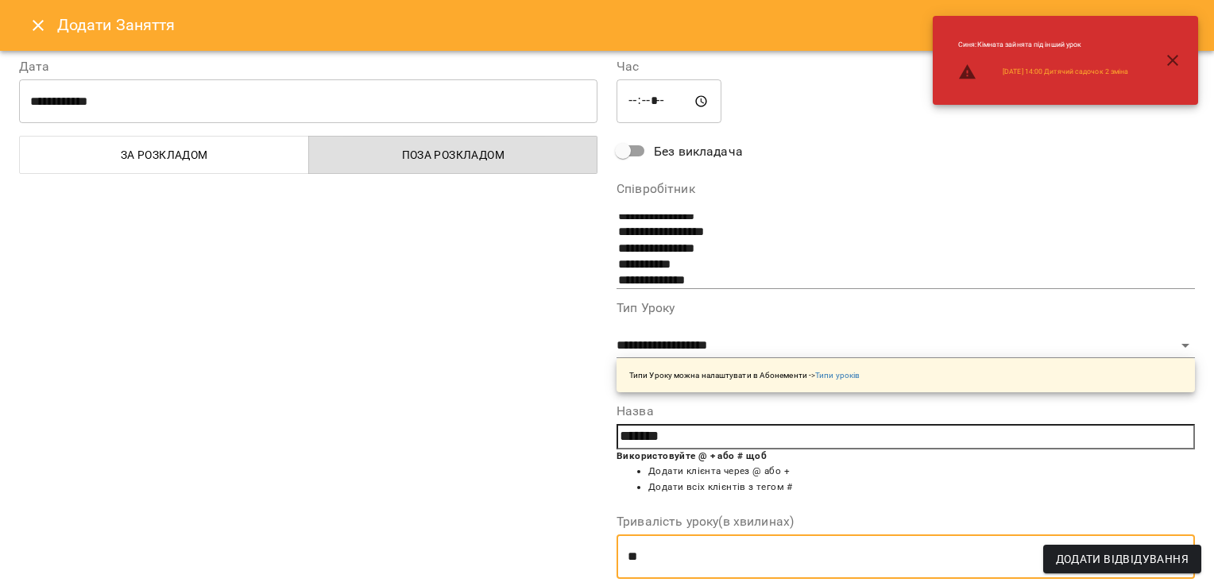
type input "**"
click at [522, 524] on div "**********" at bounding box center [308, 394] width 597 height 713
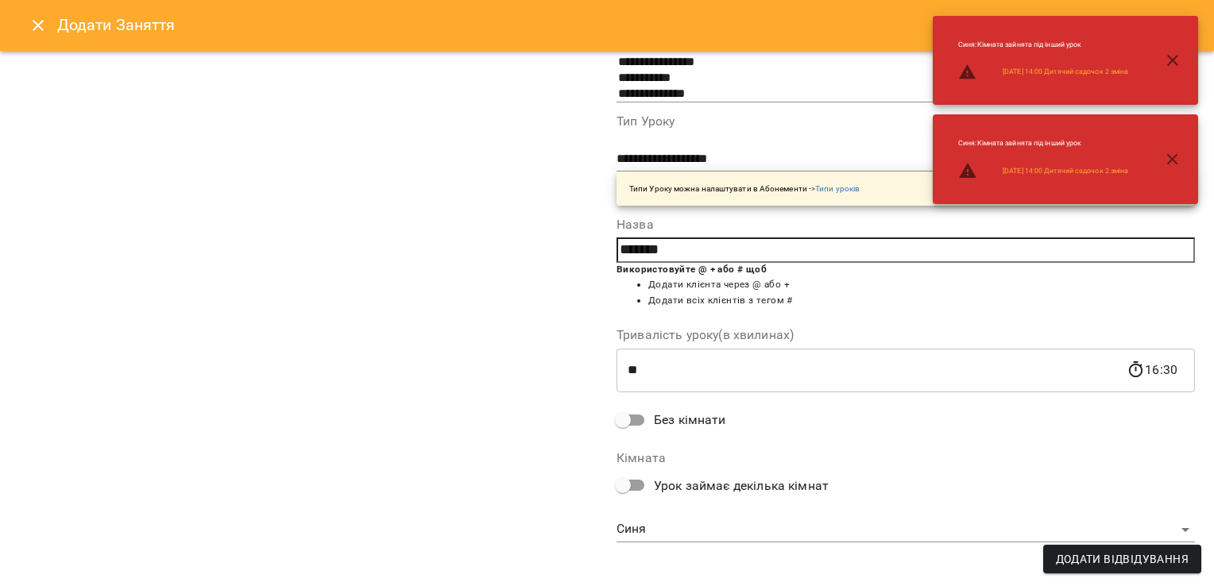
scroll to position [207, 0]
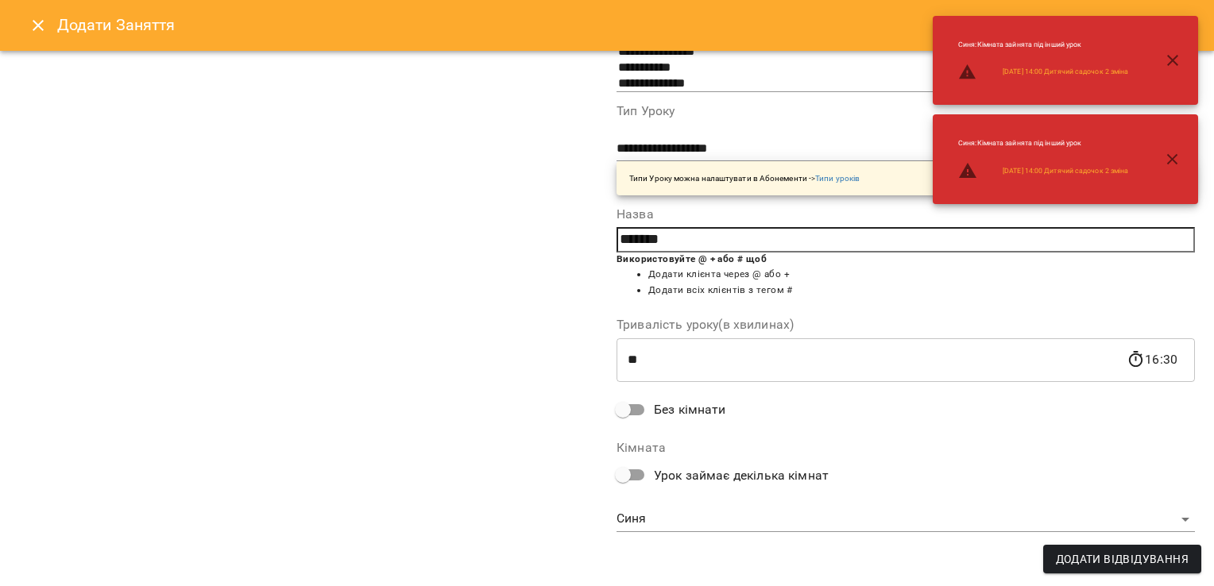
click at [794, 530] on body "For Business 8 99+ UA [DATE] [DATE] [DATE] [DATE] [DATE] 11 12 13 14 15 16 17 1…" at bounding box center [607, 466] width 1214 height 932
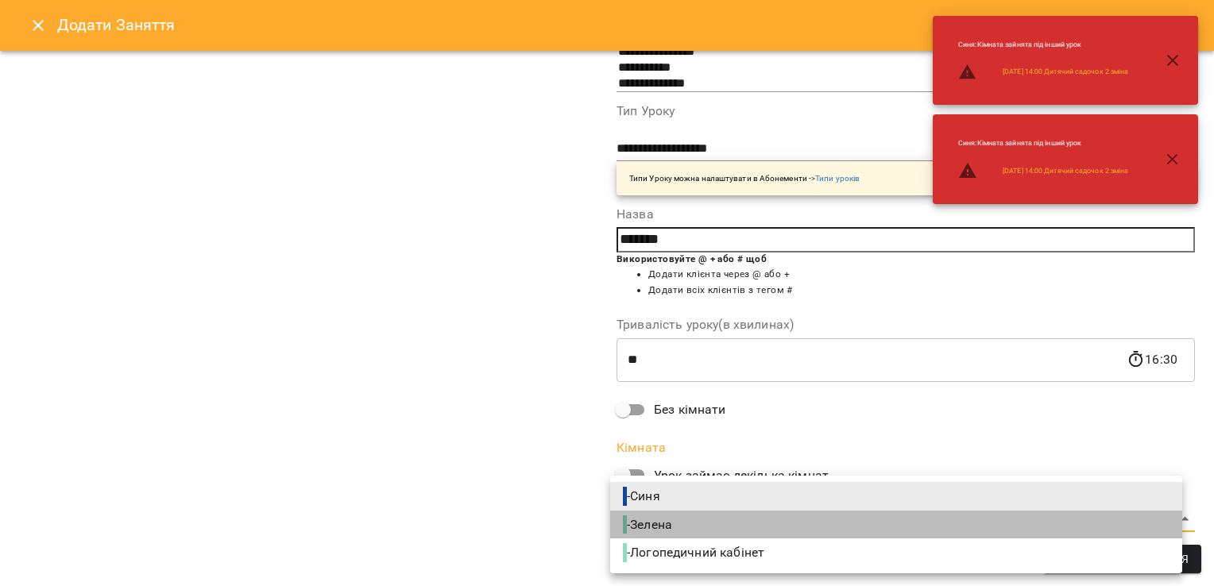
click at [794, 530] on li "- Зелена" at bounding box center [896, 525] width 572 height 29
type input "**********"
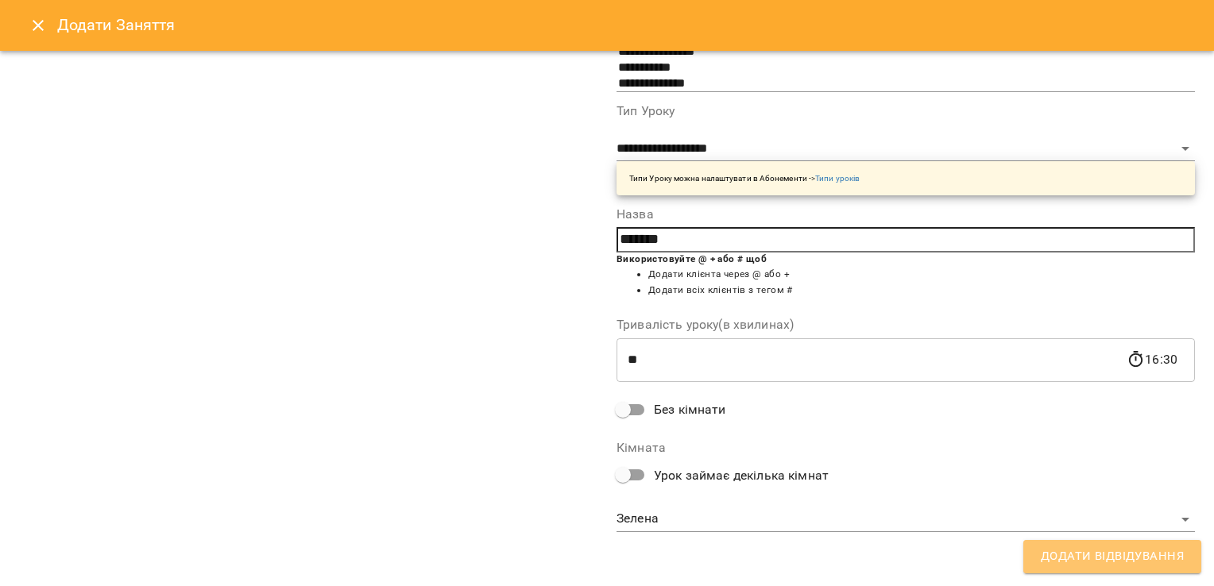
click at [1066, 555] on span "Додати Відвідування" at bounding box center [1112, 557] width 143 height 21
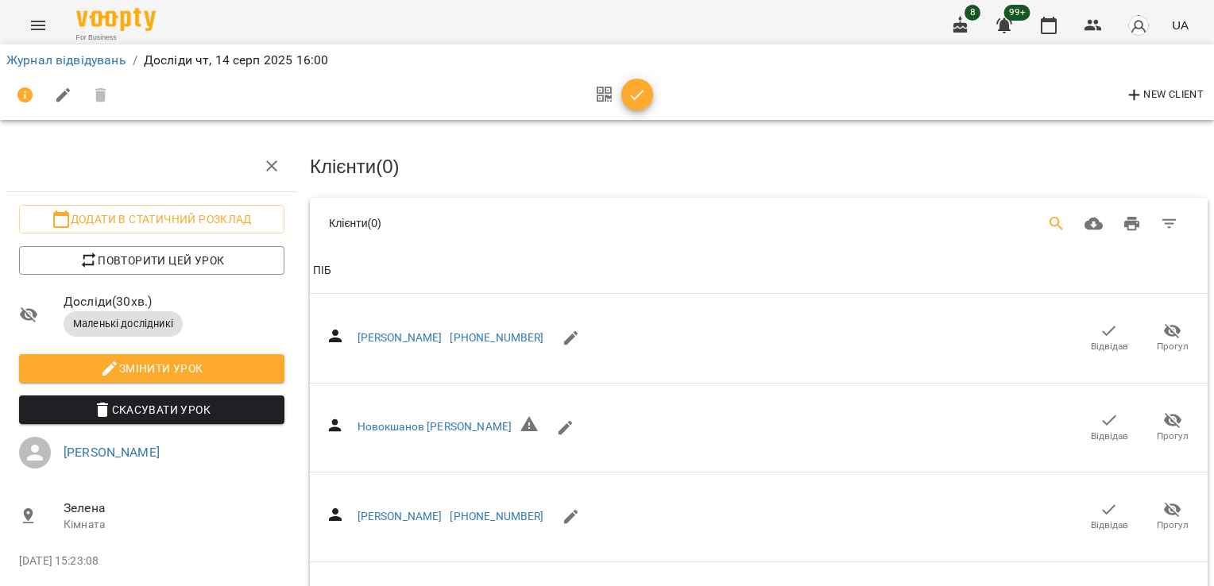
click at [1047, 221] on icon "Search" at bounding box center [1056, 223] width 19 height 19
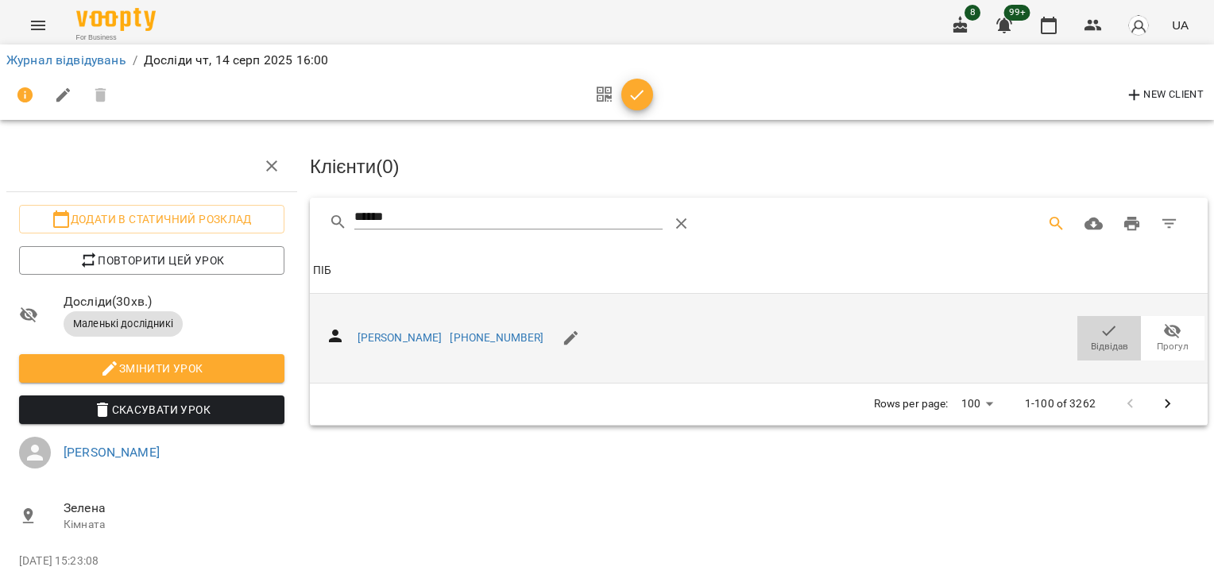
click at [1099, 333] on icon "button" at bounding box center [1108, 331] width 19 height 19
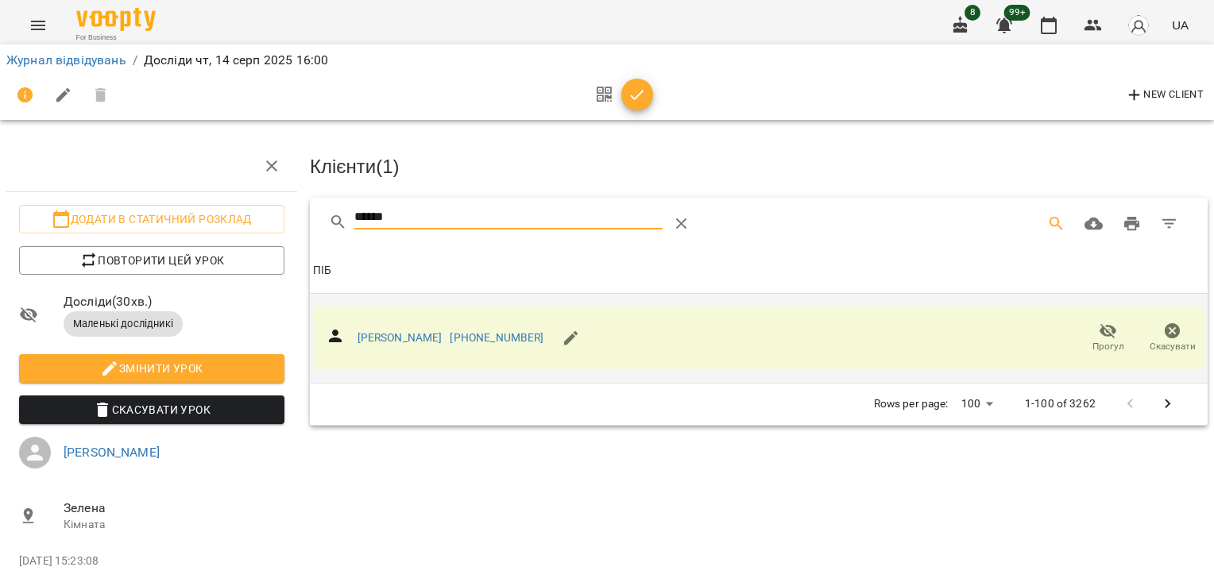
drag, startPoint x: 412, startPoint y: 218, endPoint x: 284, endPoint y: 222, distance: 127.9
click at [283, 222] on div "Додати в статичний розклад Повторити цей урок Досліди ( 30 хв. ) Маленькі дослі…" at bounding box center [607, 351] width 1227 height 575
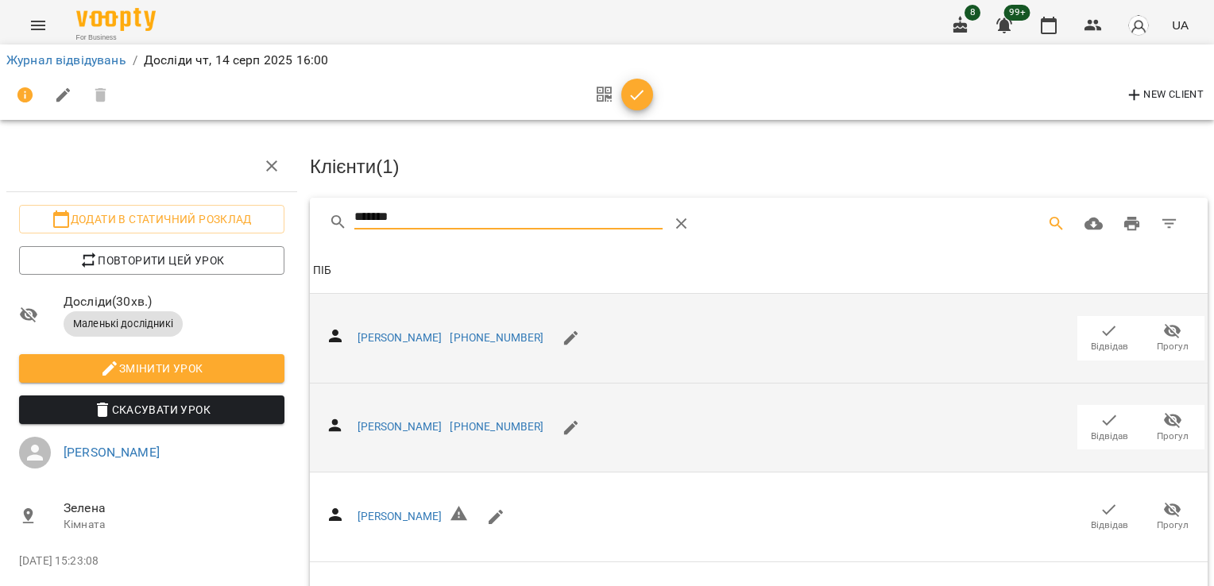
click at [1099, 416] on icon "button" at bounding box center [1108, 420] width 19 height 19
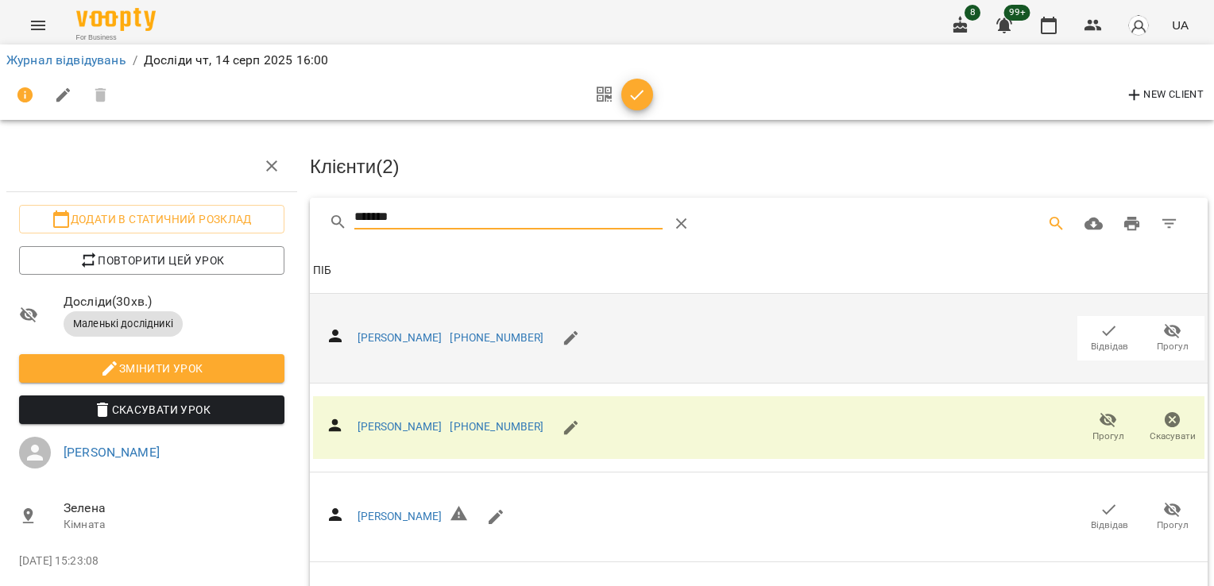
drag, startPoint x: 410, startPoint y: 214, endPoint x: 286, endPoint y: 222, distance: 124.2
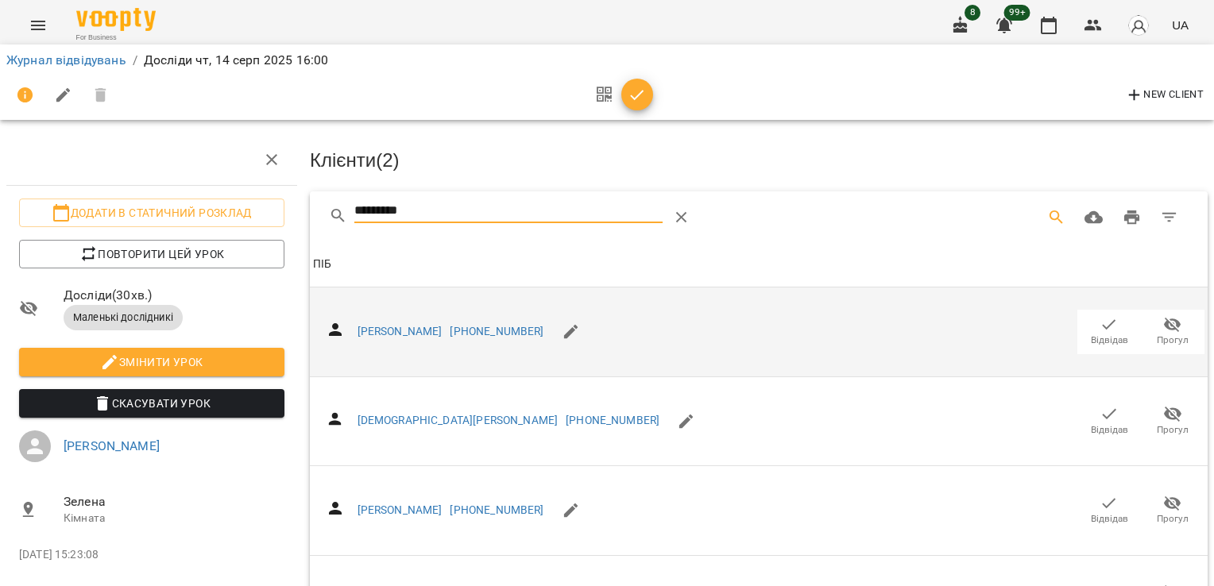
scroll to position [204, 0]
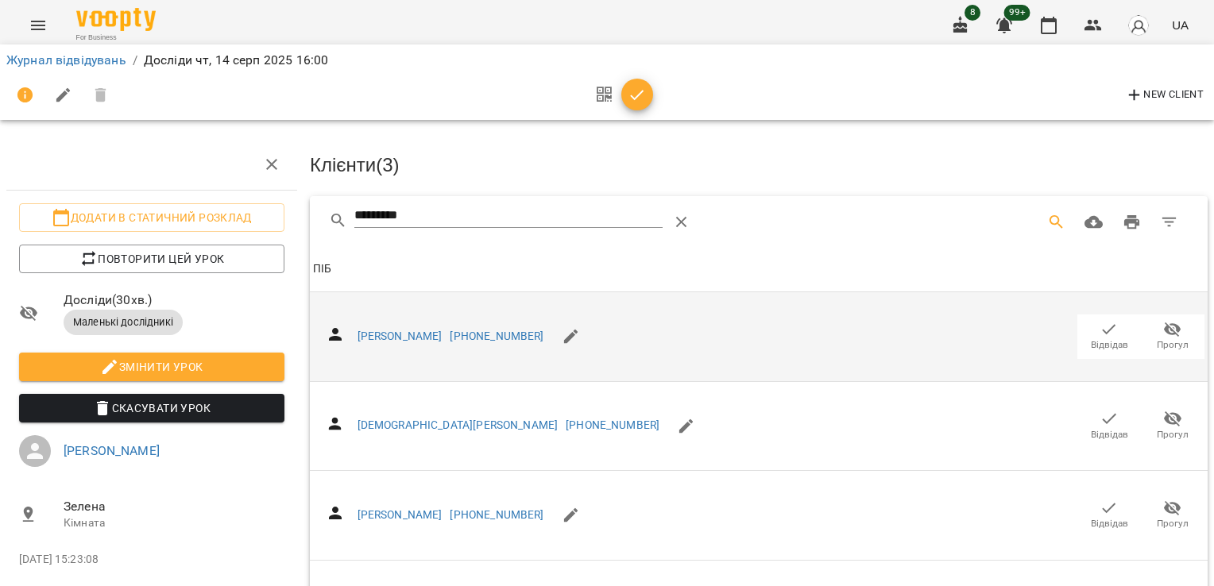
scroll to position [0, 0]
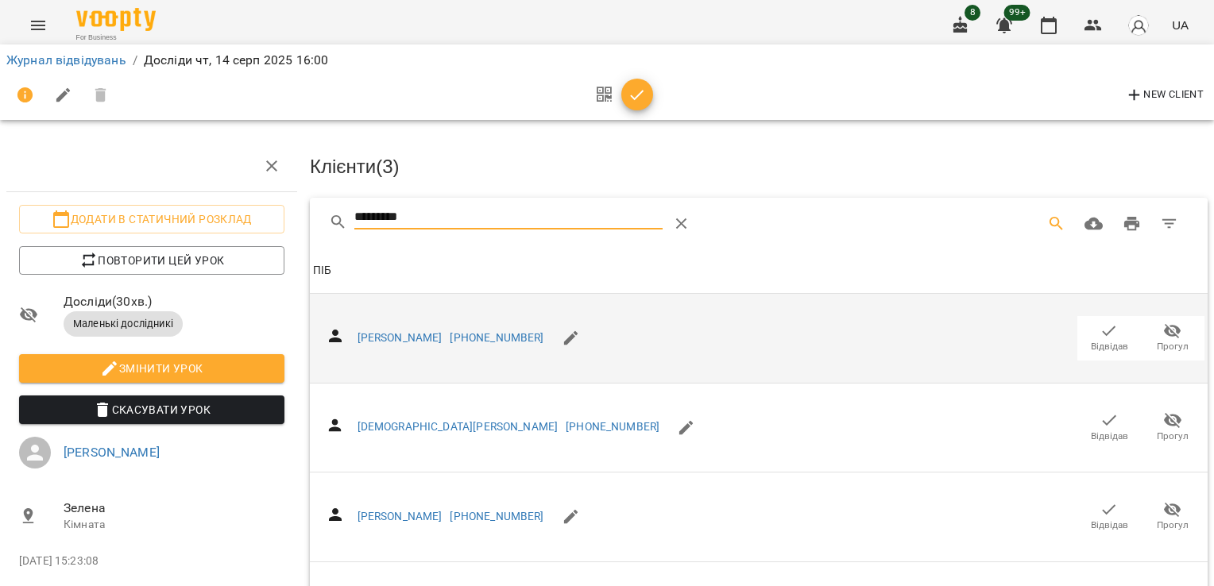
drag, startPoint x: 455, startPoint y: 222, endPoint x: 305, endPoint y: 227, distance: 150.2
click at [317, 227] on div "*********" at bounding box center [759, 223] width 898 height 51
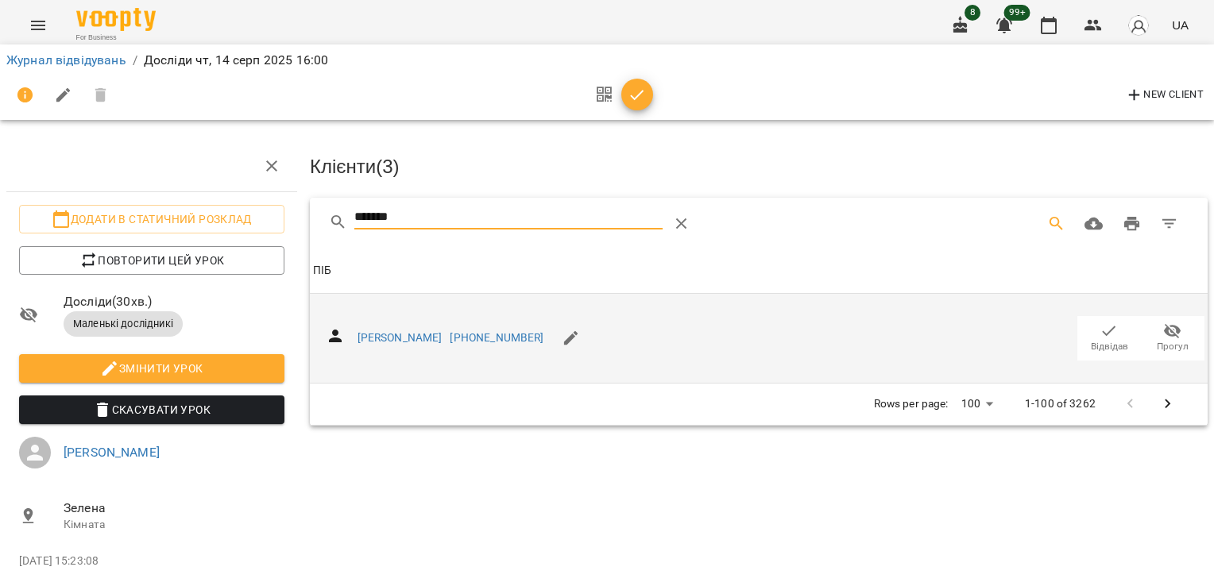
click at [1099, 332] on icon "button" at bounding box center [1108, 331] width 19 height 19
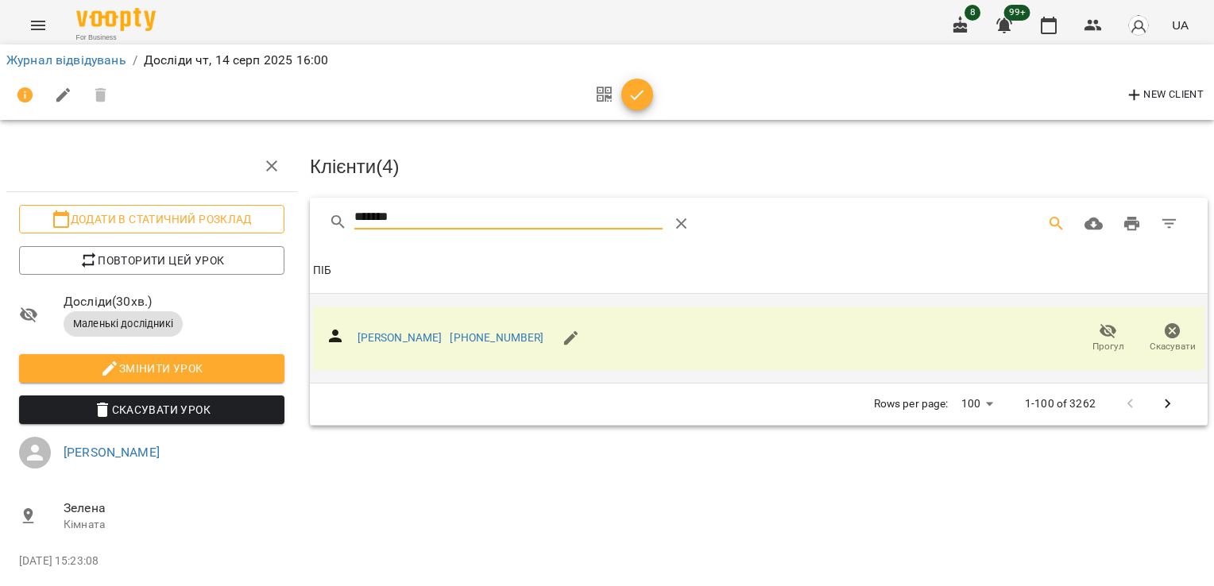
drag, startPoint x: 439, startPoint y: 219, endPoint x: 280, endPoint y: 232, distance: 159.4
click at [276, 232] on div "Додати в статичний розклад Повторити цей урок Досліди ( 30 хв. ) Маленькі дослі…" at bounding box center [607, 351] width 1227 height 575
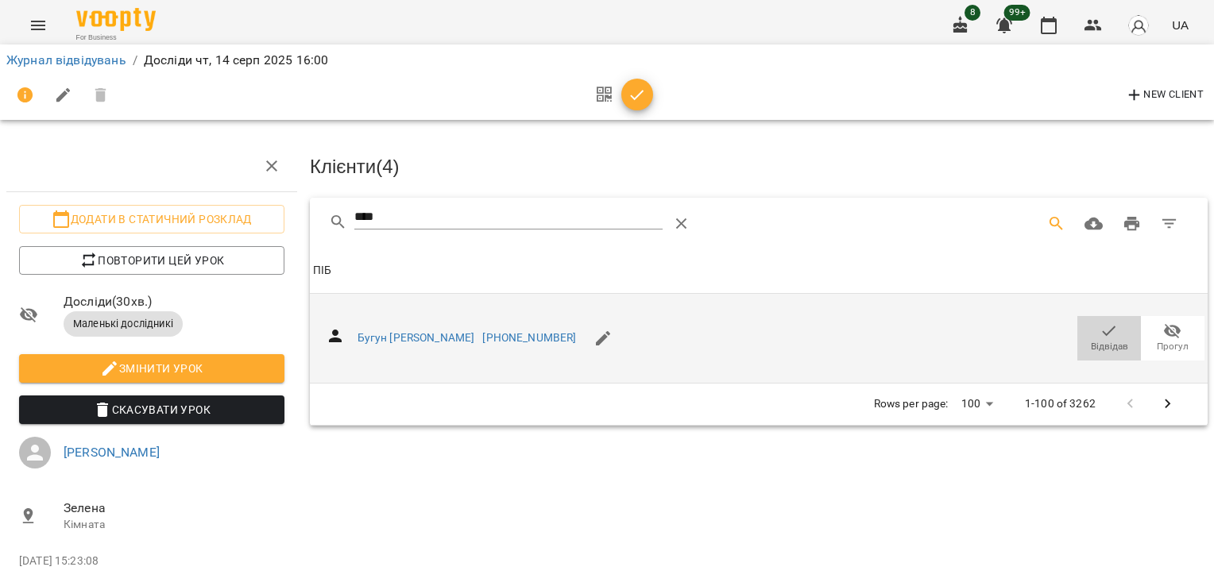
click at [1101, 333] on icon "button" at bounding box center [1108, 331] width 19 height 19
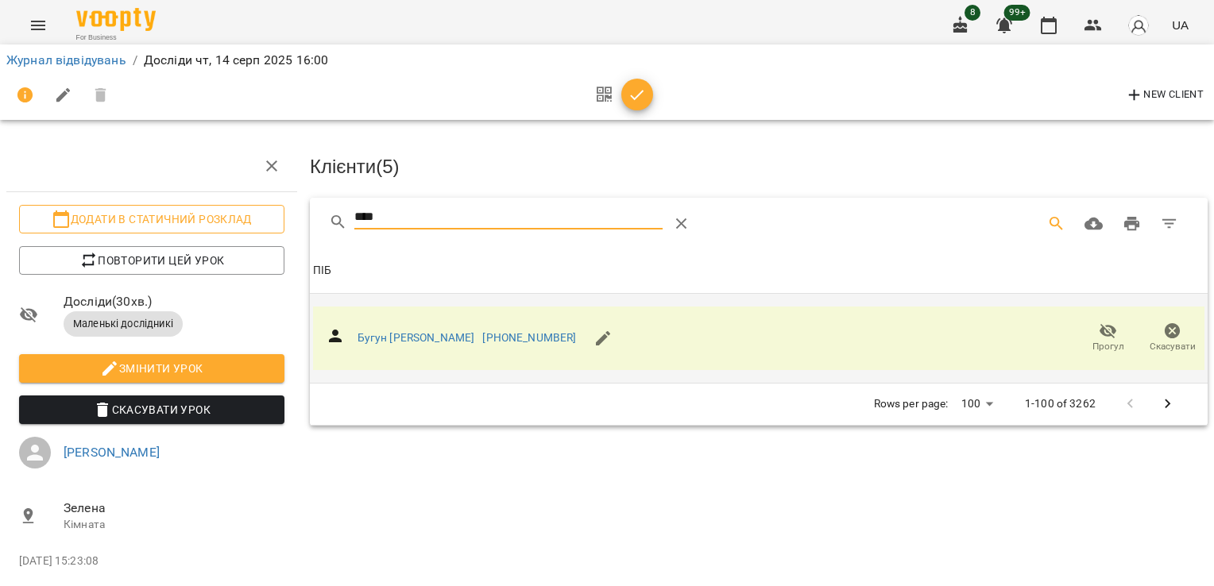
drag, startPoint x: 381, startPoint y: 216, endPoint x: 242, endPoint y: 222, distance: 139.1
click at [240, 224] on div "Додати в статичний розклад Повторити цей урок Досліди ( 30 хв. ) Маленькі дослі…" at bounding box center [607, 351] width 1227 height 575
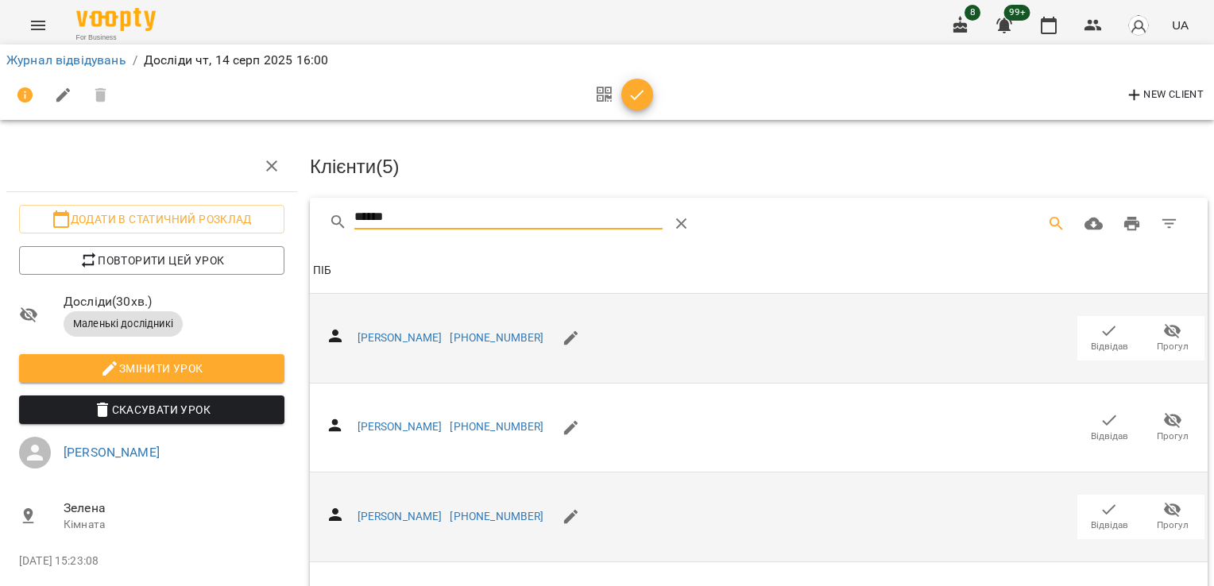
click at [1099, 505] on icon "button" at bounding box center [1108, 509] width 19 height 19
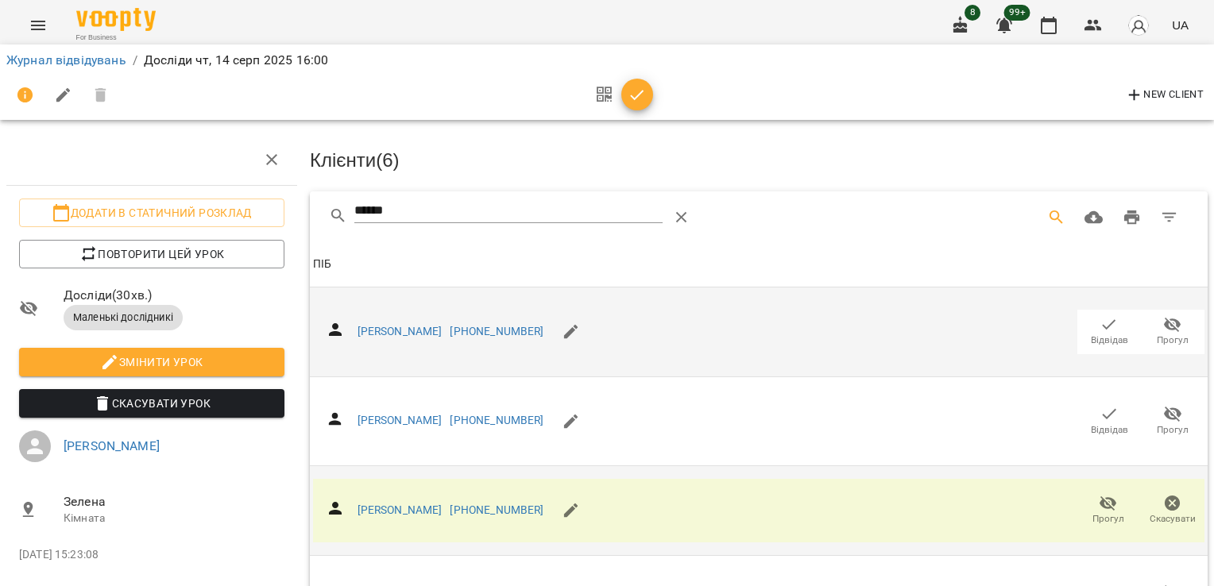
scroll to position [343, 0]
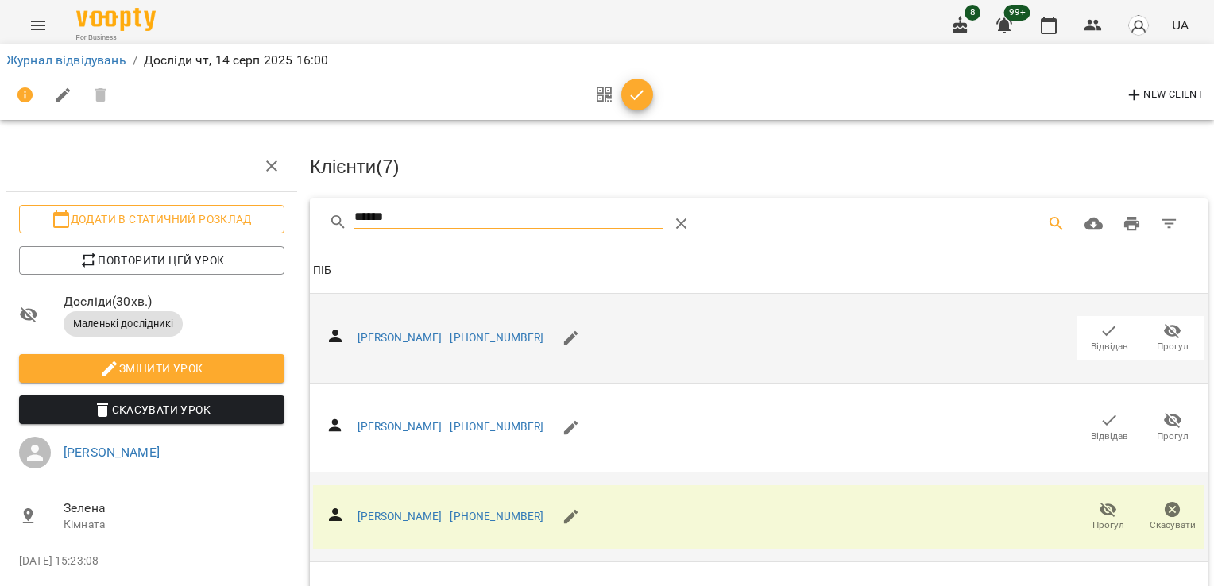
drag, startPoint x: 426, startPoint y: 211, endPoint x: 259, endPoint y: 212, distance: 166.8
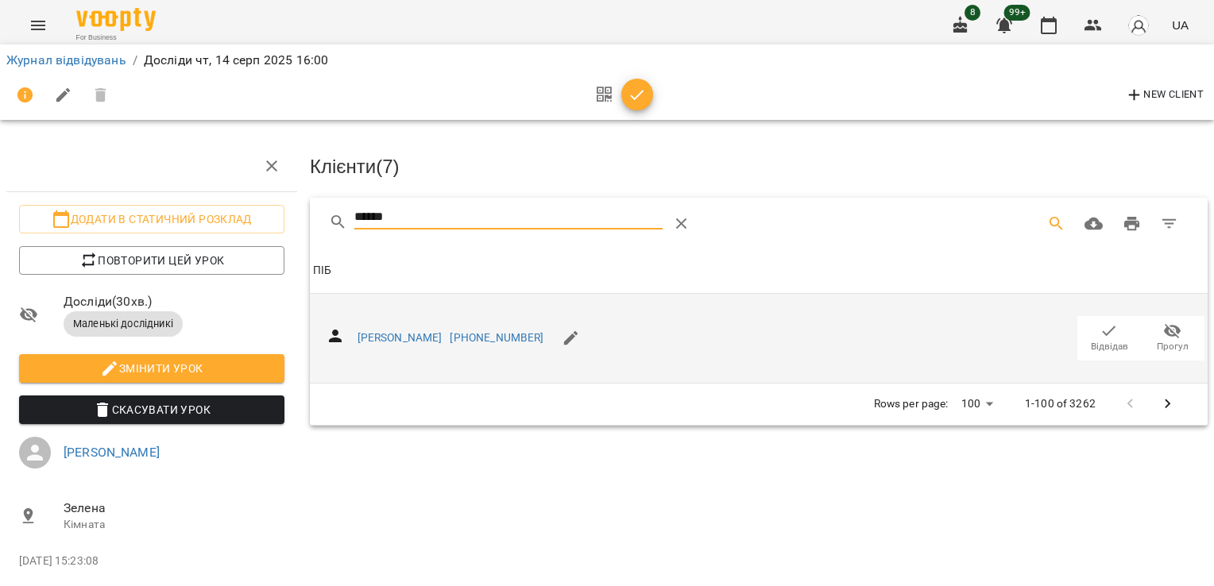
click at [1099, 324] on icon "button" at bounding box center [1108, 331] width 19 height 19
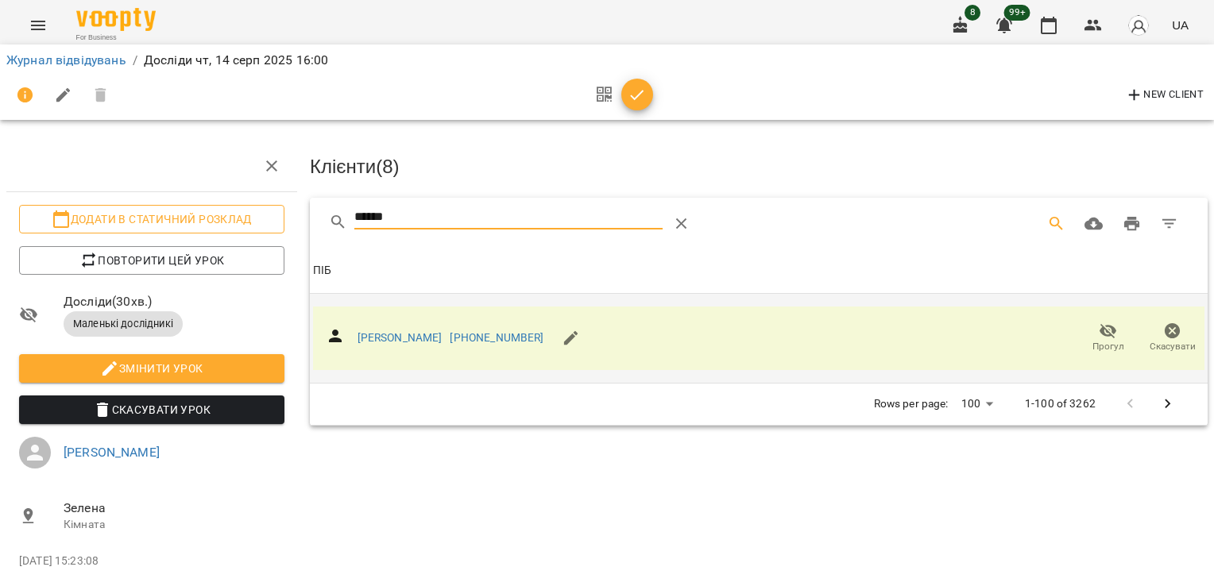
drag, startPoint x: 417, startPoint y: 210, endPoint x: 272, endPoint y: 222, distance: 145.1
click at [272, 222] on div "Додати в статичний розклад Повторити цей урок Досліди ( 30 хв. ) Маленькі дослі…" at bounding box center [607, 351] width 1227 height 575
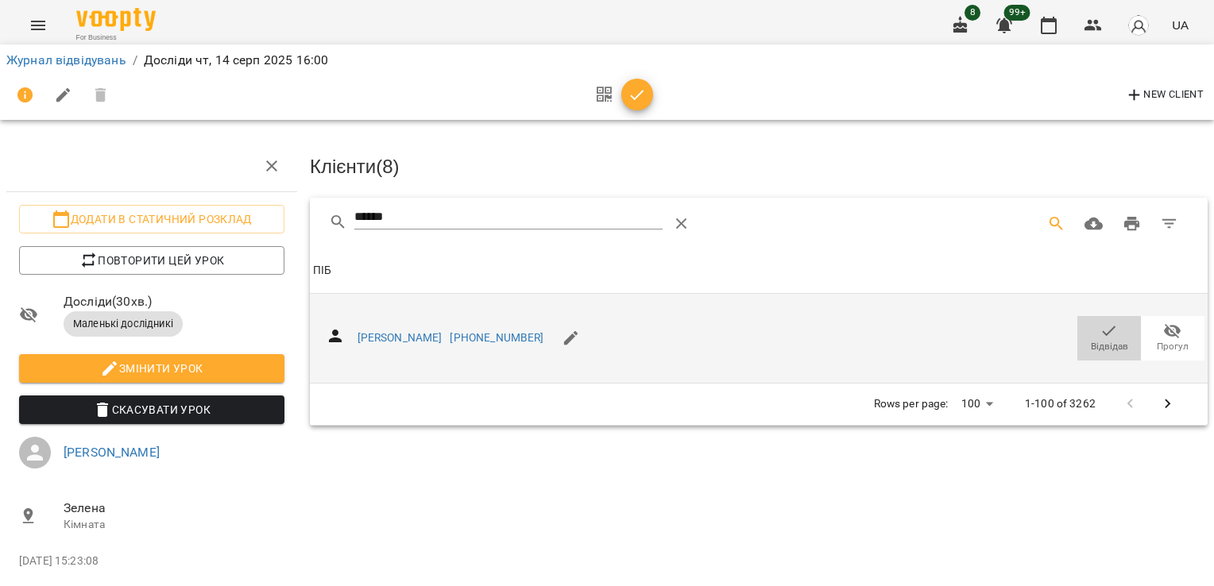
click at [1103, 340] on span "Відвідав" at bounding box center [1109, 347] width 37 height 14
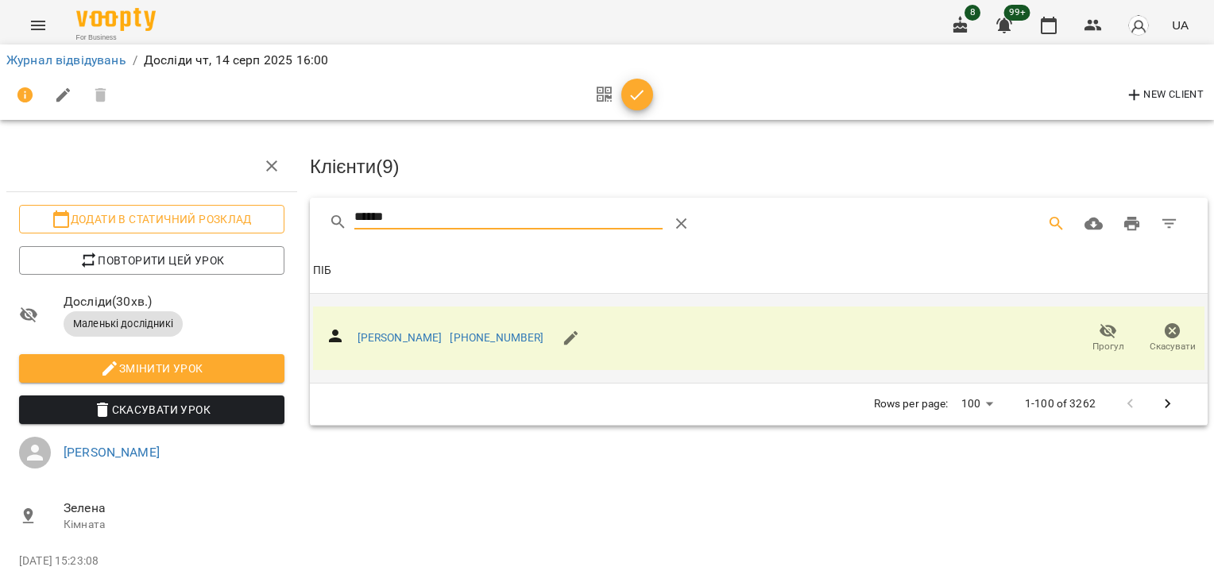
drag, startPoint x: 197, startPoint y: 234, endPoint x: 160, endPoint y: 214, distance: 41.9
click at [153, 227] on div "Додати в статичний розклад Повторити цей урок Досліди ( 30 хв. ) Маленькі дослі…" at bounding box center [607, 351] width 1227 height 575
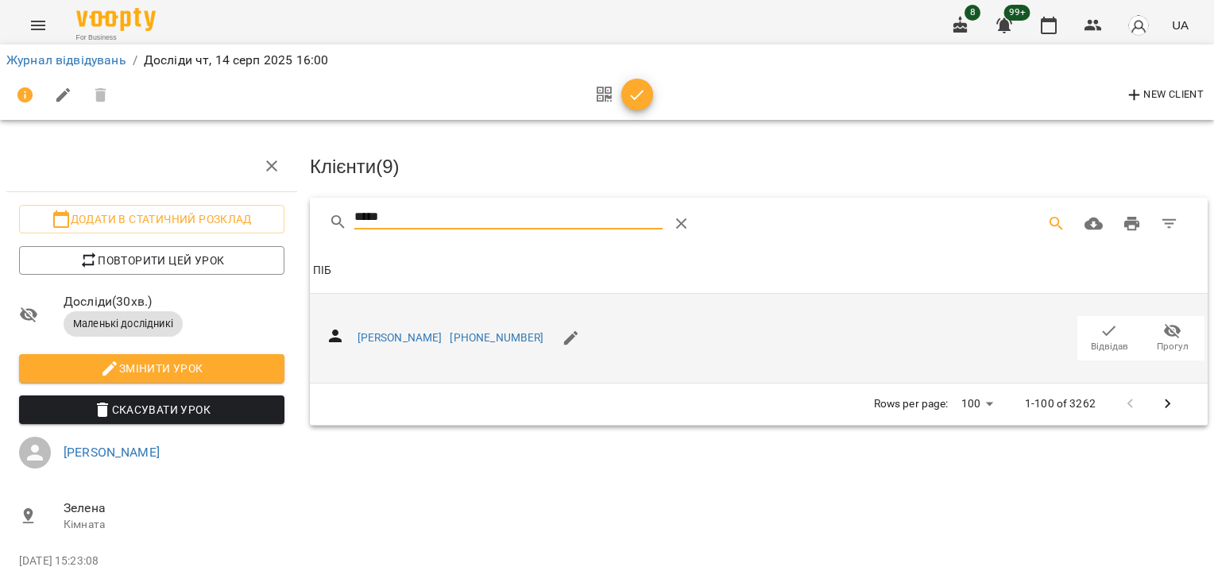
click at [1091, 341] on span "Відвідав" at bounding box center [1109, 347] width 37 height 14
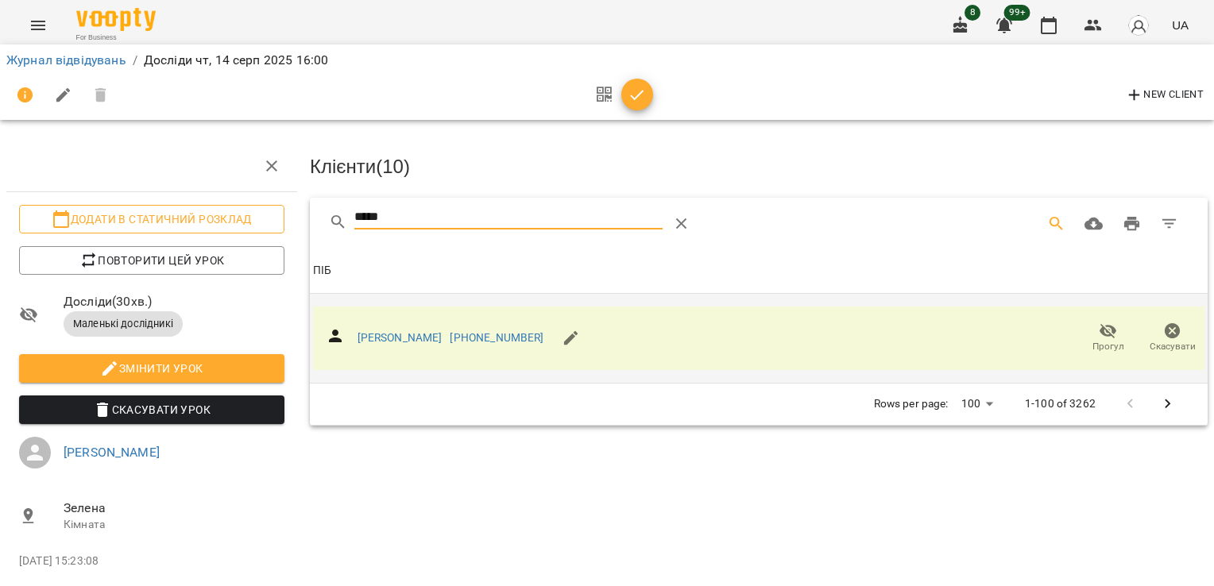
drag, startPoint x: 369, startPoint y: 222, endPoint x: 222, endPoint y: 231, distance: 146.4
click at [221, 233] on div "Додати в статичний розклад Повторити цей урок Досліди ( 30 хв. ) Маленькі дослі…" at bounding box center [607, 351] width 1227 height 575
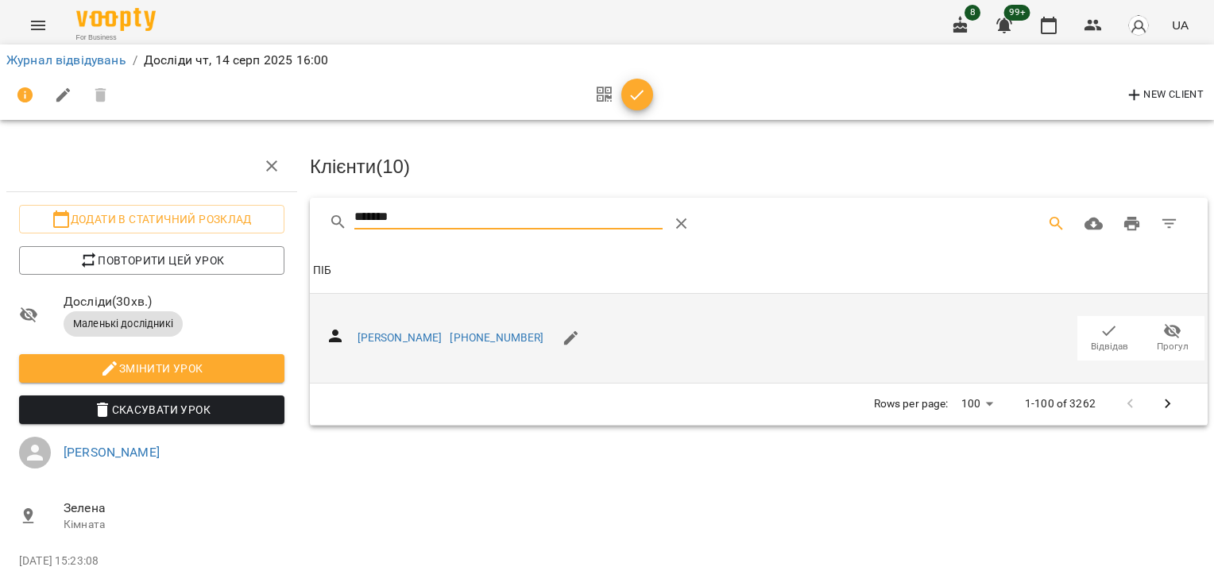
click at [1099, 334] on icon "button" at bounding box center [1108, 331] width 19 height 19
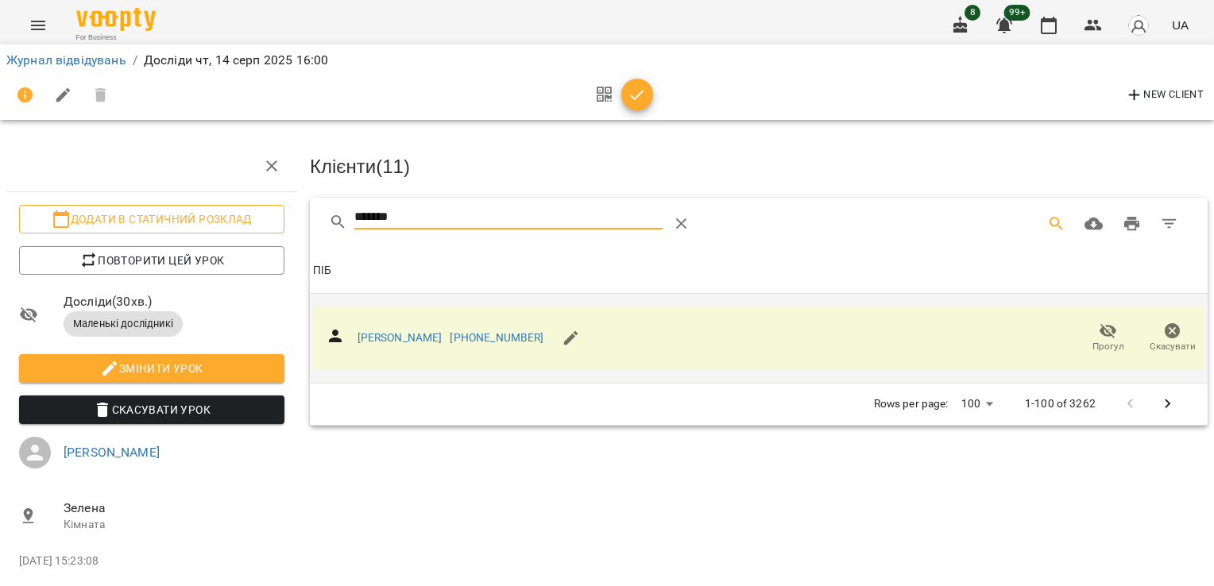
drag, startPoint x: 317, startPoint y: 218, endPoint x: 250, endPoint y: 209, distance: 67.3
click at [253, 214] on div "Додати в статичний розклад Повторити цей урок Досліди ( 30 хв. ) Маленькі дослі…" at bounding box center [607, 351] width 1227 height 575
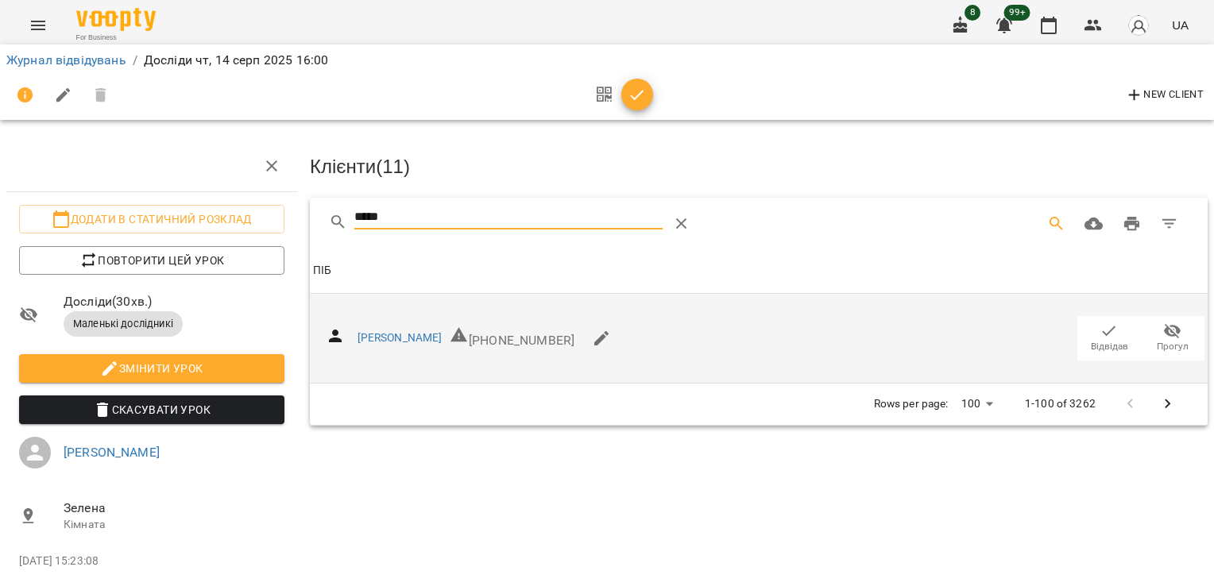
type input "*****"
click at [1087, 332] on span "Відвідав" at bounding box center [1109, 338] width 44 height 32
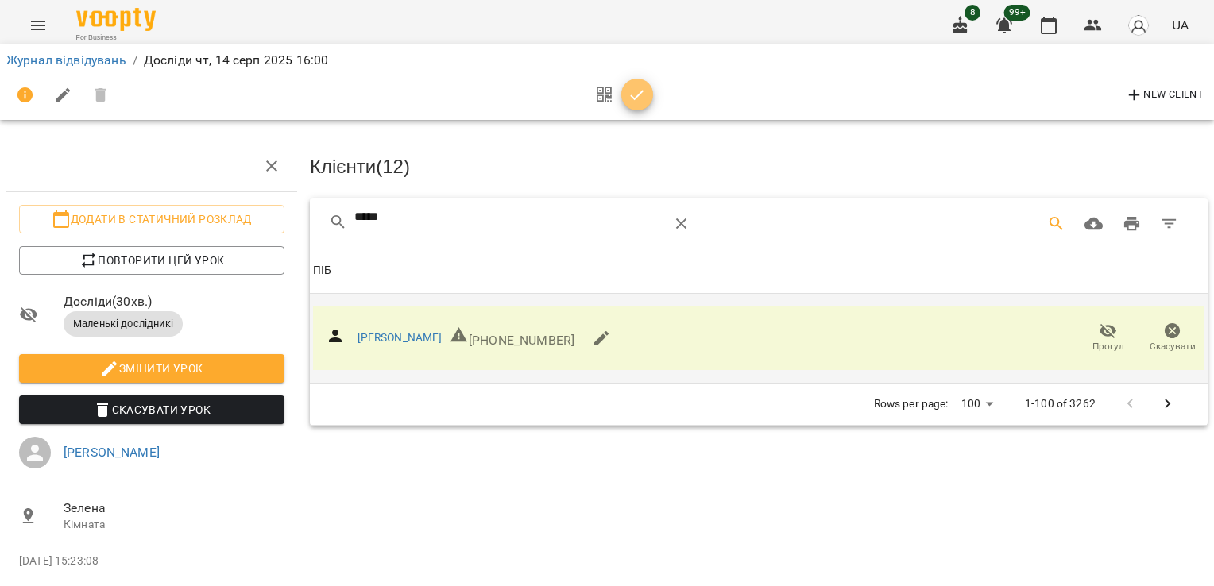
click at [642, 96] on icon "button" at bounding box center [637, 95] width 19 height 19
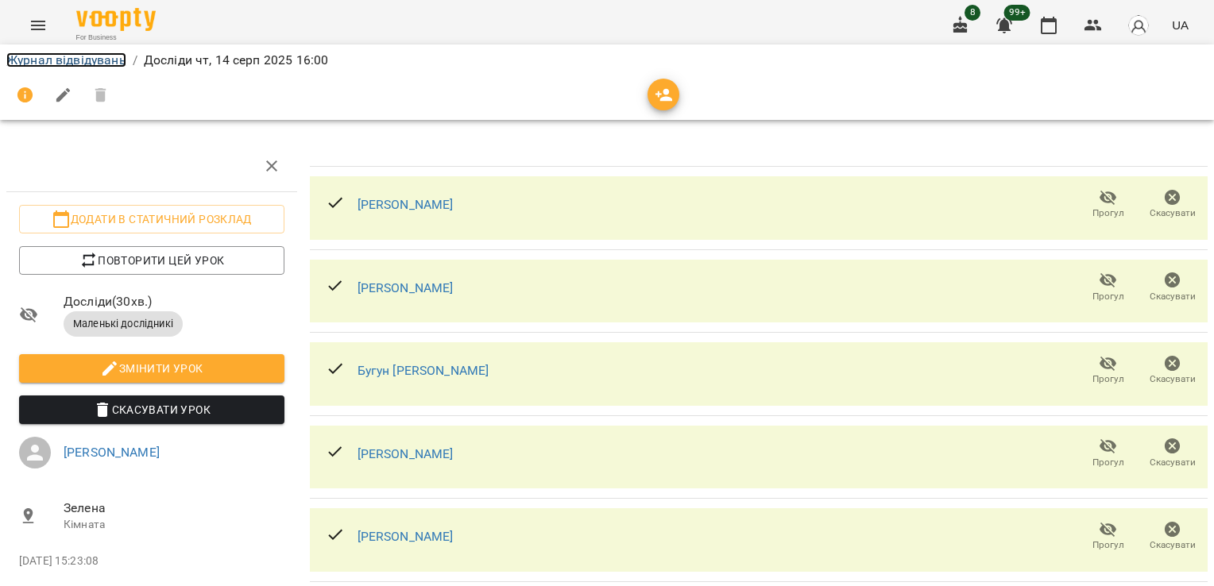
click at [83, 56] on link "Журнал відвідувань" at bounding box center [66, 59] width 120 height 15
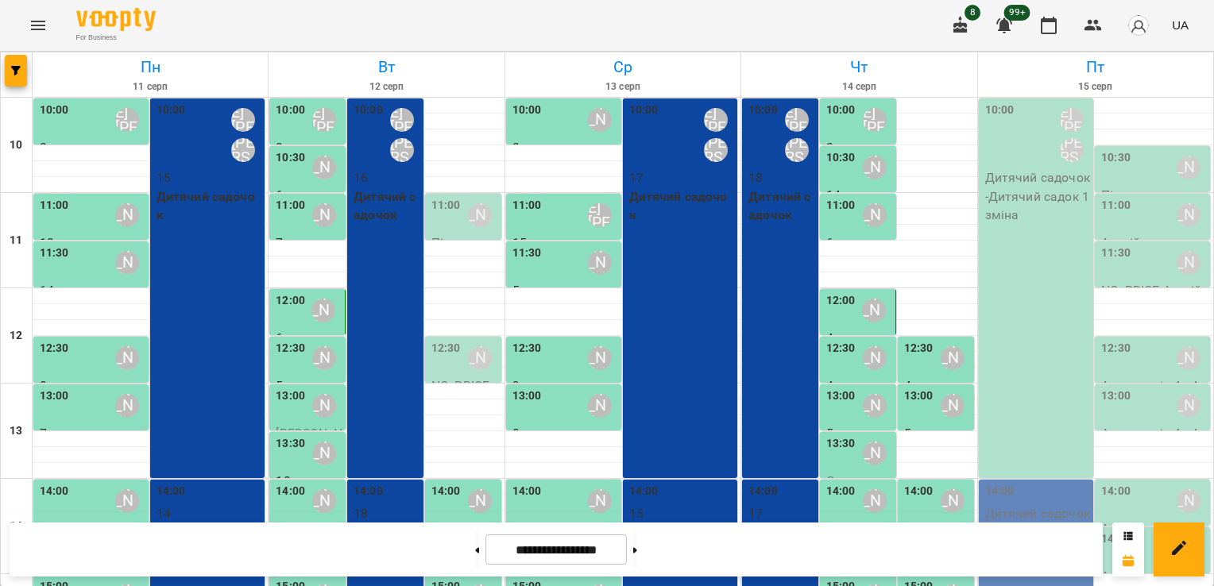
scroll to position [10, 0]
